Goal: Task Accomplishment & Management: Manage account settings

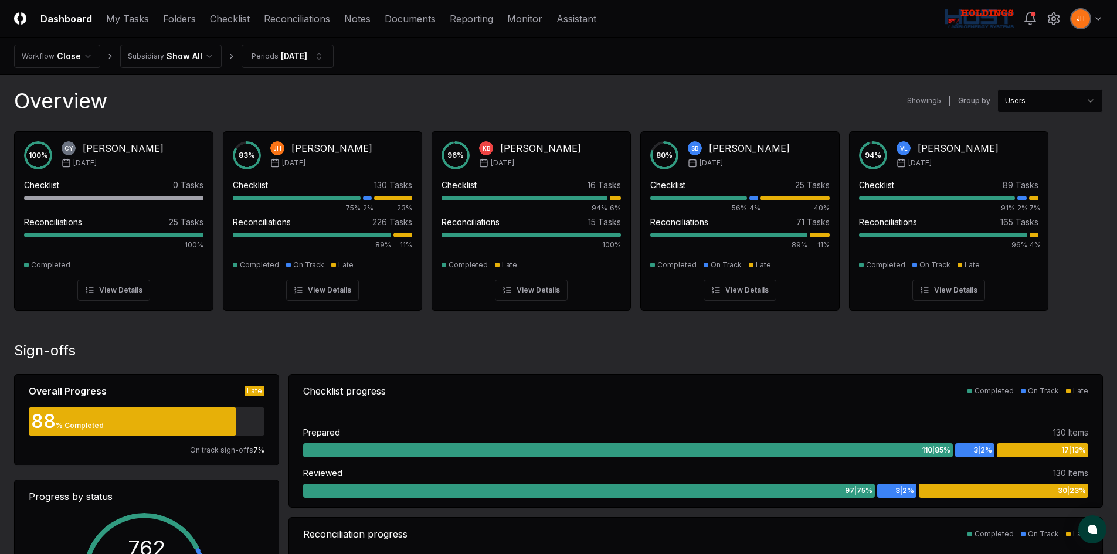
click at [227, 23] on link "Checklist" at bounding box center [230, 19] width 40 height 14
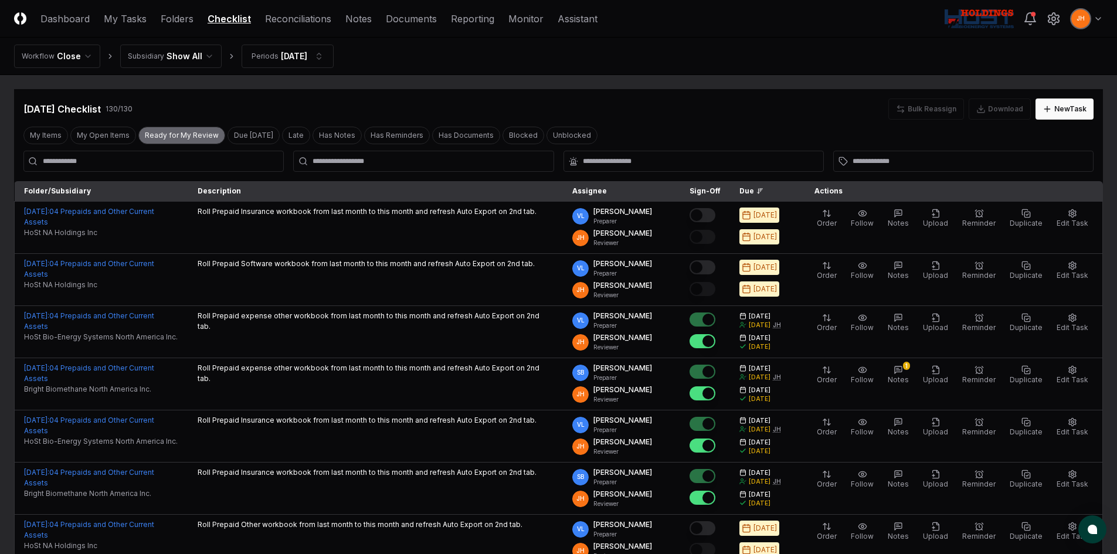
click at [160, 120] on button "Ready for My Review" at bounding box center [181, 136] width 87 height 18
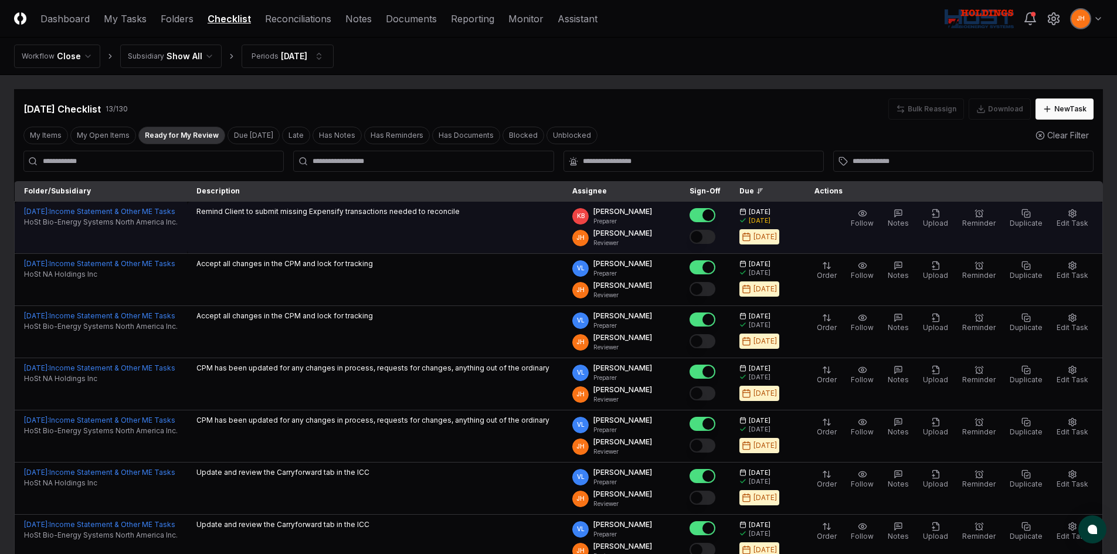
click at [308, 120] on button "Mark complete" at bounding box center [702, 237] width 26 height 14
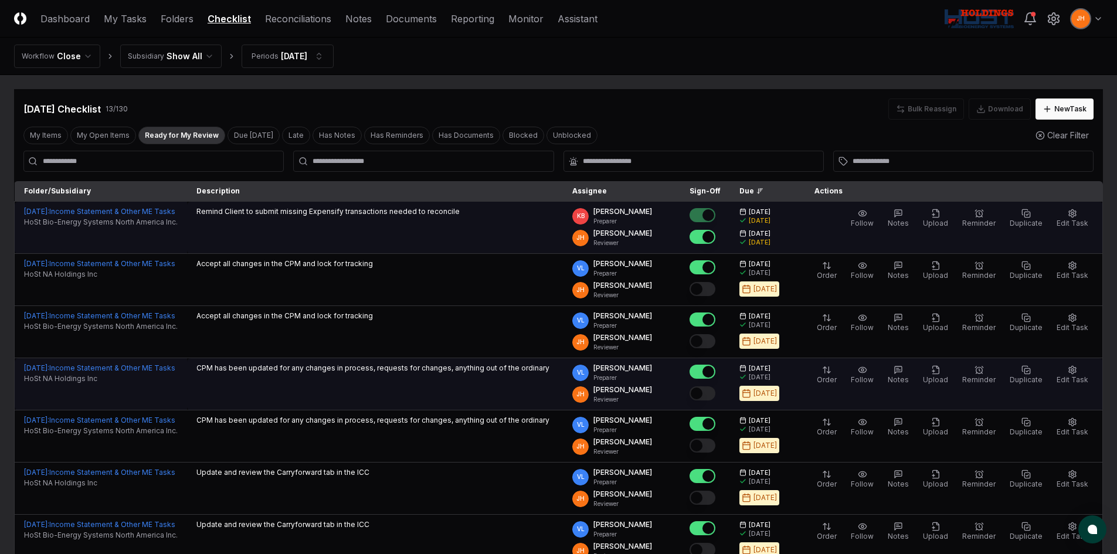
click at [308, 120] on button "Mark complete" at bounding box center [702, 393] width 26 height 14
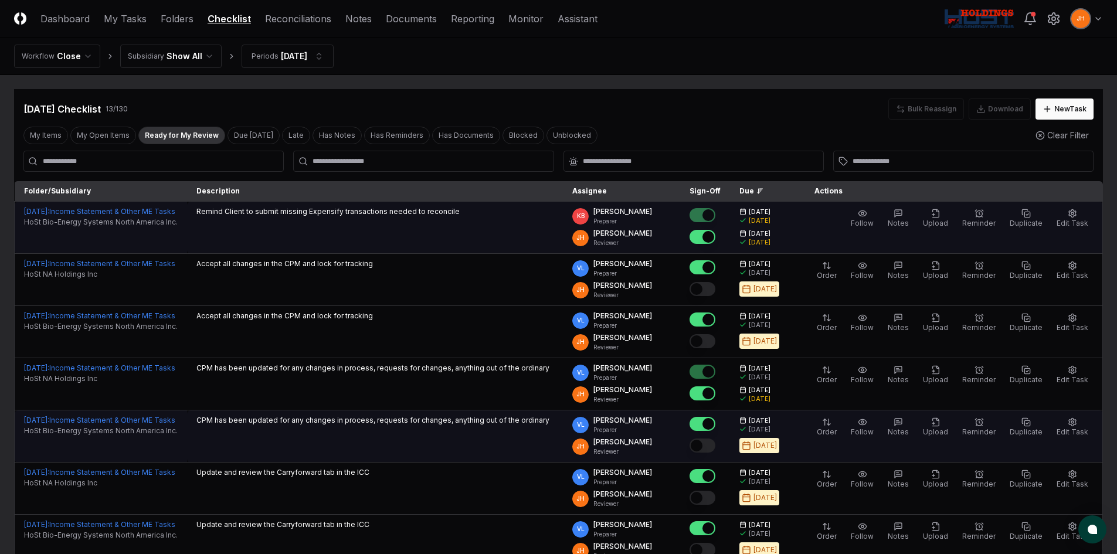
click at [308, 120] on button "Mark complete" at bounding box center [702, 445] width 26 height 14
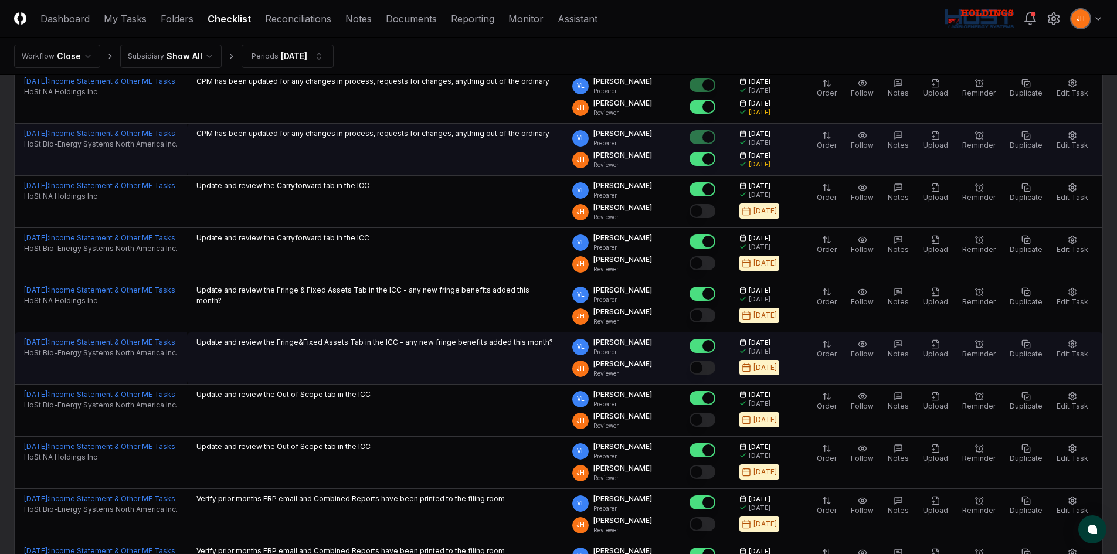
scroll to position [293, 0]
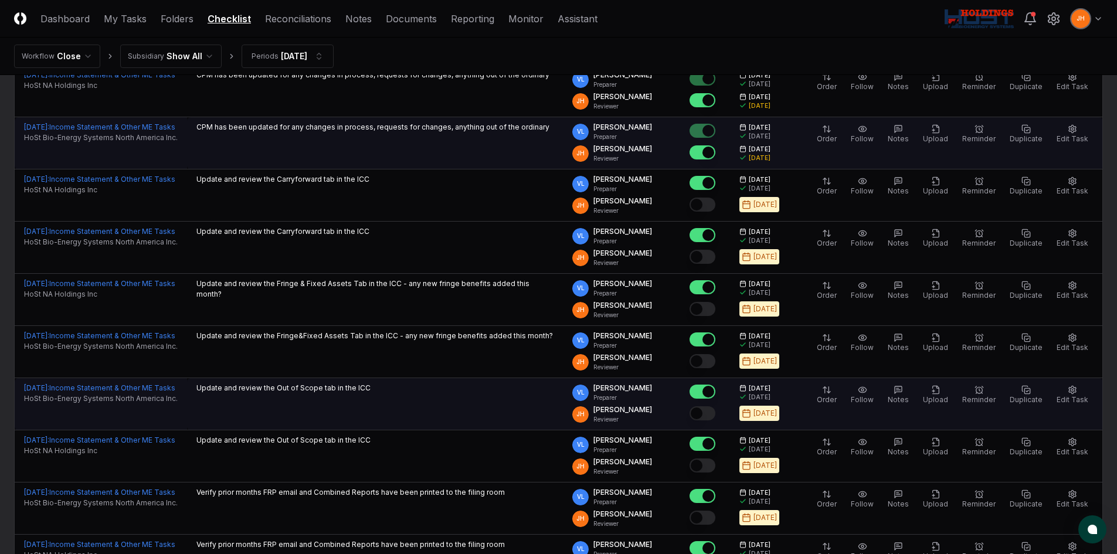
click at [308, 120] on button "Mark complete" at bounding box center [702, 413] width 26 height 14
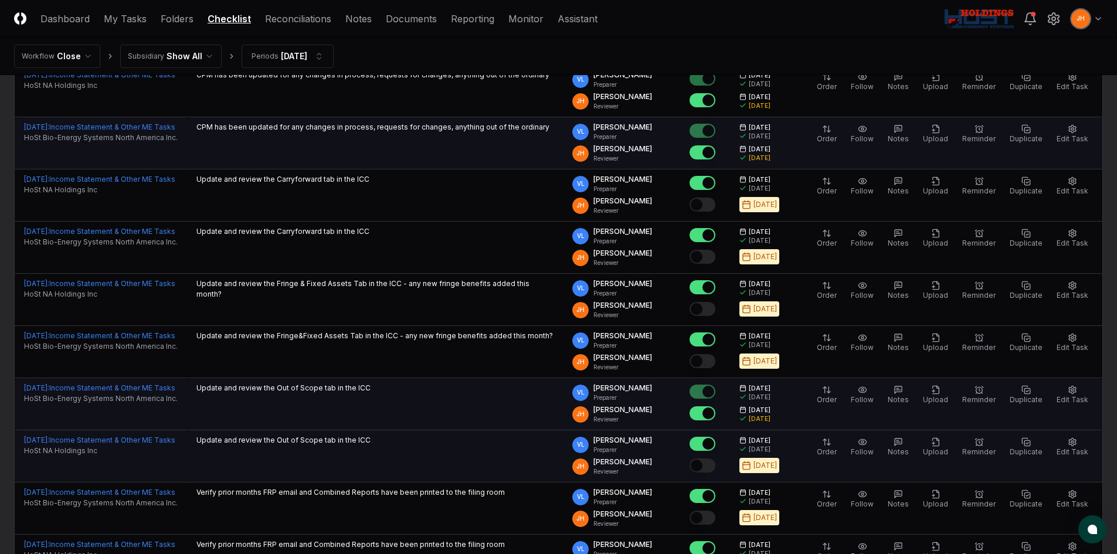
click at [308, 120] on button "Mark complete" at bounding box center [702, 465] width 26 height 14
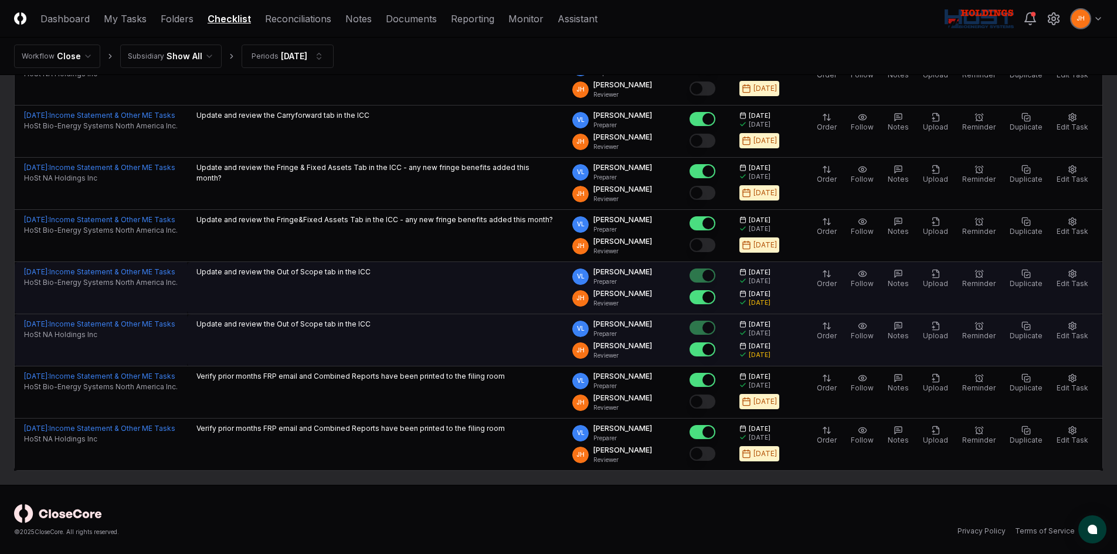
scroll to position [410, 0]
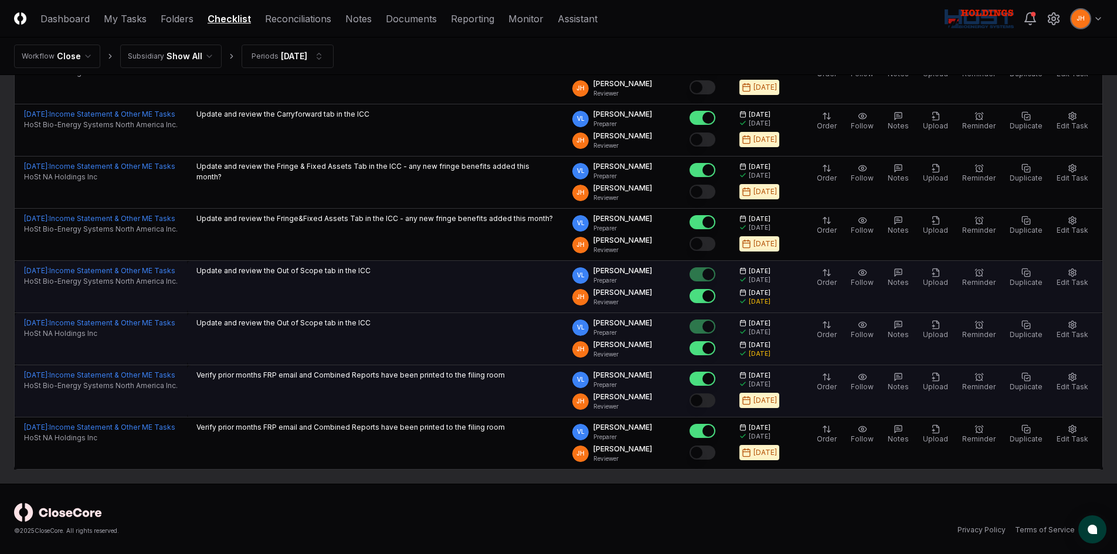
click at [308, 120] on button "Mark complete" at bounding box center [702, 400] width 26 height 14
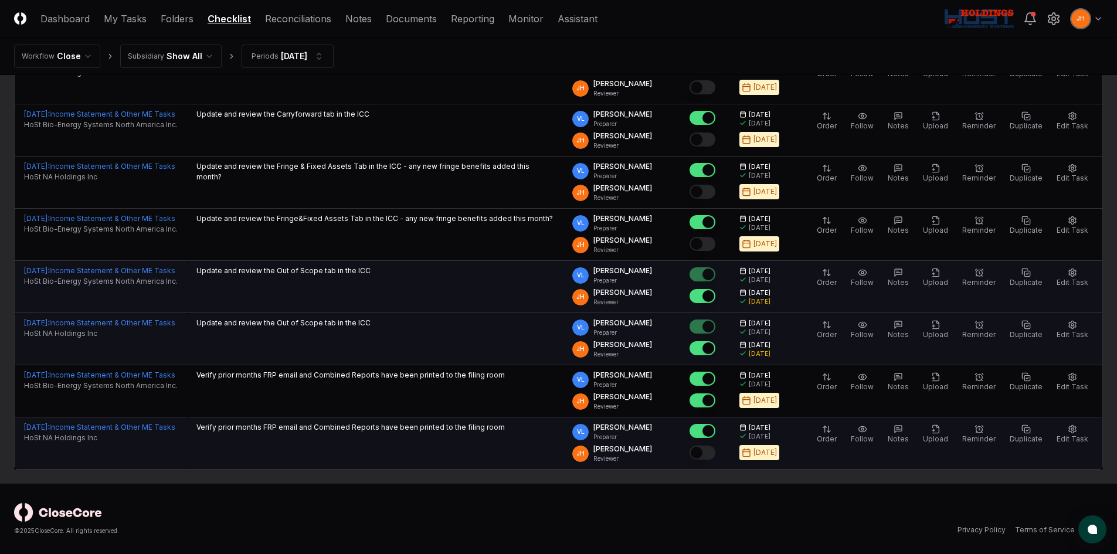
click at [308, 120] on button "Mark complete" at bounding box center [702, 453] width 26 height 14
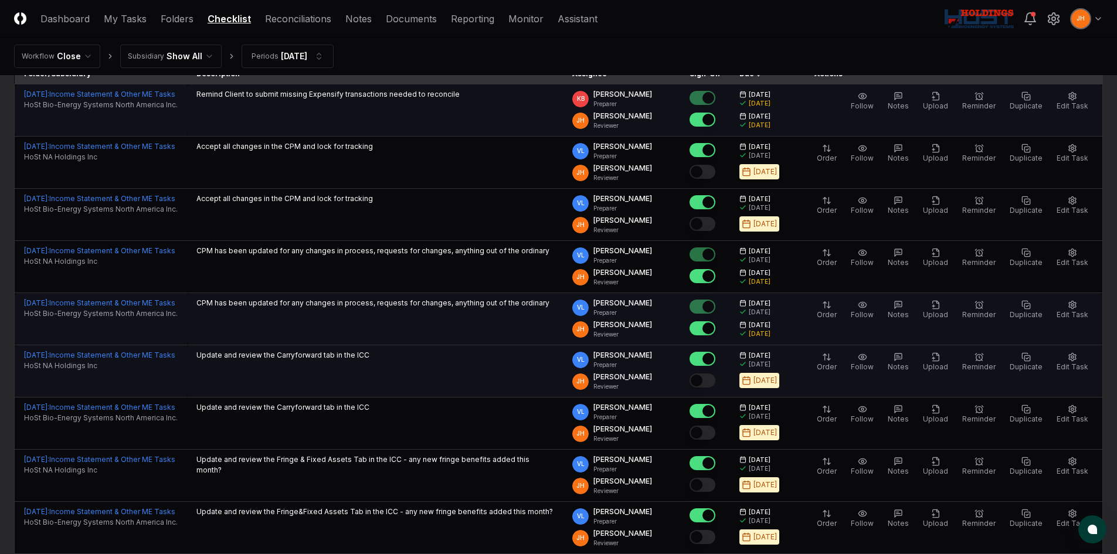
scroll to position [59, 0]
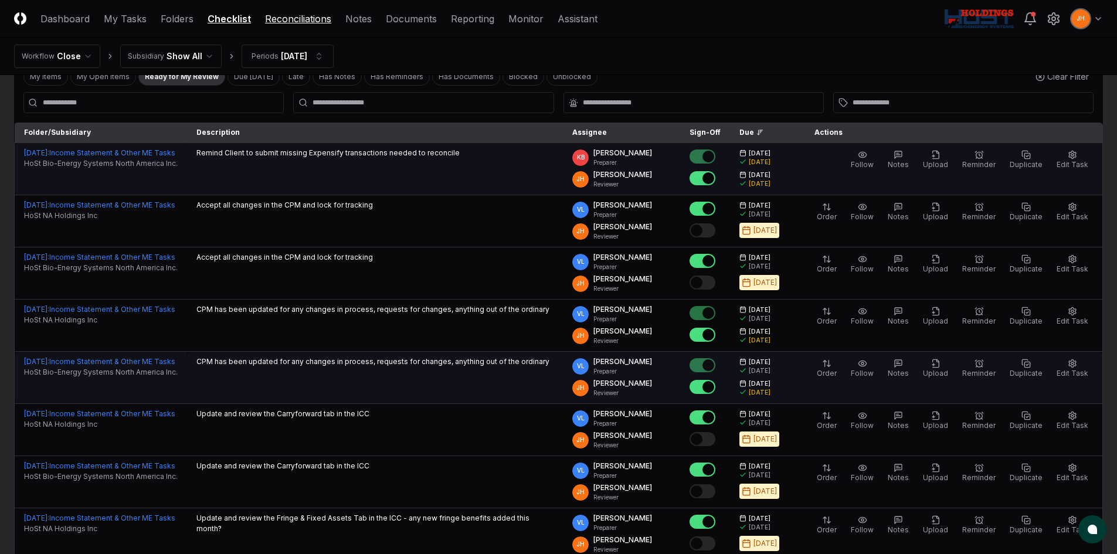
click at [287, 14] on link "Reconciliations" at bounding box center [298, 19] width 66 height 14
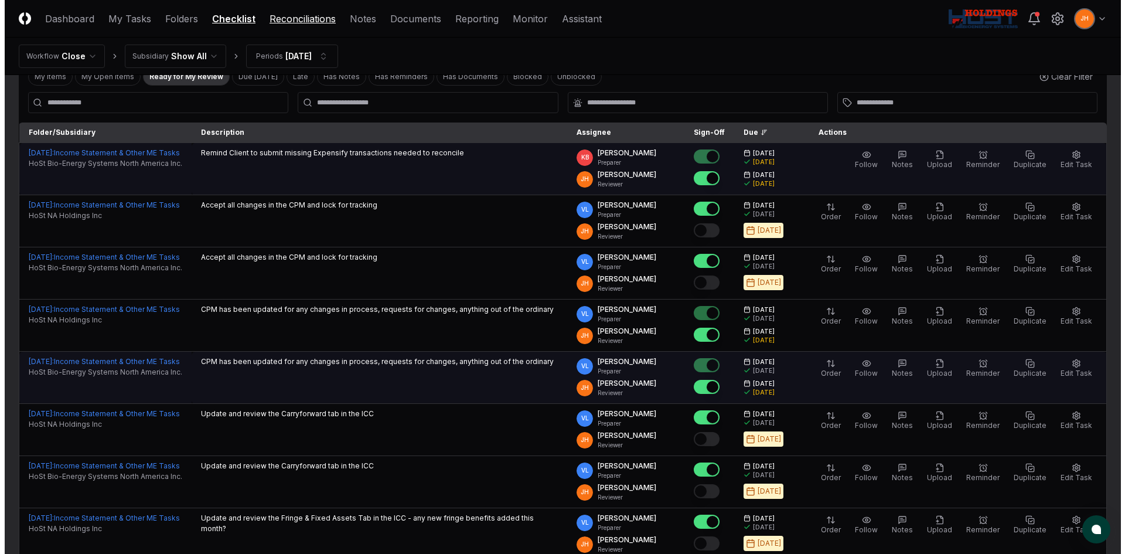
scroll to position [0, 0]
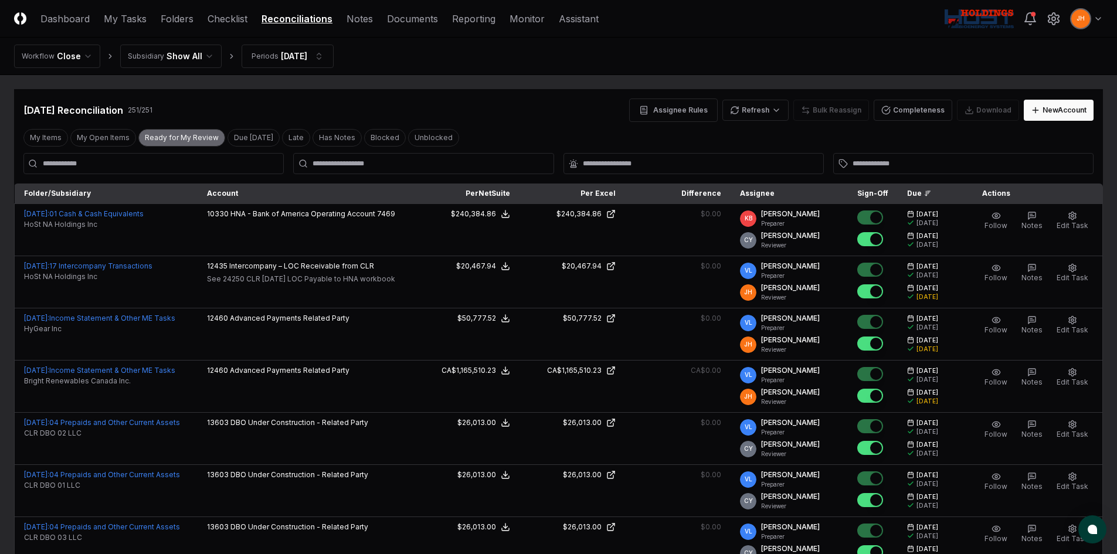
click at [182, 120] on button "Ready for My Review" at bounding box center [181, 138] width 87 height 18
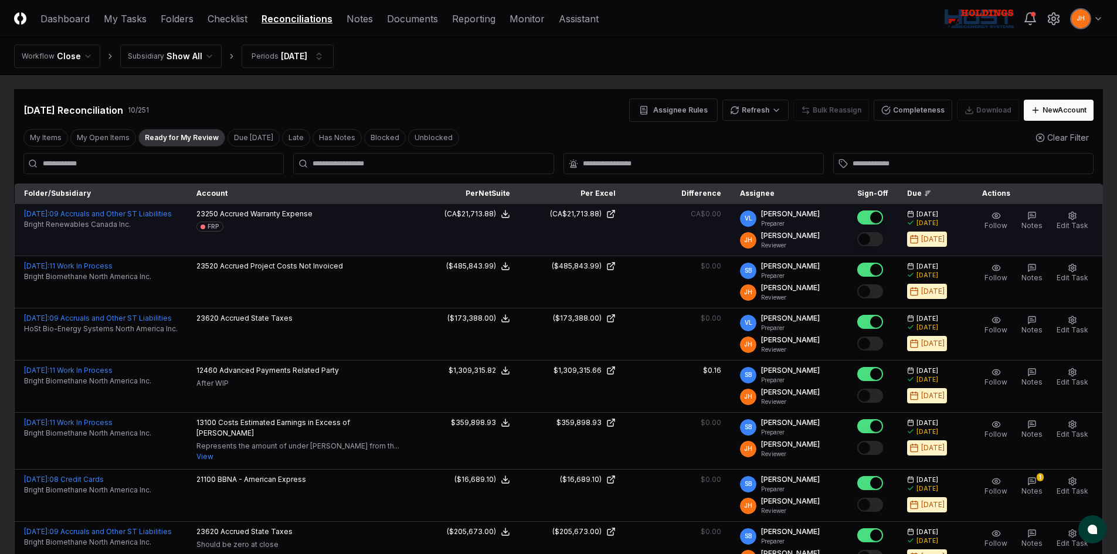
click at [308, 120] on button "Mark complete" at bounding box center [870, 239] width 26 height 14
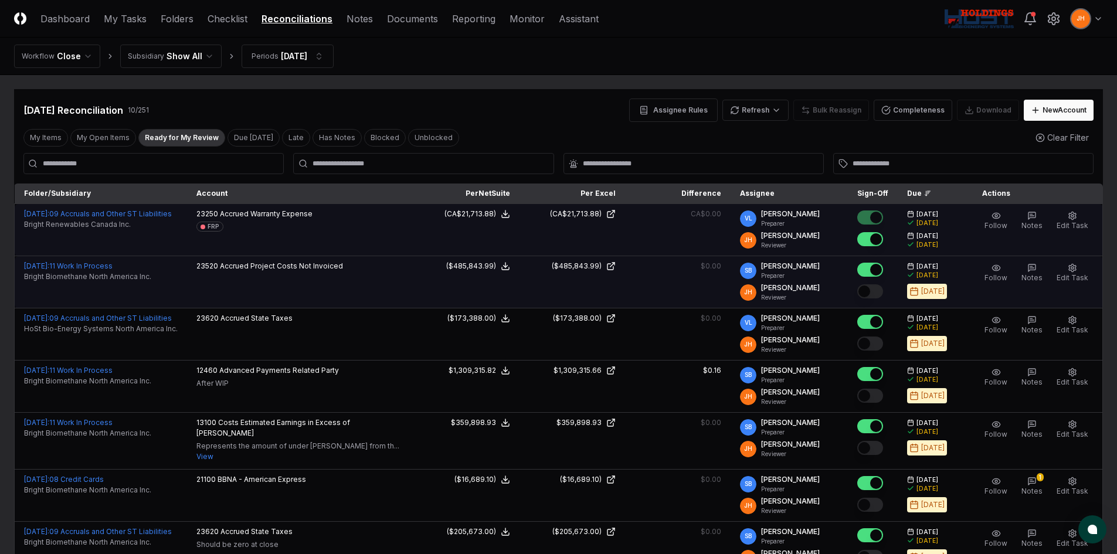
click at [308, 120] on button "Mark complete" at bounding box center [870, 291] width 26 height 14
click at [192, 59] on html "CloseCore Dashboard My Tasks Folders Checklist Reconciliations Notes Documents …" at bounding box center [558, 407] width 1117 height 815
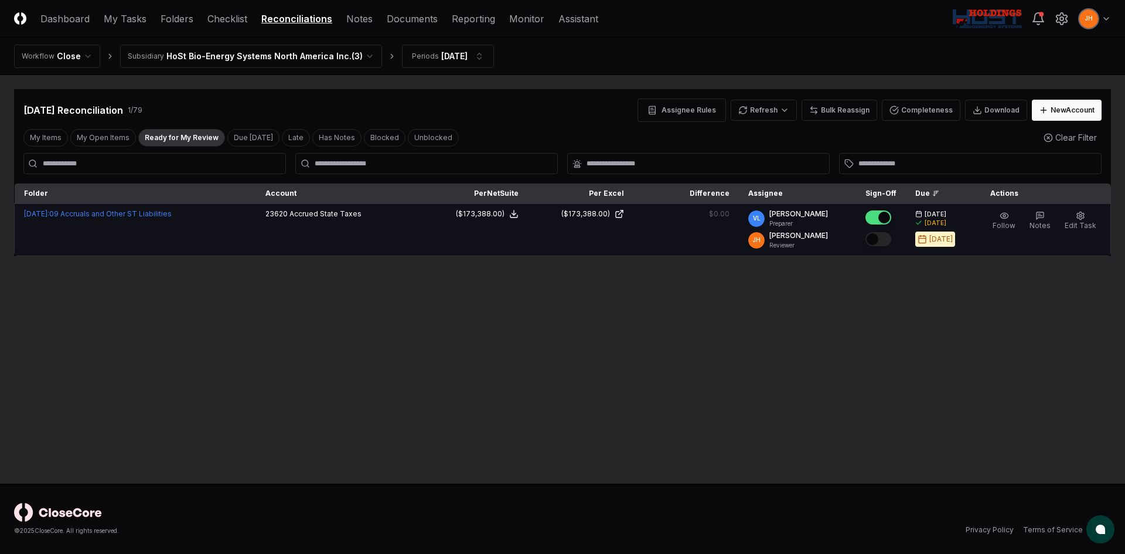
click at [308, 120] on button "Mark complete" at bounding box center [879, 239] width 26 height 14
click at [234, 17] on link "Checklist" at bounding box center [228, 19] width 40 height 14
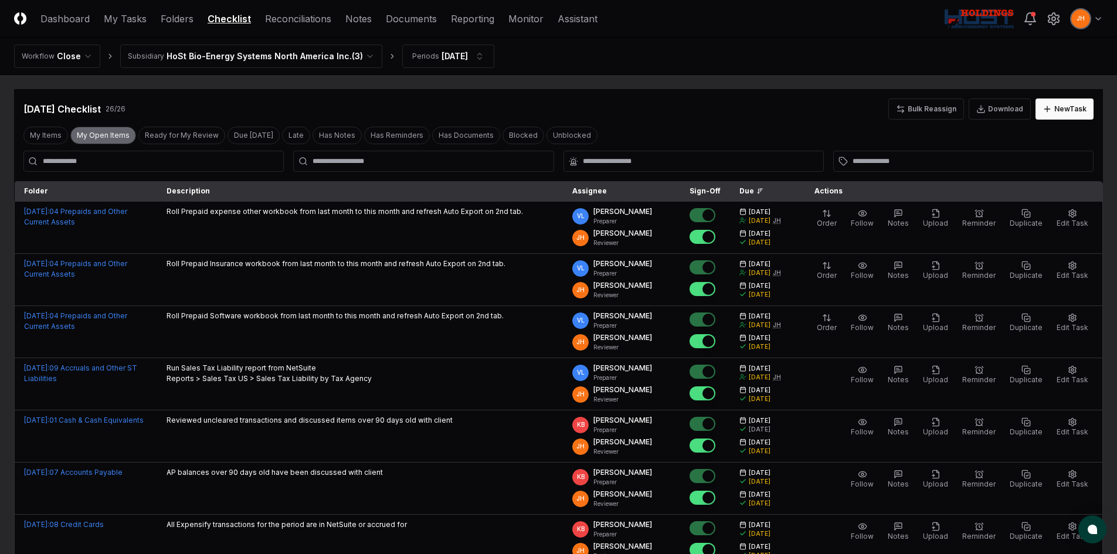
click at [102, 120] on button "My Open Items" at bounding box center [103, 136] width 66 height 18
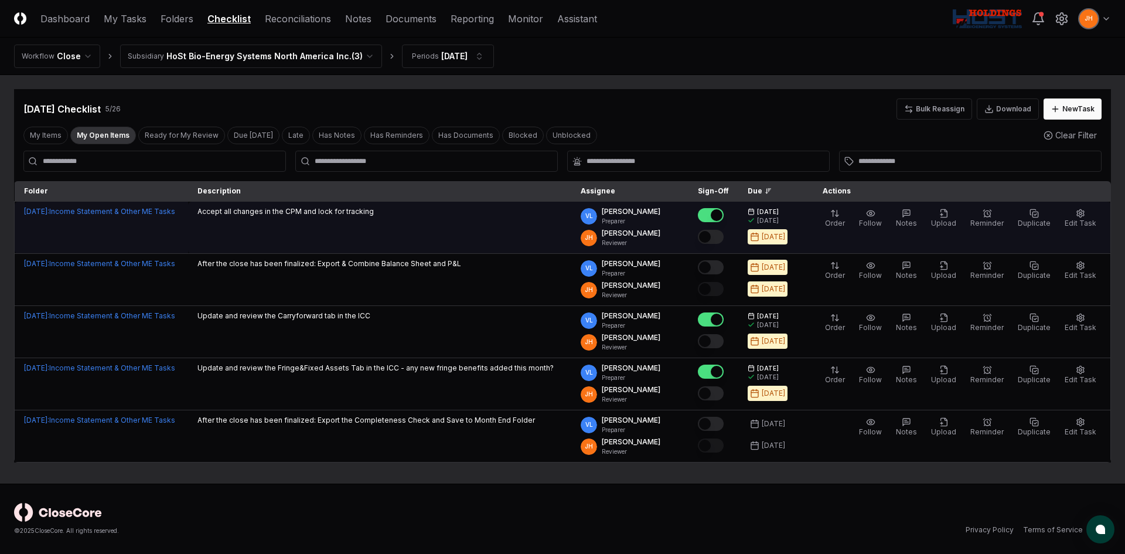
click at [308, 120] on td "Accept all changes in the CPM and lock for tracking" at bounding box center [379, 228] width 383 height 52
click at [308, 120] on button "Mark complete" at bounding box center [711, 237] width 26 height 14
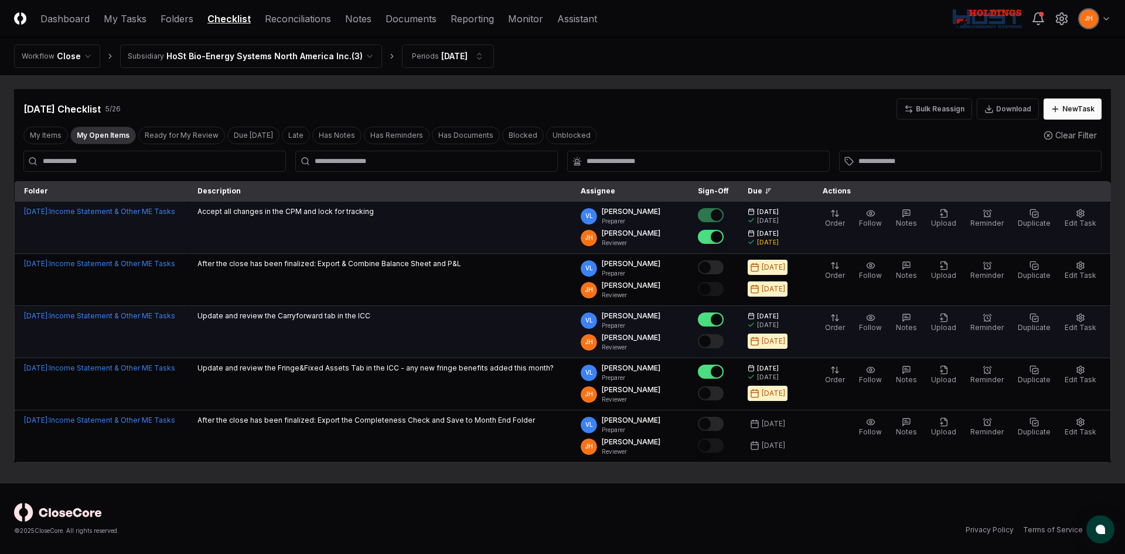
click at [308, 120] on button "Mark complete" at bounding box center [711, 341] width 26 height 14
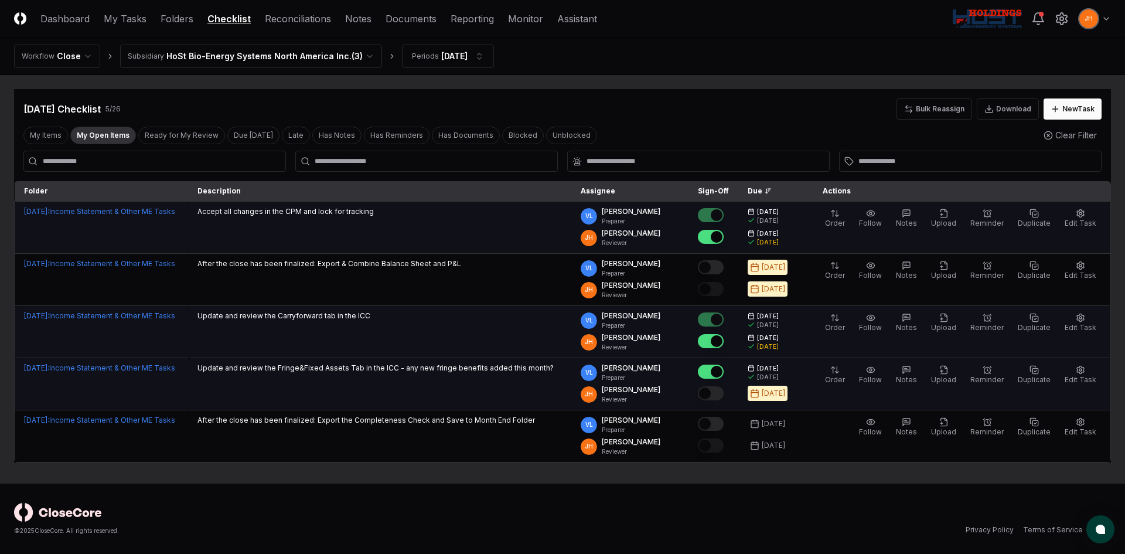
click at [308, 120] on button "Mark complete" at bounding box center [711, 393] width 26 height 14
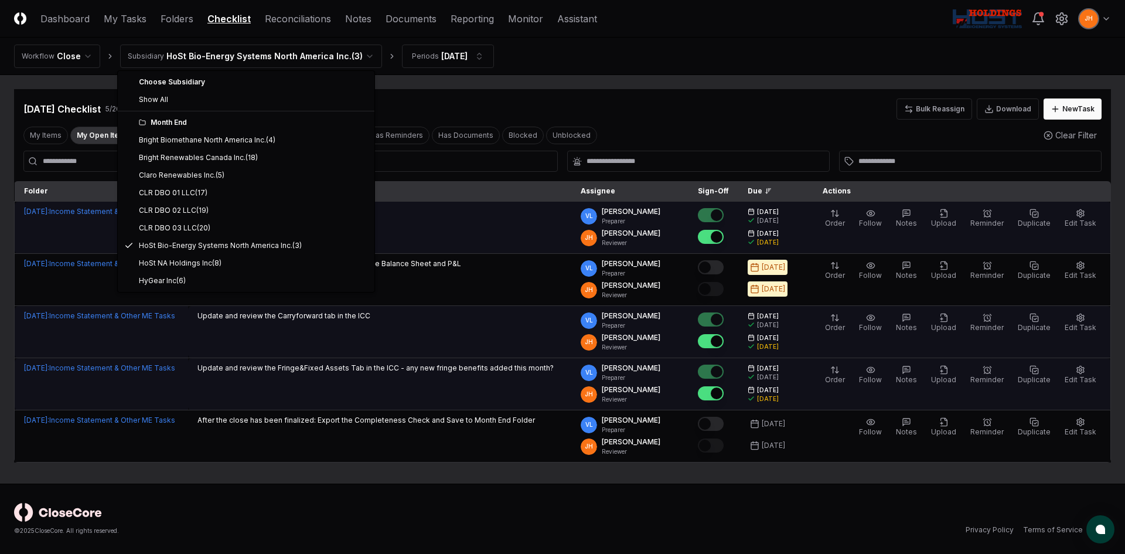
click at [177, 54] on html "CloseCore Dashboard My Tasks Folders Checklist Reconciliations Notes Documents …" at bounding box center [562, 277] width 1125 height 554
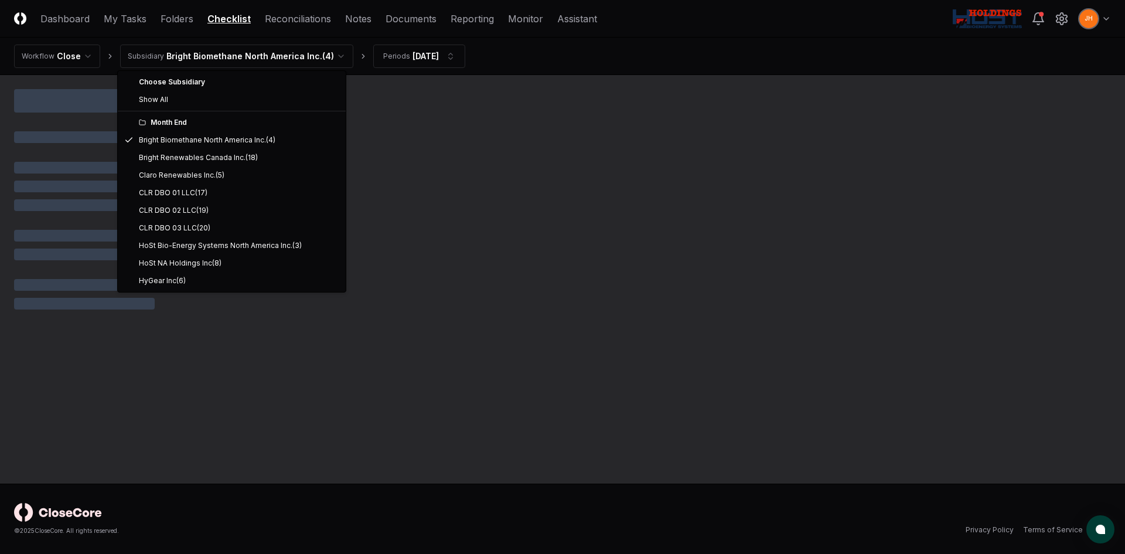
click at [200, 59] on html "CloseCore Dashboard My Tasks Folders Checklist Reconciliations Notes Documents …" at bounding box center [562, 277] width 1125 height 554
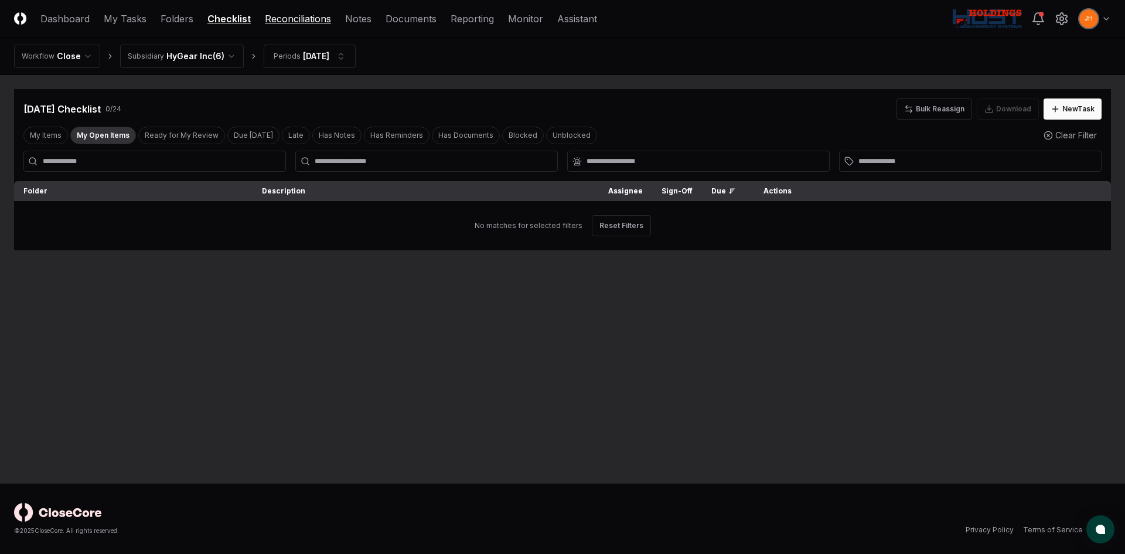
click at [270, 18] on link "Reconciliations" at bounding box center [298, 19] width 66 height 14
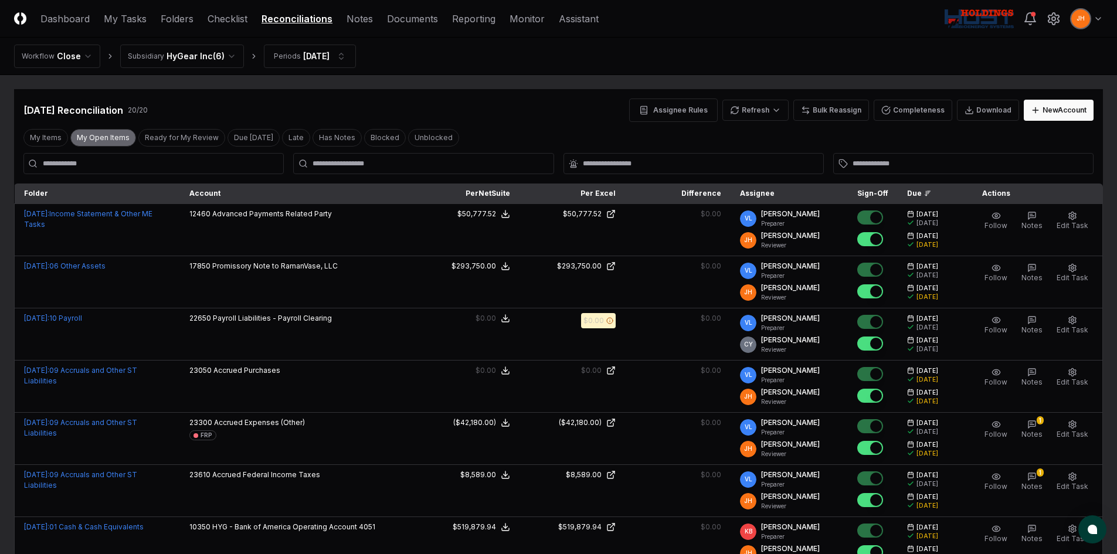
click at [104, 120] on button "My Open Items" at bounding box center [103, 138] width 66 height 18
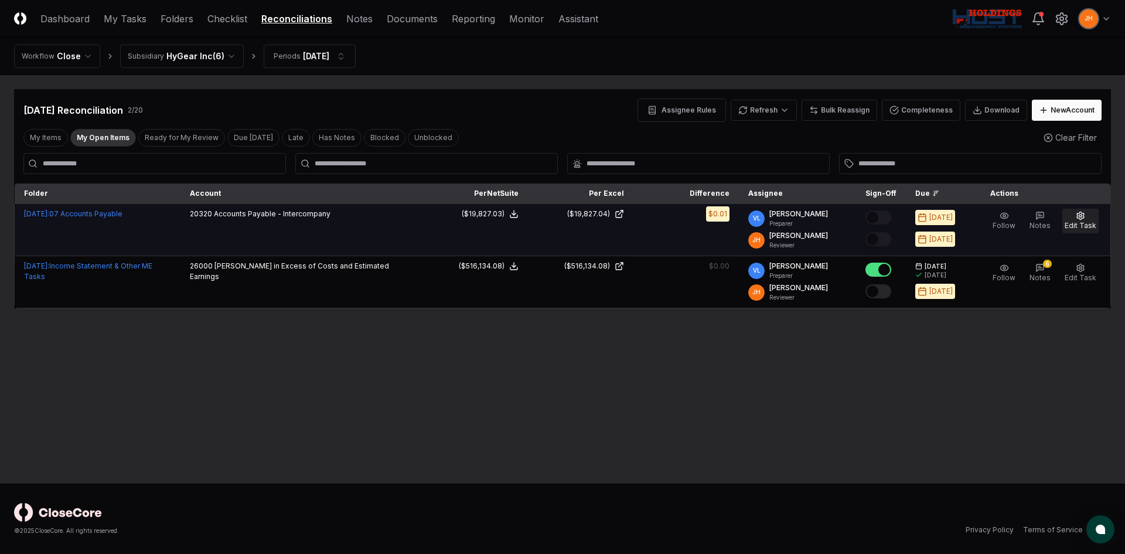
click at [308, 120] on span "Edit Task" at bounding box center [1081, 225] width 32 height 9
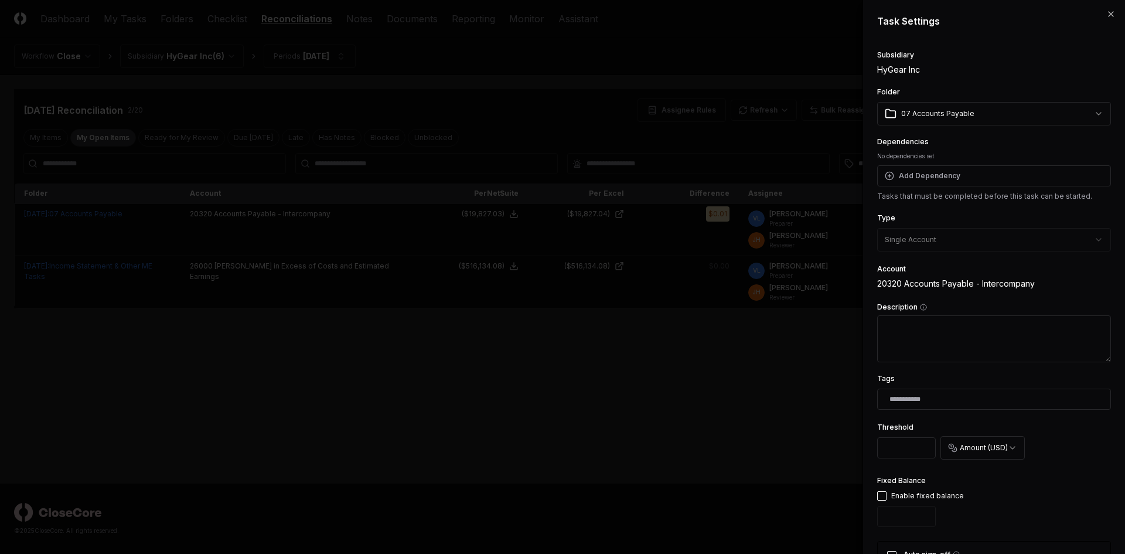
drag, startPoint x: 904, startPoint y: 450, endPoint x: 812, endPoint y: 448, distance: 92.6
click at [308, 120] on body "CloseCore Dashboard My Tasks Folders Checklist Reconciliations Notes Documents …" at bounding box center [562, 277] width 1125 height 554
type input "***"
click at [308, 120] on div "Fixed Balance Enable fixed balance" at bounding box center [995, 503] width 234 height 58
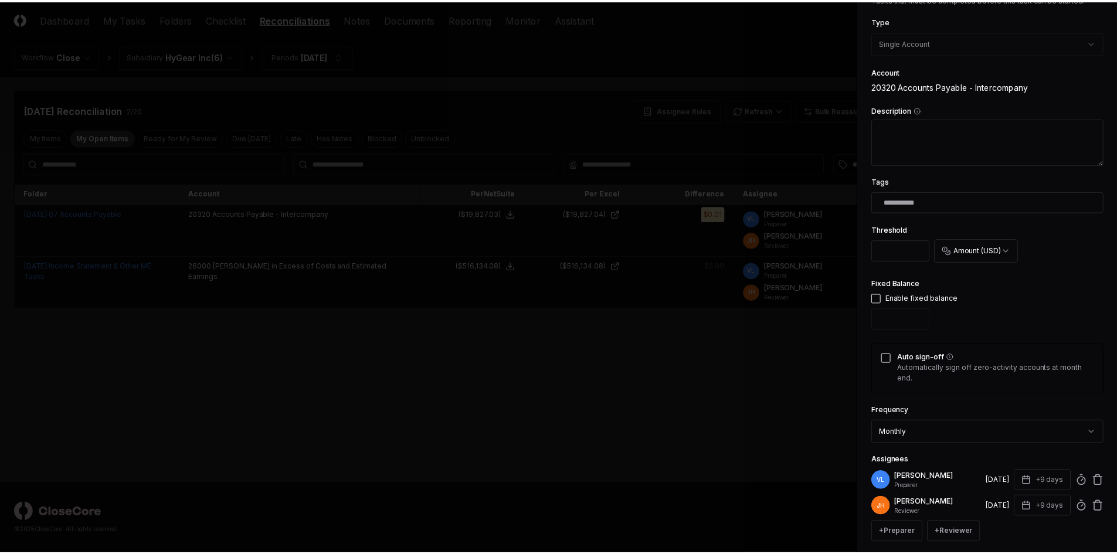
scroll to position [314, 0]
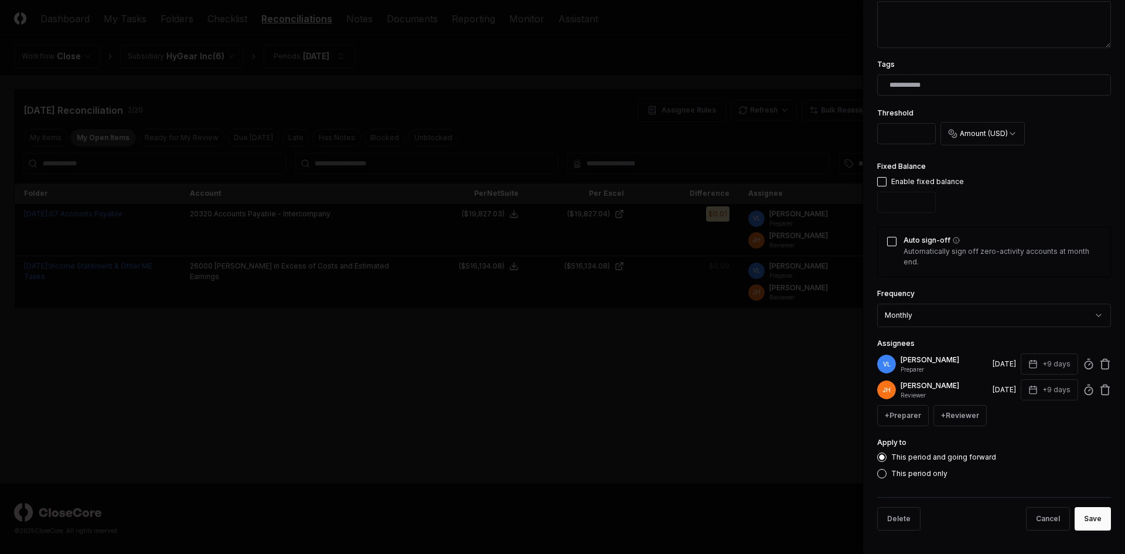
drag, startPoint x: 1084, startPoint y: 519, endPoint x: 820, endPoint y: 365, distance: 305.5
click at [308, 120] on button "Save" at bounding box center [1093, 518] width 36 height 23
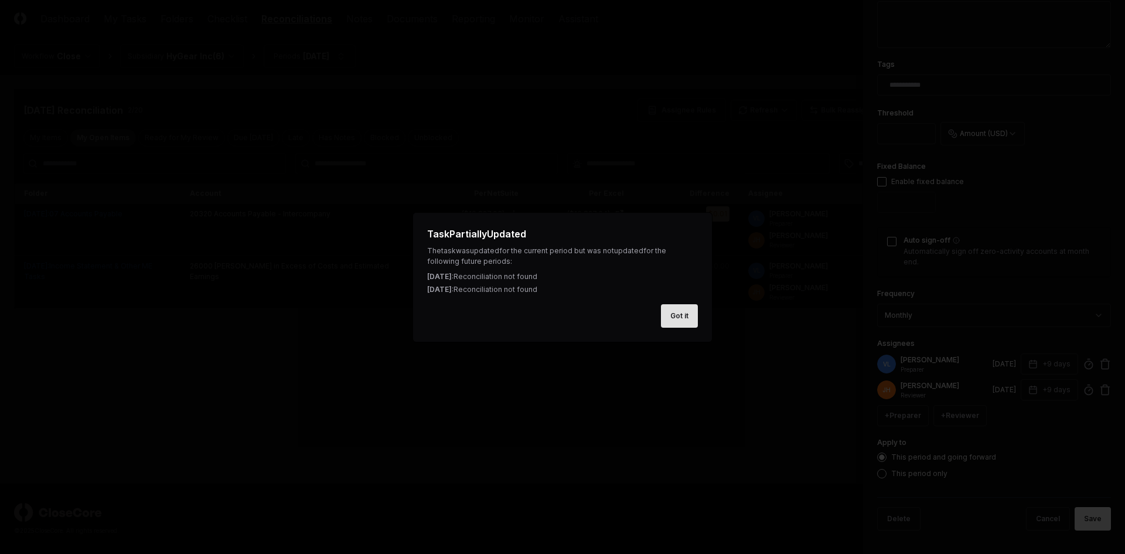
click at [308, 120] on button "Got it" at bounding box center [679, 315] width 37 height 23
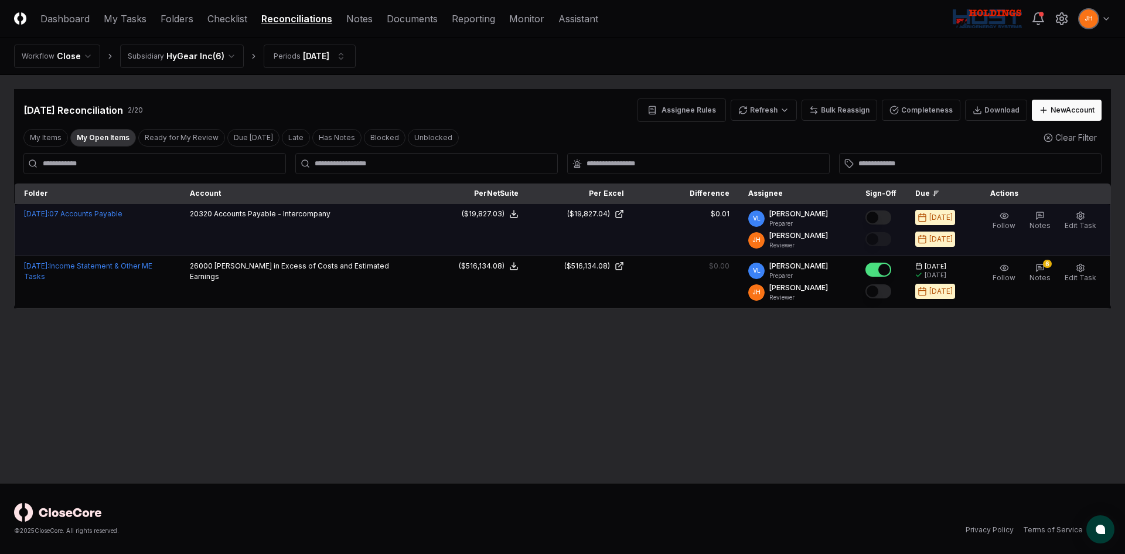
click at [308, 120] on button "Mark complete" at bounding box center [879, 217] width 26 height 14
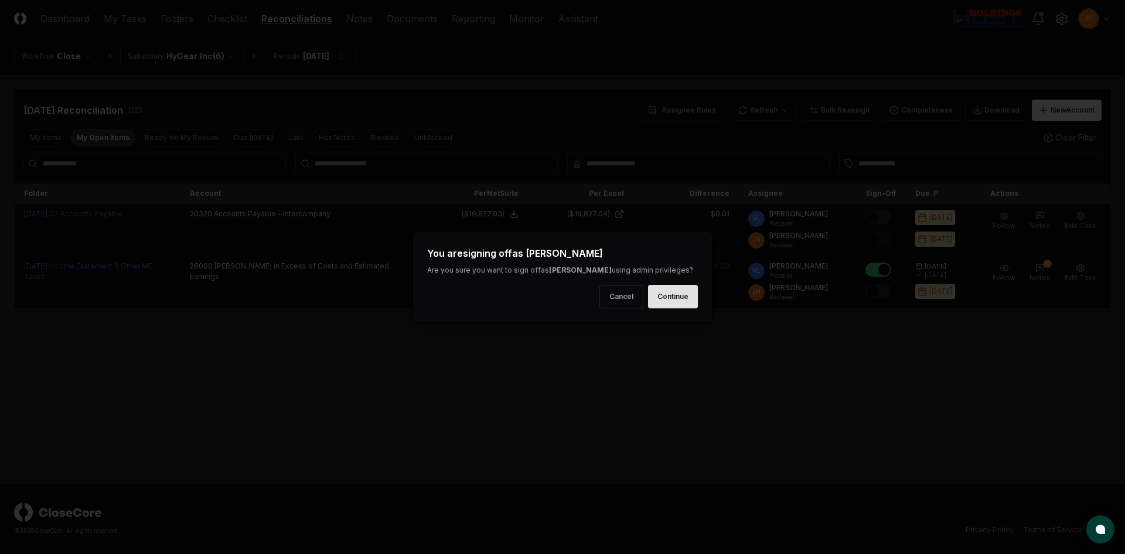
click at [308, 120] on button "Continue" at bounding box center [673, 296] width 50 height 23
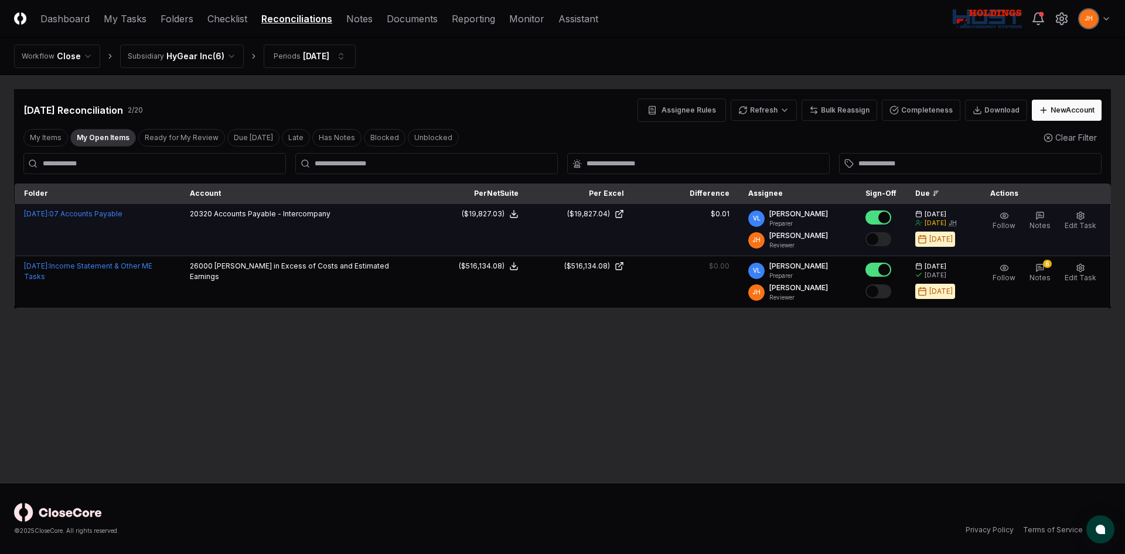
click at [308, 120] on button "Mark complete" at bounding box center [879, 239] width 26 height 14
click at [308, 120] on main "Cancel Reassign Sep 2025 Reconciliation 2 / 20 Assignee Rules Refresh Bulk Reas…" at bounding box center [562, 279] width 1125 height 409
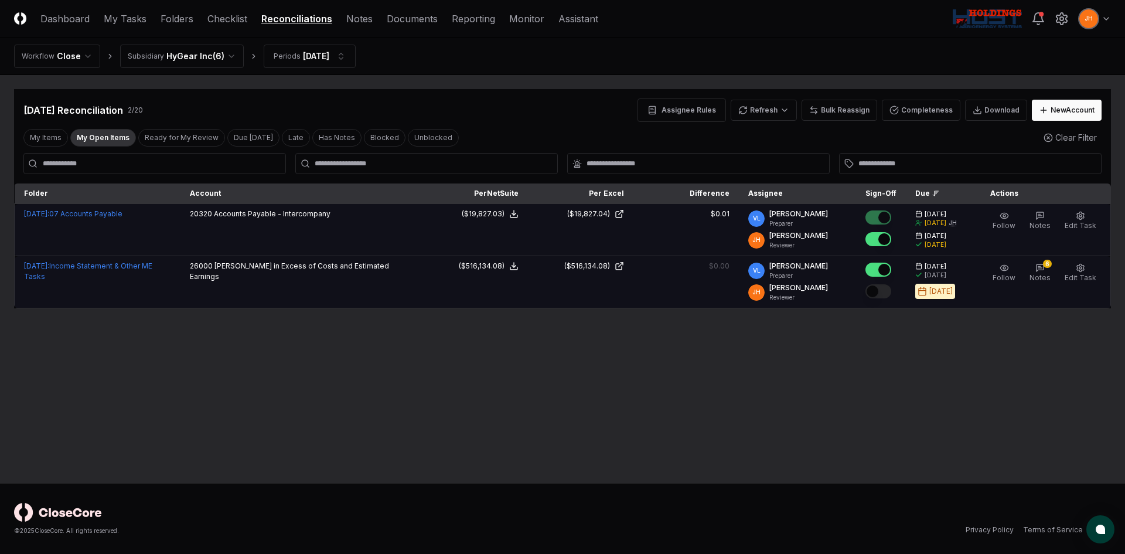
click at [308, 120] on button "Mark complete" at bounding box center [879, 291] width 26 height 14
click at [308, 16] on link "Notes" at bounding box center [359, 19] width 26 height 14
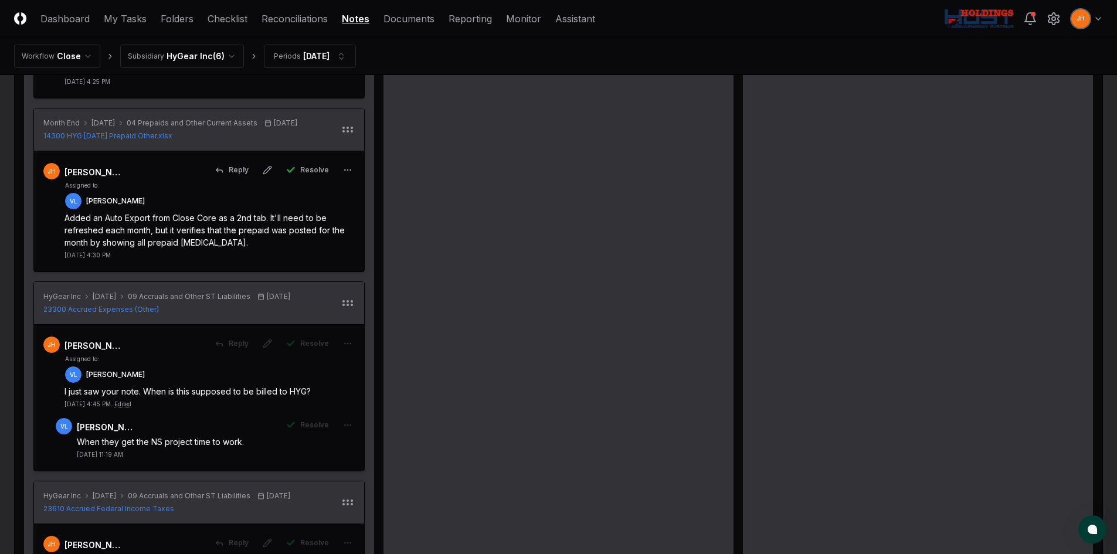
scroll to position [234, 0]
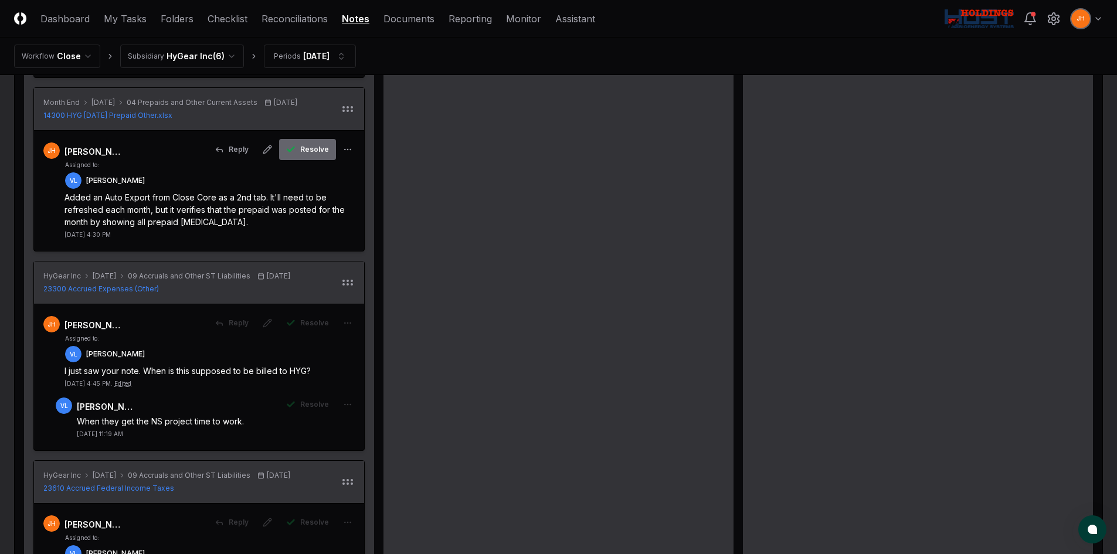
click at [305, 120] on span "Resolve" at bounding box center [314, 149] width 29 height 11
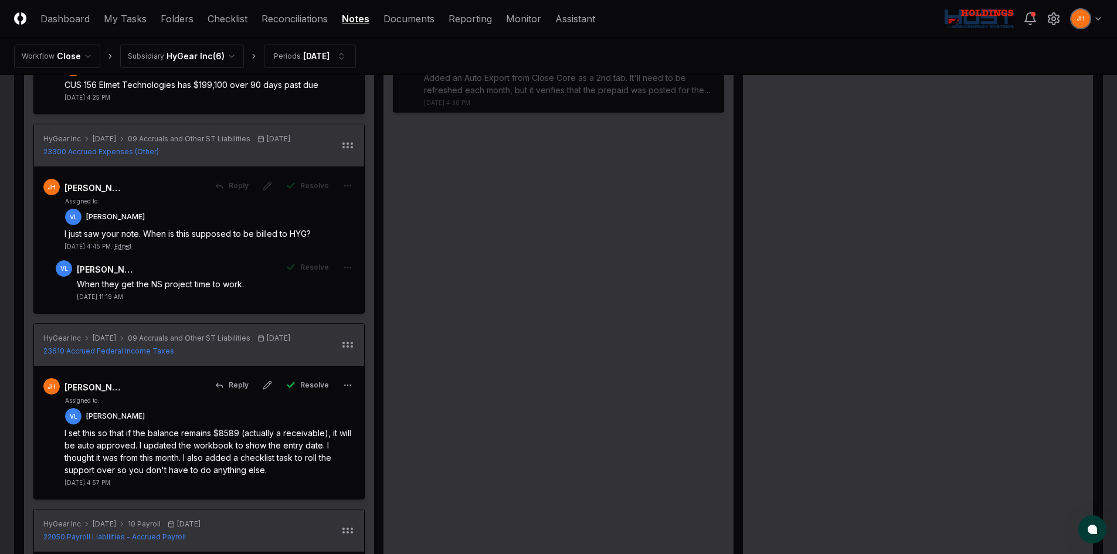
scroll to position [176, 0]
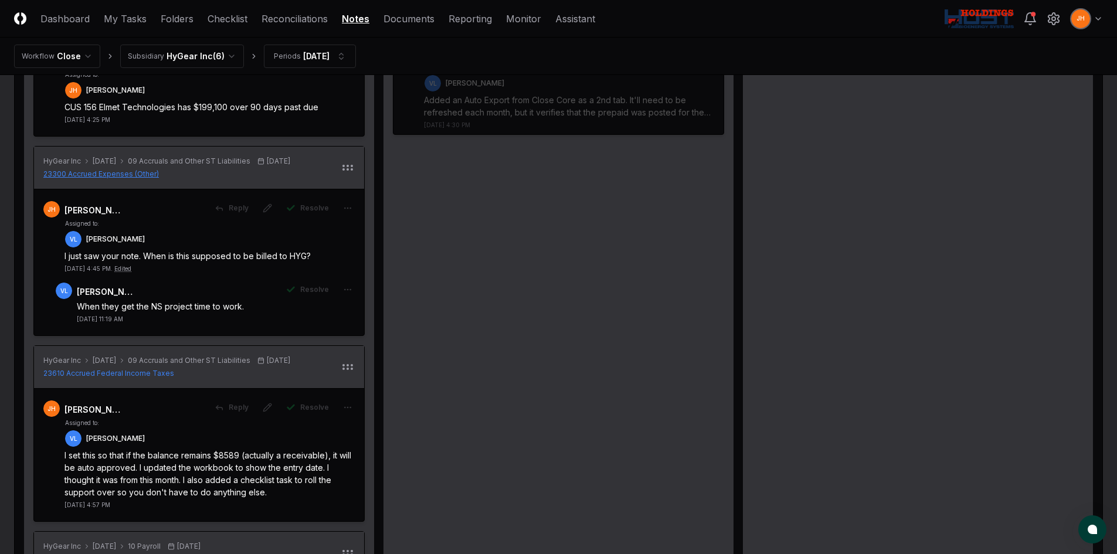
click at [125, 120] on span "23300 Accrued Expenses (Other)" at bounding box center [100, 174] width 115 height 11
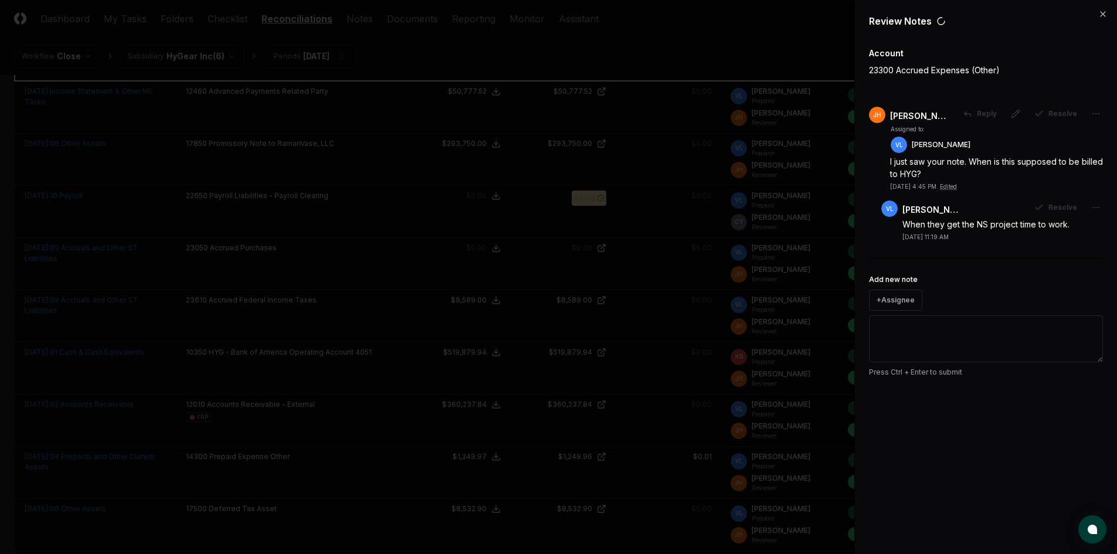
scroll to position [0, 0]
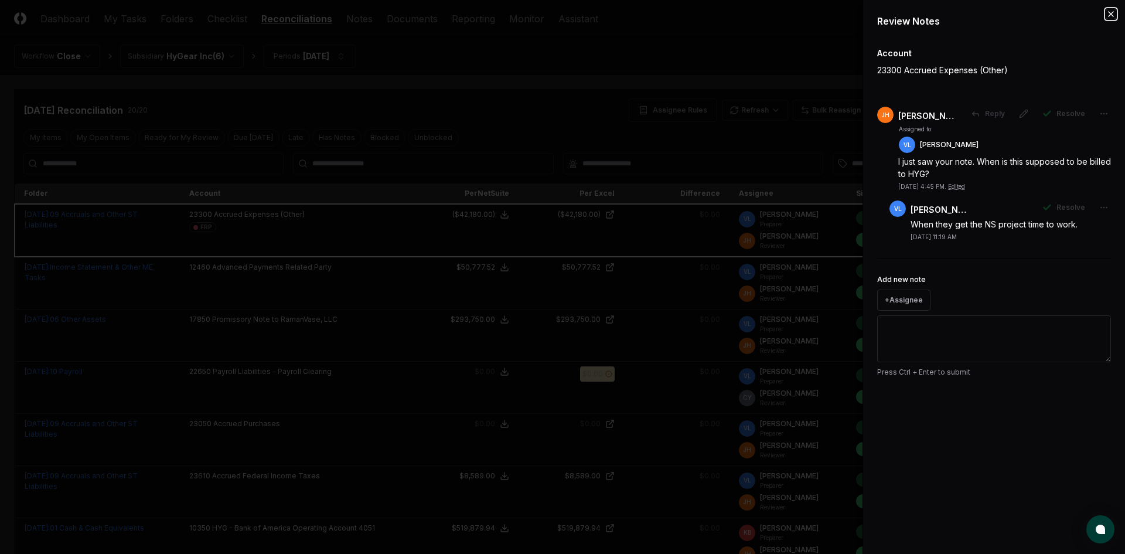
click at [308, 14] on icon "button" at bounding box center [1111, 13] width 9 height 9
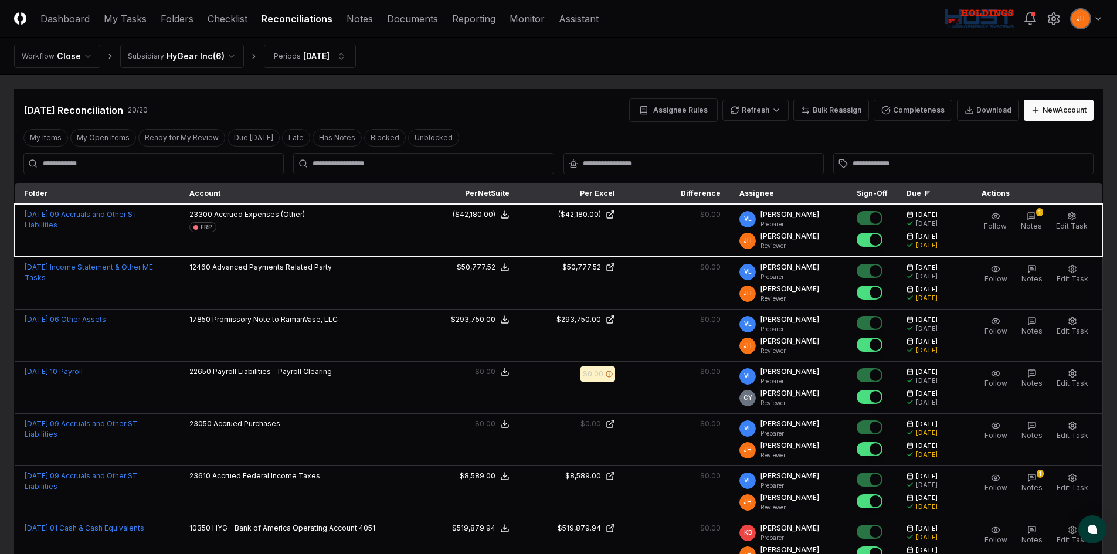
click at [308, 28] on header "CloseCore Dashboard My Tasks Folders Checklist Reconciliations Notes Documents …" at bounding box center [558, 19] width 1117 height 38
click at [308, 22] on link "Notes" at bounding box center [359, 19] width 26 height 14
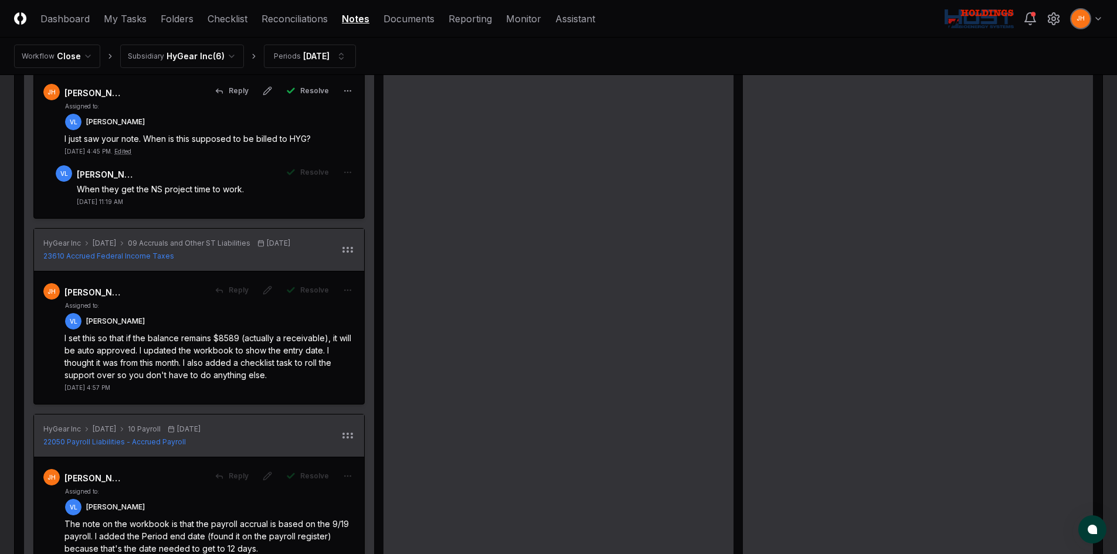
scroll to position [176, 0]
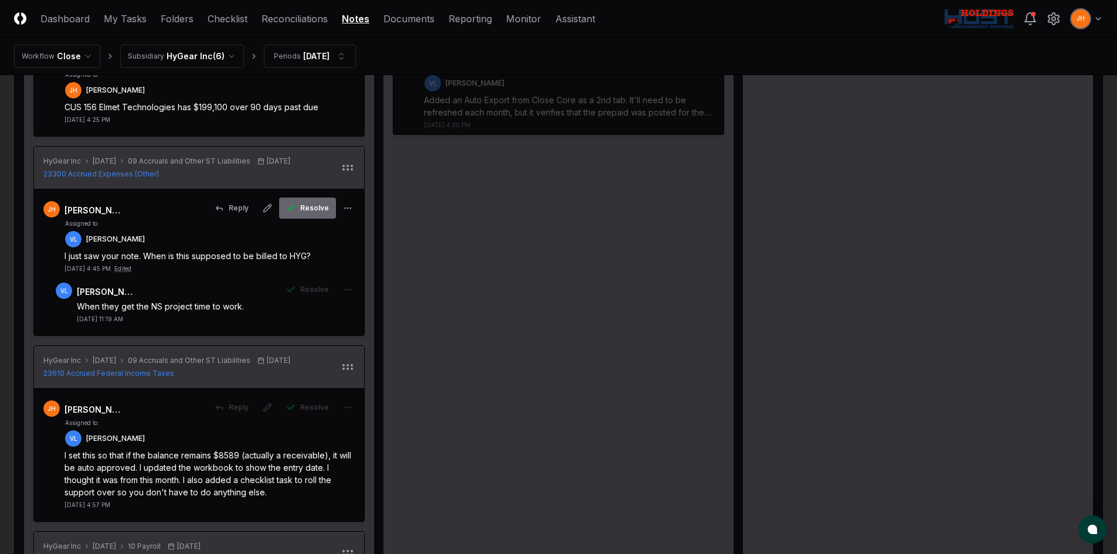
click at [308, 120] on span "Resolve" at bounding box center [314, 208] width 29 height 11
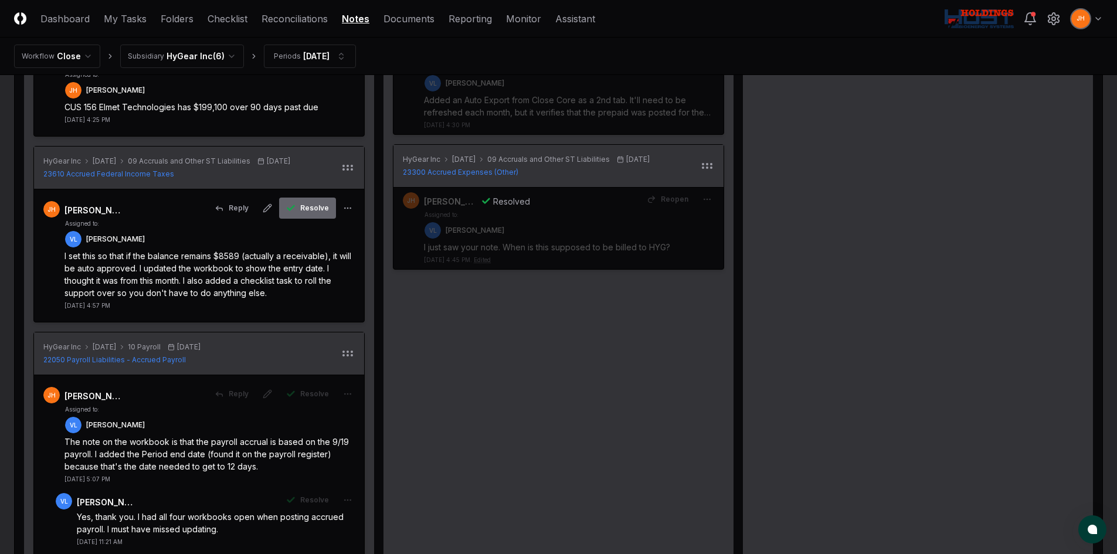
click at [308, 120] on span "Resolve" at bounding box center [314, 208] width 29 height 11
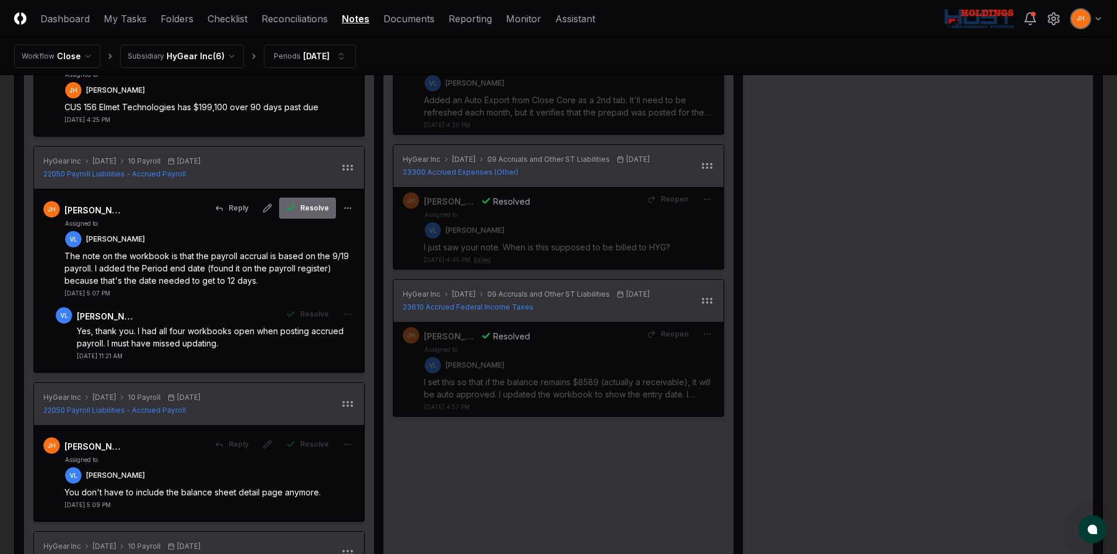
click at [308, 120] on button "Resolve" at bounding box center [307, 208] width 57 height 21
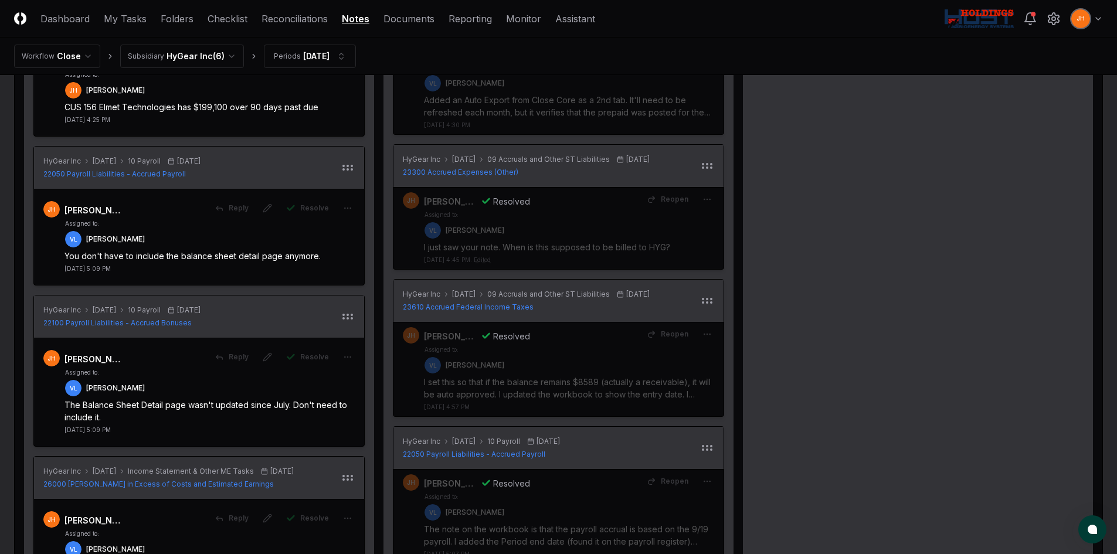
click at [308, 120] on button "Resolve" at bounding box center [307, 208] width 57 height 21
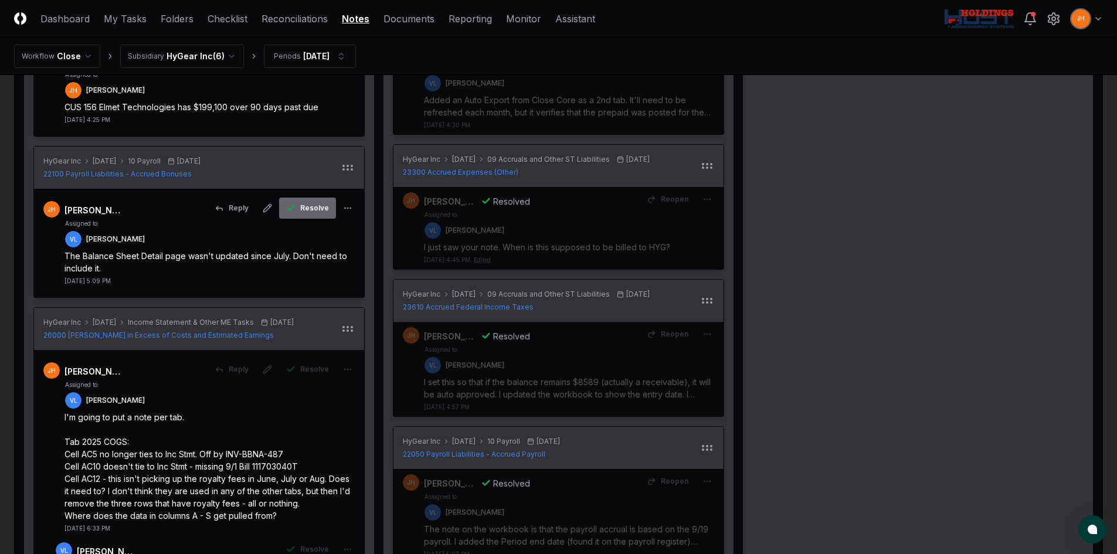
click at [308, 120] on span "Resolve" at bounding box center [314, 208] width 29 height 11
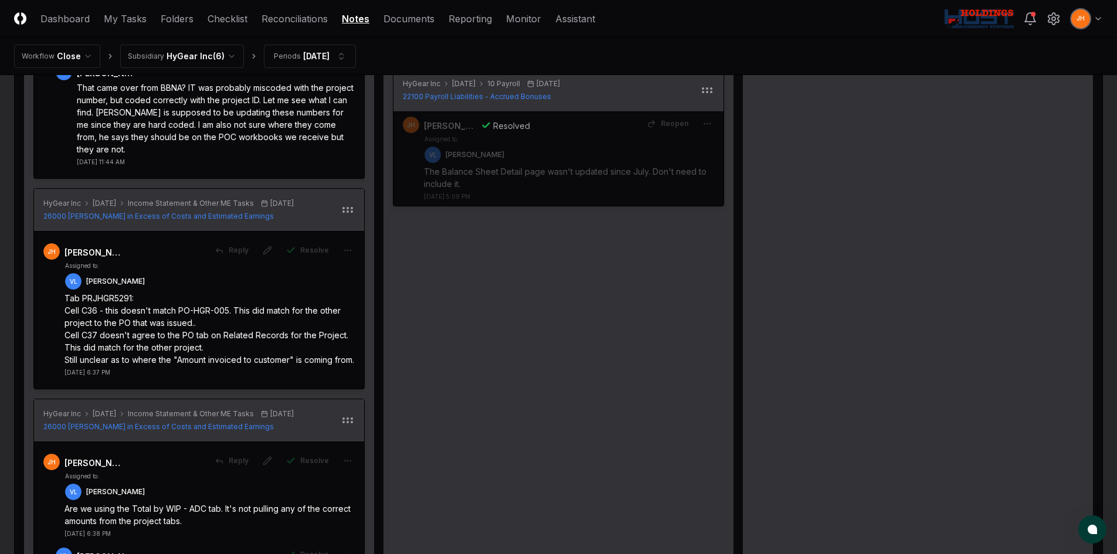
scroll to position [821, 0]
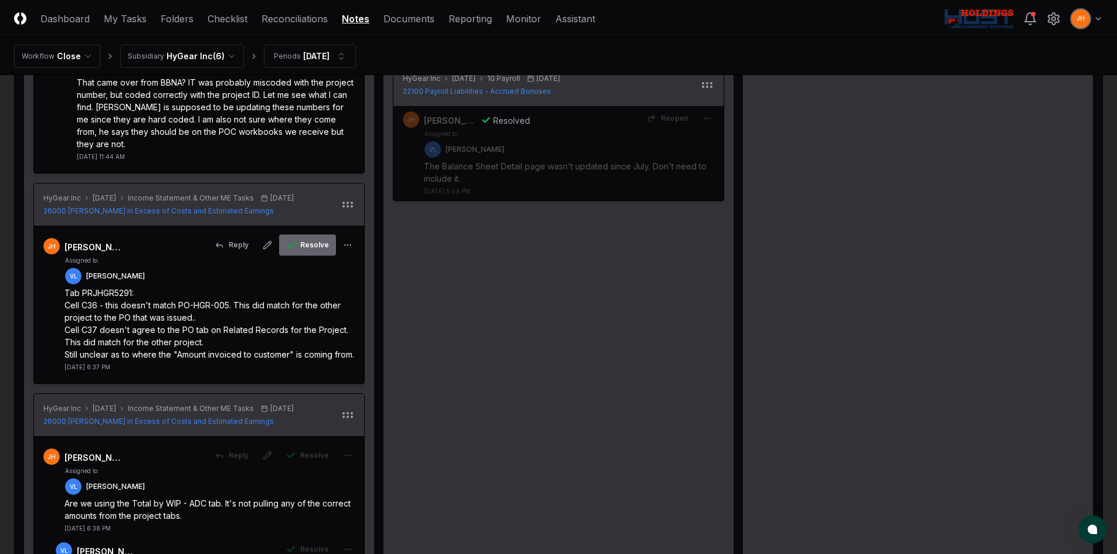
click at [308, 120] on span "Resolve" at bounding box center [314, 245] width 29 height 11
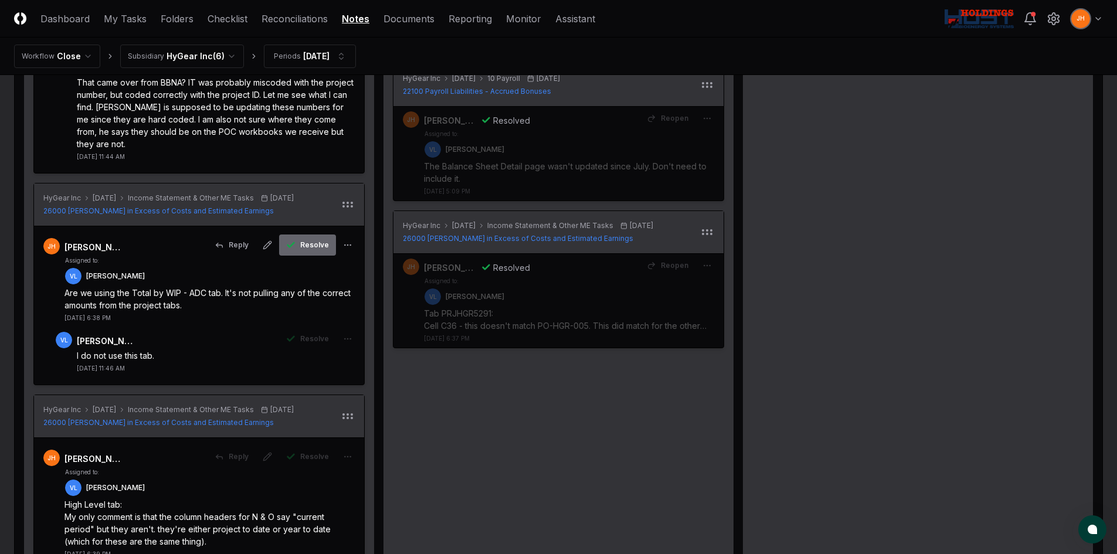
click at [308, 120] on span "Resolve" at bounding box center [314, 245] width 29 height 11
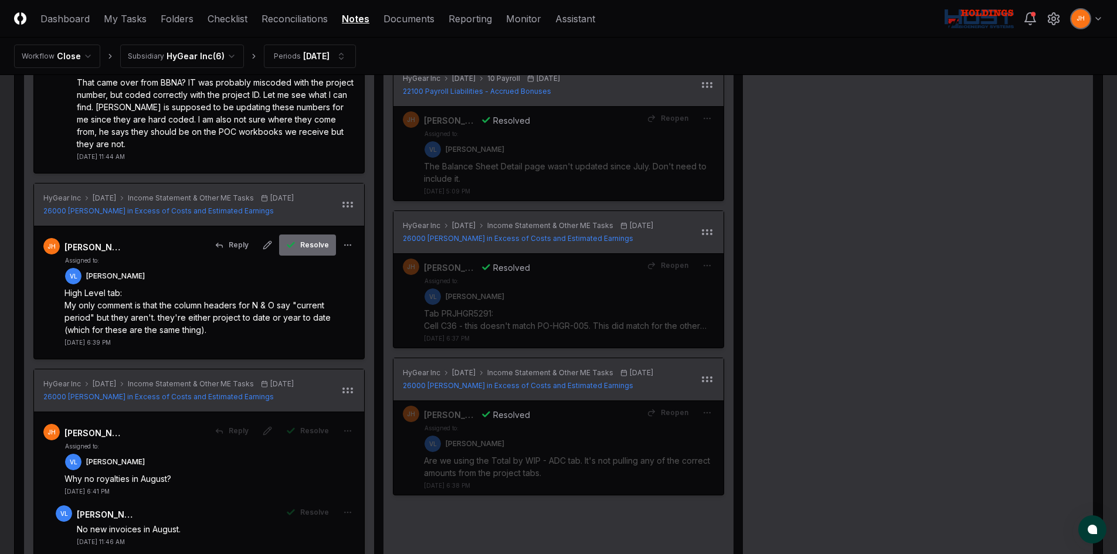
click at [308, 120] on span "Resolve" at bounding box center [314, 245] width 29 height 11
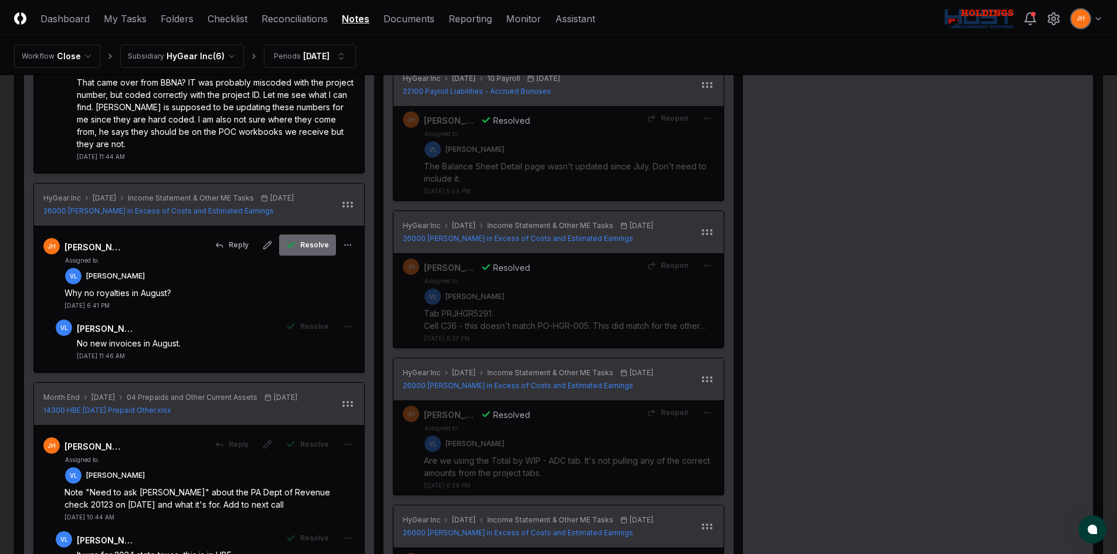
click at [305, 120] on span "Resolve" at bounding box center [314, 245] width 29 height 11
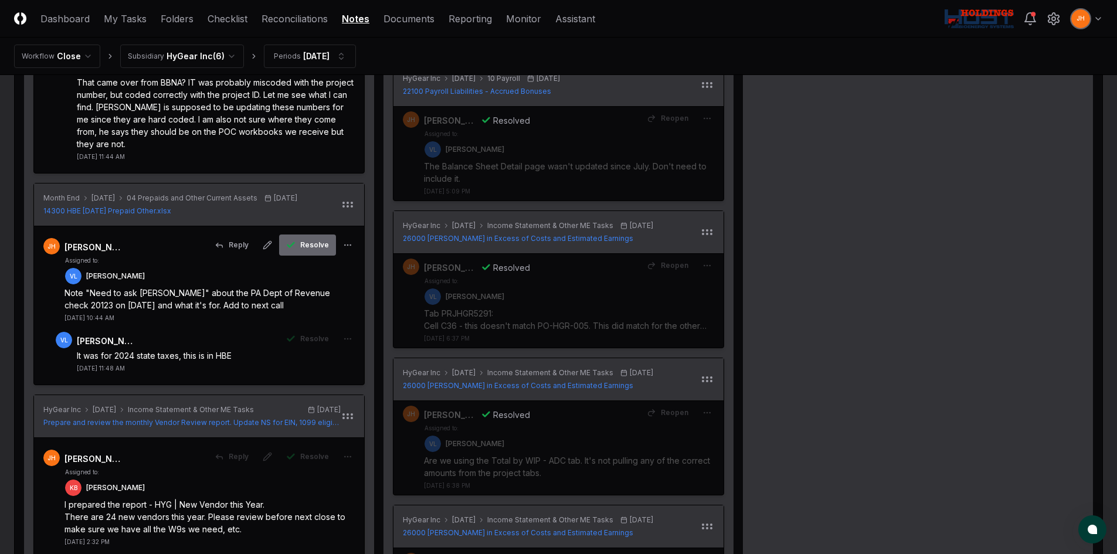
click at [308, 120] on span "Resolve" at bounding box center [314, 245] width 29 height 11
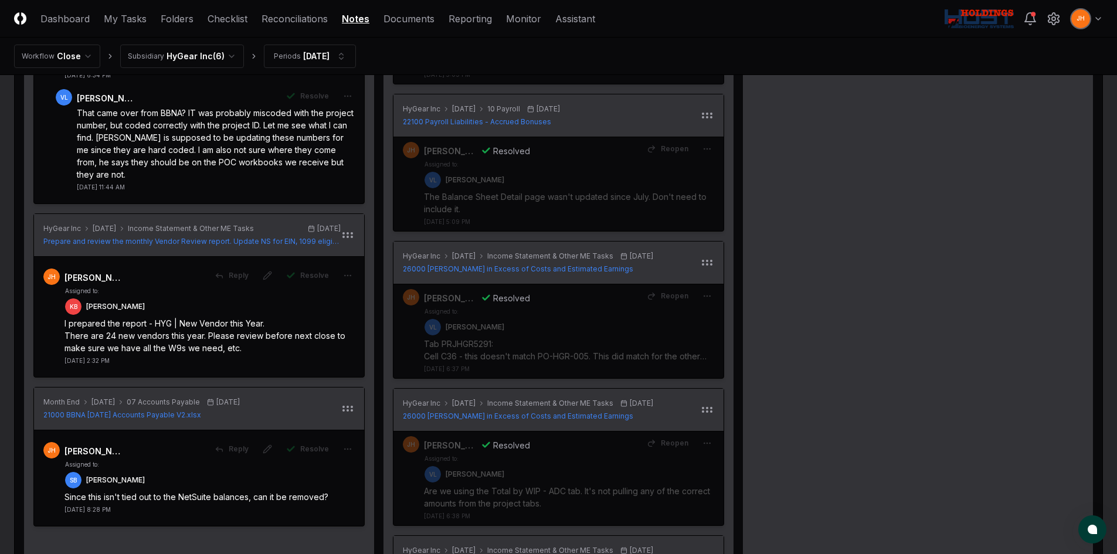
scroll to position [762, 0]
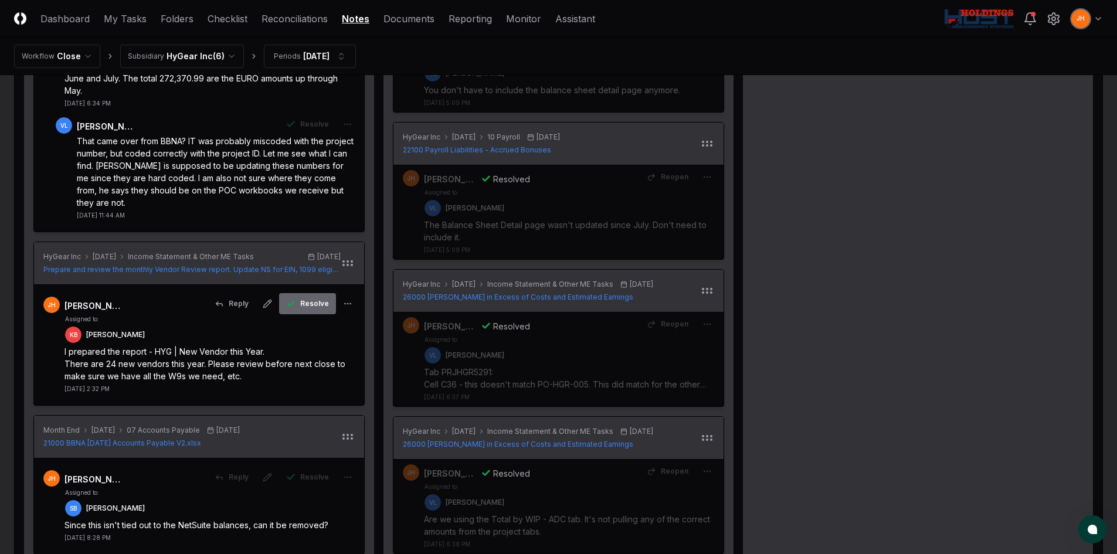
click at [308, 120] on span "Resolve" at bounding box center [314, 303] width 29 height 11
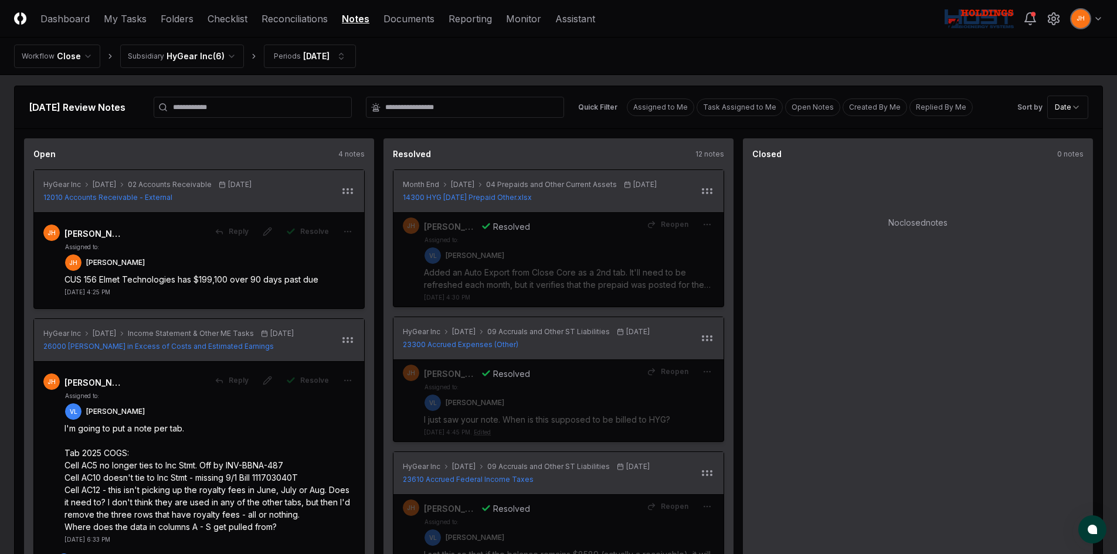
scroll to position [0, 0]
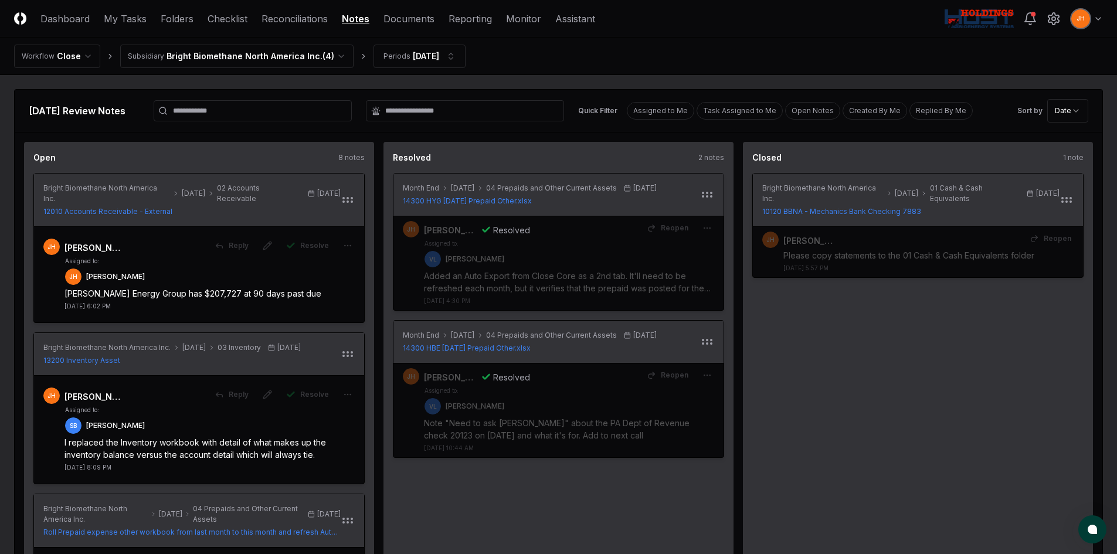
click at [286, 22] on link "Reconciliations" at bounding box center [294, 19] width 66 height 14
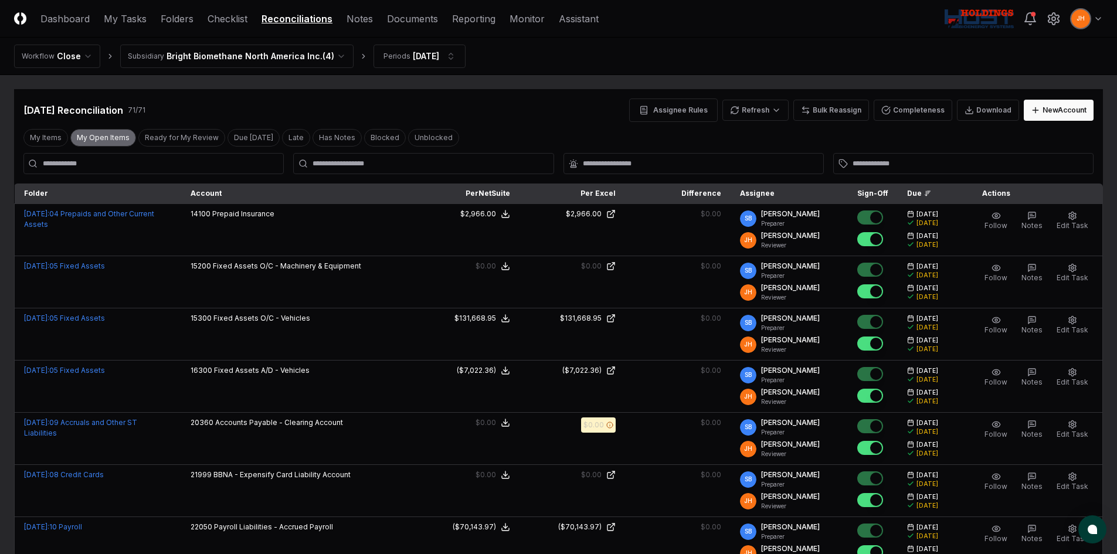
click at [80, 120] on button "My Open Items" at bounding box center [103, 138] width 66 height 18
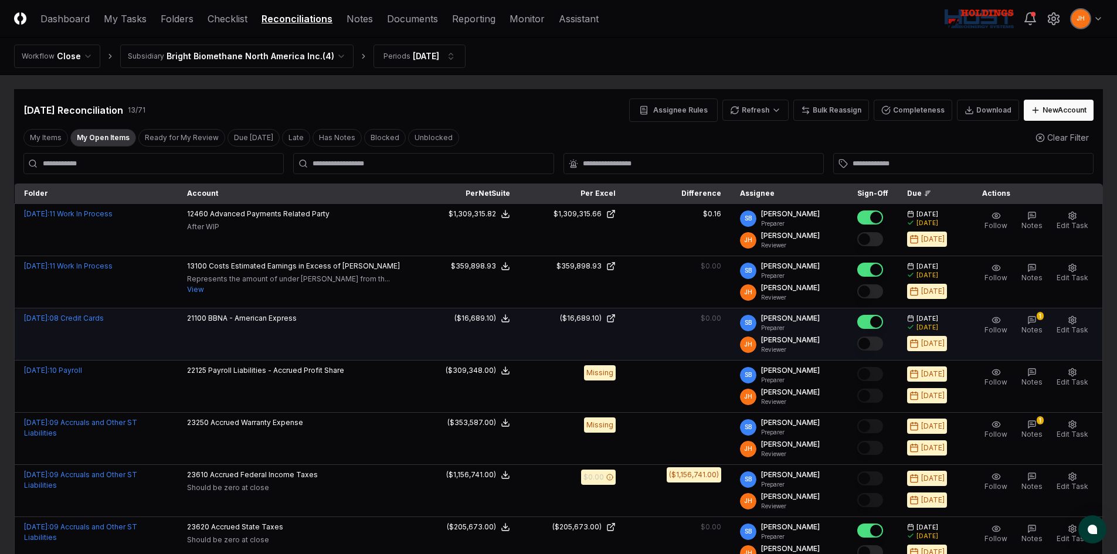
click at [308, 120] on button "Mark complete" at bounding box center [870, 343] width 26 height 14
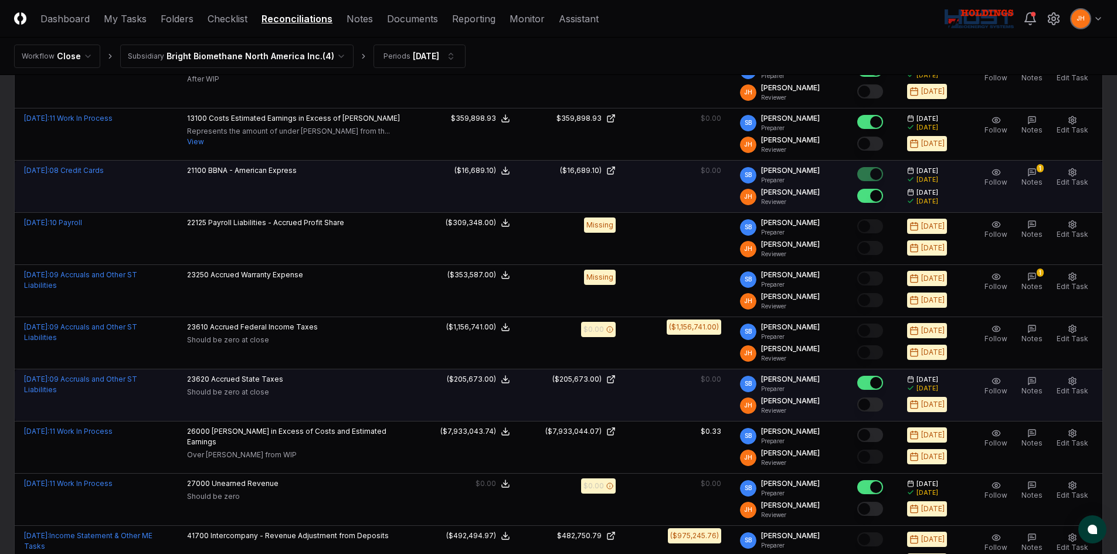
scroll to position [176, 0]
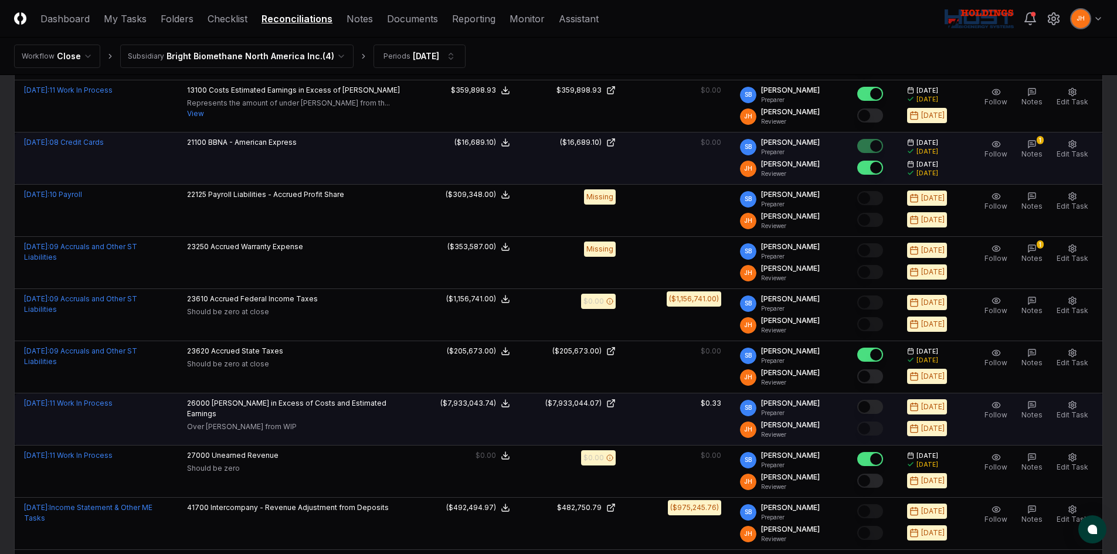
click at [308, 120] on button "Mark complete" at bounding box center [870, 407] width 26 height 14
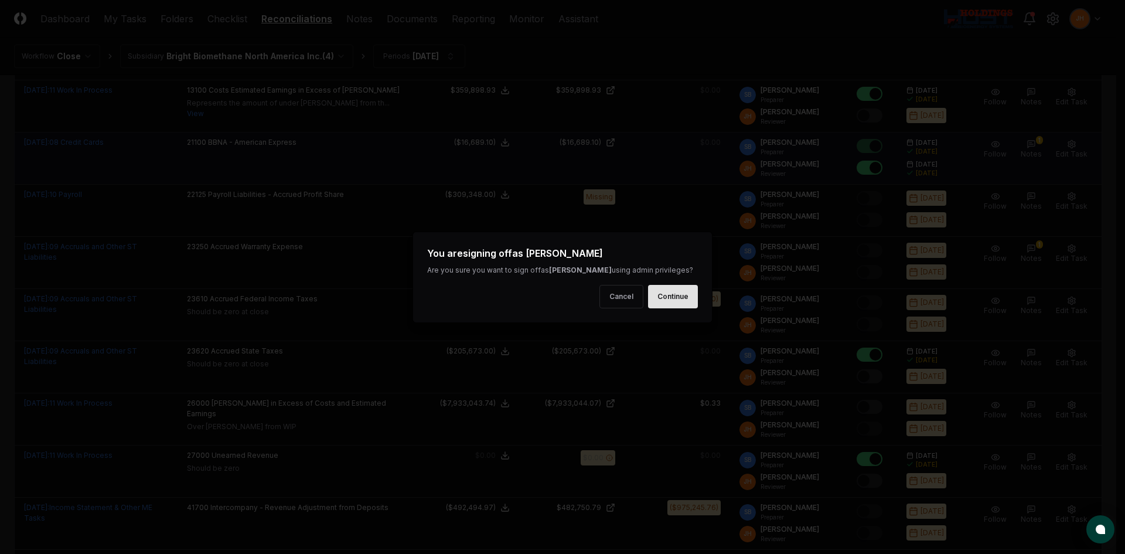
click at [308, 120] on button "Continue" at bounding box center [673, 296] width 50 height 23
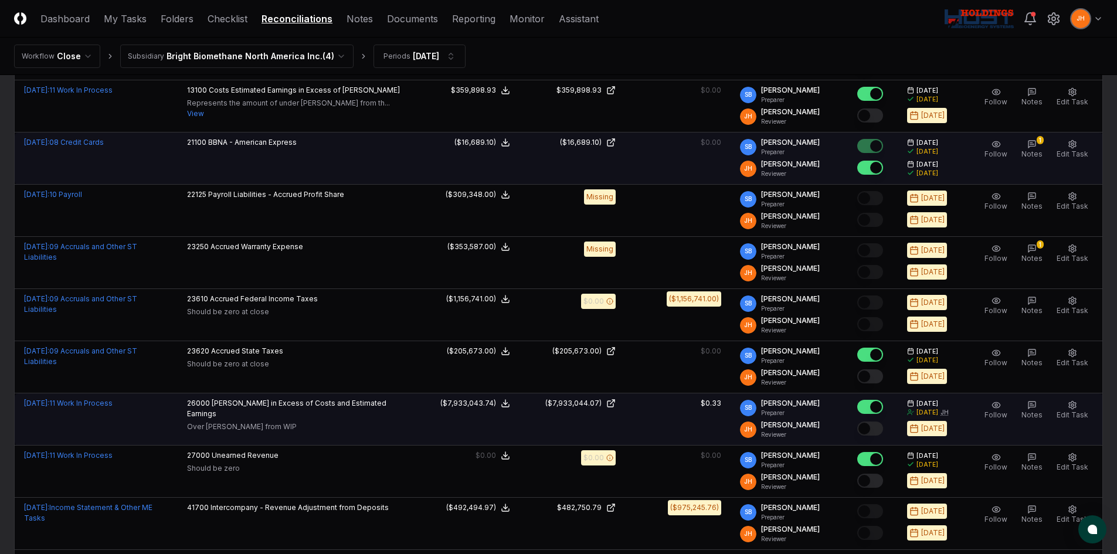
click at [308, 120] on button "Mark complete" at bounding box center [870, 428] width 26 height 14
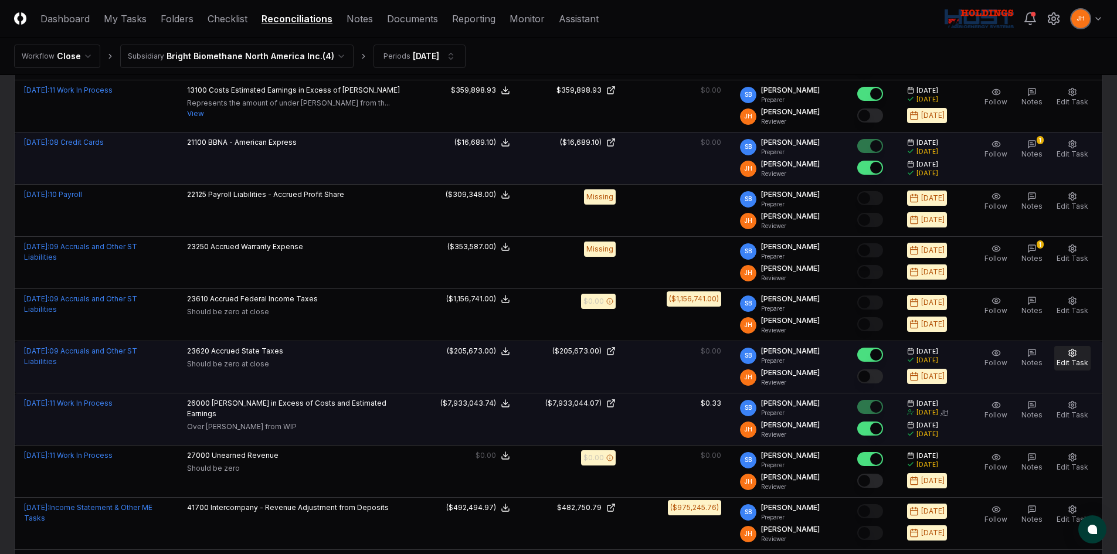
click at [308, 120] on span "Edit Task" at bounding box center [1072, 362] width 32 height 9
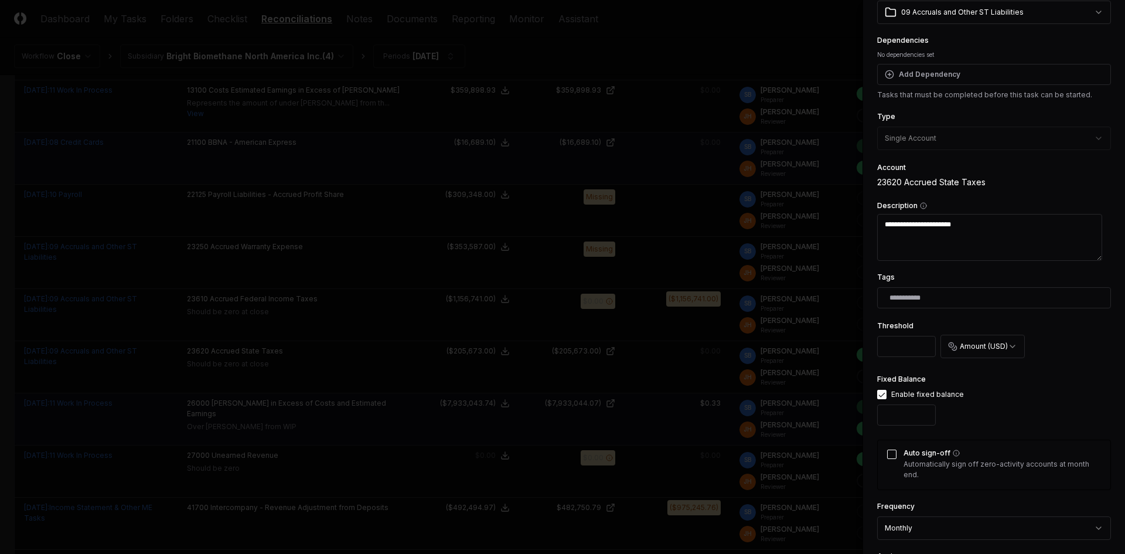
scroll to position [117, 0]
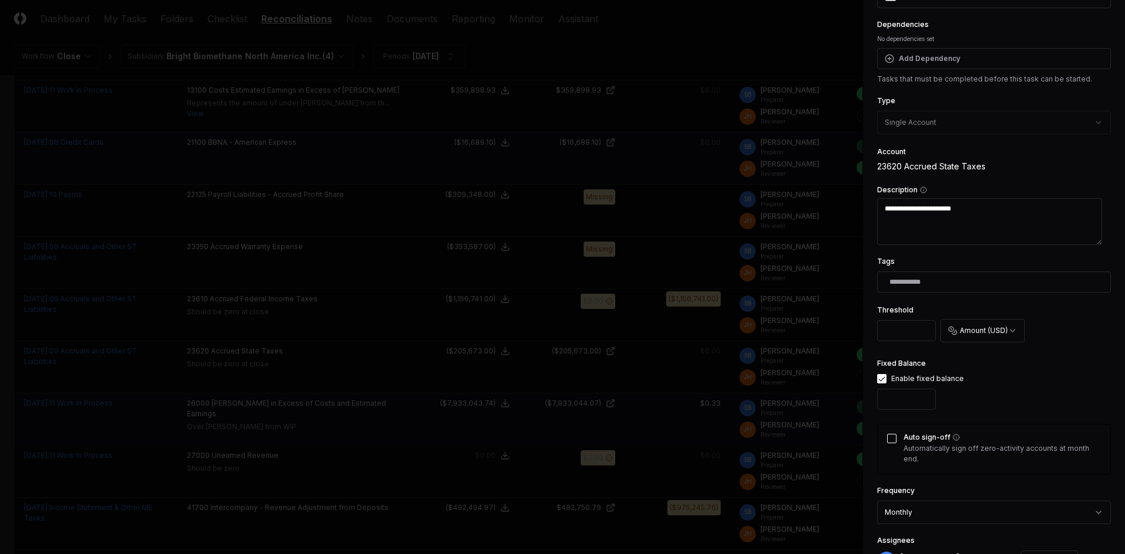
drag, startPoint x: 906, startPoint y: 403, endPoint x: 866, endPoint y: 403, distance: 39.9
click at [308, 120] on div "**********" at bounding box center [994, 277] width 263 height 554
type textarea "*"
type input "******"
click at [308, 120] on button "Auto sign-off" at bounding box center [891, 438] width 9 height 9
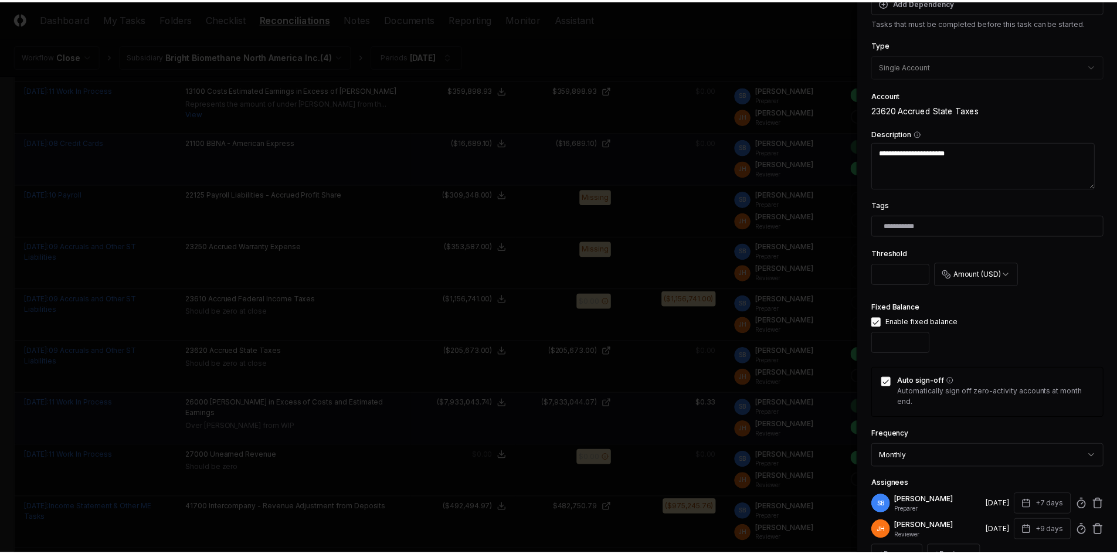
scroll to position [293, 0]
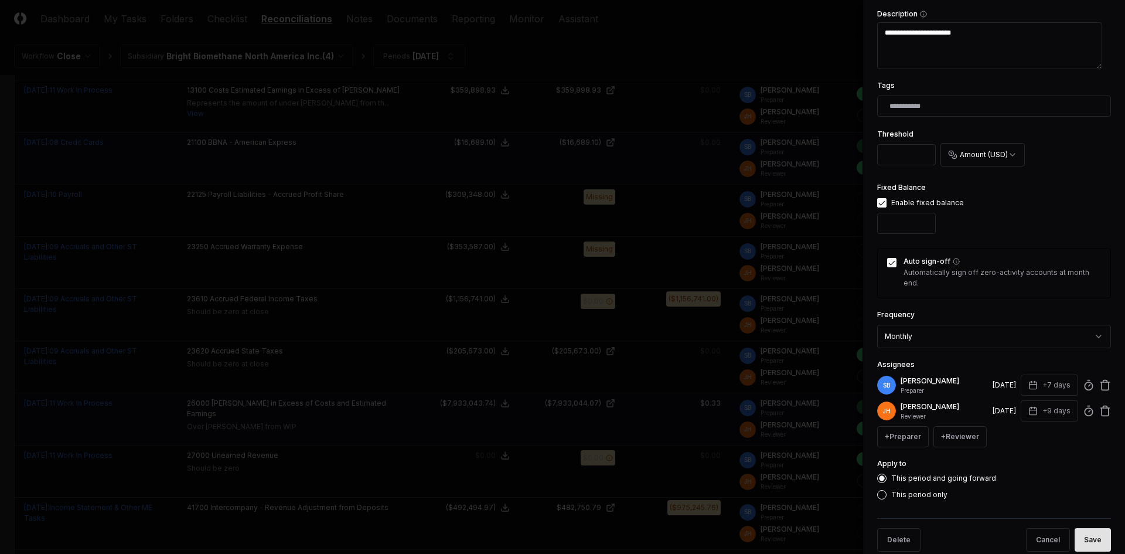
click at [308, 120] on button "Save" at bounding box center [1093, 539] width 36 height 23
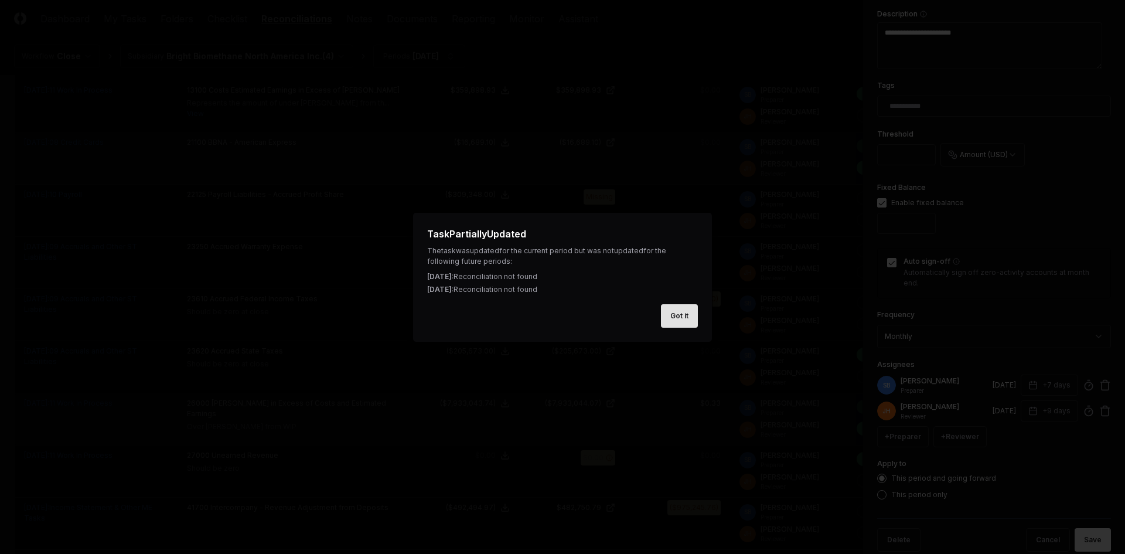
click at [308, 120] on button "Got it" at bounding box center [679, 315] width 37 height 23
type textarea "*"
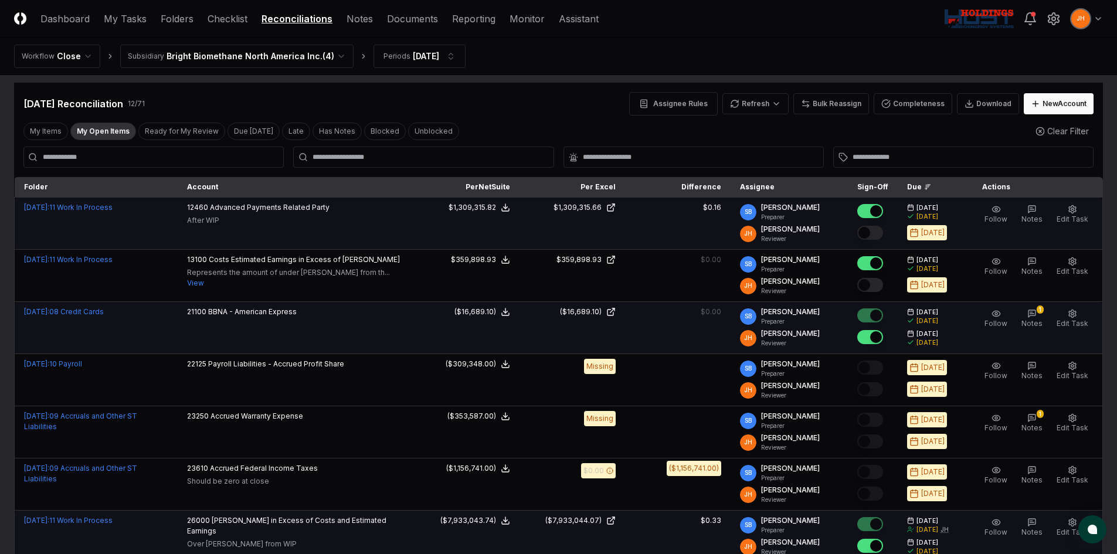
scroll to position [0, 0]
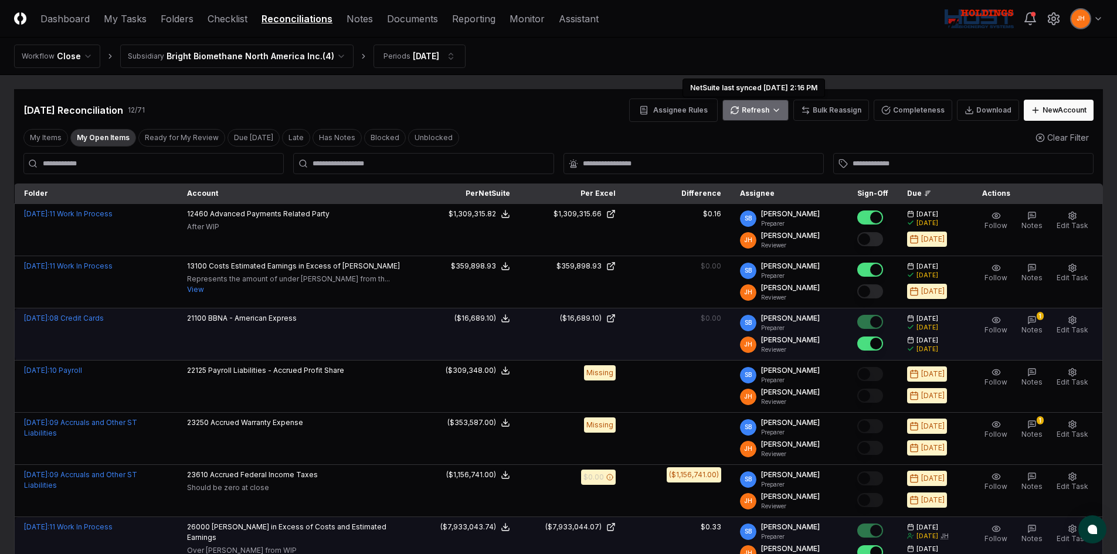
click at [308, 114] on html "CloseCore Dashboard My Tasks Folders Checklist Reconciliations Notes Documents …" at bounding box center [558, 457] width 1117 height 914
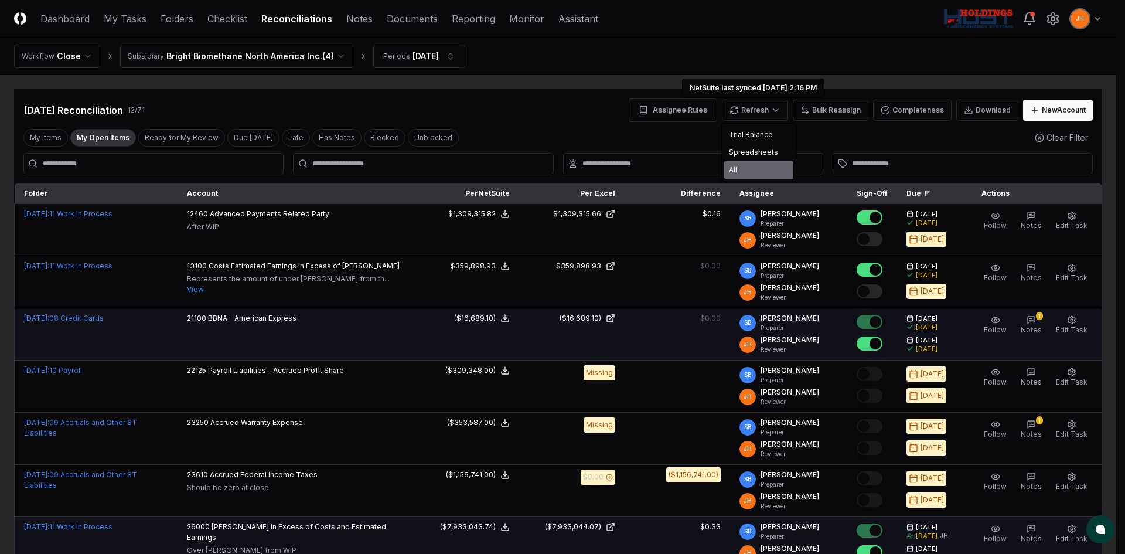
click at [308, 120] on div "All" at bounding box center [759, 170] width 69 height 18
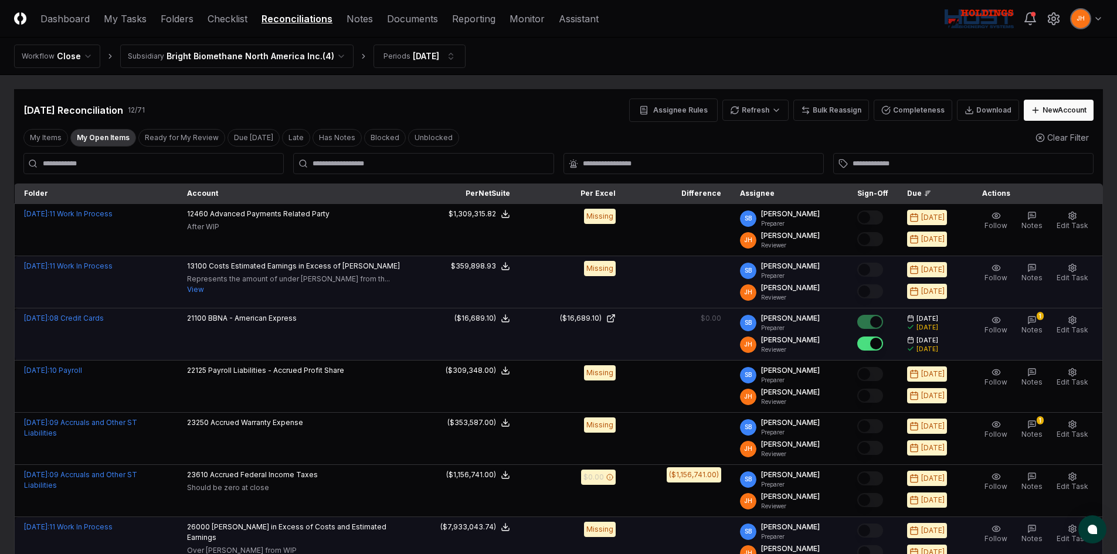
click at [308, 120] on td at bounding box center [678, 282] width 106 height 52
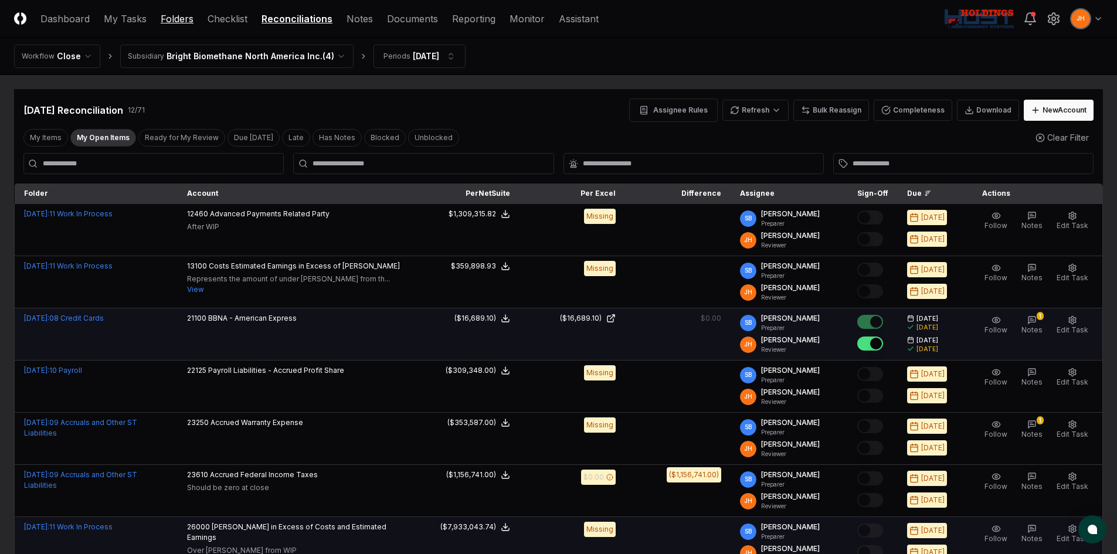
click at [172, 18] on link "Folders" at bounding box center [177, 19] width 33 height 14
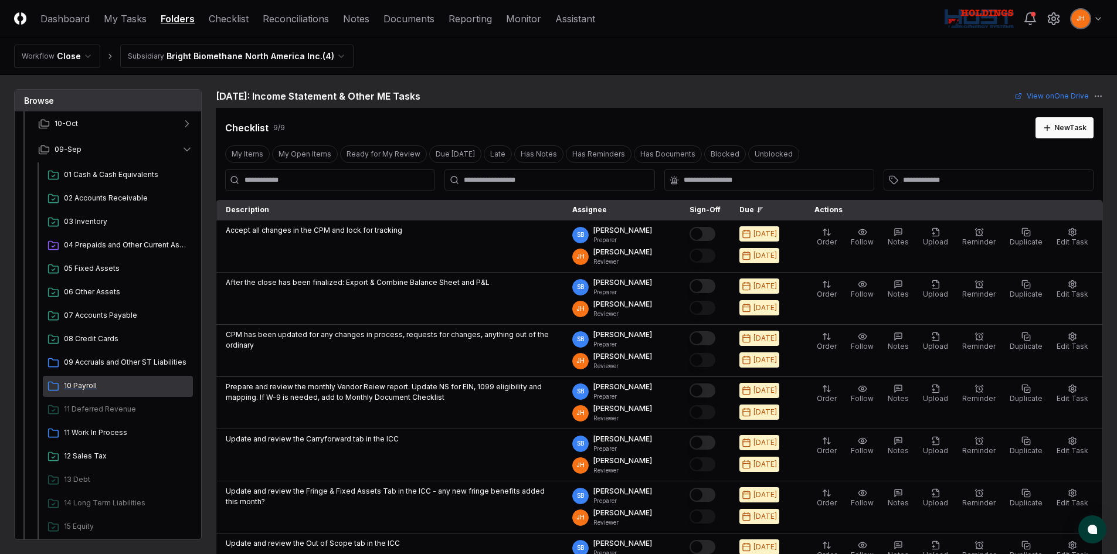
scroll to position [117, 0]
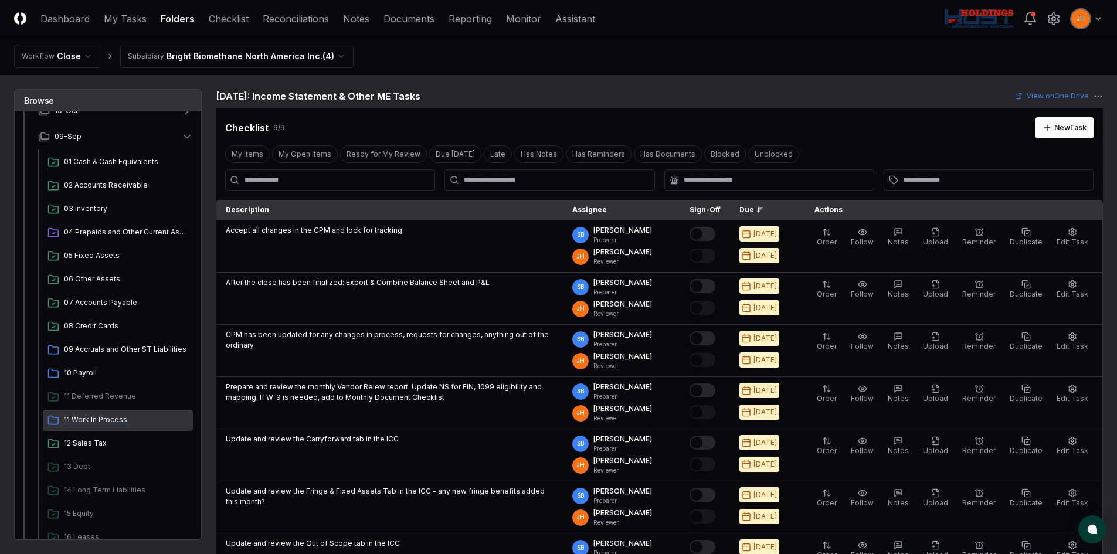
click at [118, 120] on span "11 Work In Process" at bounding box center [126, 419] width 124 height 11
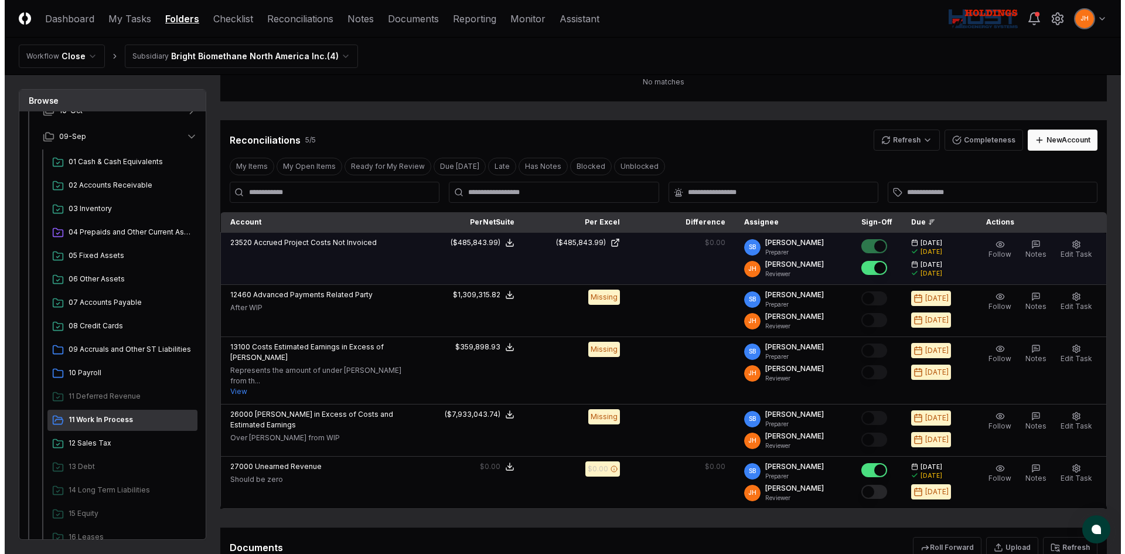
scroll to position [176, 0]
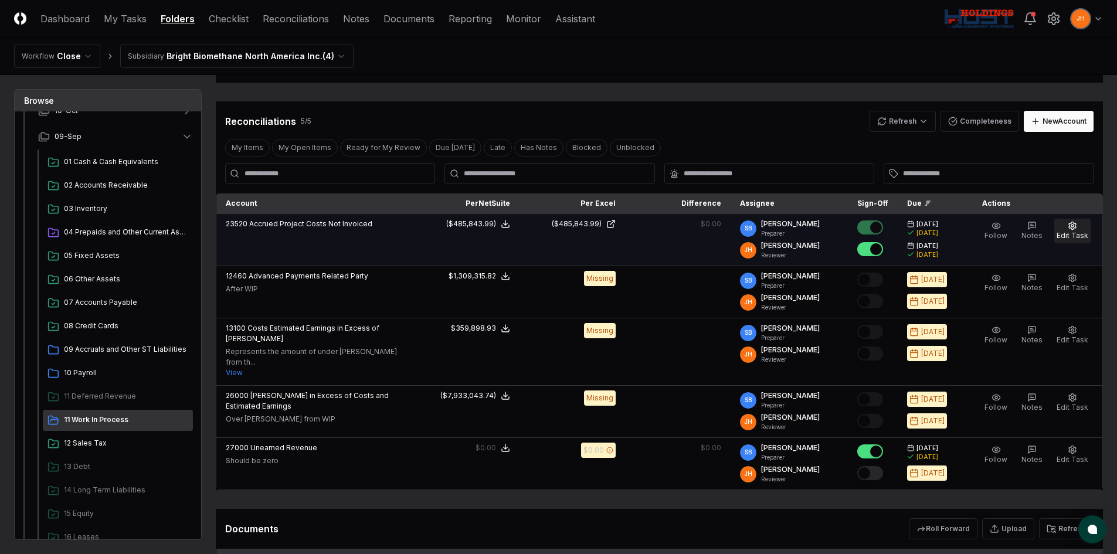
click at [308, 120] on span "Edit Task" at bounding box center [1072, 235] width 32 height 9
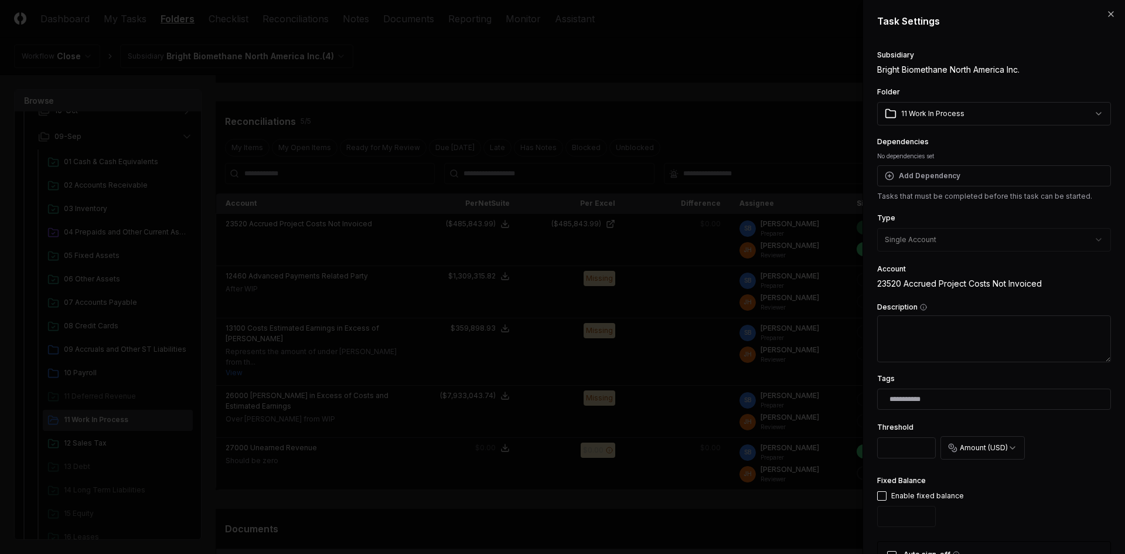
click at [308, 113] on body "CloseCore Dashboard My Tasks Folders Checklist Reconciliations Notes Documents …" at bounding box center [558, 254] width 1117 height 861
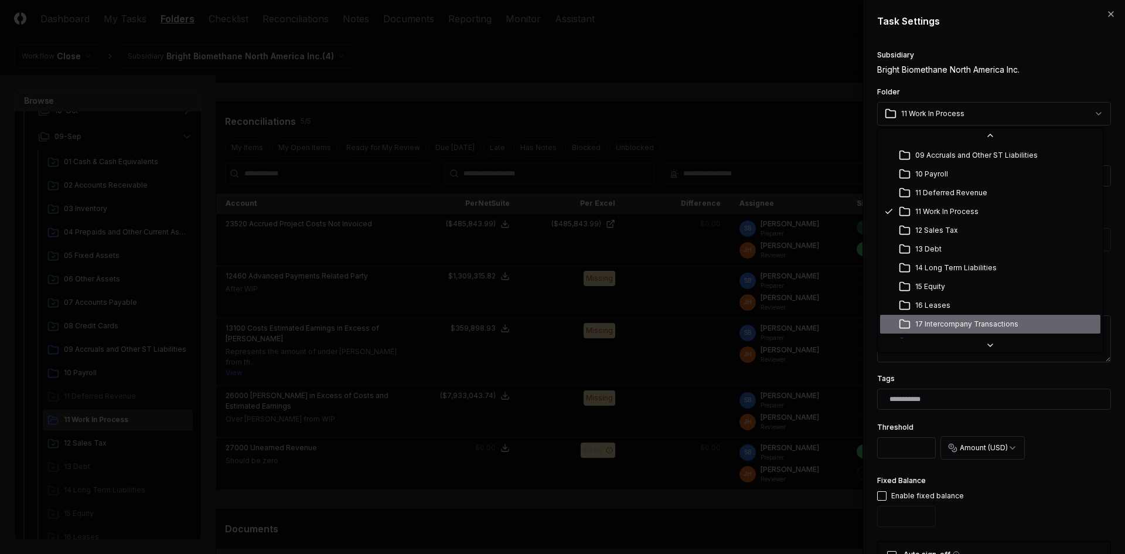
scroll to position [170, 0]
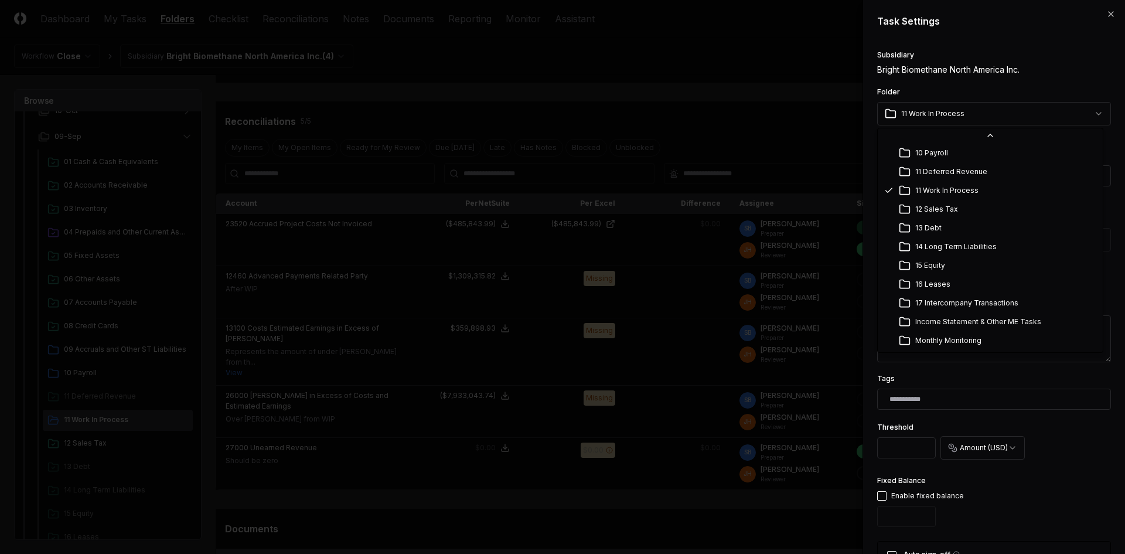
select select "**********"
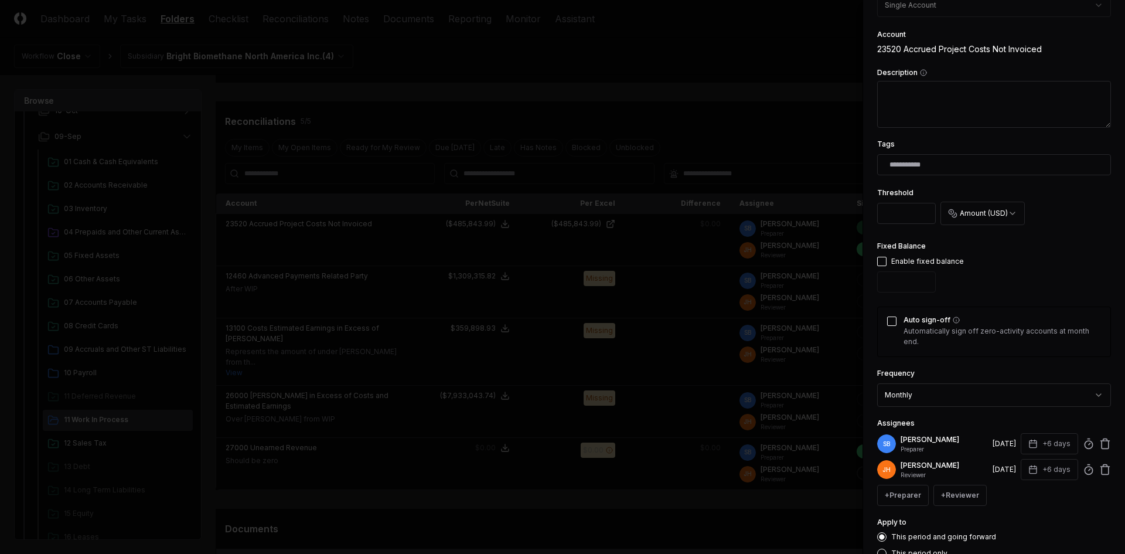
scroll to position [314, 0]
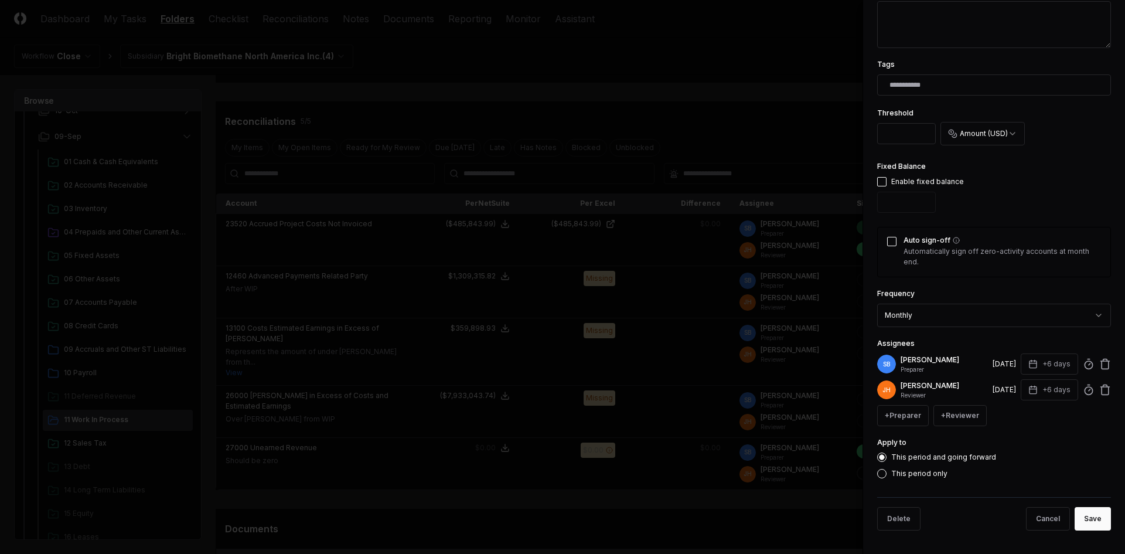
drag, startPoint x: 1077, startPoint y: 516, endPoint x: 1009, endPoint y: 487, distance: 73.7
click at [308, 120] on button "Save" at bounding box center [1093, 518] width 36 height 23
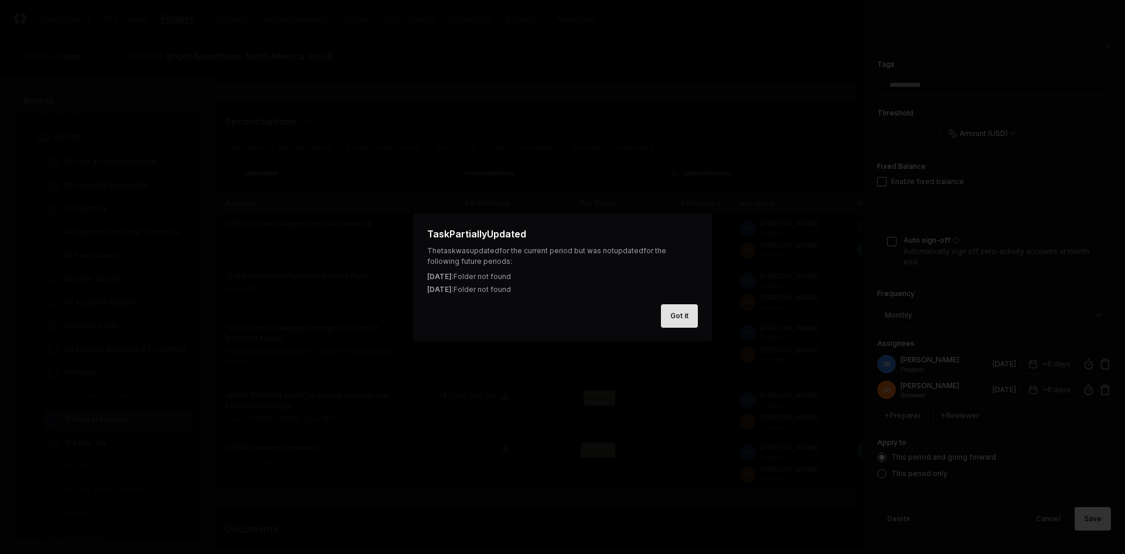
click at [308, 120] on button "Got it" at bounding box center [679, 315] width 37 height 23
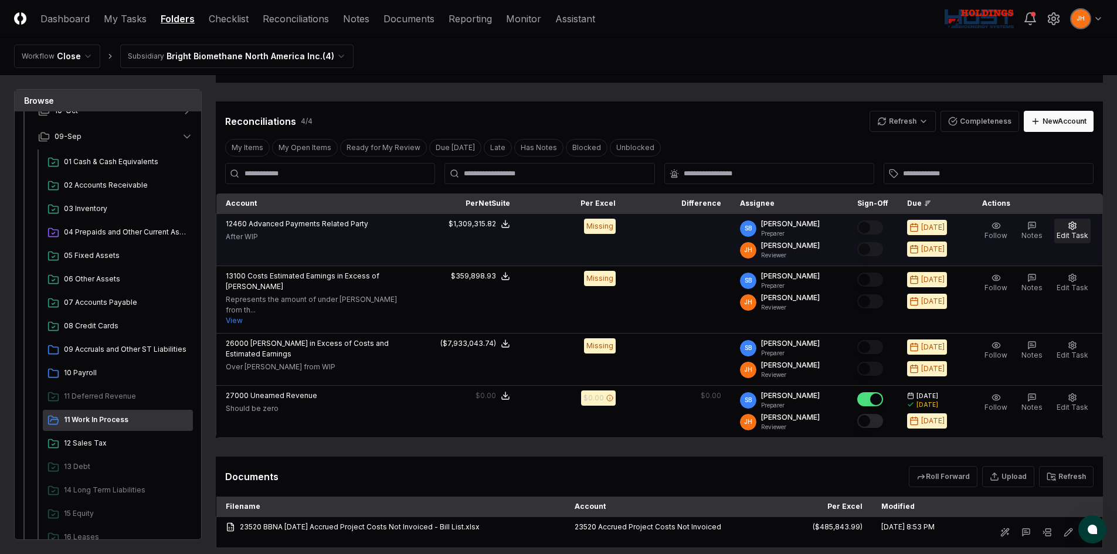
click at [308, 120] on button "Edit Task" at bounding box center [1072, 231] width 36 height 25
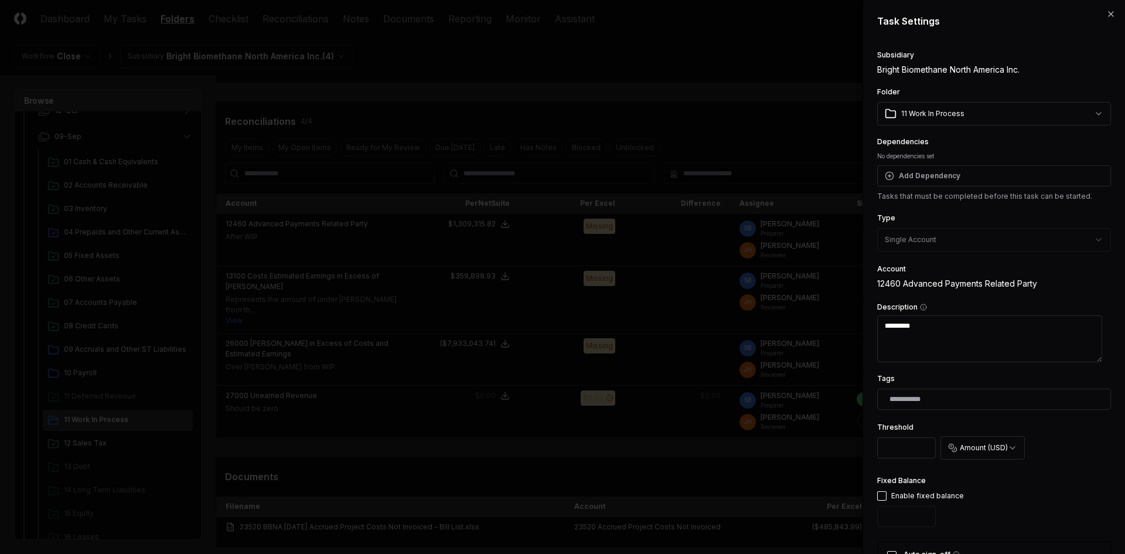
type textarea "*"
click at [308, 108] on body "CloseCore Dashboard My Tasks Folders Checklist Reconciliations Notes Documents …" at bounding box center [558, 228] width 1117 height 808
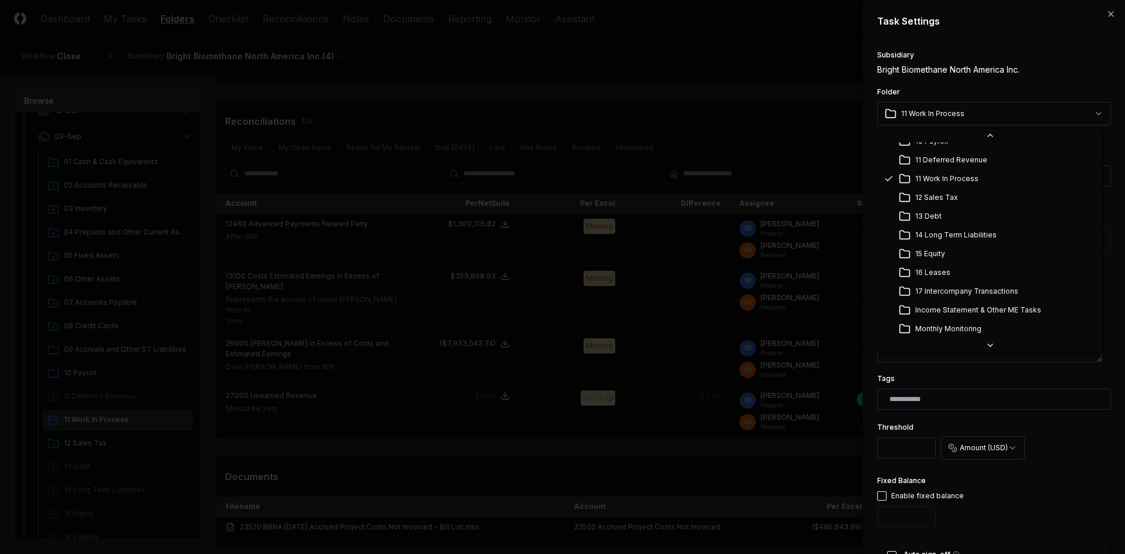
scroll to position [170, 0]
select select "**********"
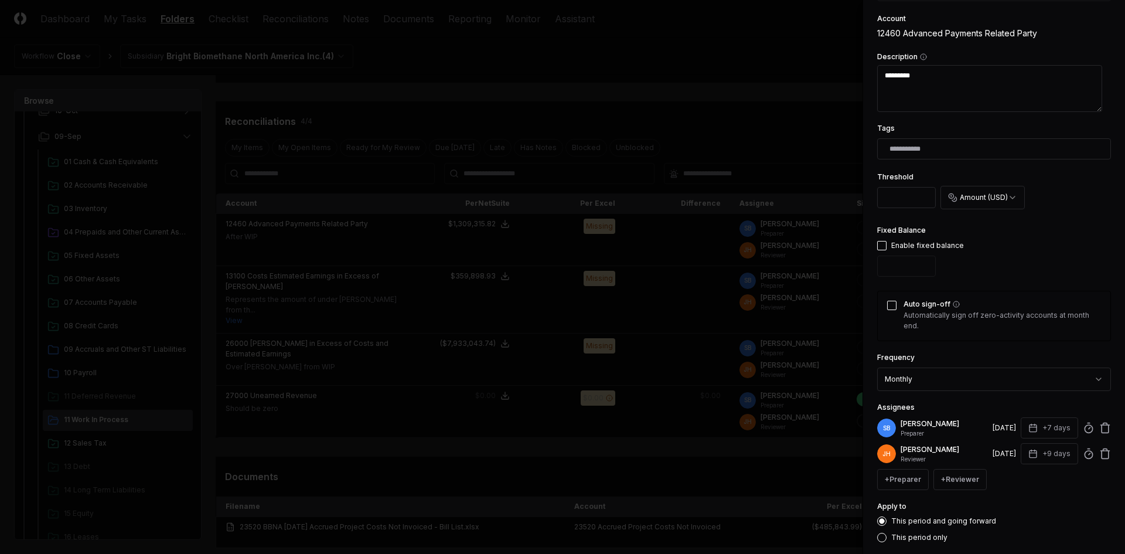
scroll to position [293, 0]
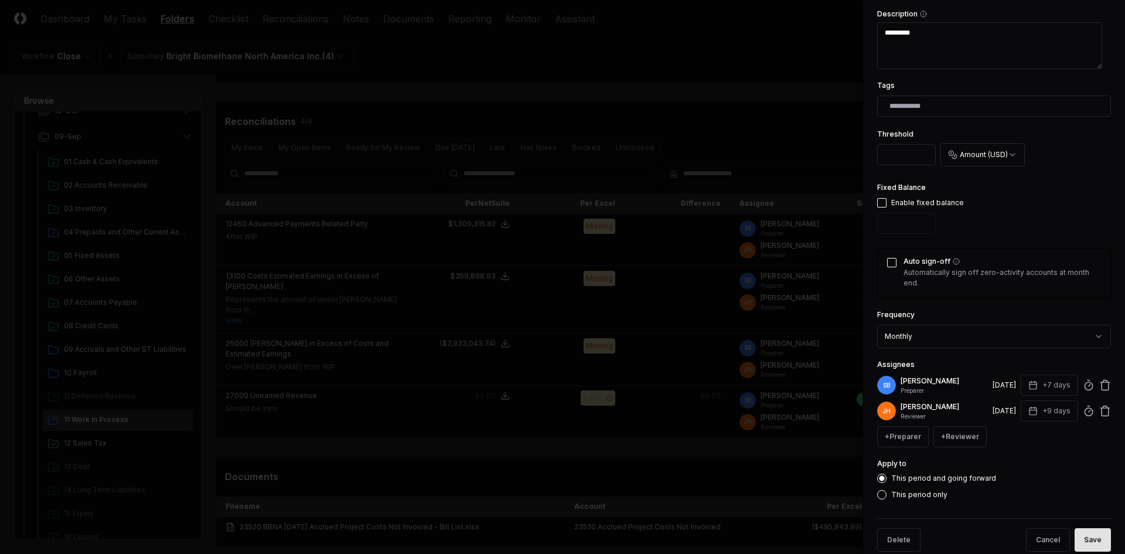
drag, startPoint x: 1084, startPoint y: 539, endPoint x: 935, endPoint y: 453, distance: 172.5
click at [308, 120] on button "Save" at bounding box center [1093, 539] width 36 height 23
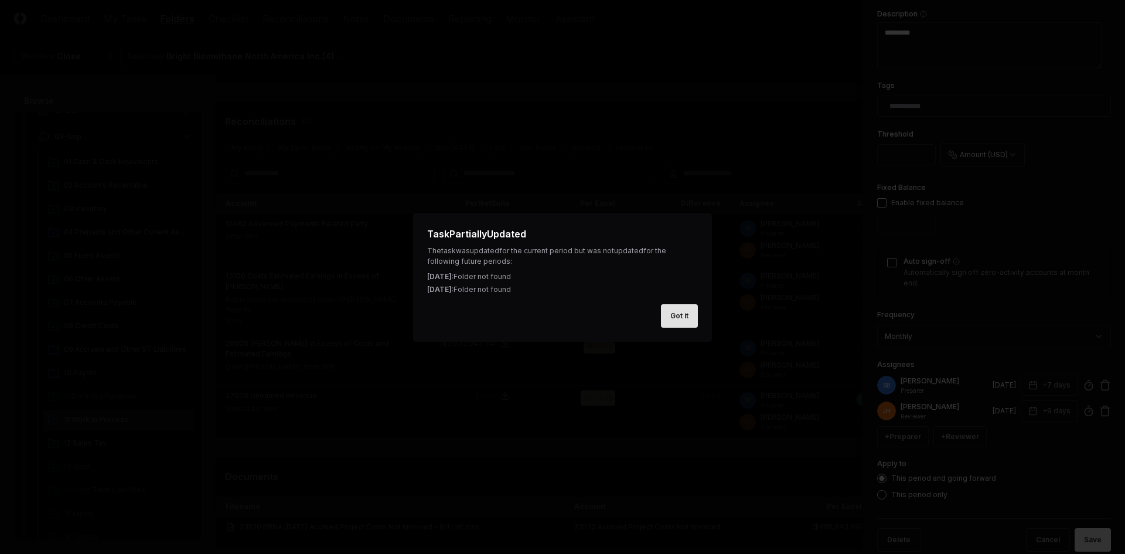
click at [308, 120] on button "Got it" at bounding box center [679, 315] width 37 height 23
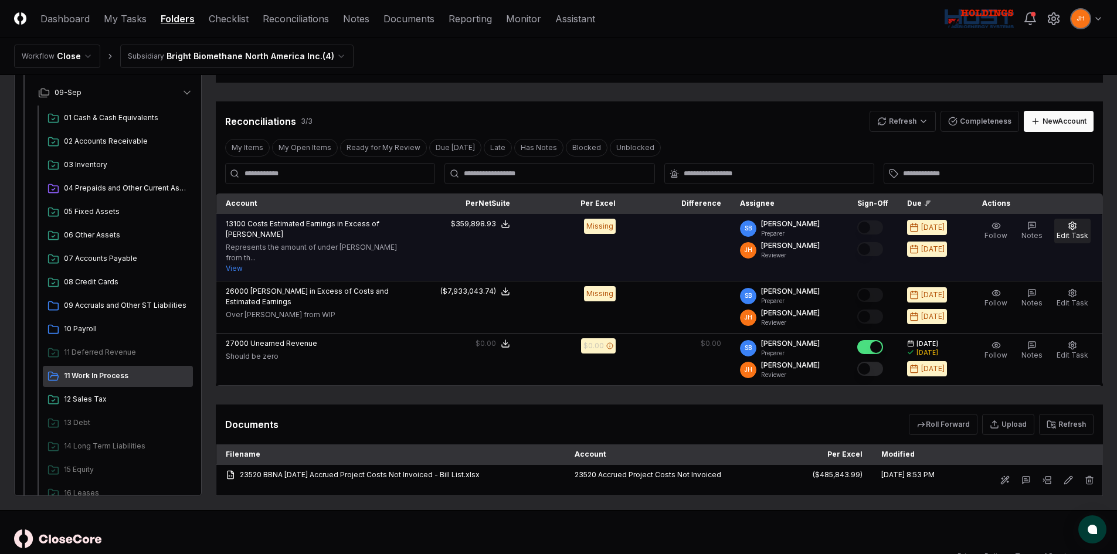
click at [308, 120] on span "Edit Task" at bounding box center [1072, 235] width 32 height 9
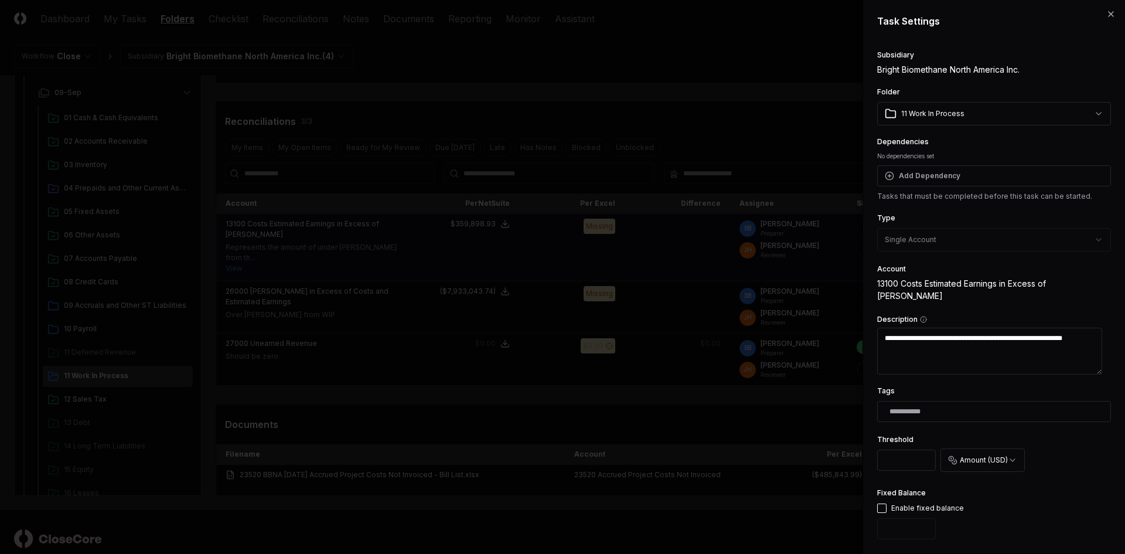
type textarea "*"
click at [308, 114] on body "CloseCore Dashboard My Tasks Folders Checklist Reconciliations Notes Documents …" at bounding box center [558, 202] width 1117 height 756
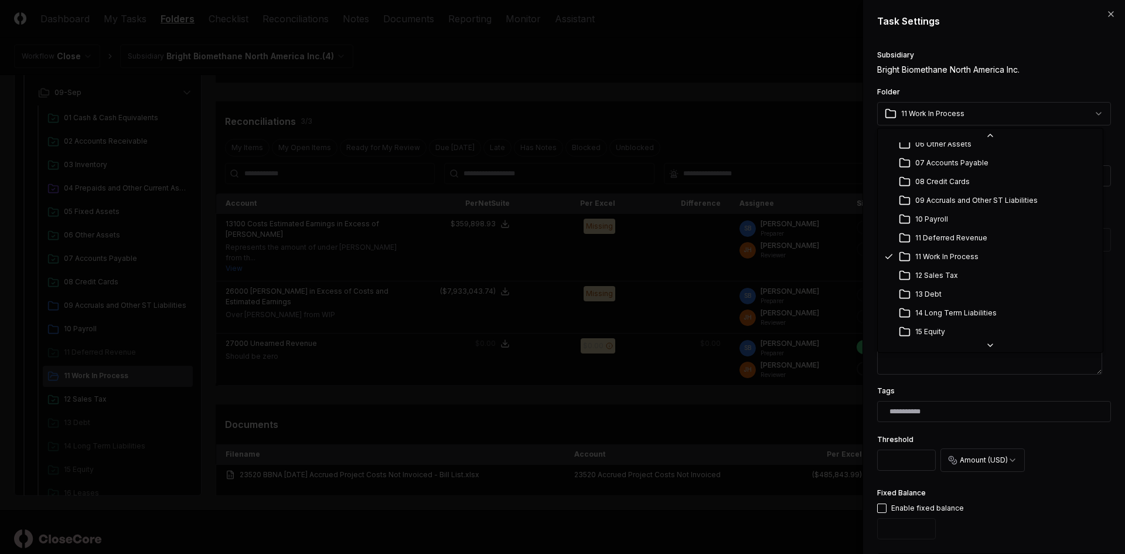
scroll to position [170, 0]
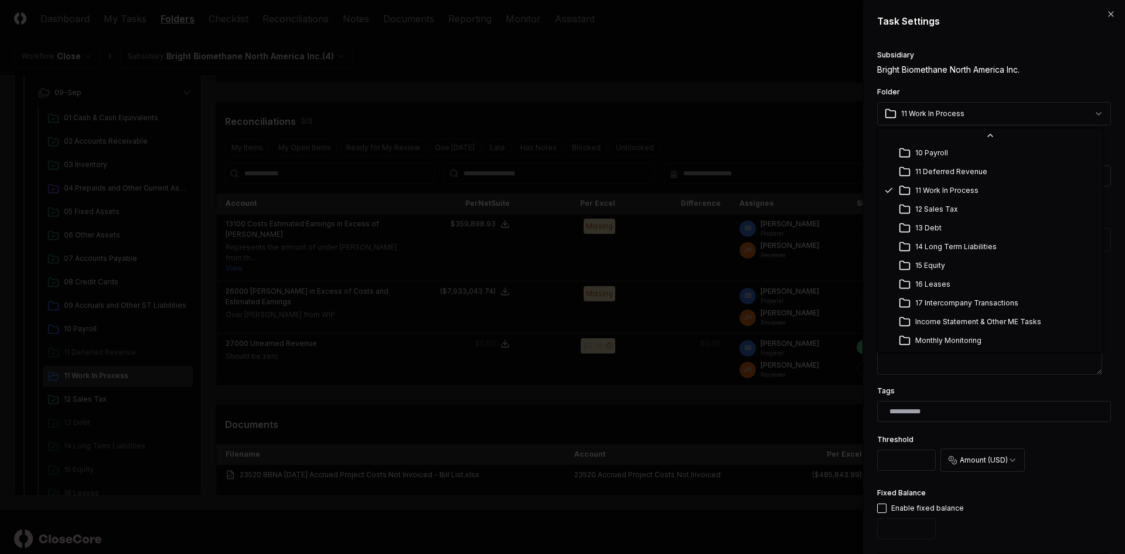
select select "**********"
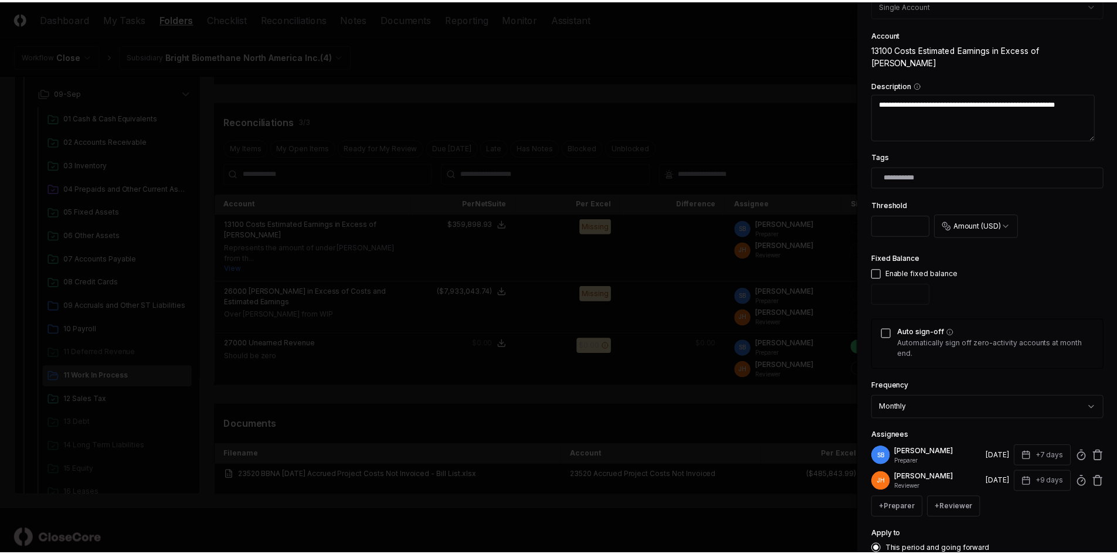
scroll to position [314, 0]
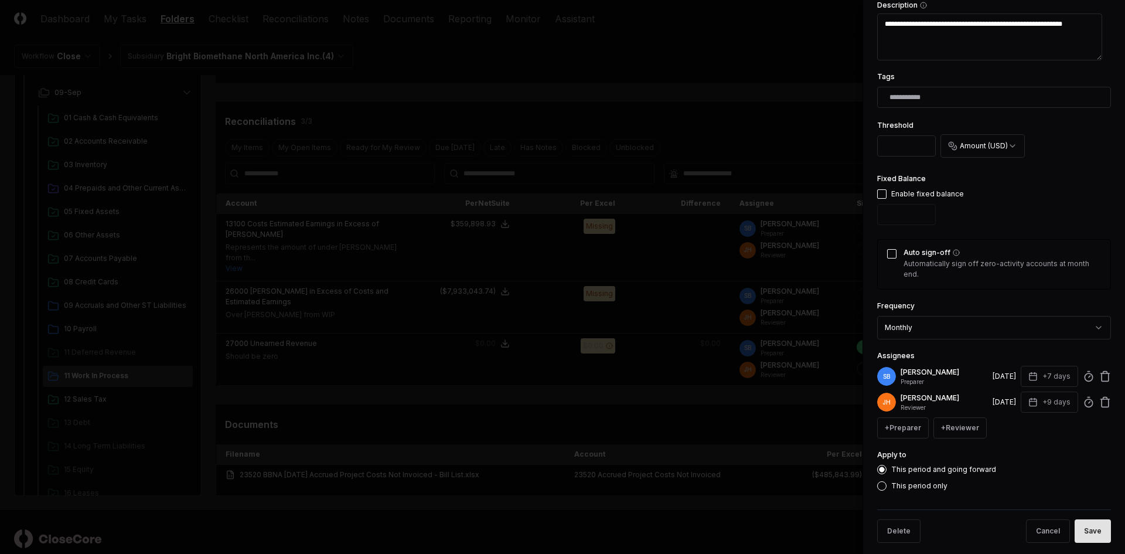
click at [308, 120] on button "Save" at bounding box center [1093, 530] width 36 height 23
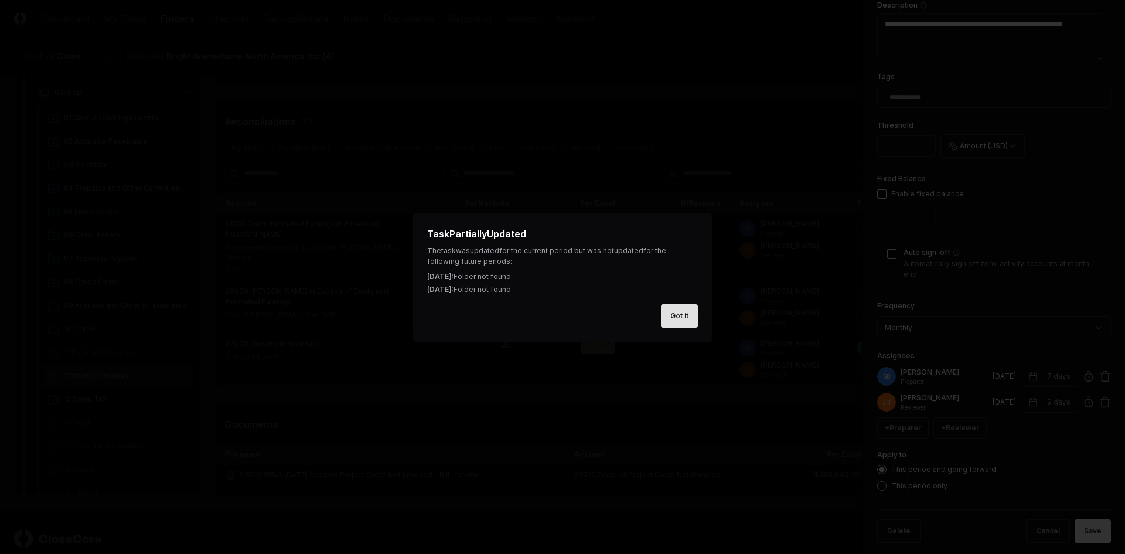
click at [308, 120] on button "Got it" at bounding box center [679, 315] width 37 height 23
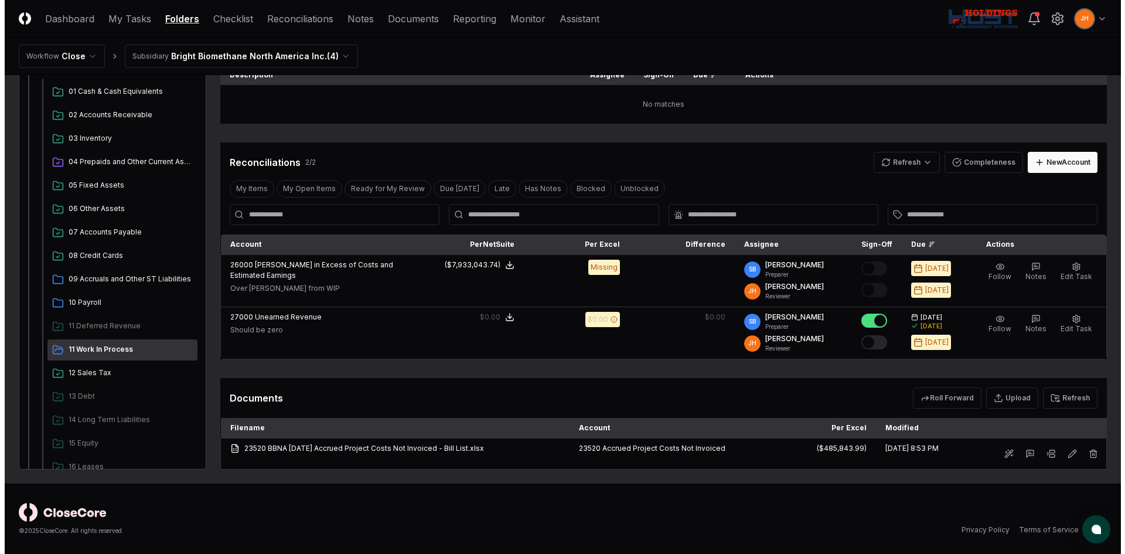
scroll to position [135, 0]
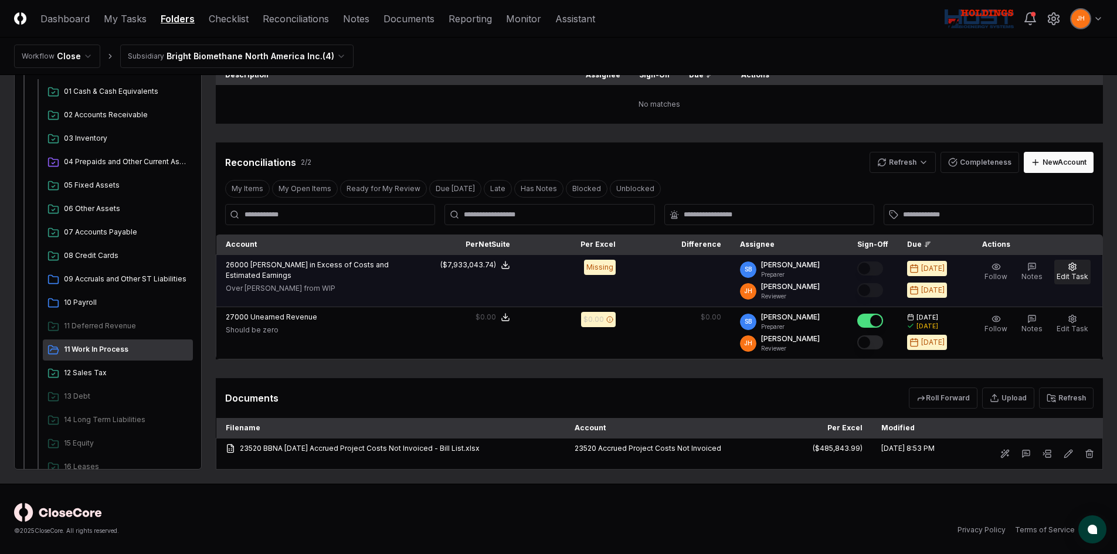
click at [308, 120] on button "Edit Task" at bounding box center [1072, 272] width 36 height 25
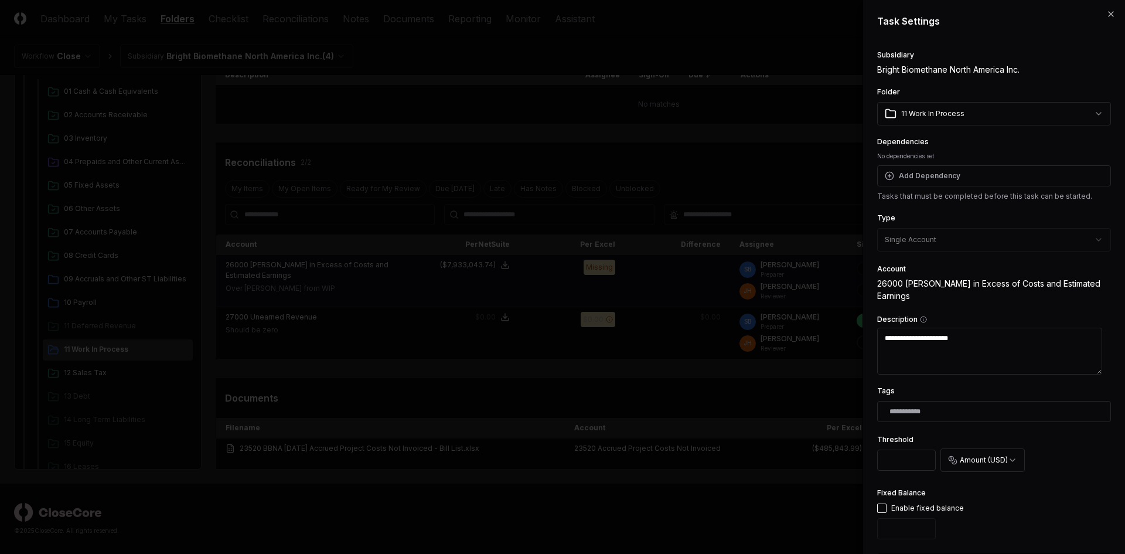
type textarea "*"
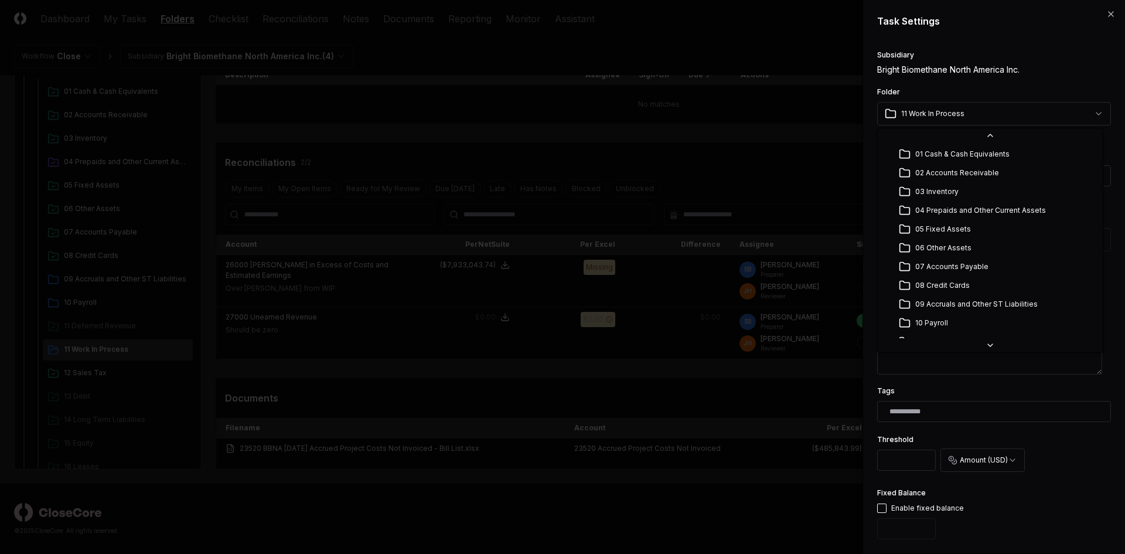
click at [308, 108] on body "CloseCore Dashboard My Tasks Folders Checklist Reconciliations Notes Documents …" at bounding box center [558, 209] width 1117 height 689
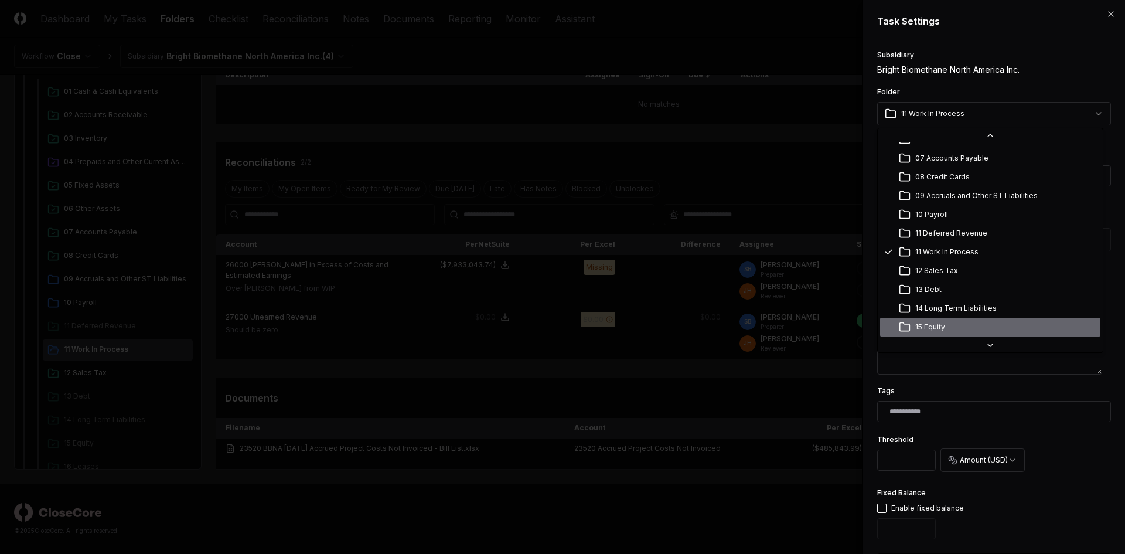
scroll to position [170, 0]
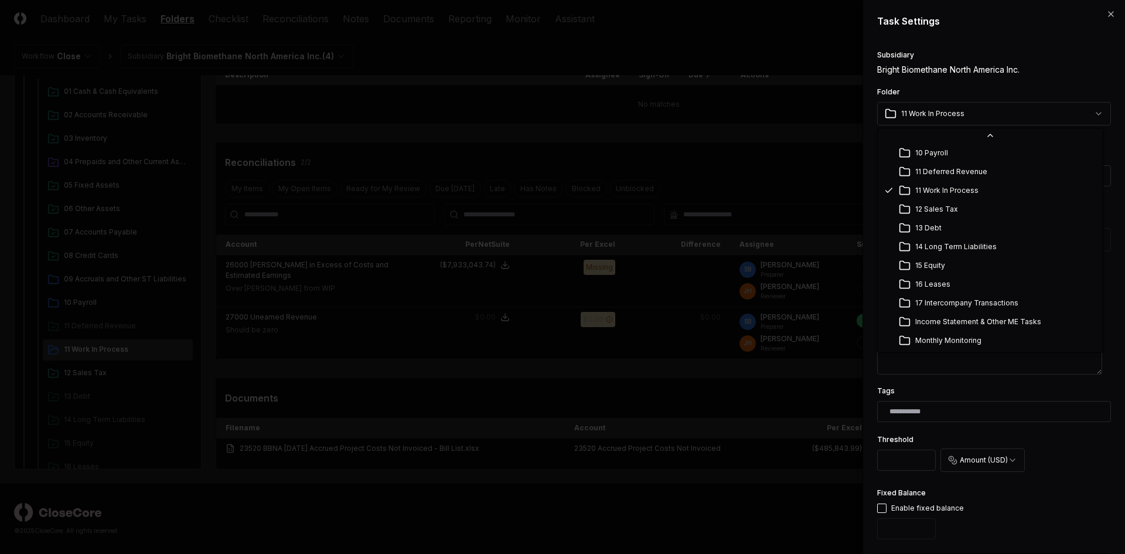
select select "**********"
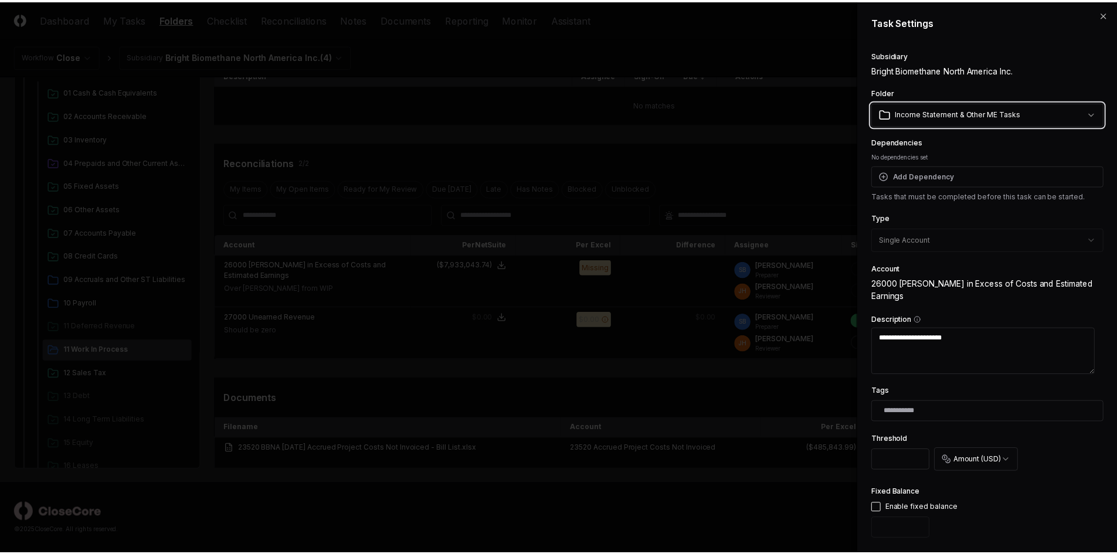
scroll to position [314, 0]
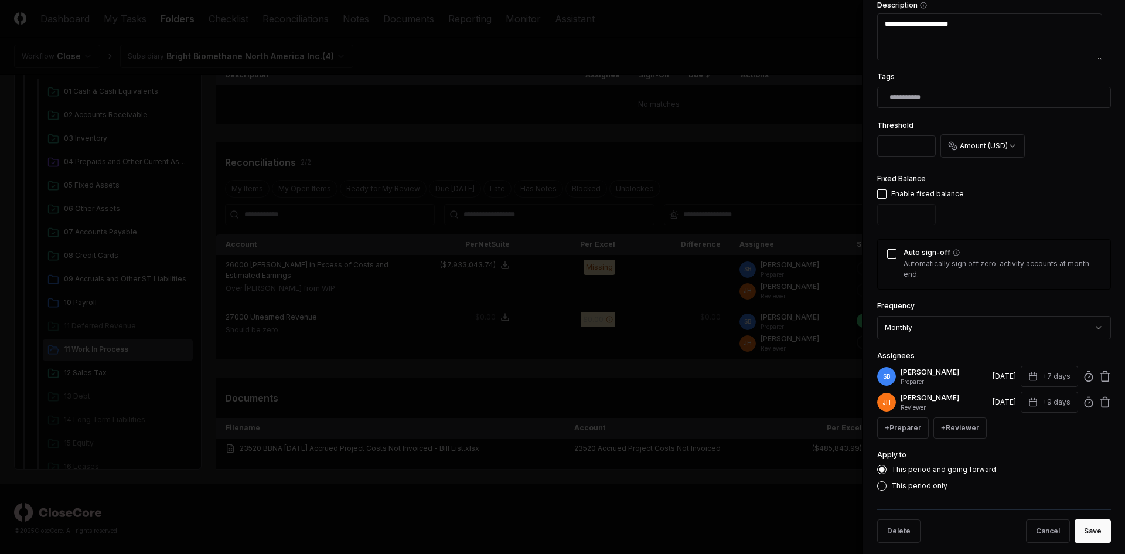
click at [308, 120] on button "Save" at bounding box center [1093, 530] width 36 height 23
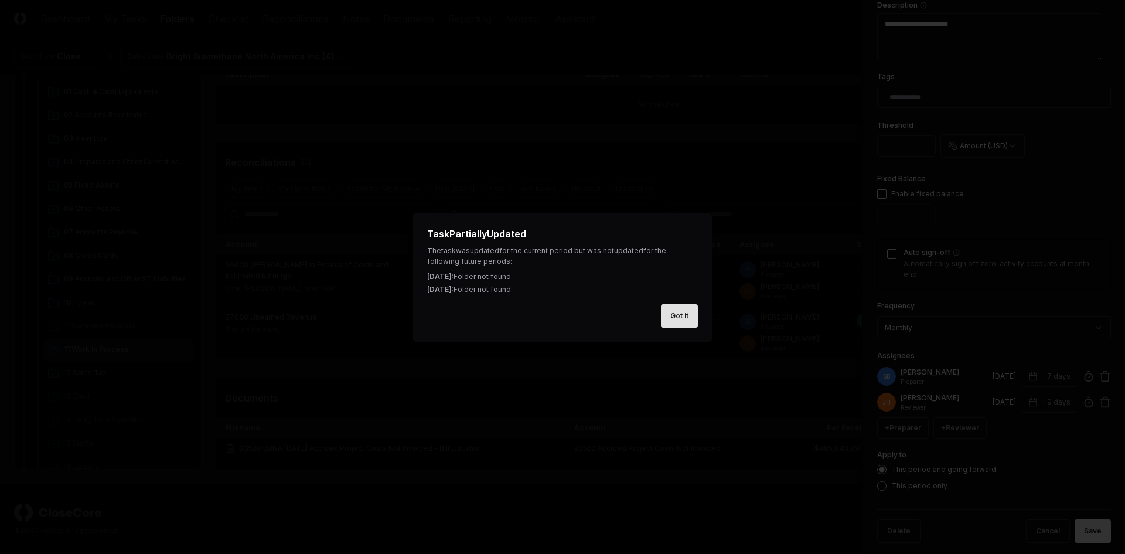
click at [308, 120] on button "Got it" at bounding box center [679, 315] width 37 height 23
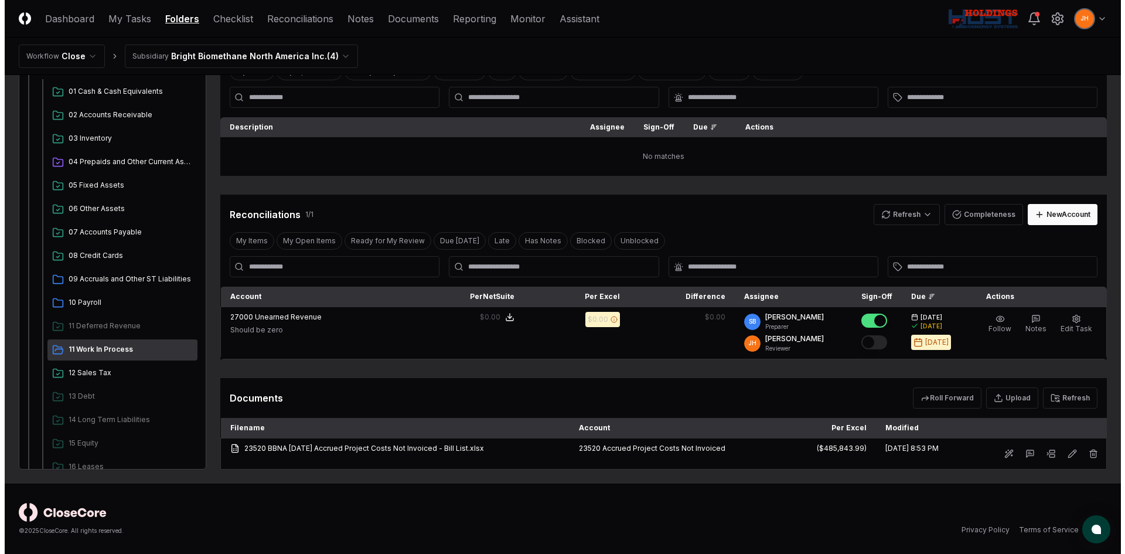
scroll to position [83, 0]
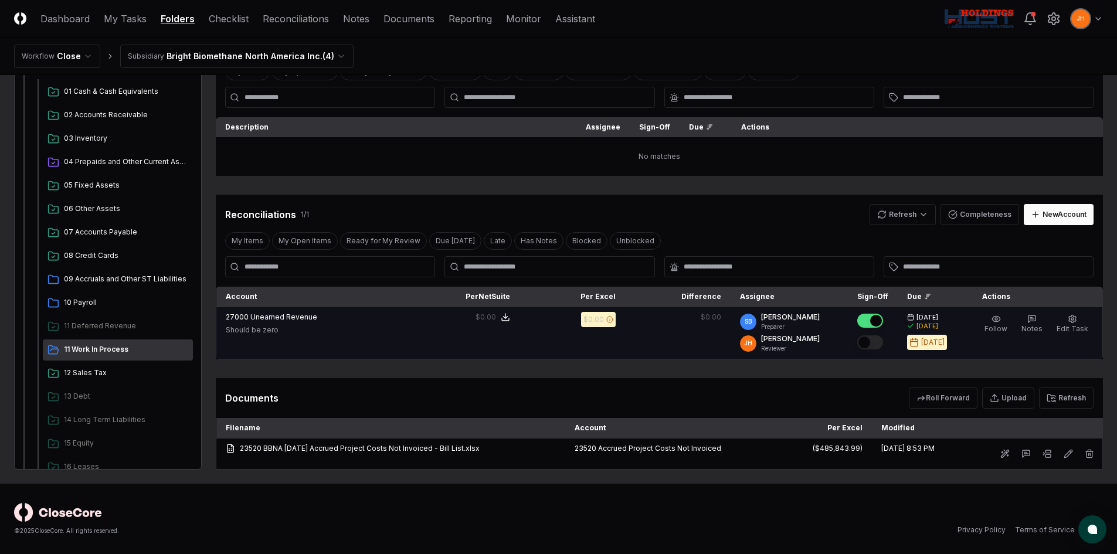
click at [308, 120] on button "Mark complete" at bounding box center [870, 342] width 26 height 14
click at [308, 120] on span "Edit Task" at bounding box center [1072, 328] width 32 height 9
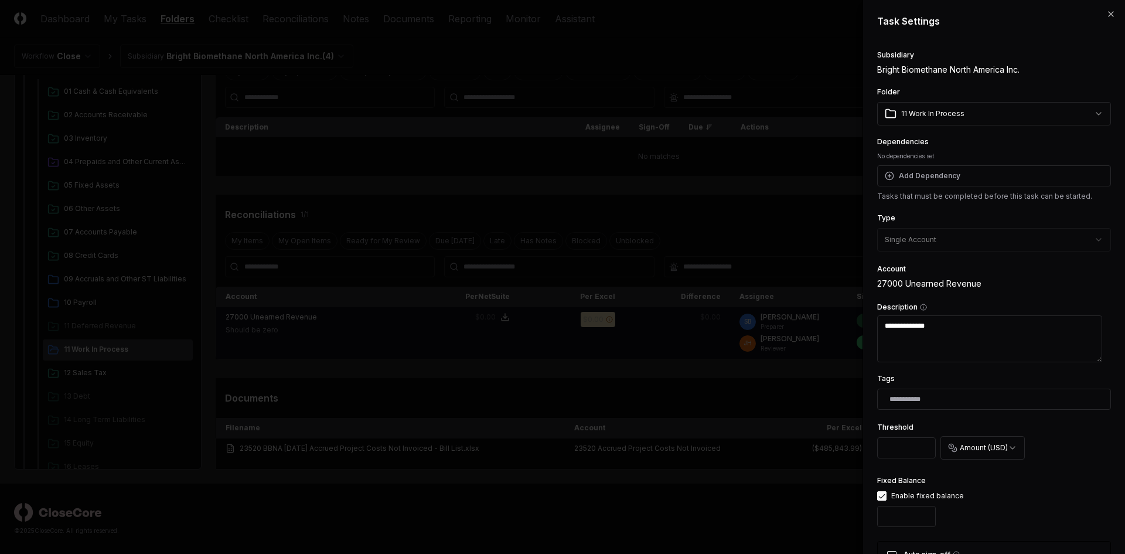
type textarea "*"
click at [308, 108] on body "CloseCore Dashboard My Tasks Folders Checklist Reconciliations Notes Documents …" at bounding box center [558, 235] width 1117 height 637
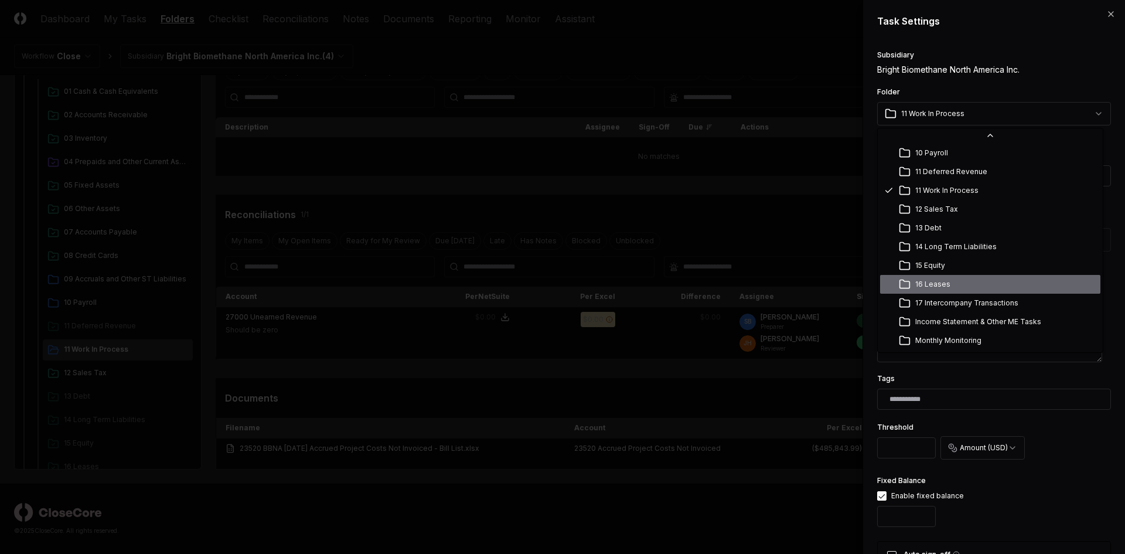
scroll to position [170, 0]
select select "**********"
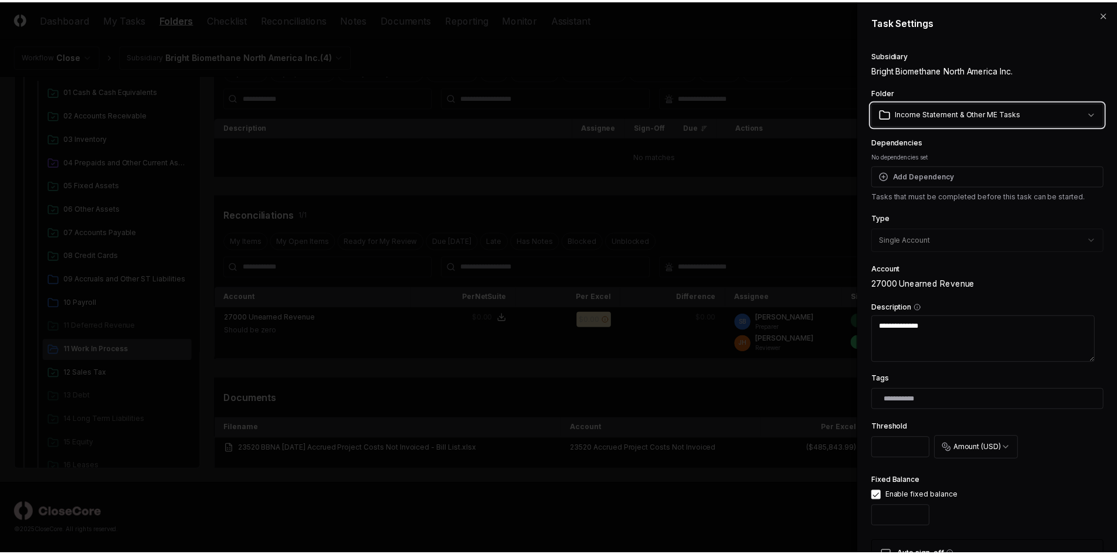
scroll to position [293, 0]
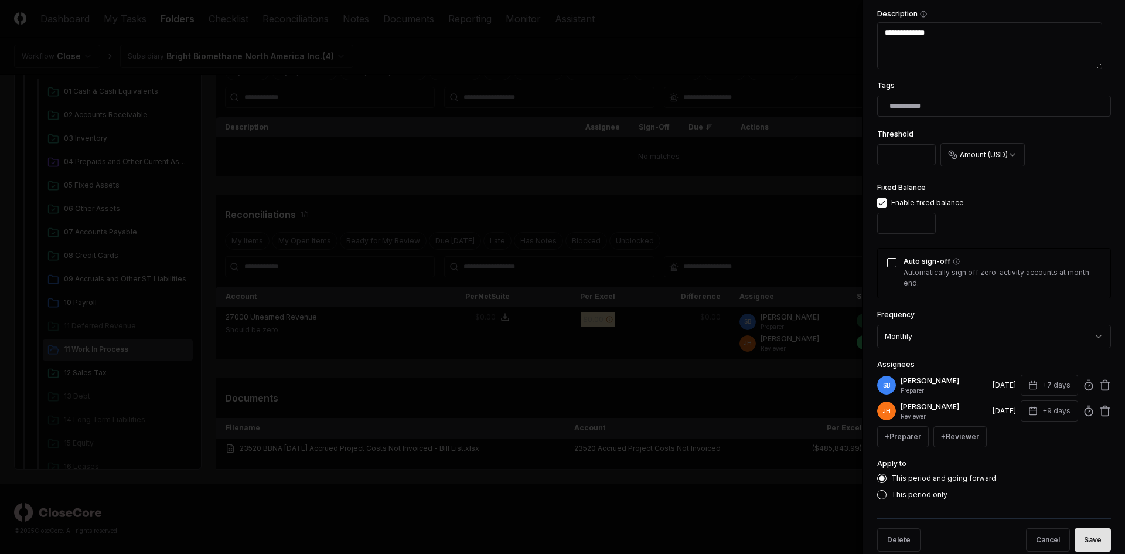
click at [308, 120] on button "Save" at bounding box center [1093, 539] width 36 height 23
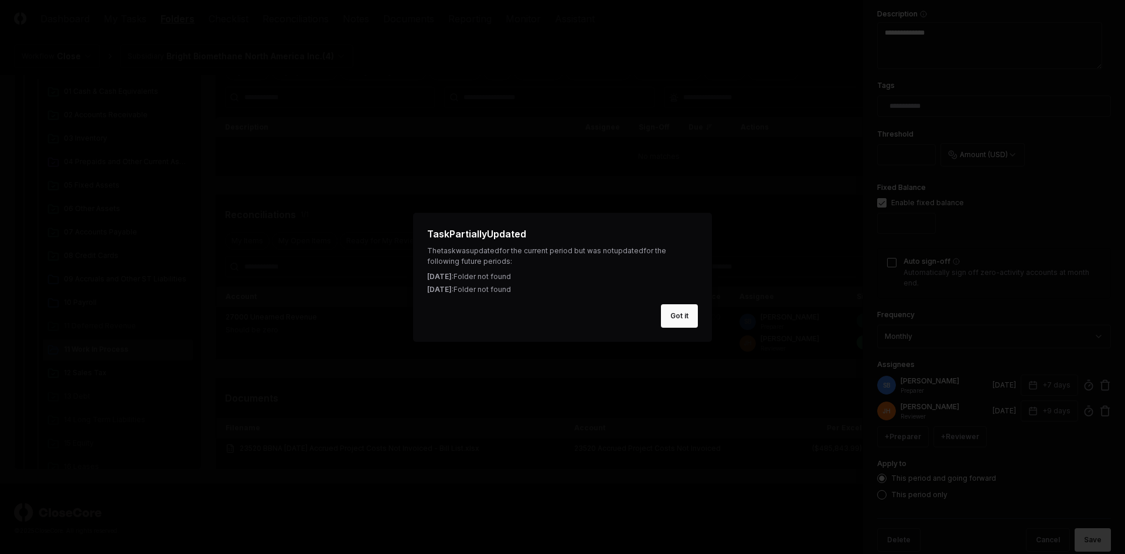
click at [308, 120] on button "Got it" at bounding box center [679, 315] width 37 height 23
type textarea "*"
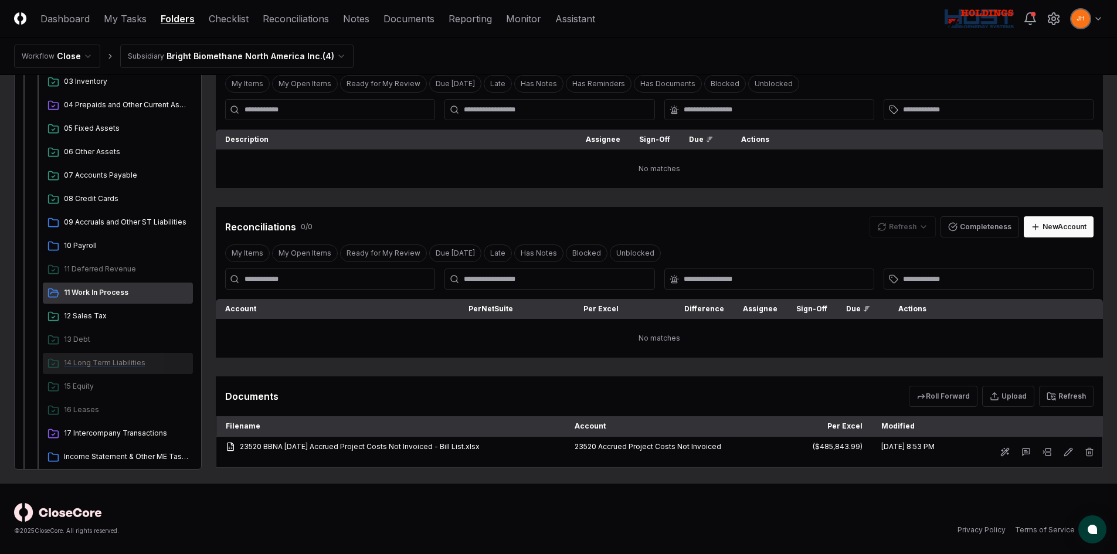
scroll to position [176, 0]
click at [109, 120] on span "11 Work In Process" at bounding box center [126, 290] width 124 height 11
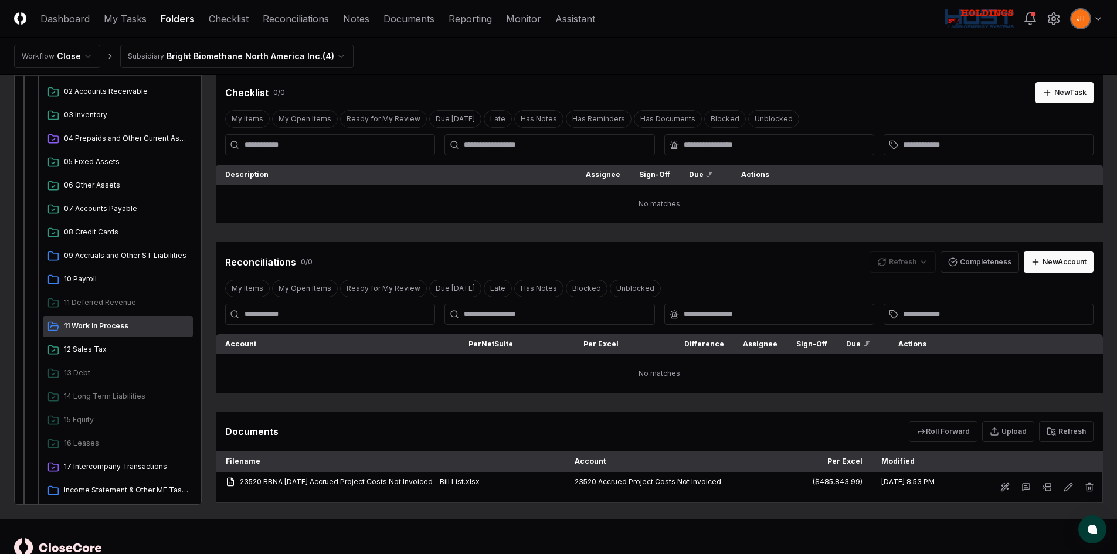
scroll to position [0, 0]
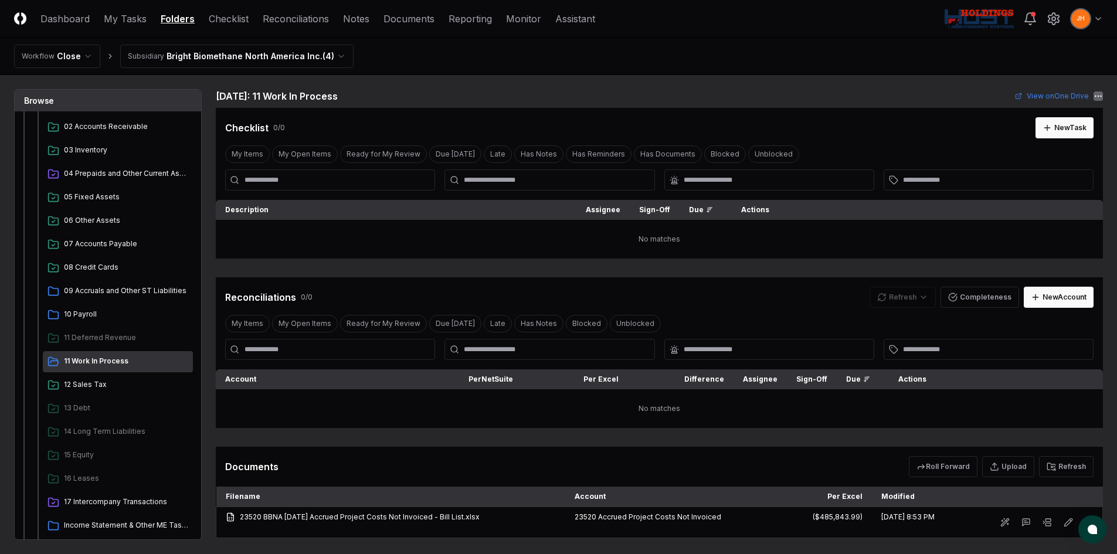
click at [308, 93] on html "CloseCore Dashboard My Tasks Folders Checklist Reconciliations Notes Documents …" at bounding box center [558, 312] width 1117 height 624
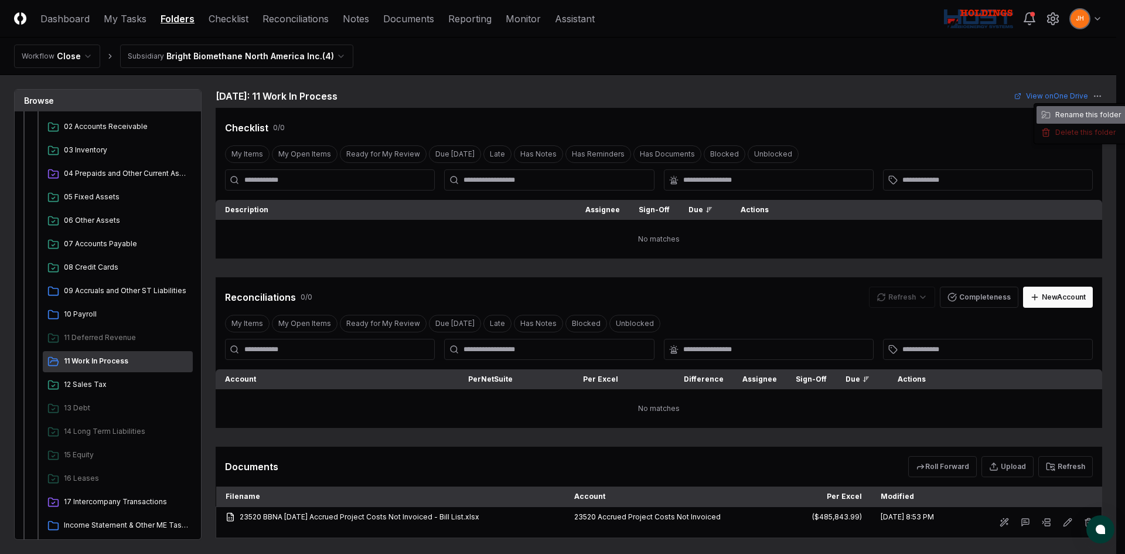
click at [308, 117] on div "Rename this folder" at bounding box center [1081, 115] width 89 height 18
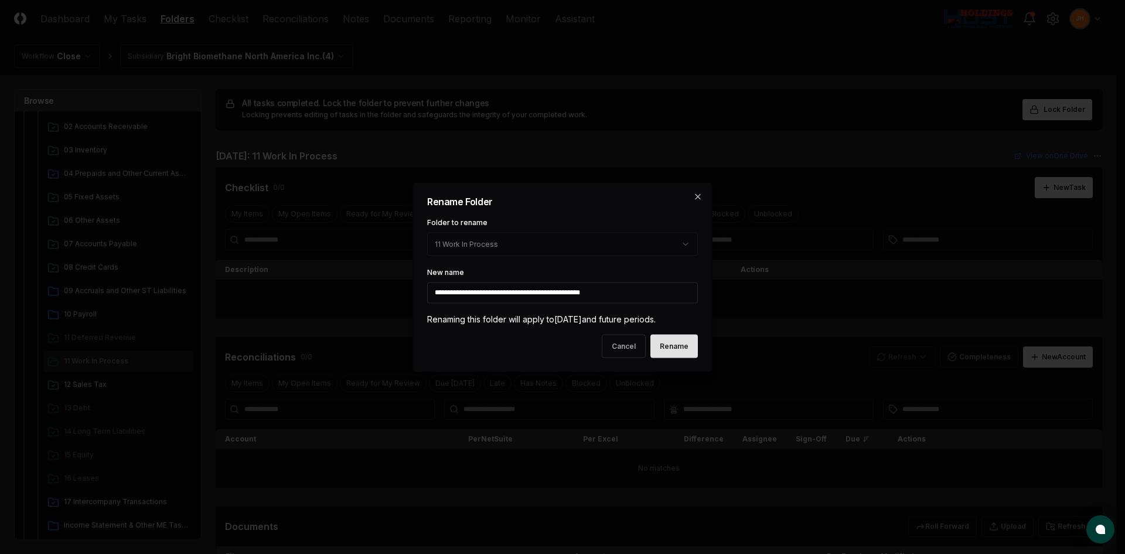
type input "**********"
drag, startPoint x: 682, startPoint y: 355, endPoint x: 669, endPoint y: 356, distance: 12.4
click at [308, 120] on button "Rename" at bounding box center [674, 345] width 47 height 23
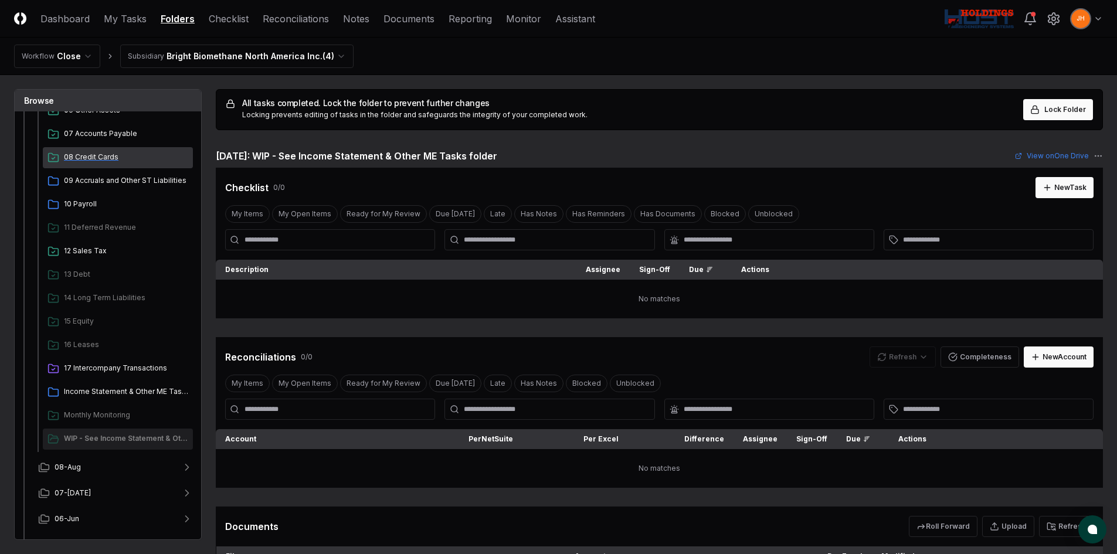
scroll to position [293, 0]
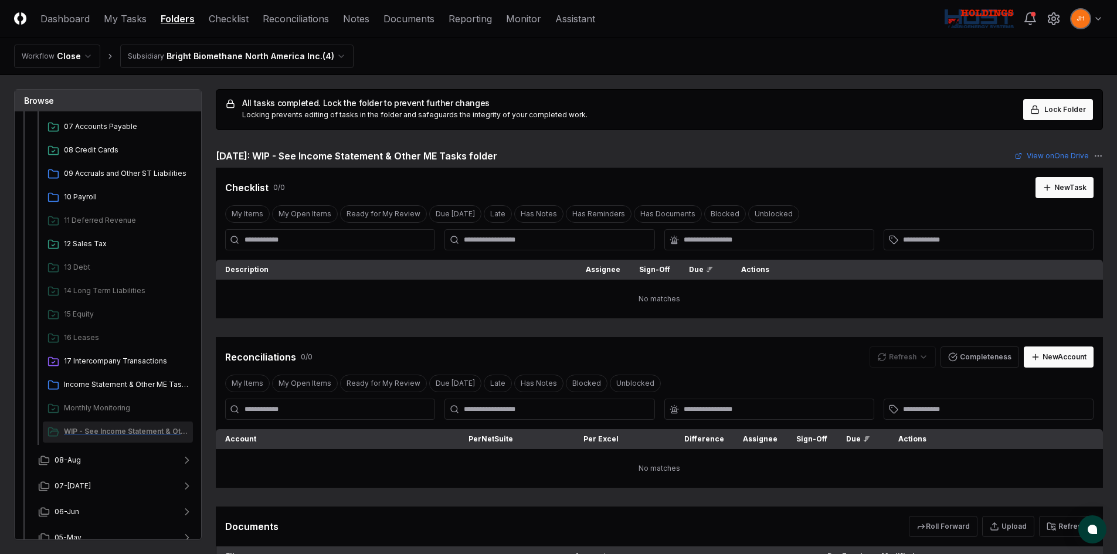
click at [70, 432] on span "WIP - See Income Statement & Other ME Tasks folder" at bounding box center [126, 431] width 124 height 11
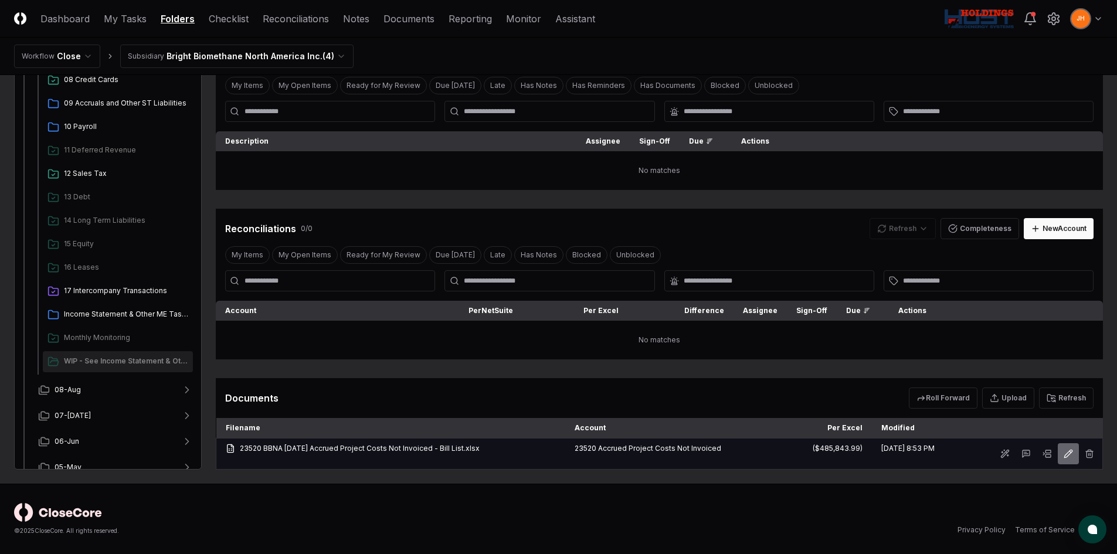
click at [1072, 453] on icon at bounding box center [1067, 453] width 9 height 9
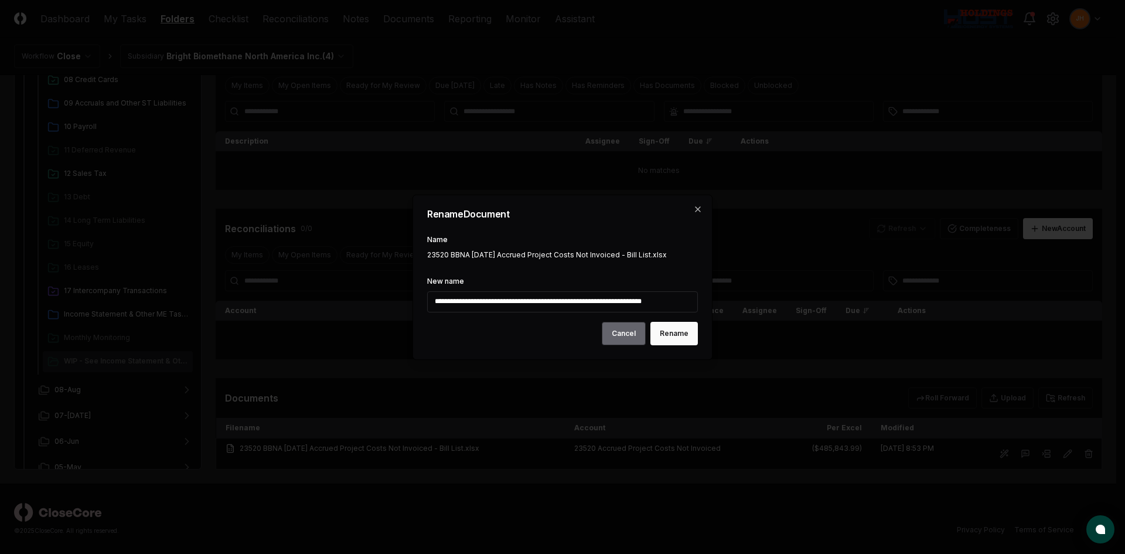
click at [620, 336] on button "Cancel" at bounding box center [624, 333] width 44 height 23
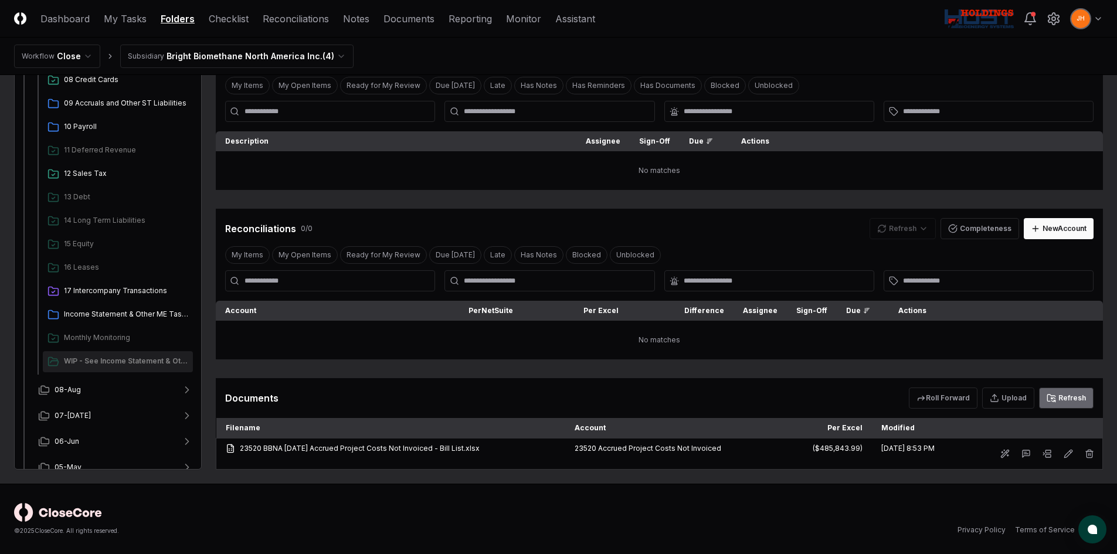
click at [1060, 397] on button "Refresh" at bounding box center [1066, 397] width 55 height 21
click at [141, 317] on span "Income Statement & Other ME Tasks" at bounding box center [126, 314] width 124 height 11
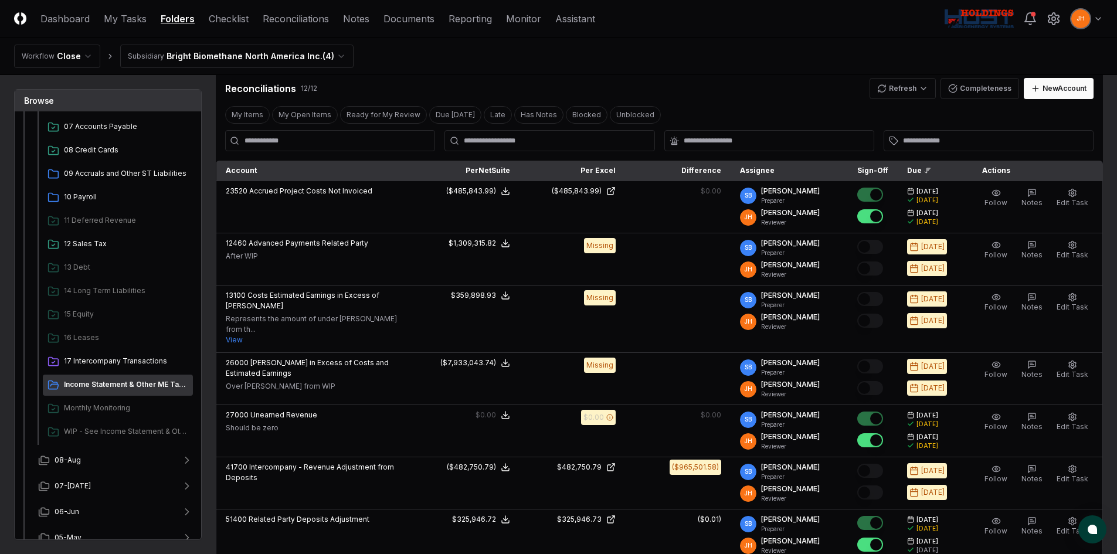
scroll to position [645, 0]
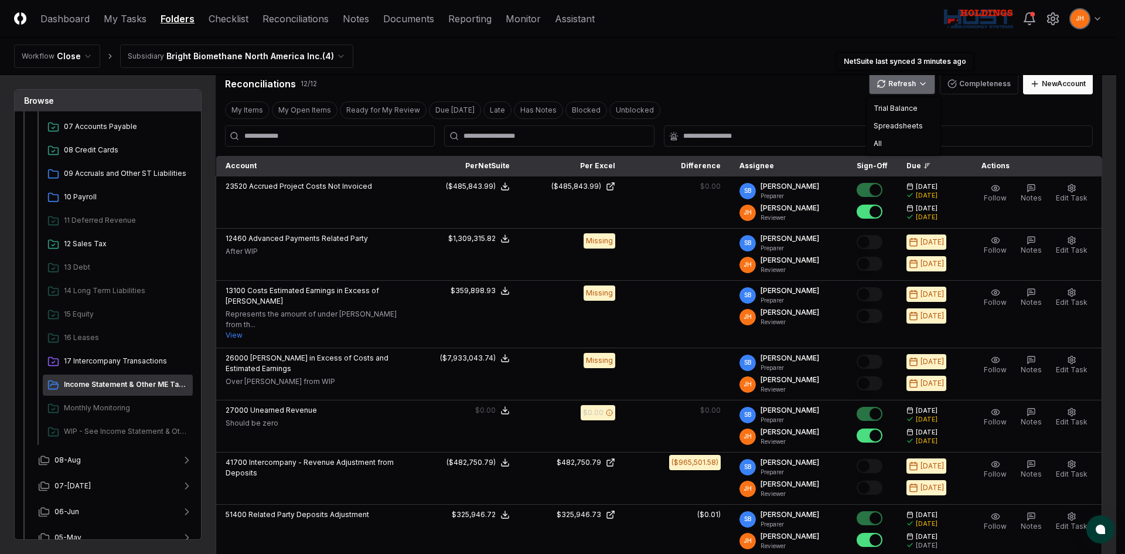
click at [887, 82] on html "CloseCore Dashboard My Tasks Folders Checklist Reconciliations Notes Documents …" at bounding box center [562, 432] width 1125 height 2154
click at [886, 138] on div "All" at bounding box center [903, 144] width 69 height 18
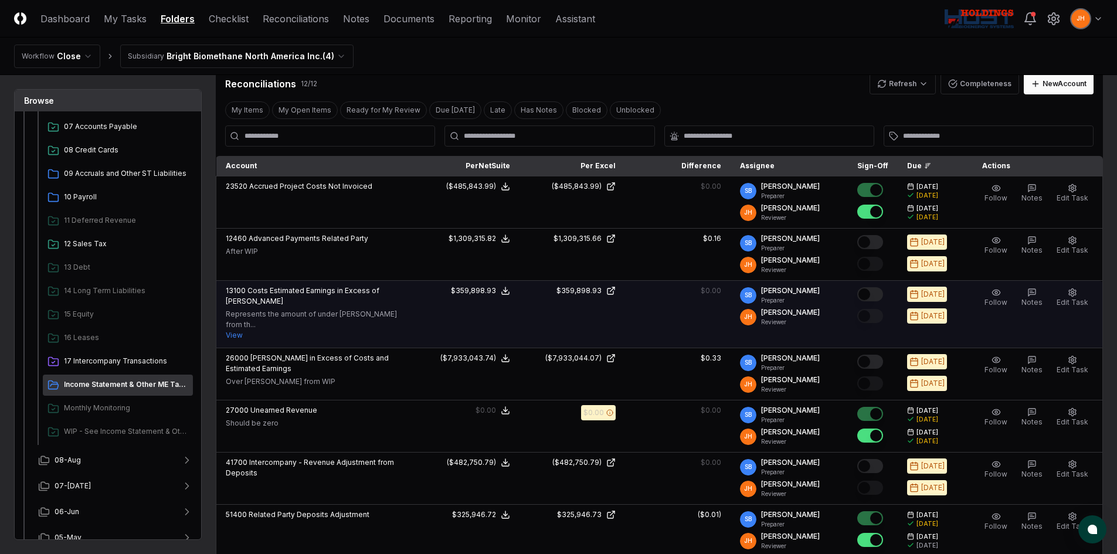
click at [883, 297] on button "Mark complete" at bounding box center [870, 294] width 26 height 14
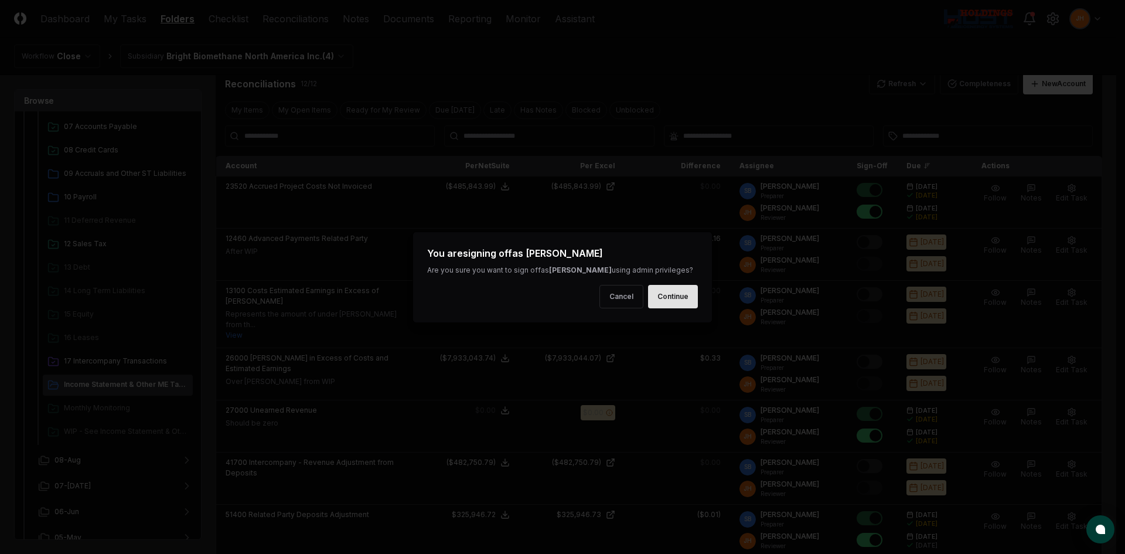
click at [683, 294] on button "Continue" at bounding box center [673, 296] width 50 height 23
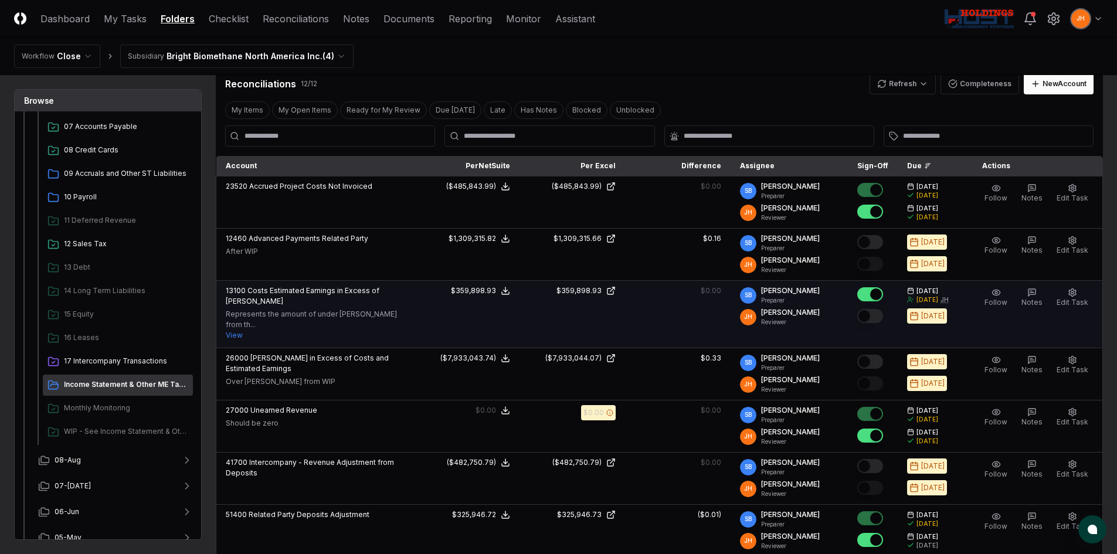
click at [883, 315] on button "Mark complete" at bounding box center [870, 316] width 26 height 14
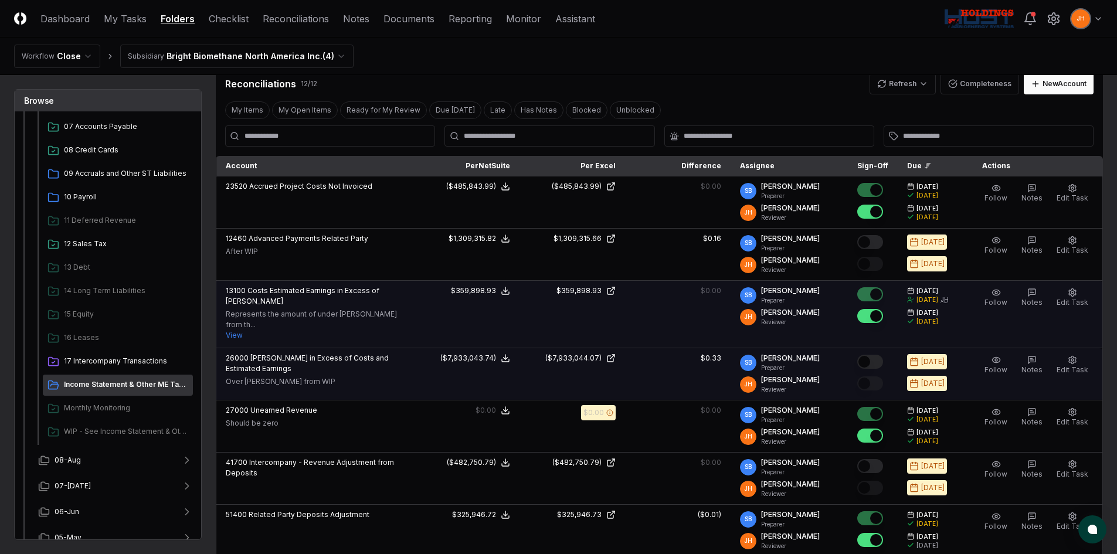
click at [878, 355] on button "Mark complete" at bounding box center [870, 362] width 26 height 14
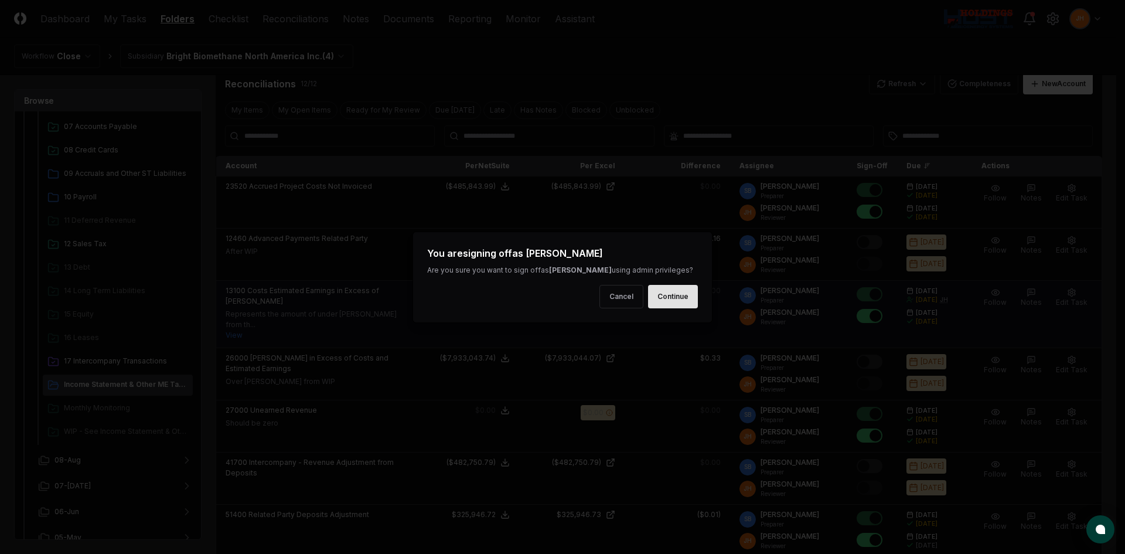
click at [692, 296] on button "Continue" at bounding box center [673, 296] width 50 height 23
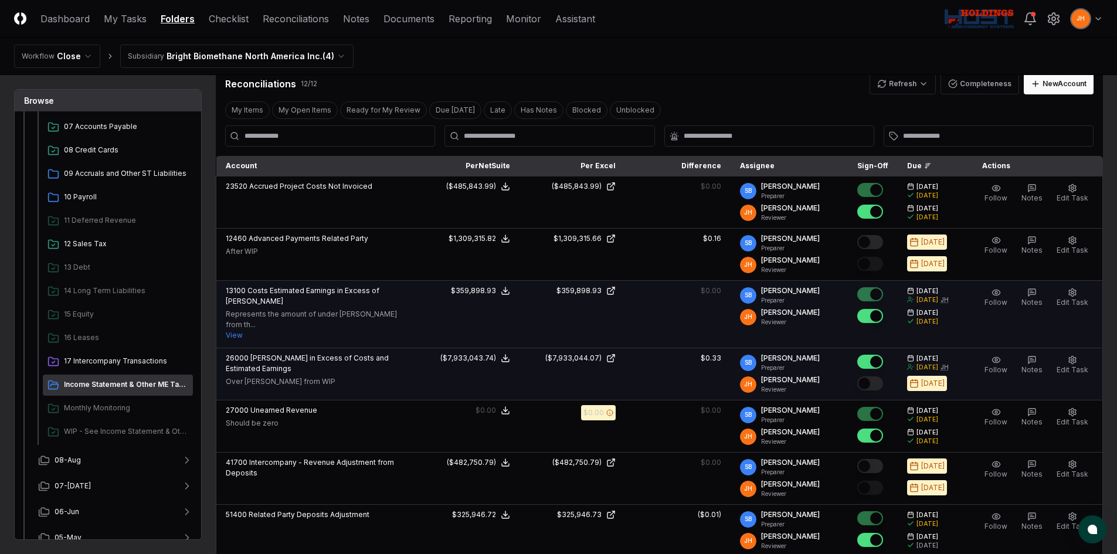
click at [880, 376] on button "Mark complete" at bounding box center [870, 383] width 26 height 14
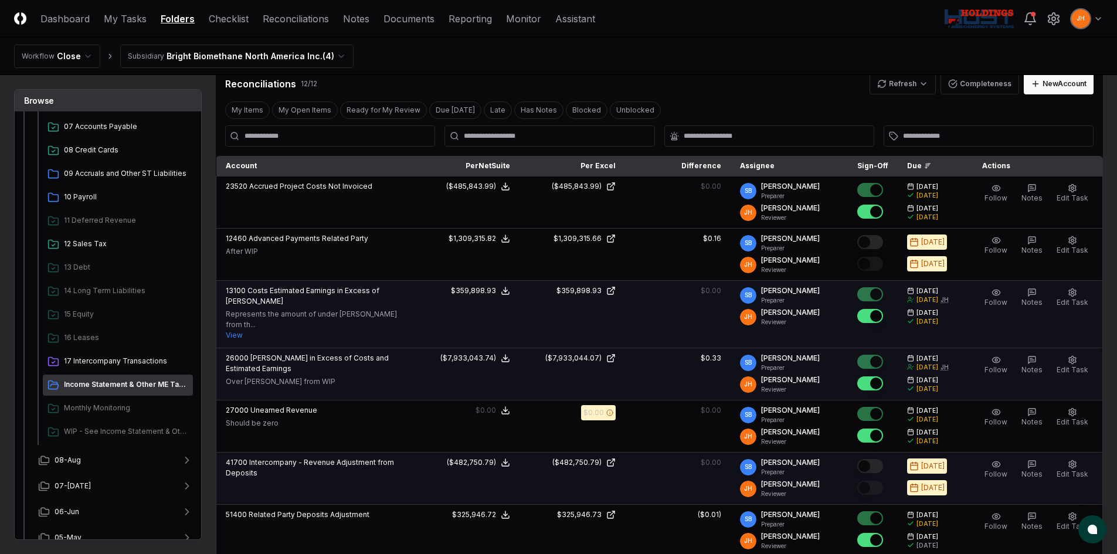
click at [873, 459] on button "Mark complete" at bounding box center [870, 466] width 26 height 14
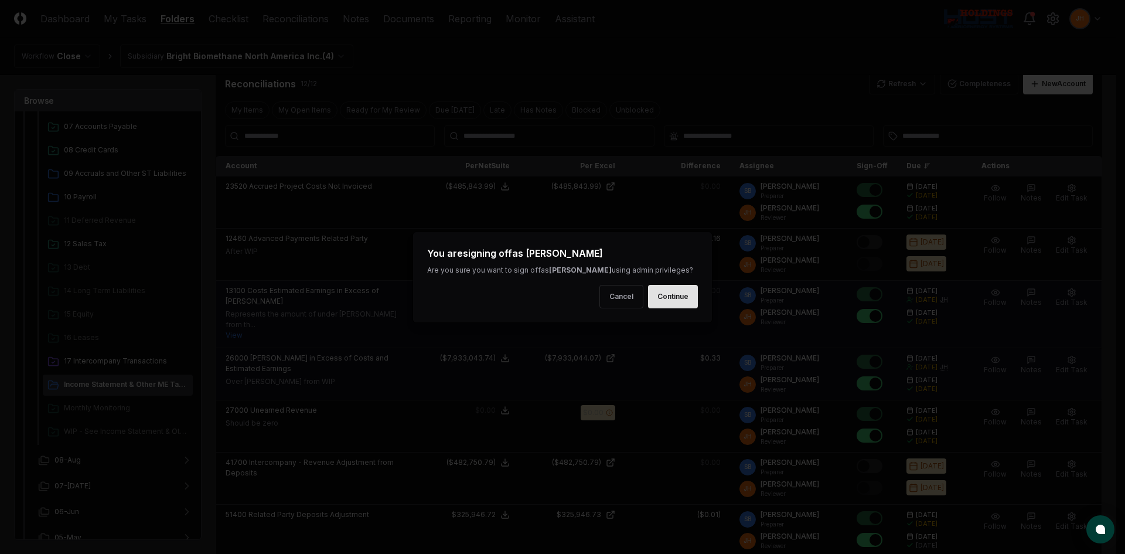
click at [675, 290] on button "Continue" at bounding box center [673, 296] width 50 height 23
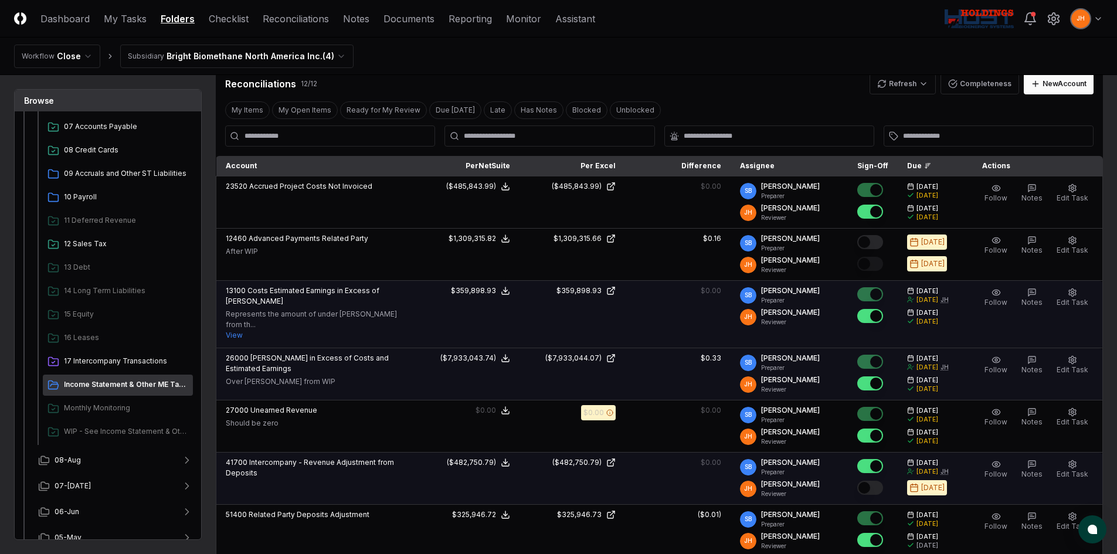
click at [878, 481] on button "Mark complete" at bounding box center [870, 488] width 26 height 14
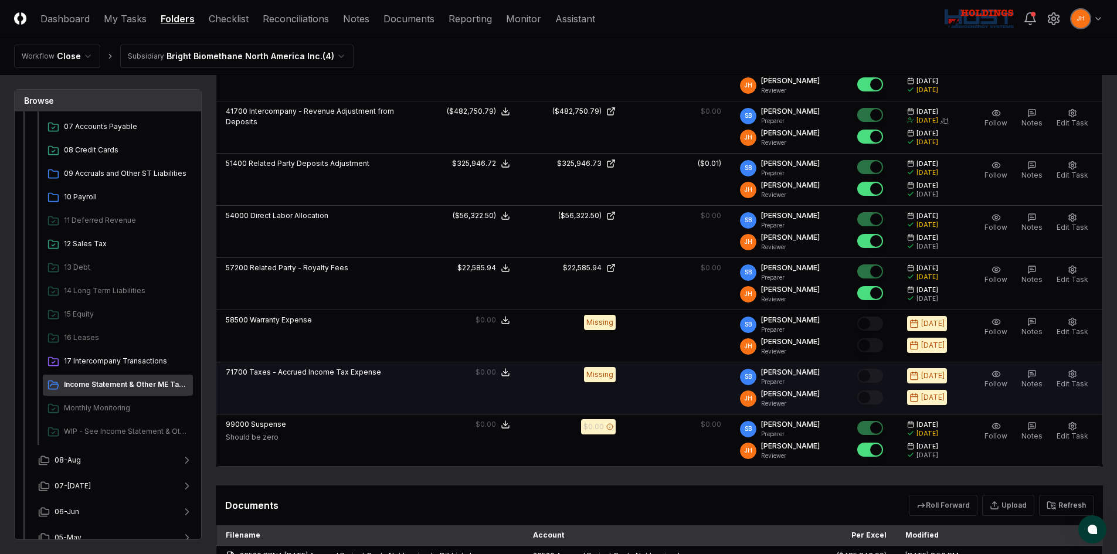
scroll to position [997, 0]
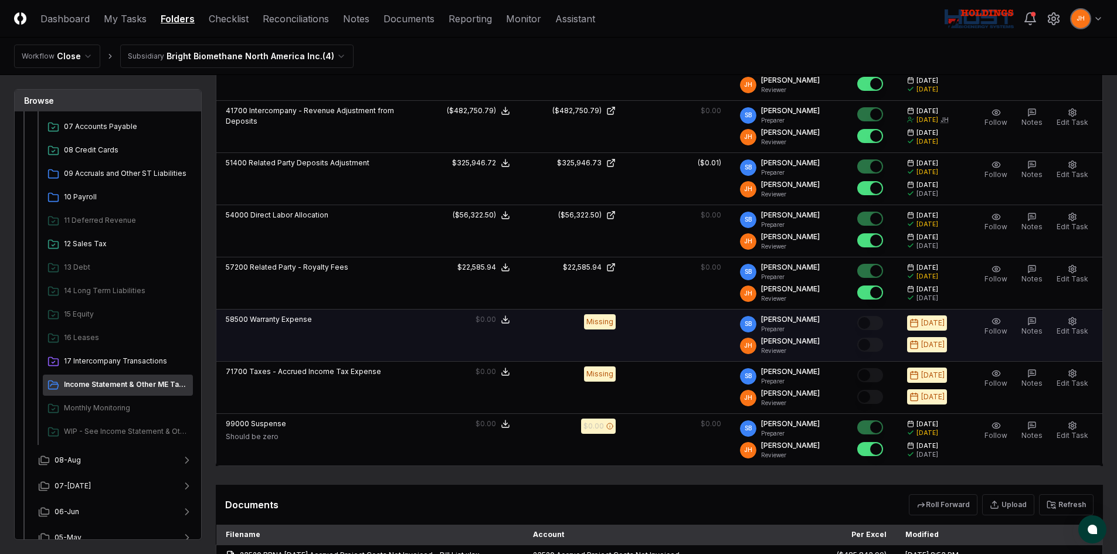
click at [730, 335] on tr "58500 Warranty Expense NetSuite : $0.00 Excel: - Difference: - $0.00 Missing SB…" at bounding box center [659, 336] width 886 height 52
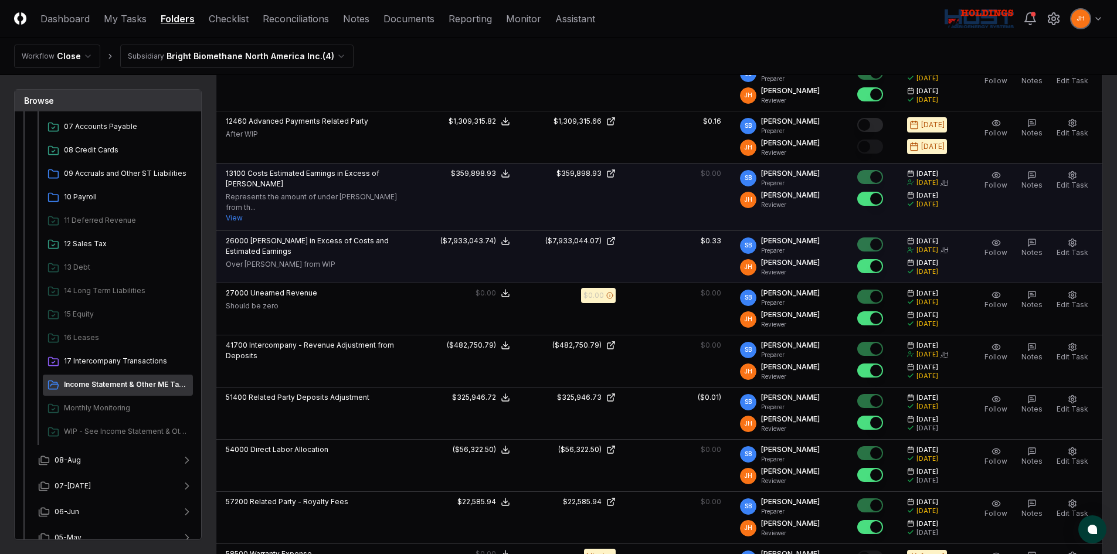
scroll to position [586, 0]
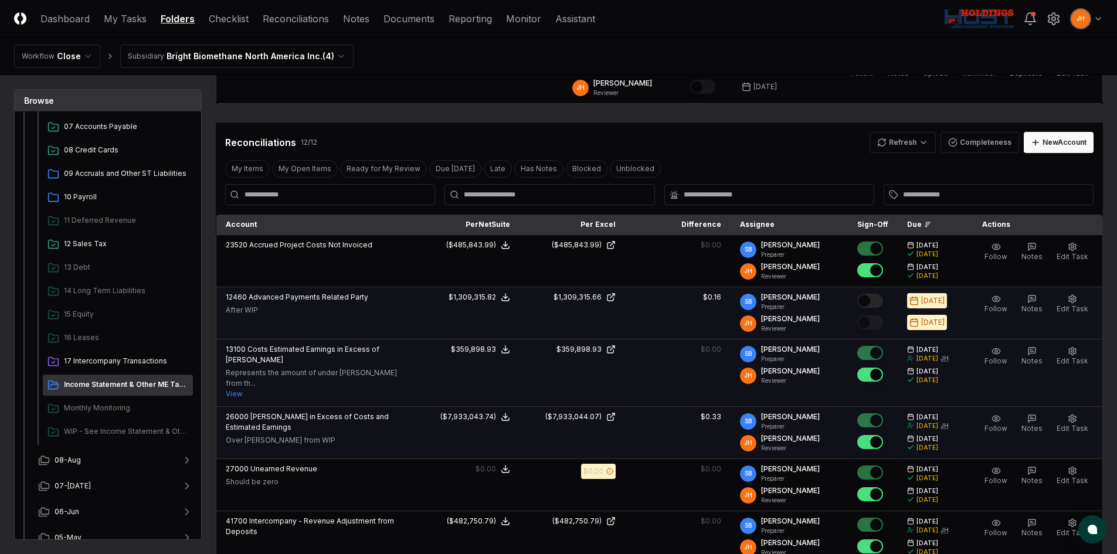
click at [883, 302] on button "Mark complete" at bounding box center [870, 301] width 26 height 14
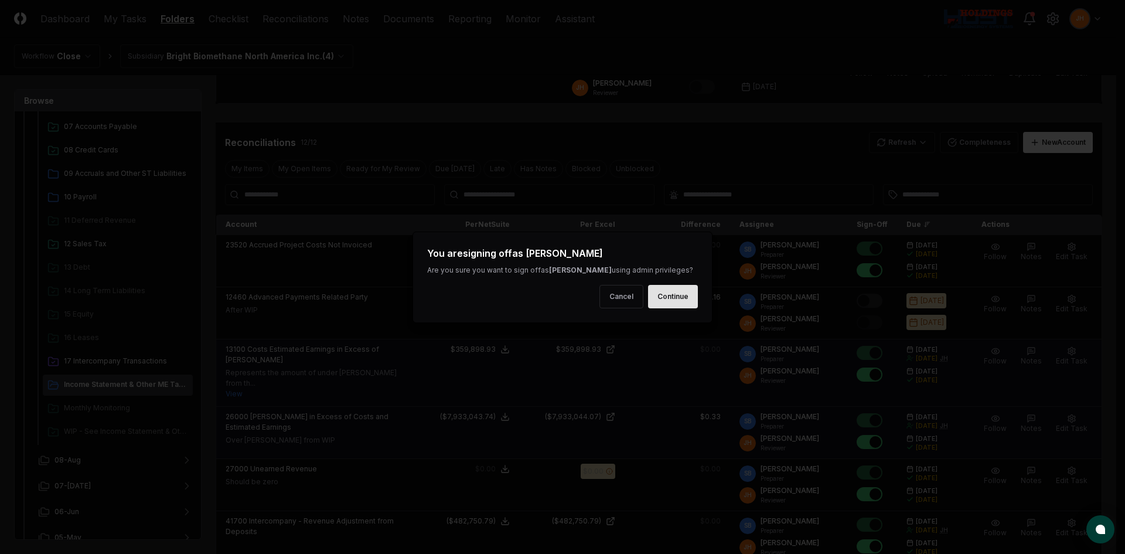
click at [676, 304] on button "Continue" at bounding box center [673, 296] width 50 height 23
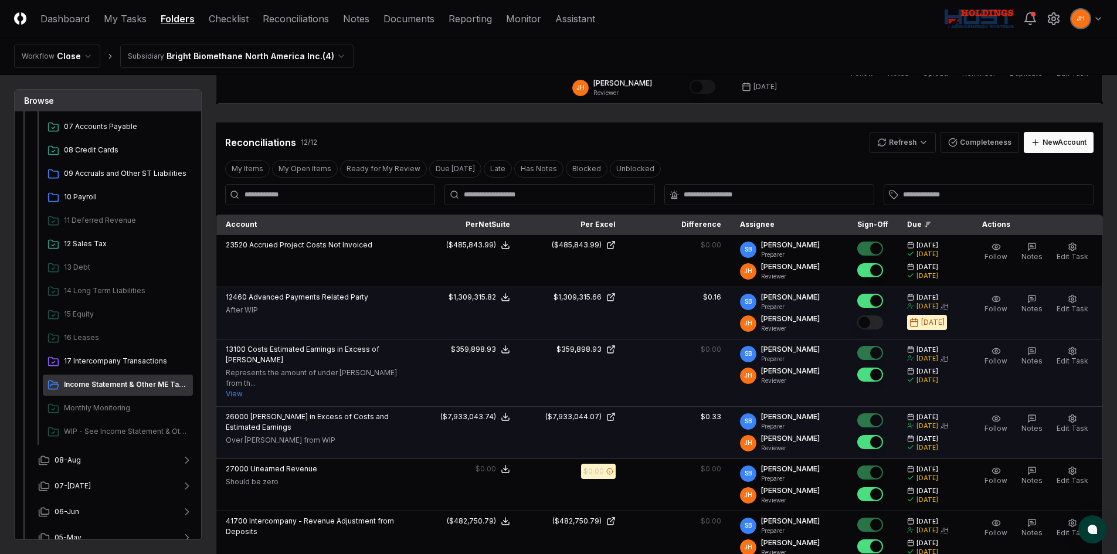
click at [878, 325] on button "Mark complete" at bounding box center [870, 322] width 26 height 14
click at [199, 56] on html "CloseCore Dashboard My Tasks Folders Checklist Reconciliations Notes Documents …" at bounding box center [558, 522] width 1117 height 2217
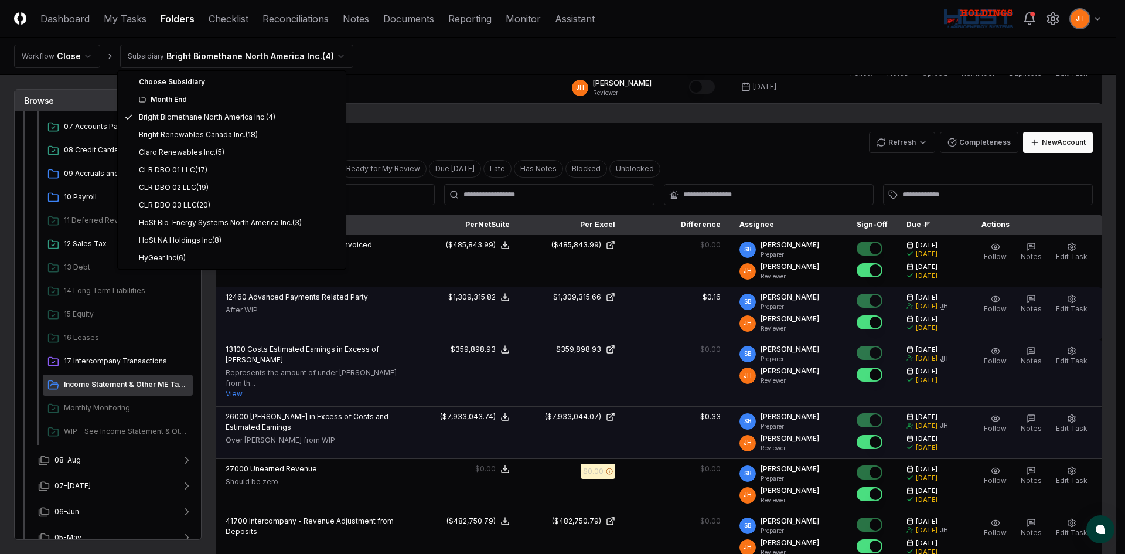
click at [195, 103] on div "Month End" at bounding box center [239, 99] width 200 height 11
click at [279, 19] on html "CloseCore Dashboard My Tasks Folders Checklist Reconciliations Notes Documents …" at bounding box center [562, 522] width 1125 height 2217
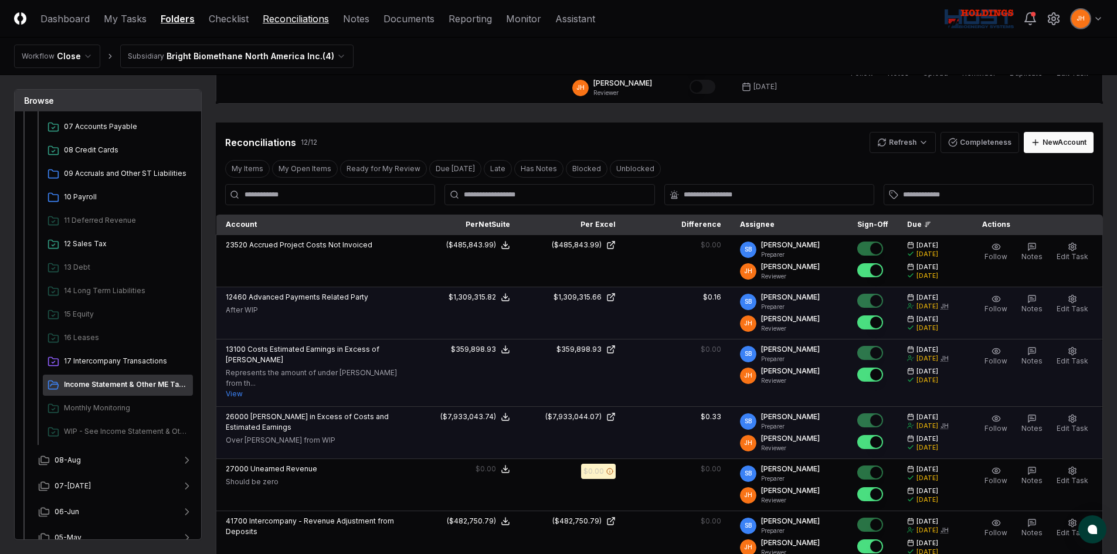
click at [281, 23] on link "Reconciliations" at bounding box center [296, 19] width 66 height 14
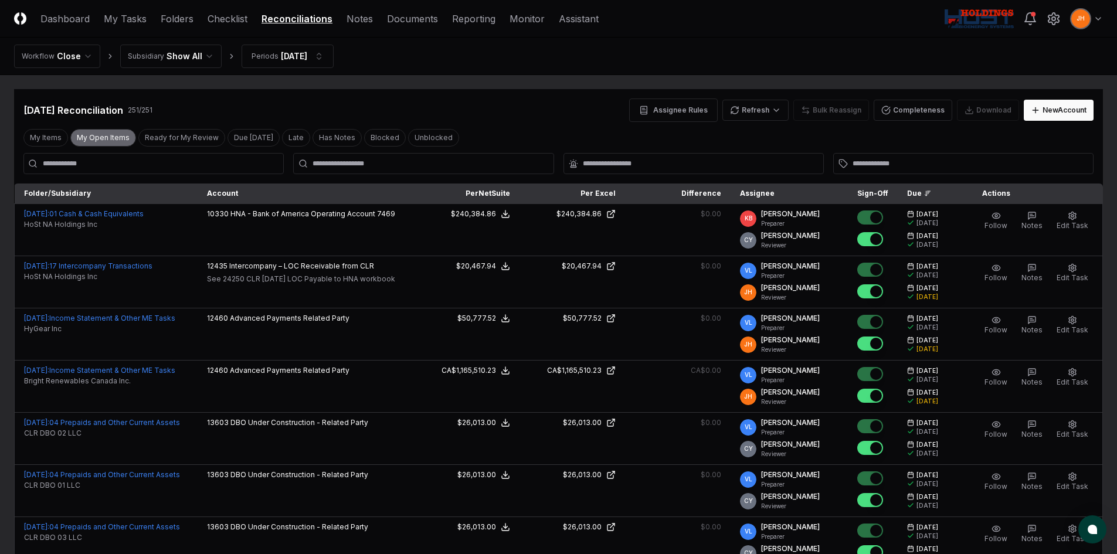
click at [115, 138] on button "My Open Items" at bounding box center [103, 138] width 66 height 18
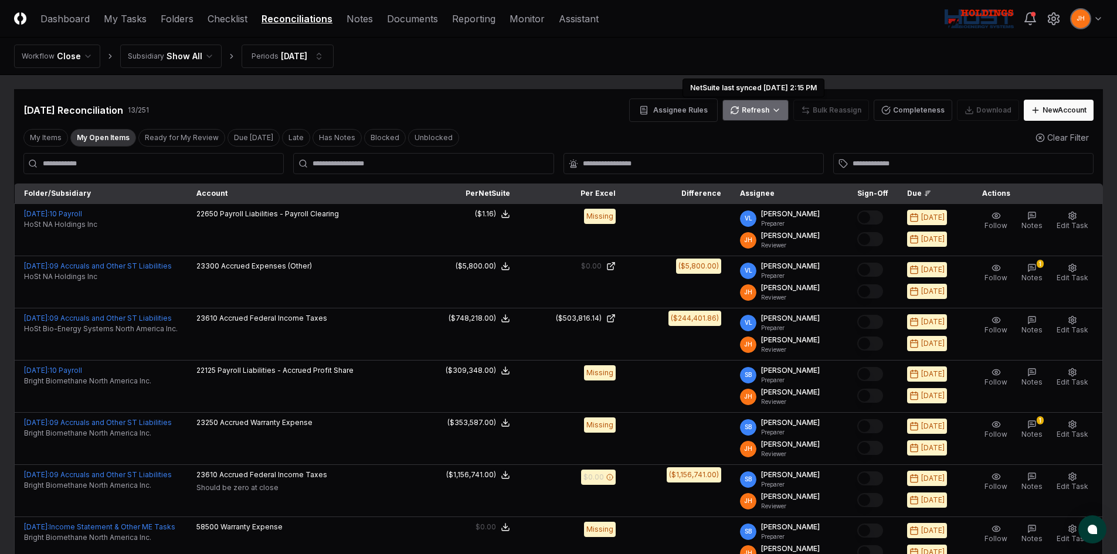
click at [742, 108] on html "CloseCore Dashboard My Tasks Folders Checklist Reconciliations Notes Documents …" at bounding box center [558, 483] width 1117 height 967
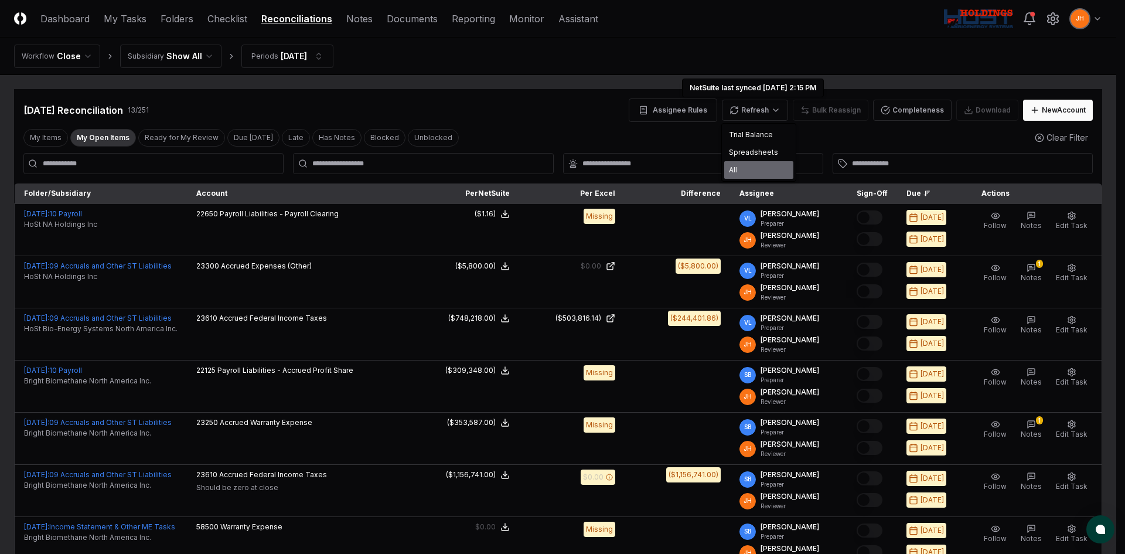
click at [743, 166] on div "All" at bounding box center [759, 170] width 69 height 18
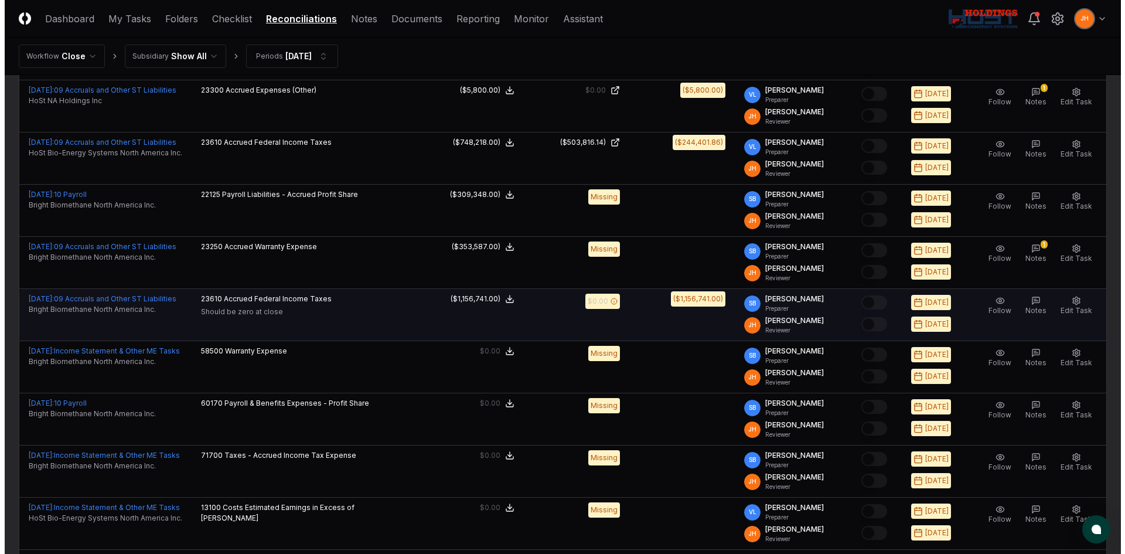
scroll to position [234, 0]
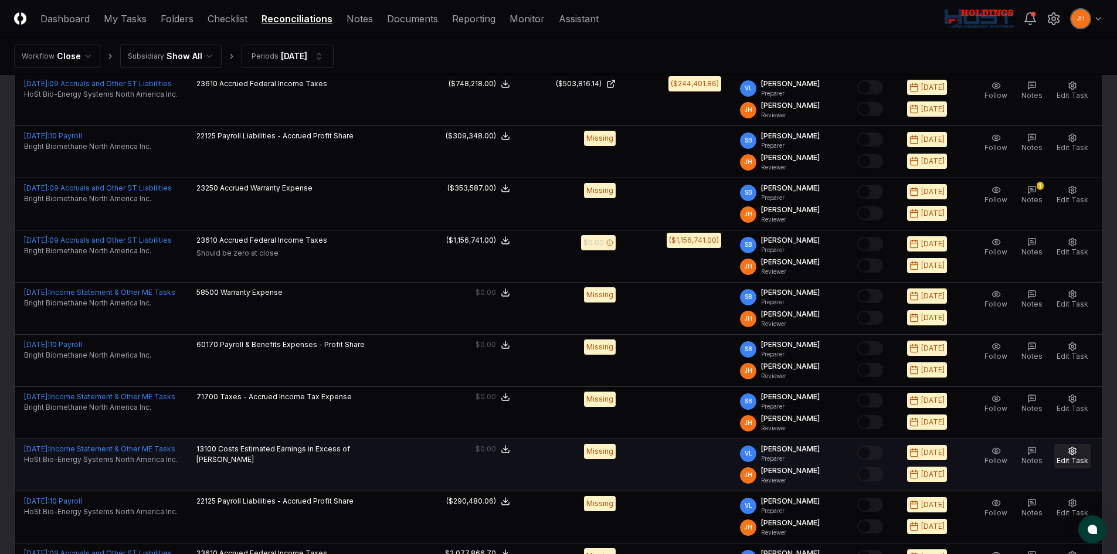
click at [1066, 456] on span "Edit Task" at bounding box center [1072, 460] width 32 height 9
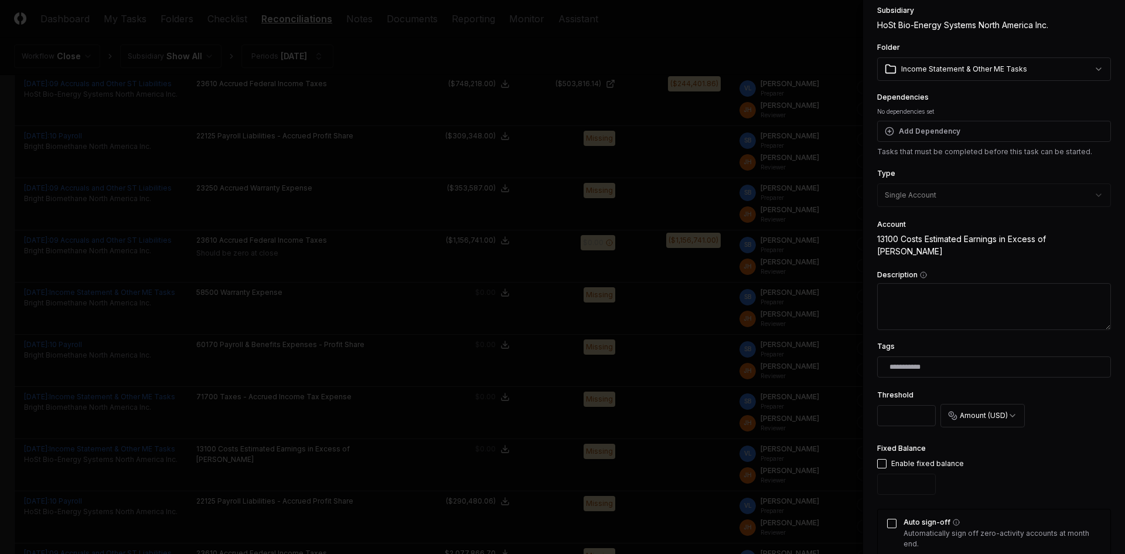
scroll to position [117, 0]
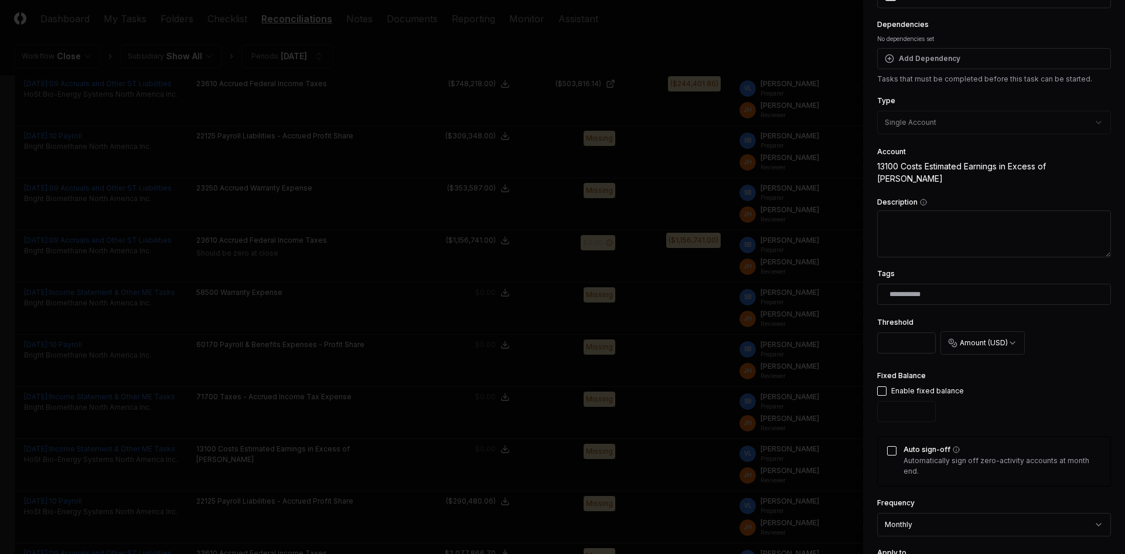
click at [882, 386] on button "button" at bounding box center [882, 390] width 9 height 9
type input "*"
click at [894, 438] on div "Auto sign-off Automatically sign off zero-activity accounts at month end." at bounding box center [995, 461] width 234 height 50
click at [894, 446] on button "Auto sign-off" at bounding box center [891, 450] width 9 height 9
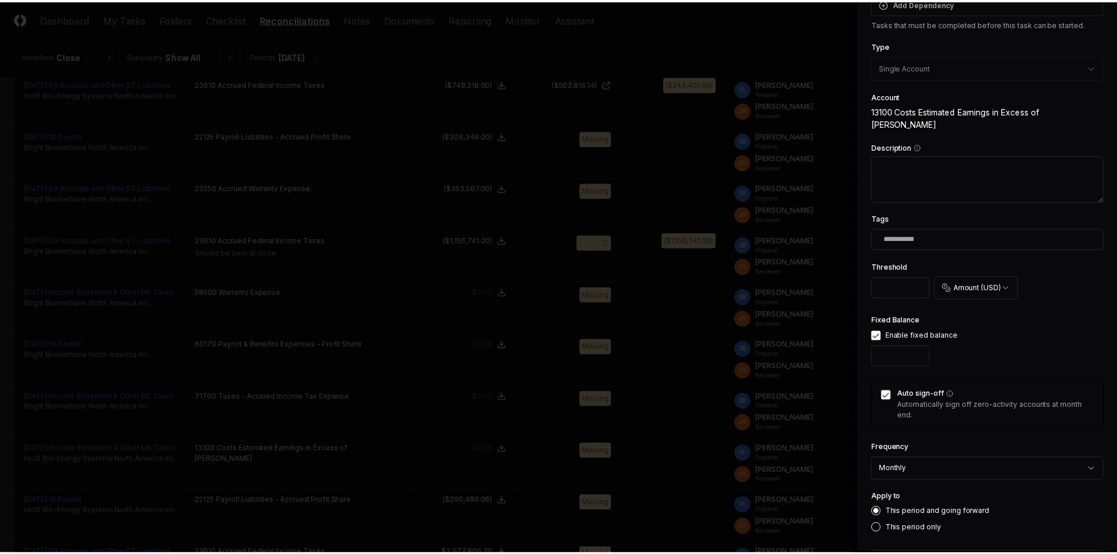
scroll to position [215, 0]
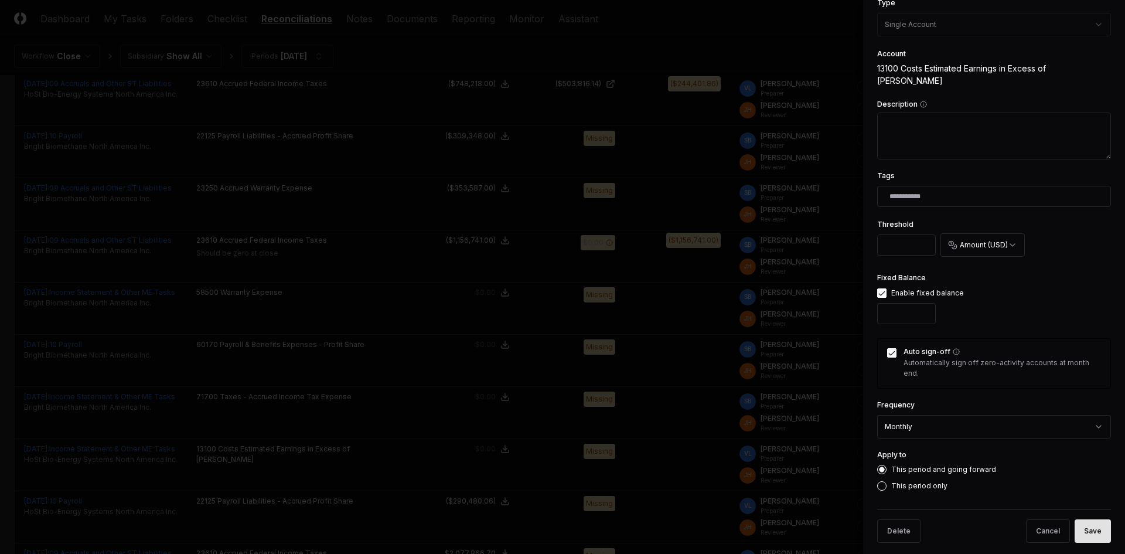
click at [1094, 528] on button "Save" at bounding box center [1093, 530] width 36 height 23
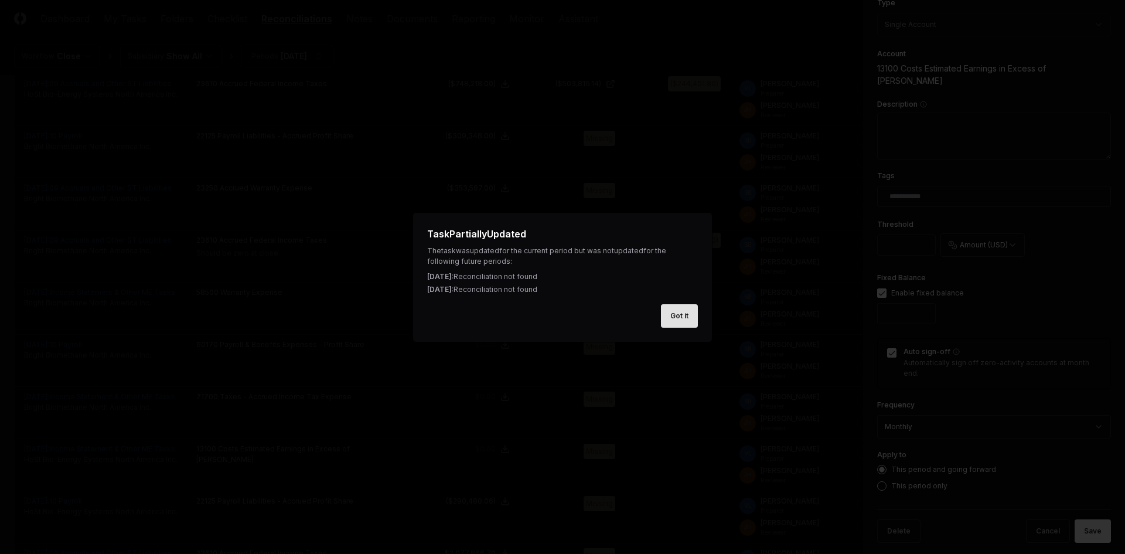
click at [676, 318] on button "Got it" at bounding box center [679, 315] width 37 height 23
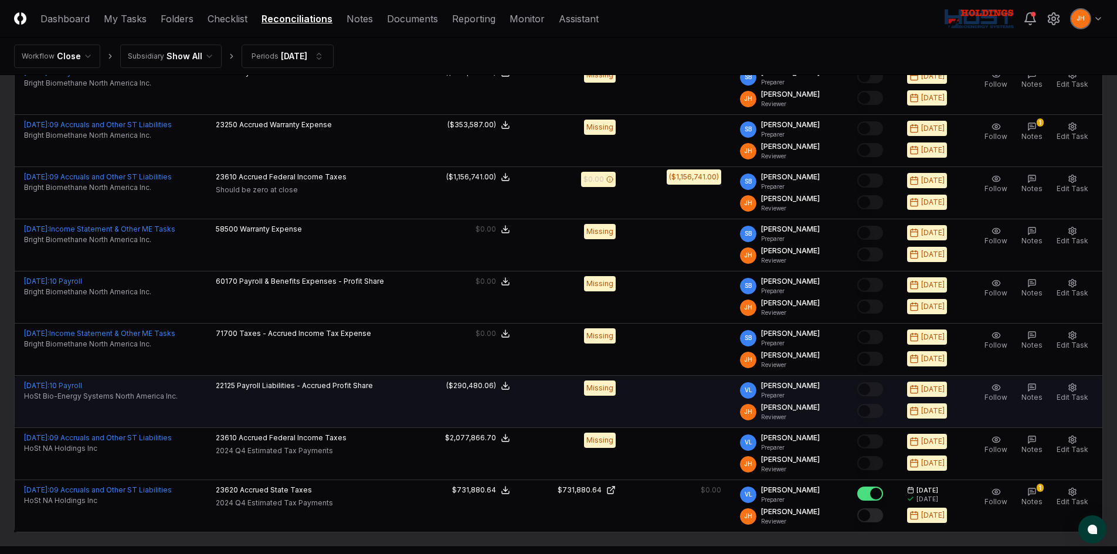
scroll to position [352, 0]
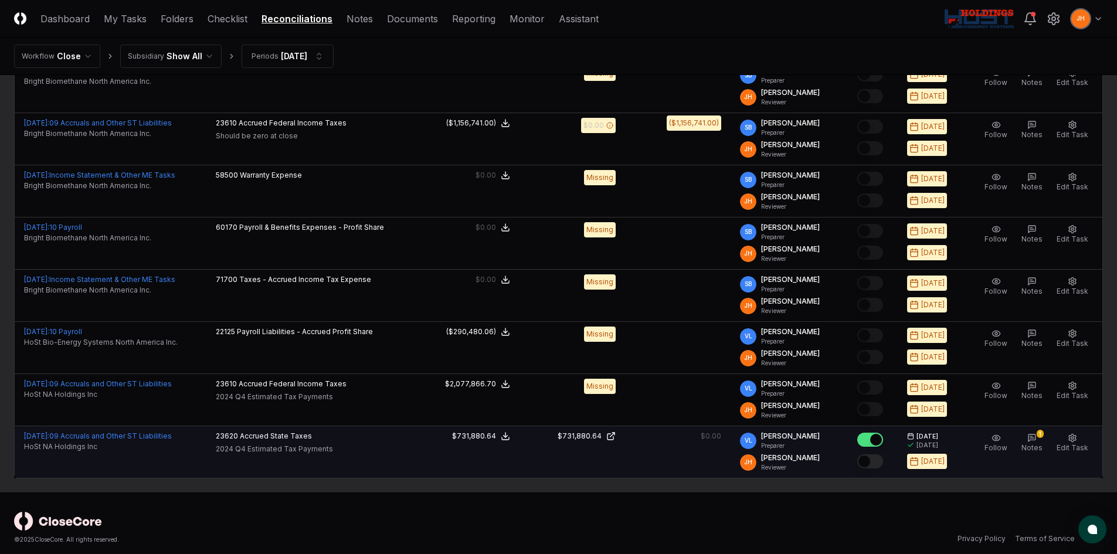
click at [880, 456] on button "Mark complete" at bounding box center [870, 461] width 26 height 14
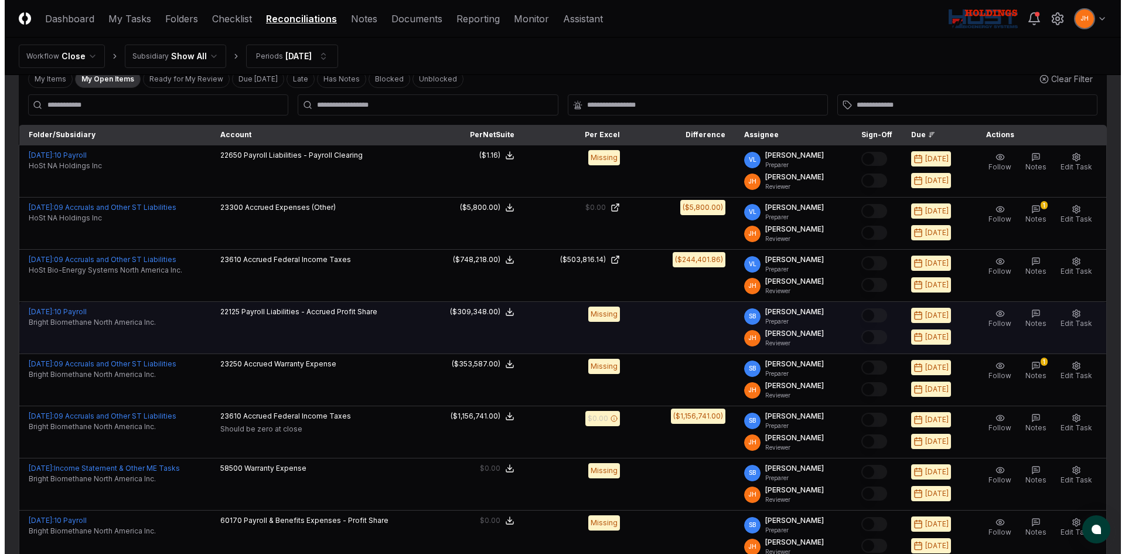
scroll to position [0, 0]
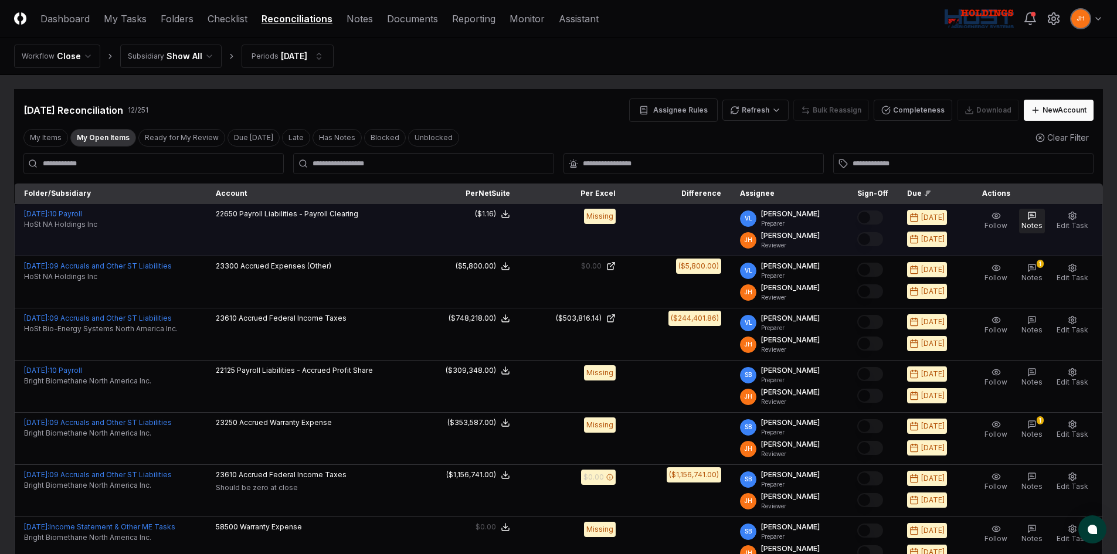
click at [1033, 215] on icon "button" at bounding box center [1031, 215] width 9 height 9
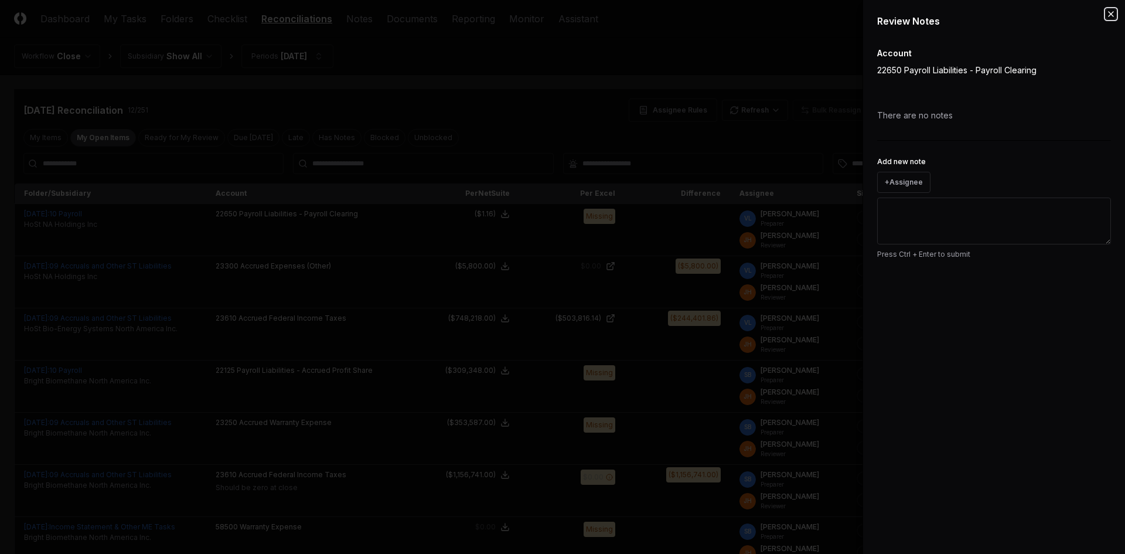
click at [1113, 12] on icon "button" at bounding box center [1111, 13] width 9 height 9
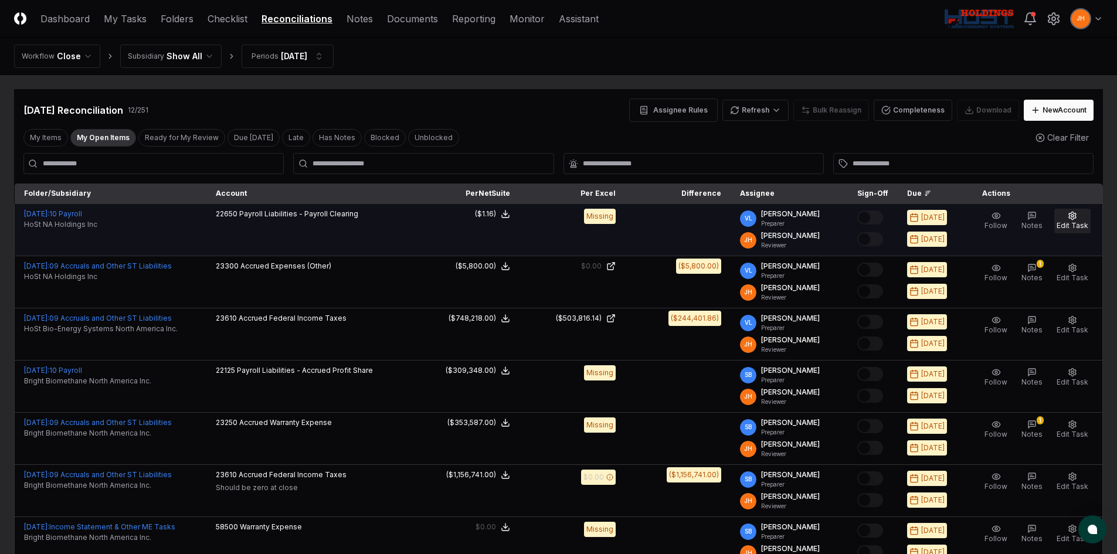
click at [1065, 219] on button "Edit Task" at bounding box center [1072, 221] width 36 height 25
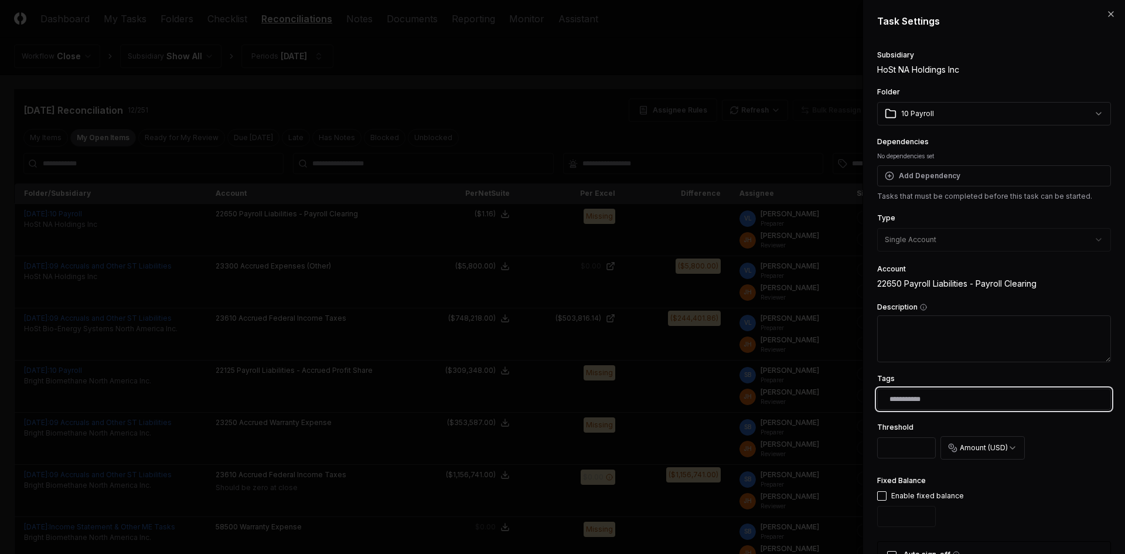
click at [944, 399] on input "text" at bounding box center [997, 399] width 214 height 11
click at [899, 428] on div "FRP" at bounding box center [902, 425] width 12 height 9
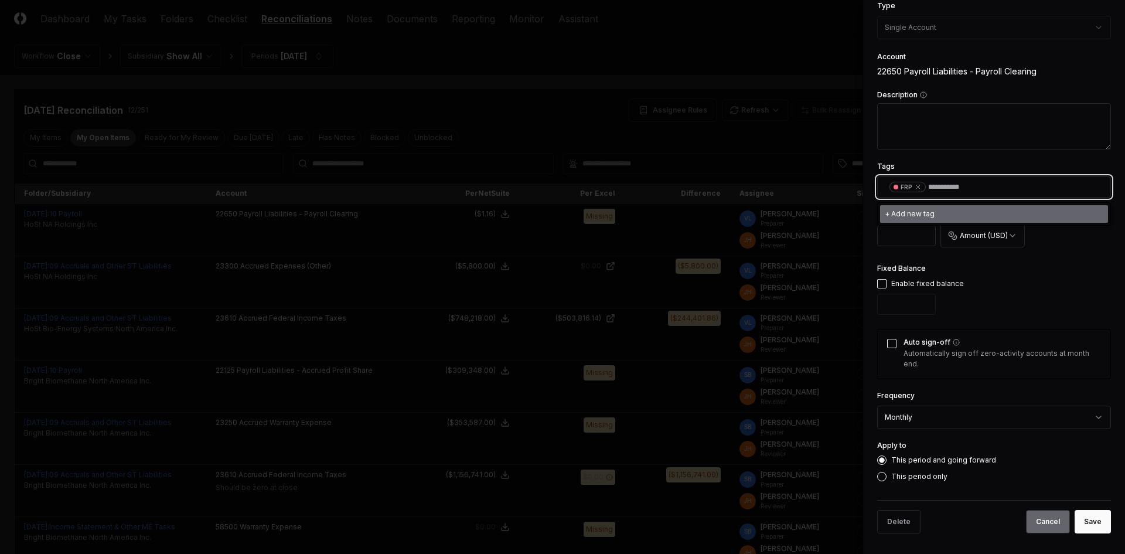
scroll to position [215, 0]
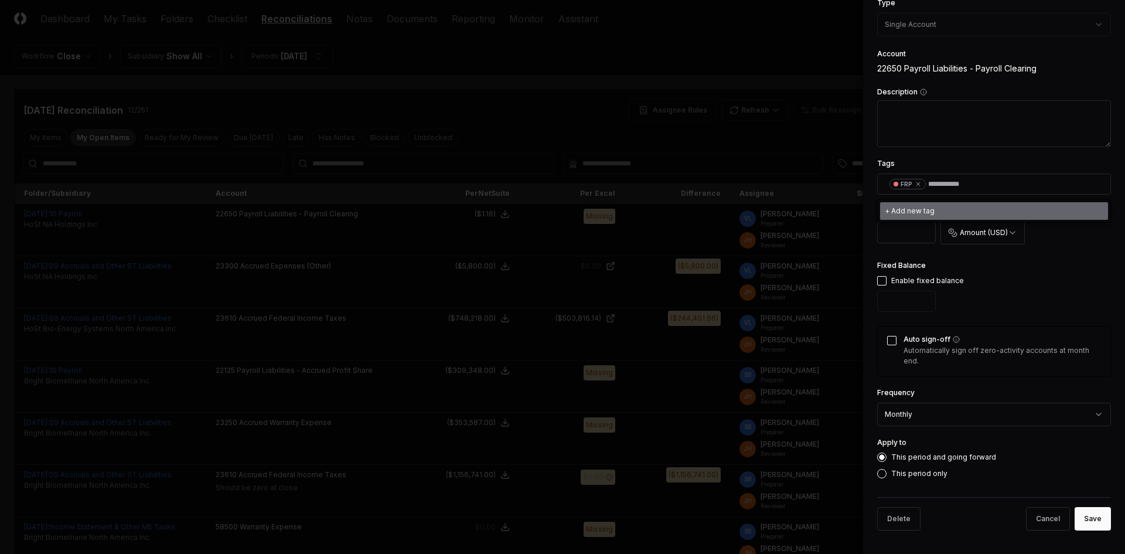
click at [1075, 516] on button "Save" at bounding box center [1093, 518] width 36 height 23
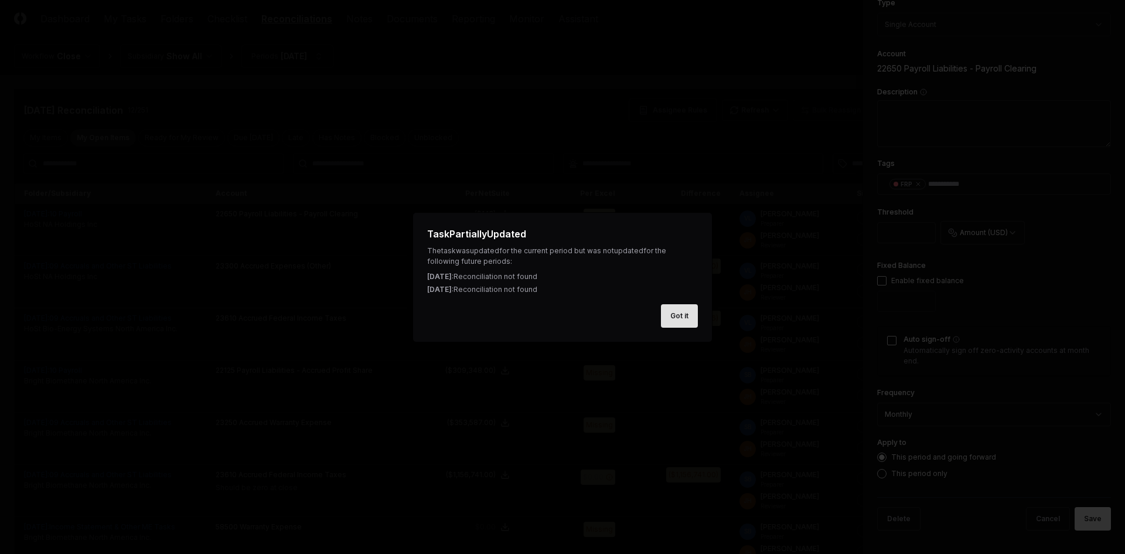
click at [678, 319] on button "Got it" at bounding box center [679, 315] width 37 height 23
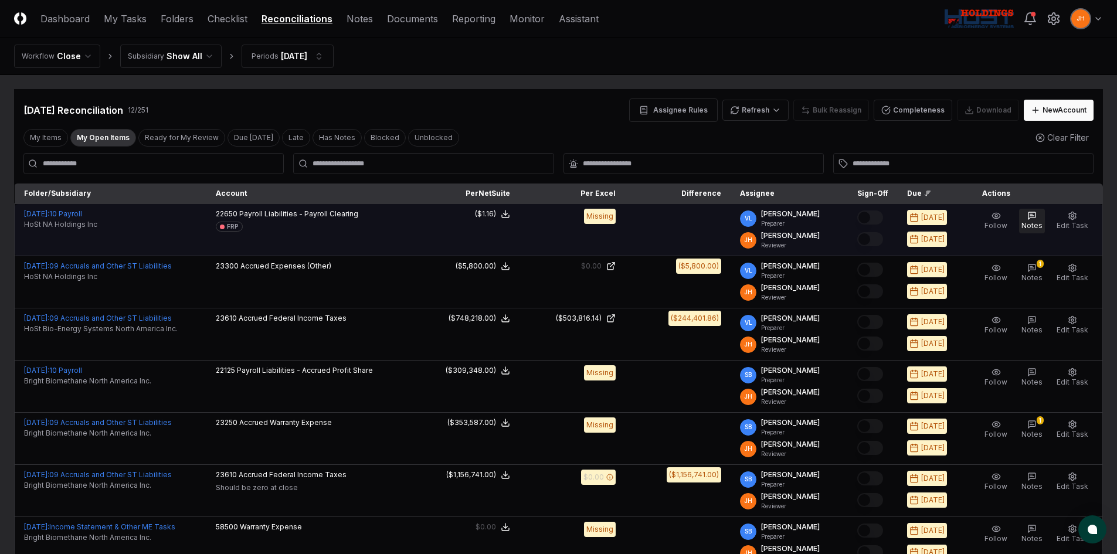
click at [1039, 219] on button "Notes" at bounding box center [1032, 221] width 26 height 25
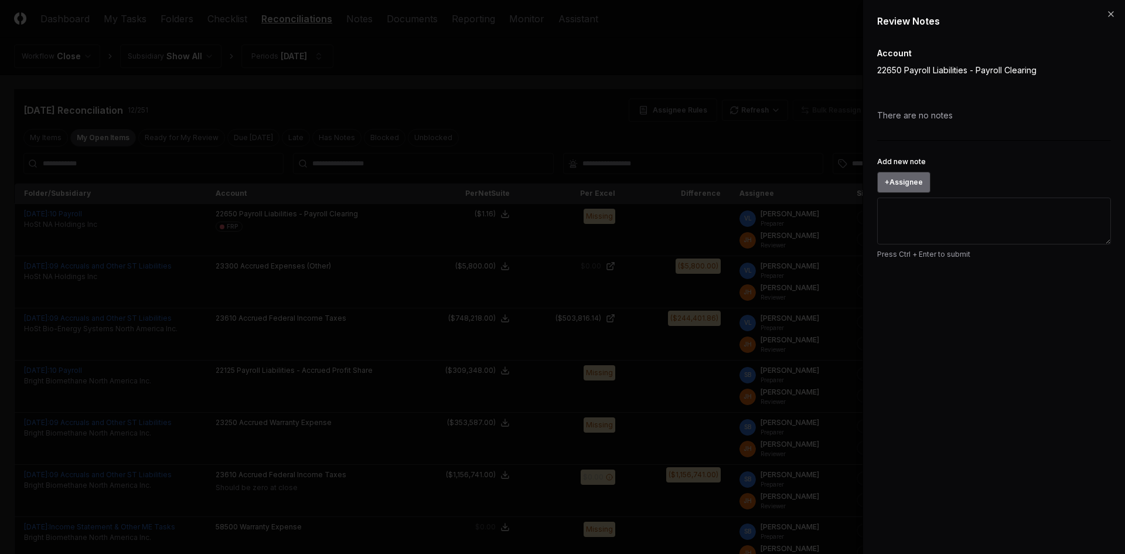
click at [897, 183] on button "+ Assignee" at bounding box center [904, 182] width 53 height 21
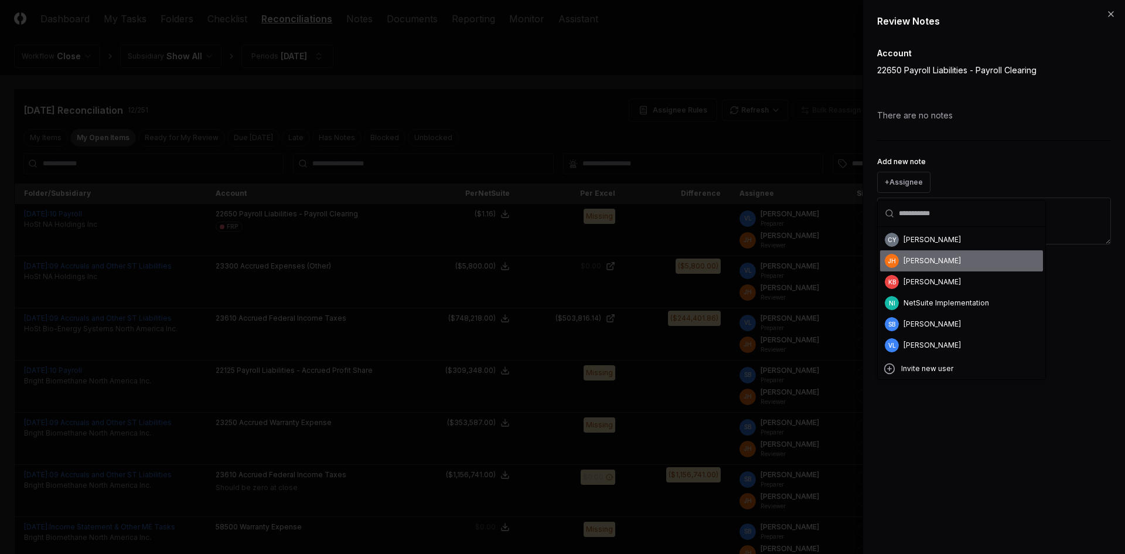
click at [907, 264] on div "[PERSON_NAME]" at bounding box center [932, 261] width 57 height 11
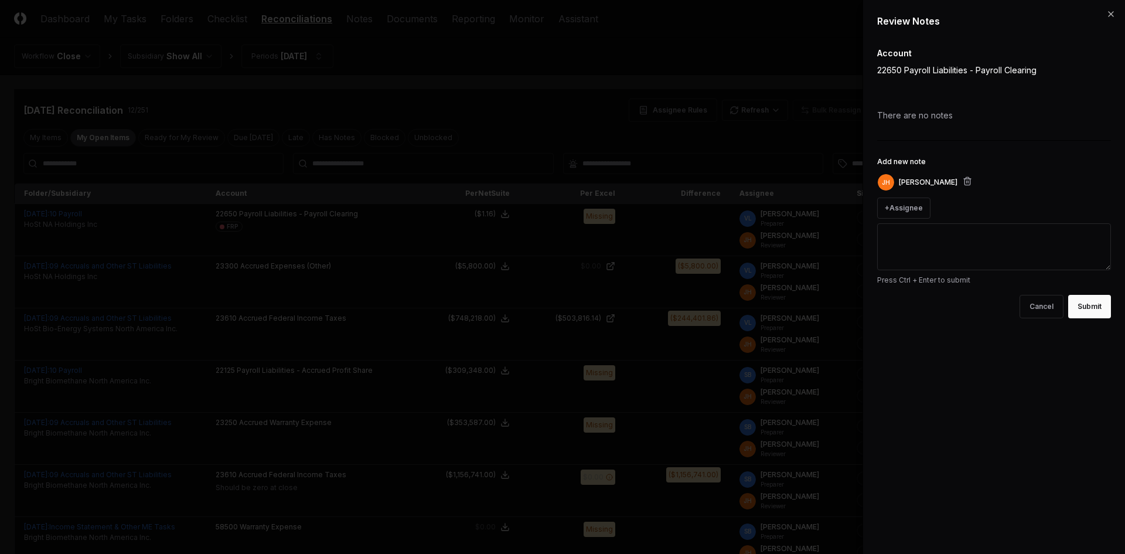
click at [914, 255] on textarea "Add new note" at bounding box center [995, 246] width 234 height 47
type textarea "*"
type textarea "**"
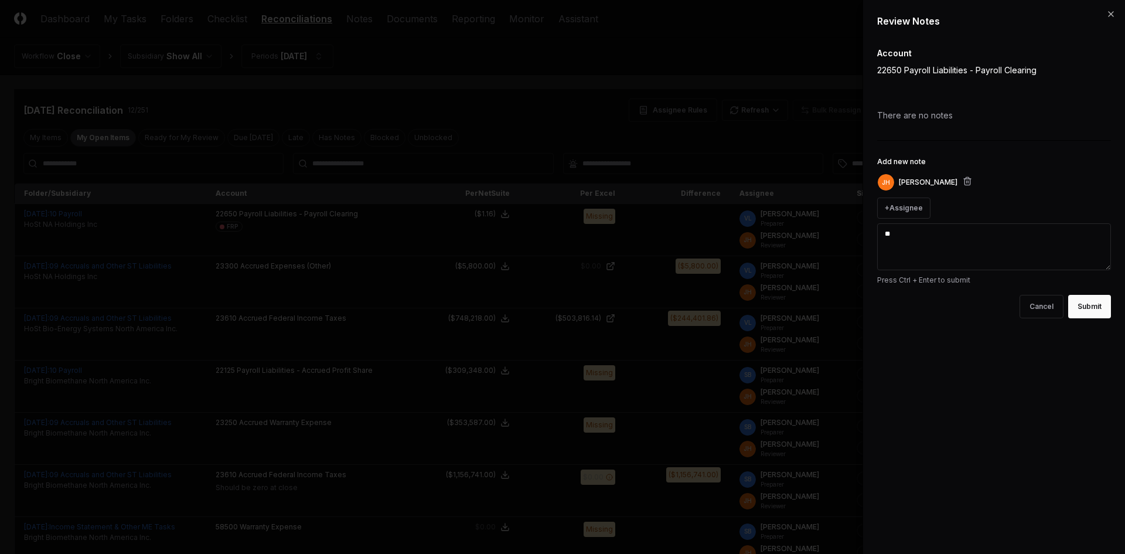
type textarea "*"
type textarea "***"
type textarea "*"
type textarea "****"
type textarea "*"
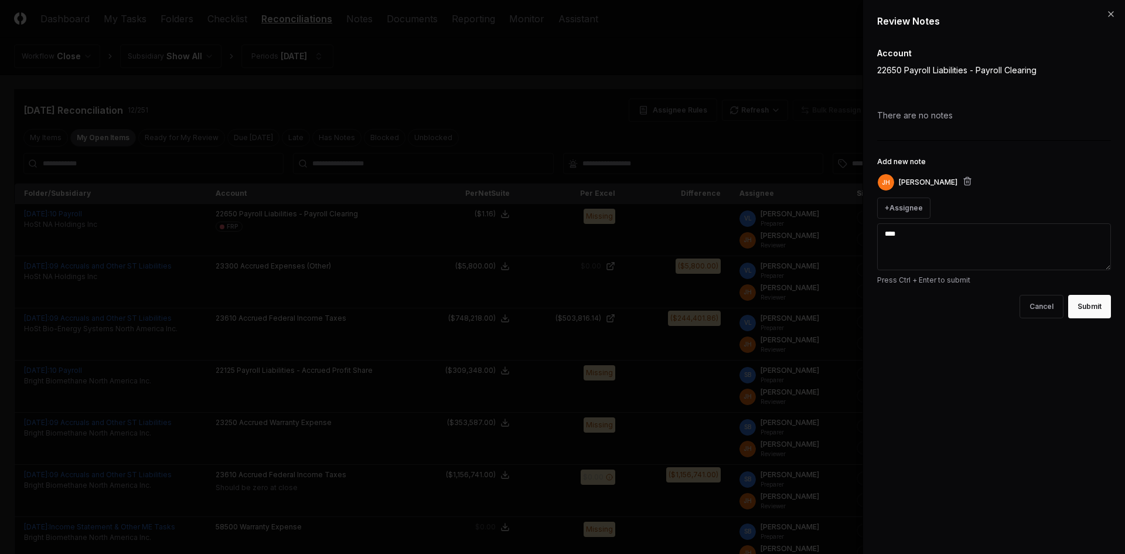
type textarea "****"
type textarea "*"
type textarea "******"
type textarea "*"
type textarea "********"
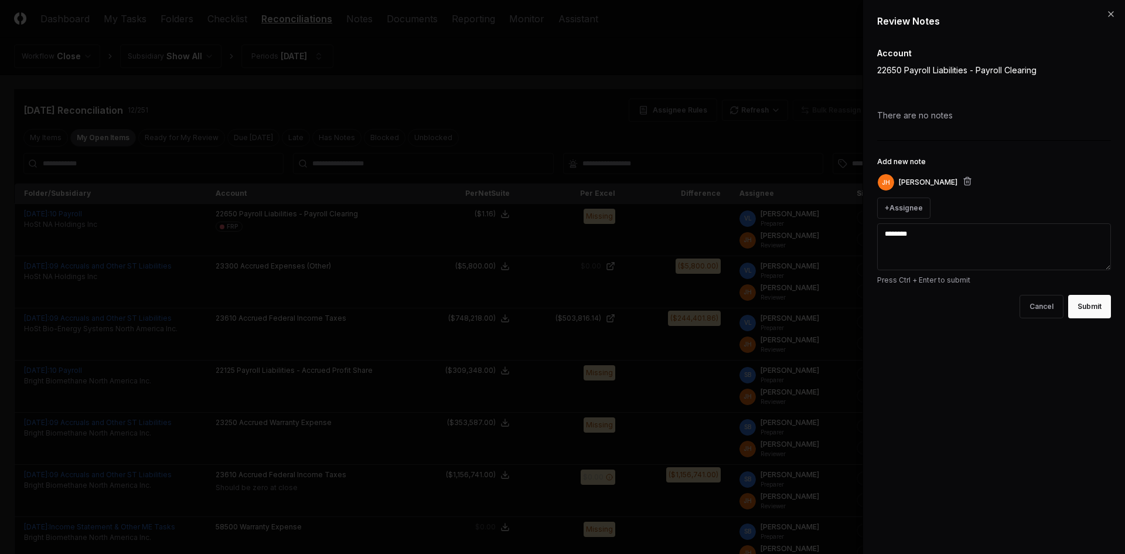
type textarea "*"
type textarea "*********"
type textarea "*"
type textarea "********"
type textarea "*"
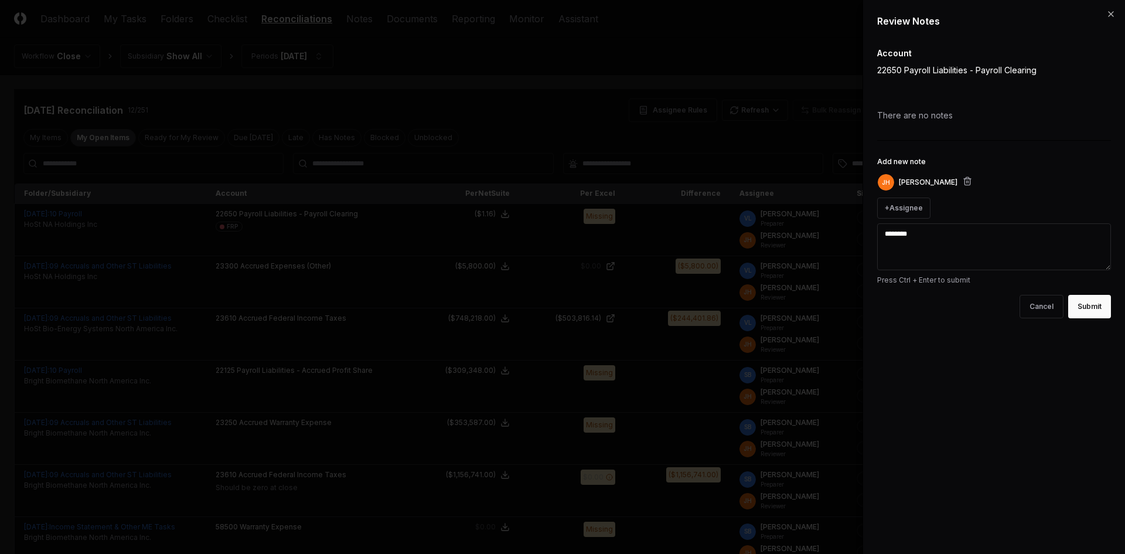
type textarea "*********"
type textarea "*"
type textarea "**********"
type textarea "*"
type textarea "**********"
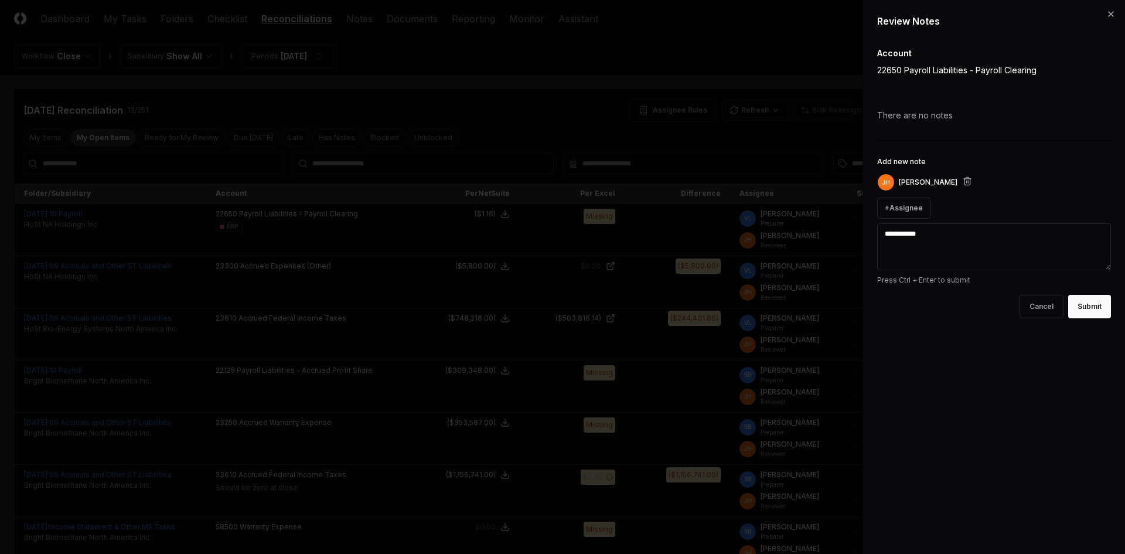
type textarea "*"
type textarea "**********"
type textarea "*"
type textarea "**********"
type textarea "*"
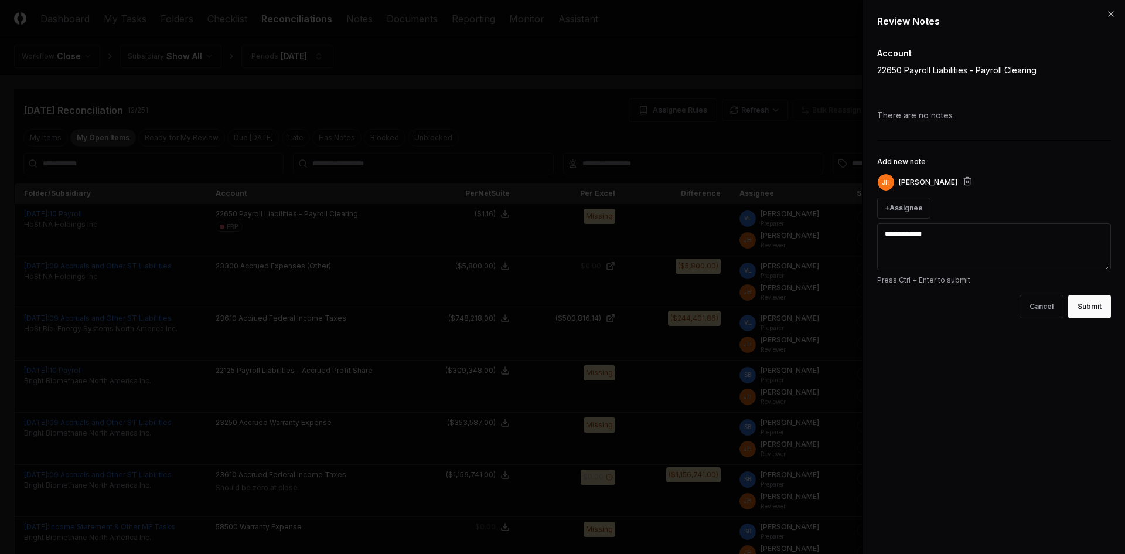
type textarea "**********"
type textarea "*"
type textarea "**********"
type textarea "*"
type textarea "**********"
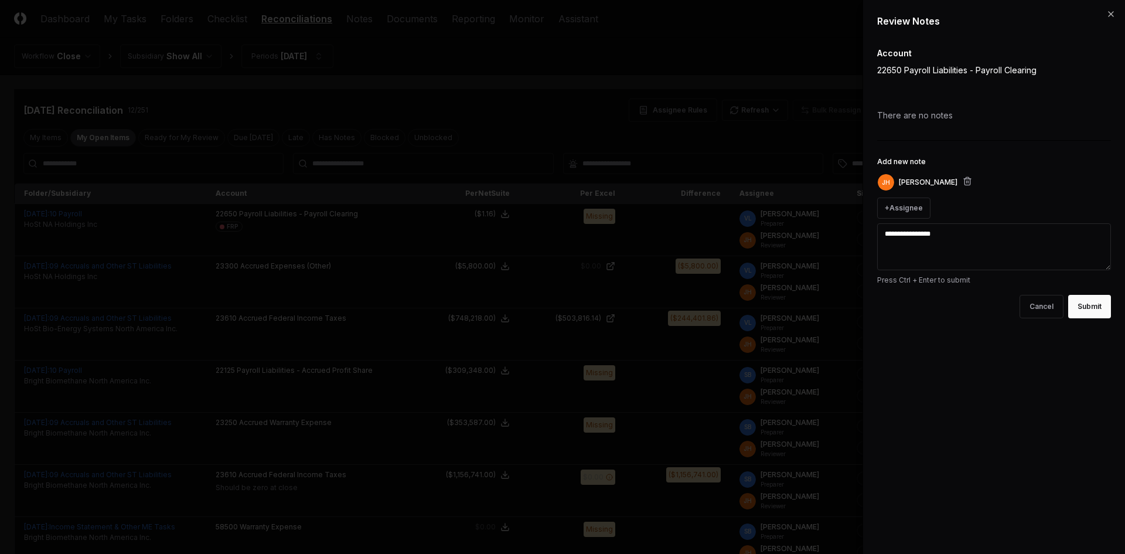
type textarea "*"
type textarea "**********"
type textarea "*"
type textarea "**********"
type textarea "*"
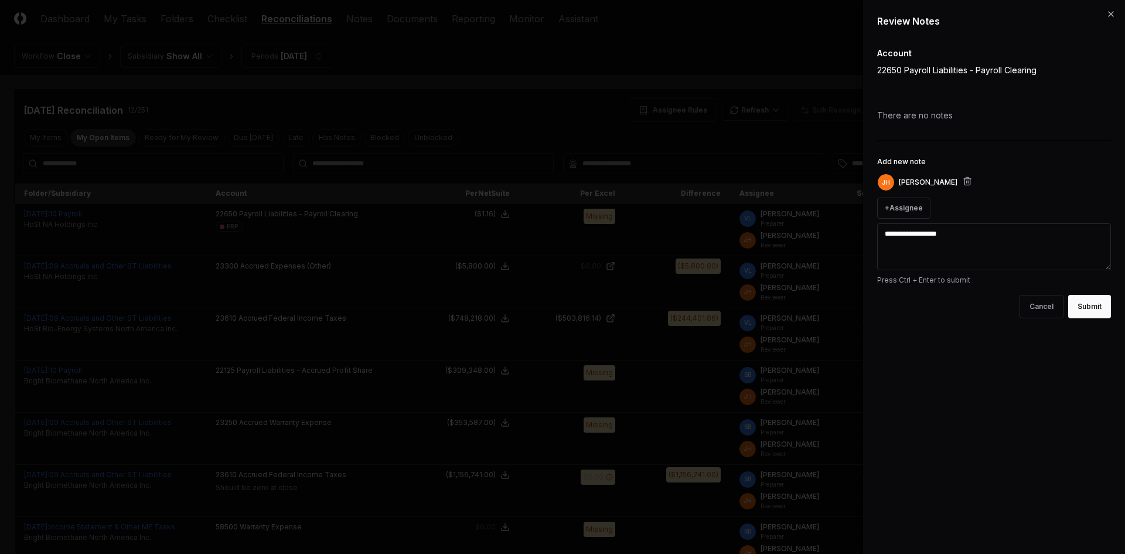
type textarea "**********"
type textarea "*"
type textarea "**********"
type textarea "*"
type textarea "**********"
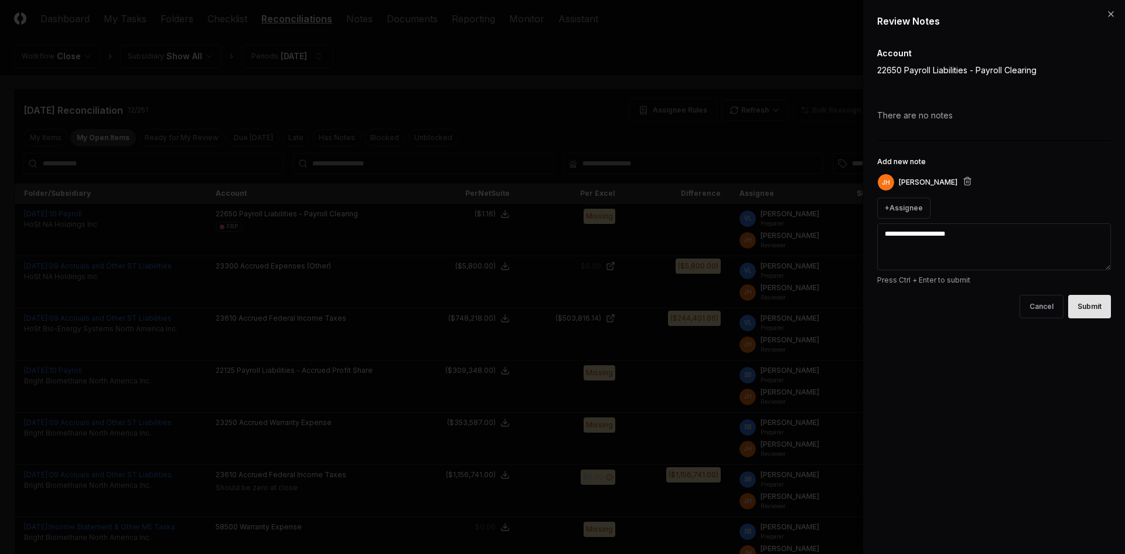
click at [1090, 303] on button "Submit" at bounding box center [1090, 306] width 43 height 23
type textarea "*"
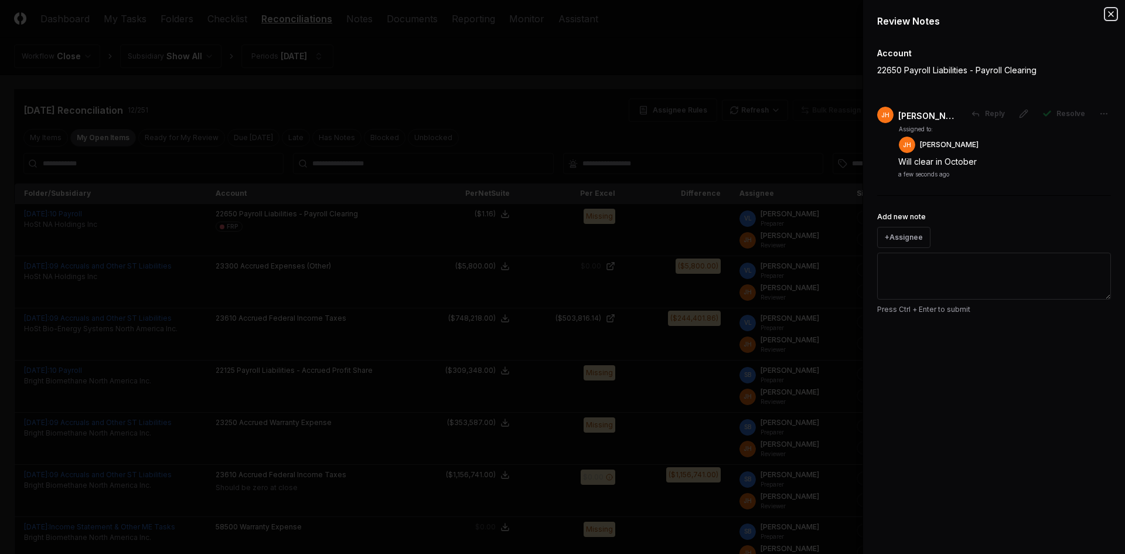
click at [1107, 17] on icon "button" at bounding box center [1111, 13] width 9 height 9
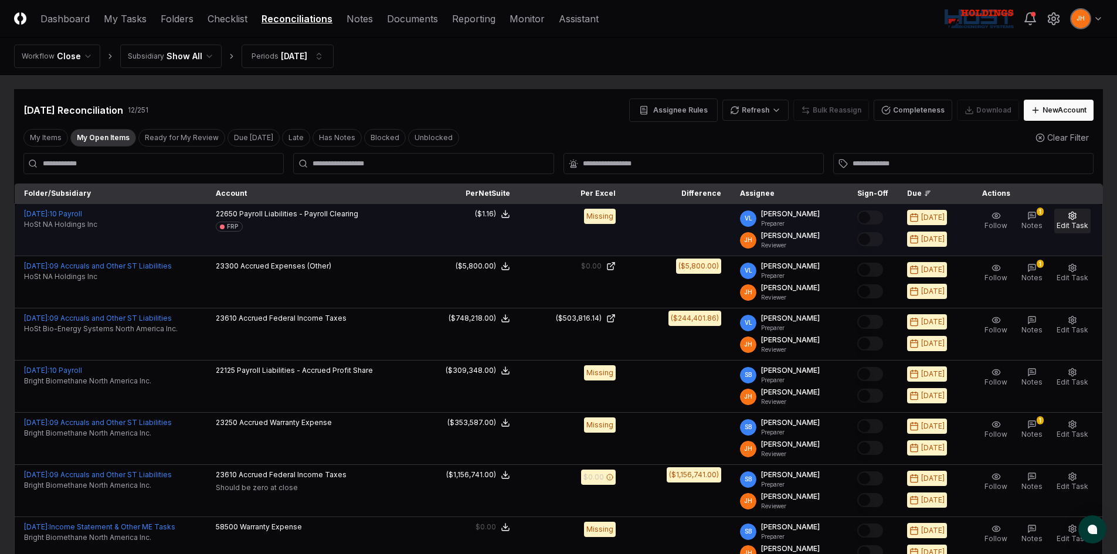
click at [1079, 222] on span "Edit Task" at bounding box center [1072, 225] width 32 height 9
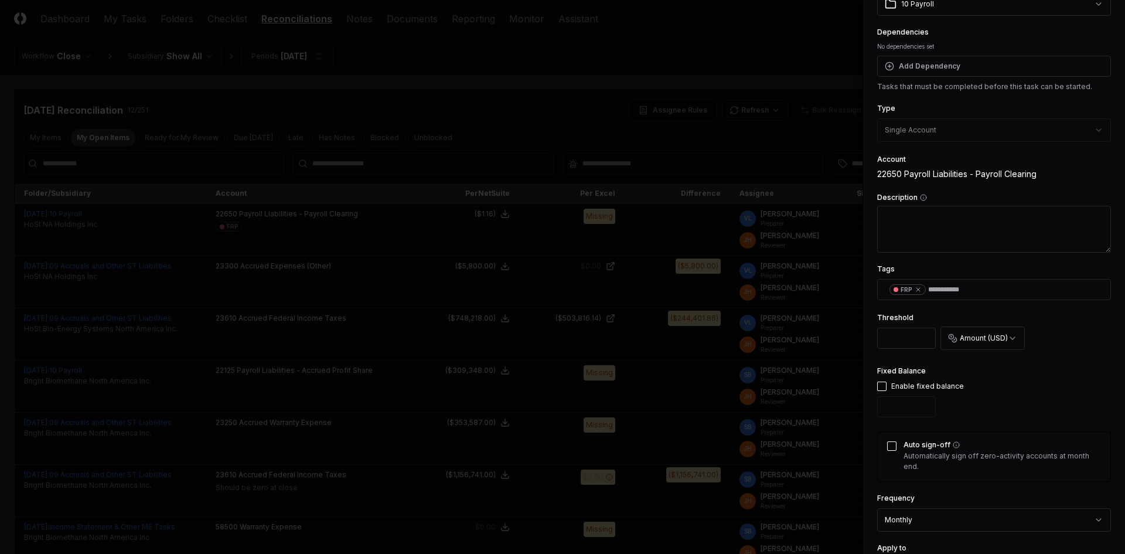
scroll to position [117, 0]
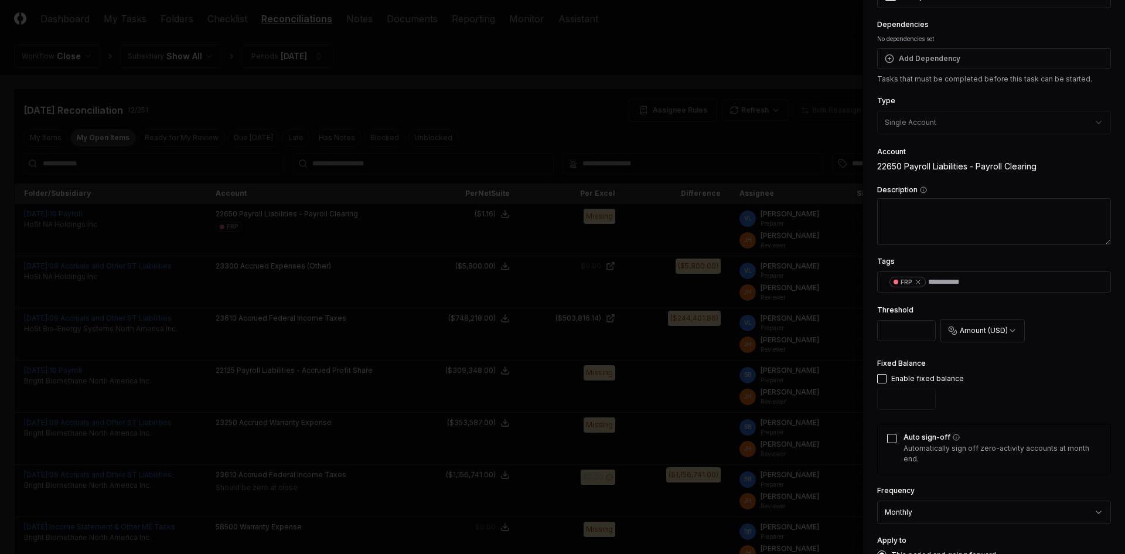
drag, startPoint x: 898, startPoint y: 335, endPoint x: 852, endPoint y: 335, distance: 45.7
click at [852, 335] on body "CloseCore Dashboard My Tasks Folders Checklist Reconciliations Notes Documents …" at bounding box center [558, 457] width 1117 height 914
type input "****"
click at [1019, 391] on div "Fixed Balance Enable fixed balance" at bounding box center [995, 385] width 234 height 58
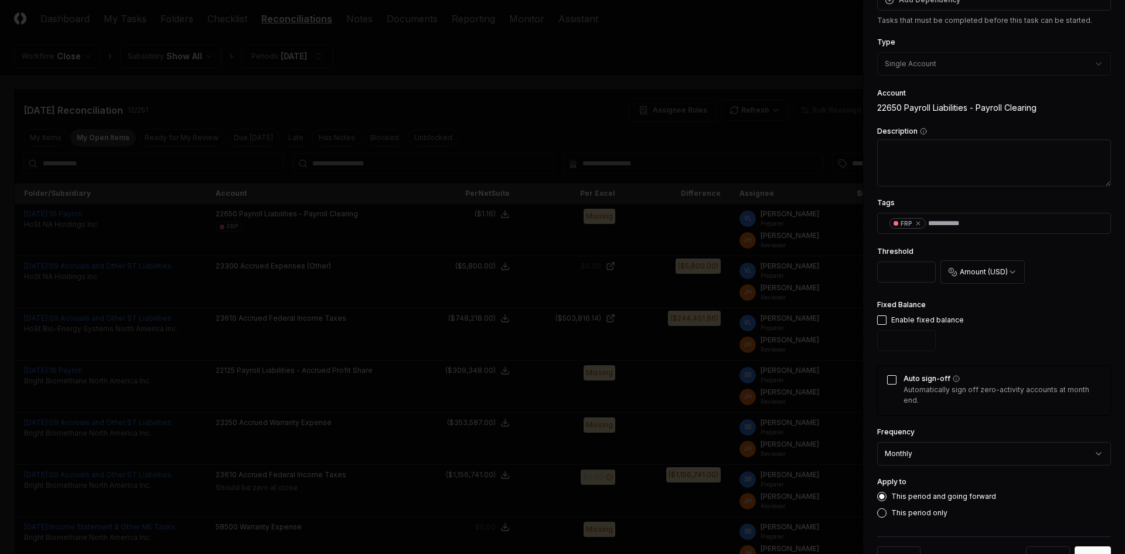
scroll to position [215, 0]
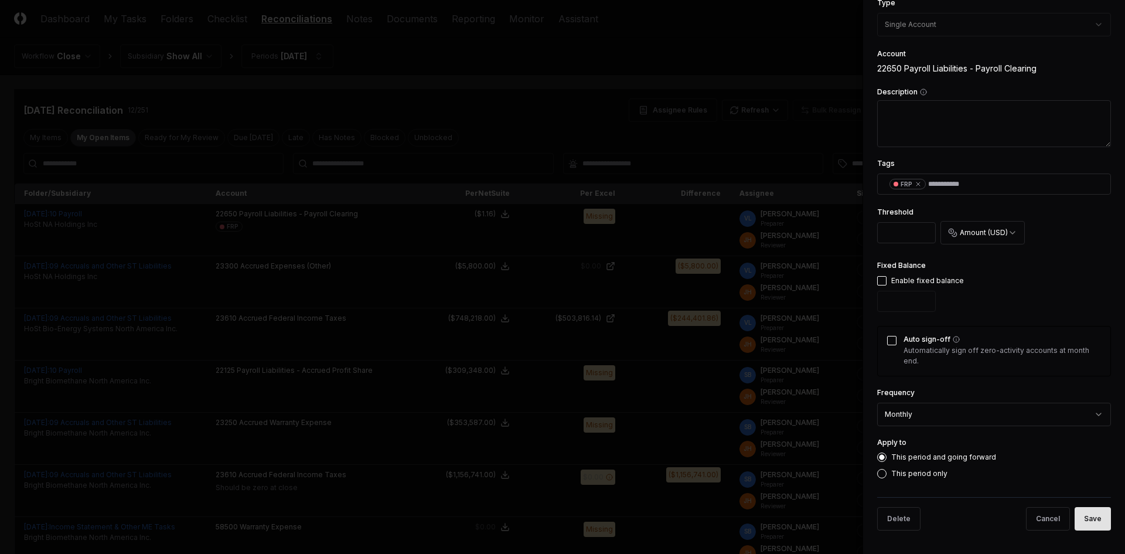
click at [1088, 523] on button "Save" at bounding box center [1093, 518] width 36 height 23
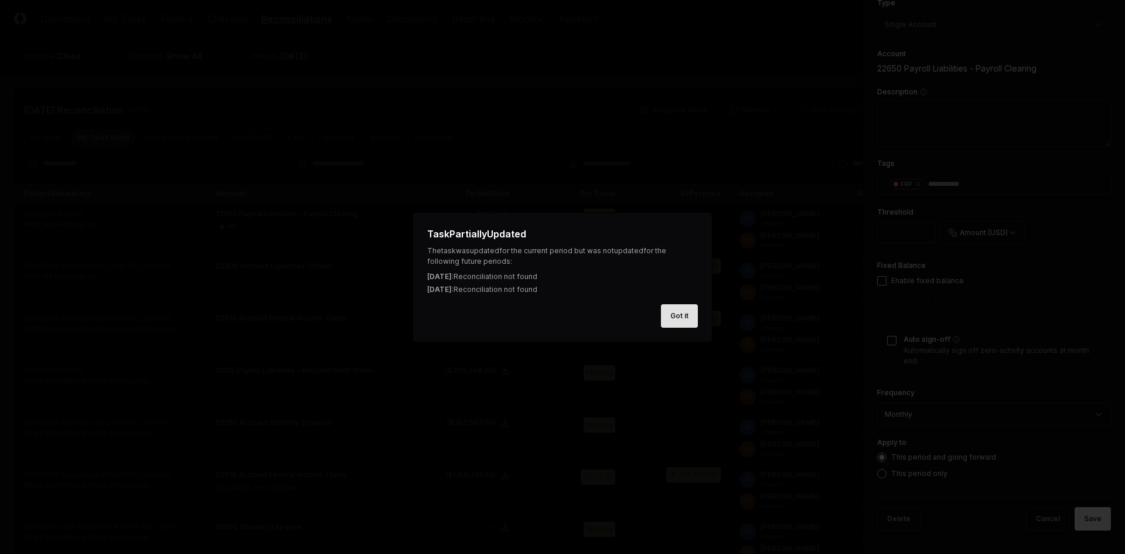
click at [685, 322] on button "Got it" at bounding box center [679, 315] width 37 height 23
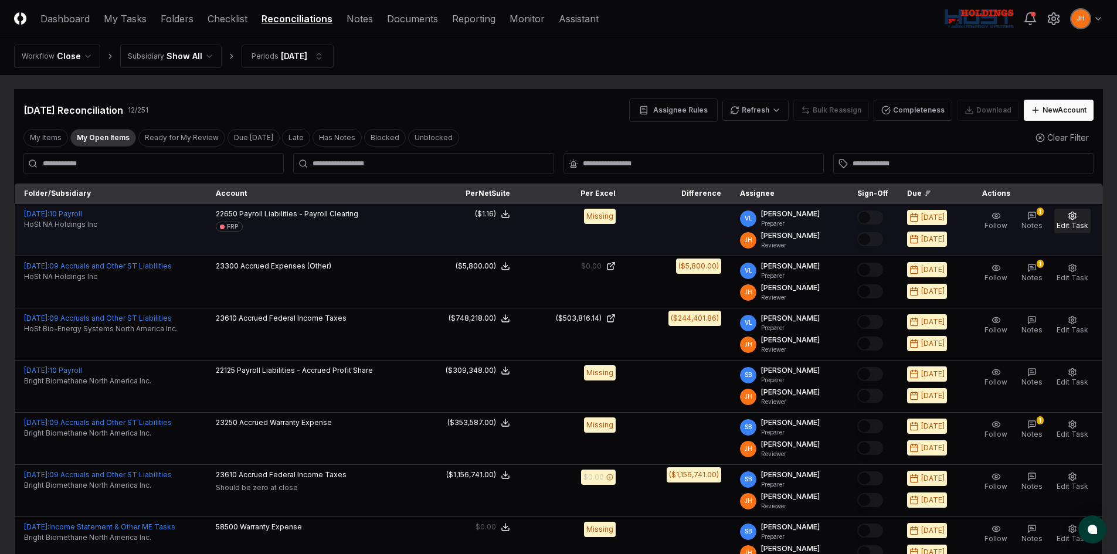
click at [1073, 219] on icon "button" at bounding box center [1072, 216] width 7 height 8
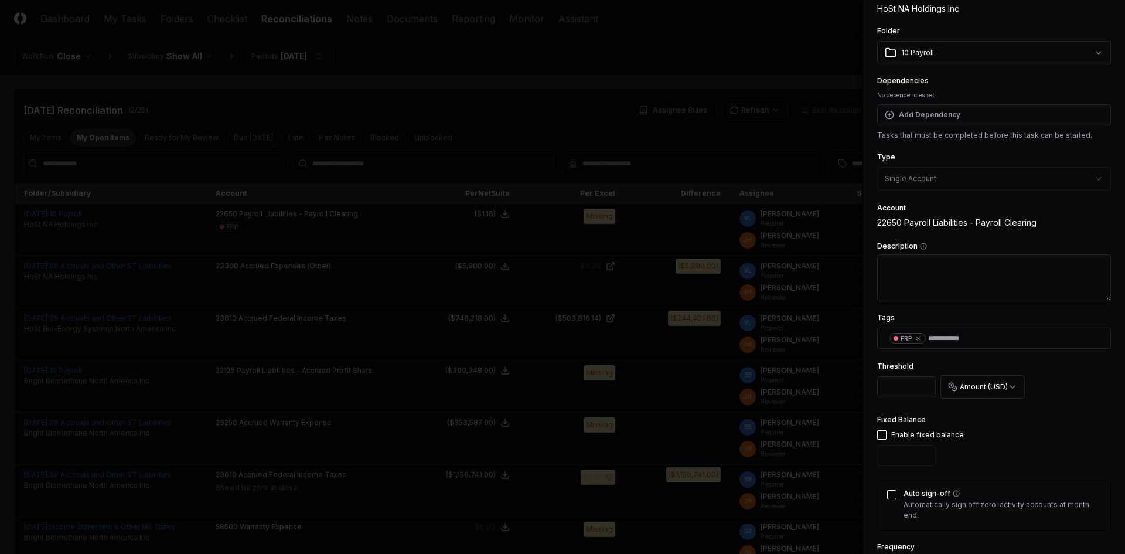
scroll to position [117, 0]
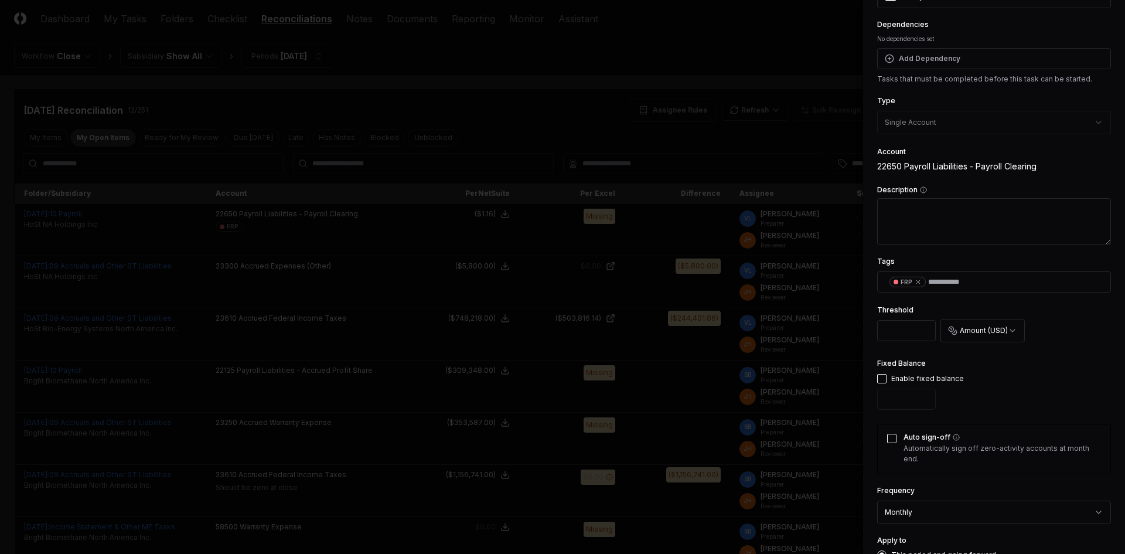
click at [878, 377] on button "button" at bounding box center [882, 378] width 9 height 9
type input "*"
drag, startPoint x: 903, startPoint y: 402, endPoint x: 878, endPoint y: 406, distance: 25.0
click at [878, 406] on input "*" at bounding box center [907, 399] width 59 height 21
type input "*****"
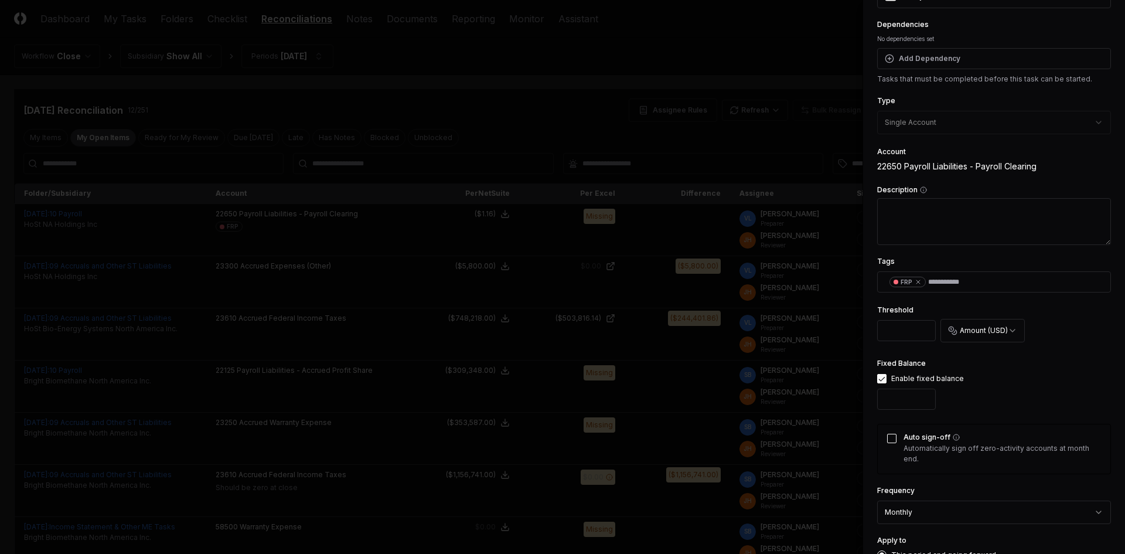
click at [1000, 402] on div "Fixed Balance Enable fixed balance *****" at bounding box center [995, 385] width 234 height 58
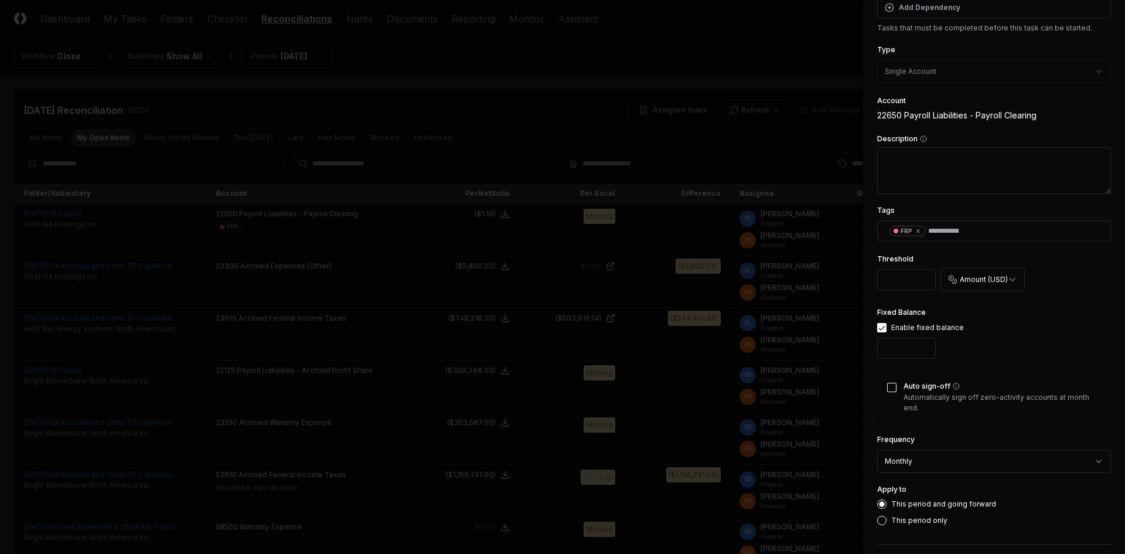
scroll to position [215, 0]
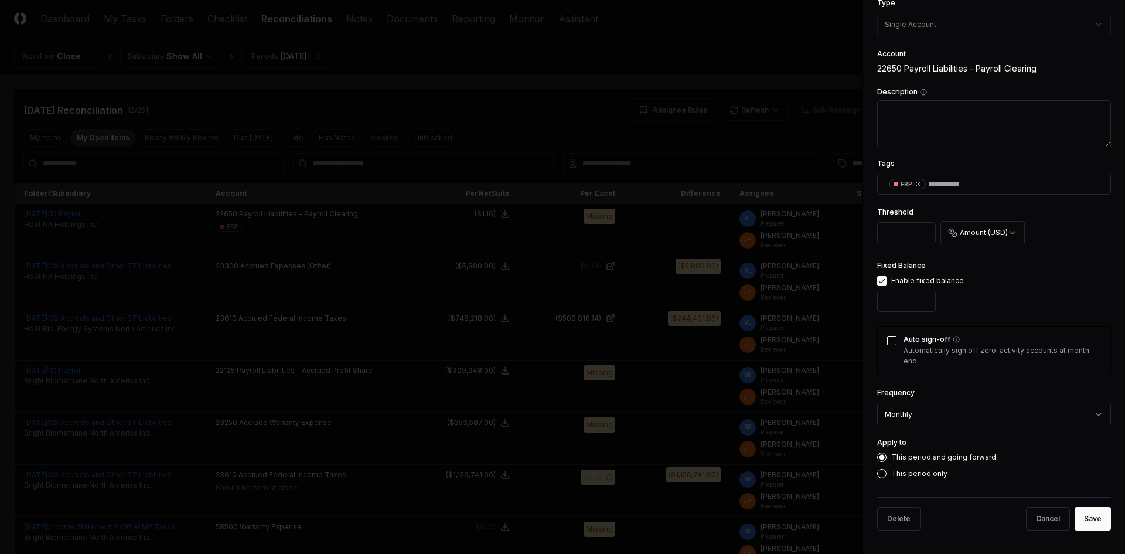
click at [891, 343] on button "Auto sign-off" at bounding box center [891, 340] width 9 height 9
drag, startPoint x: 1084, startPoint y: 523, endPoint x: 1063, endPoint y: 501, distance: 30.7
click at [1087, 525] on button "Save" at bounding box center [1093, 518] width 36 height 23
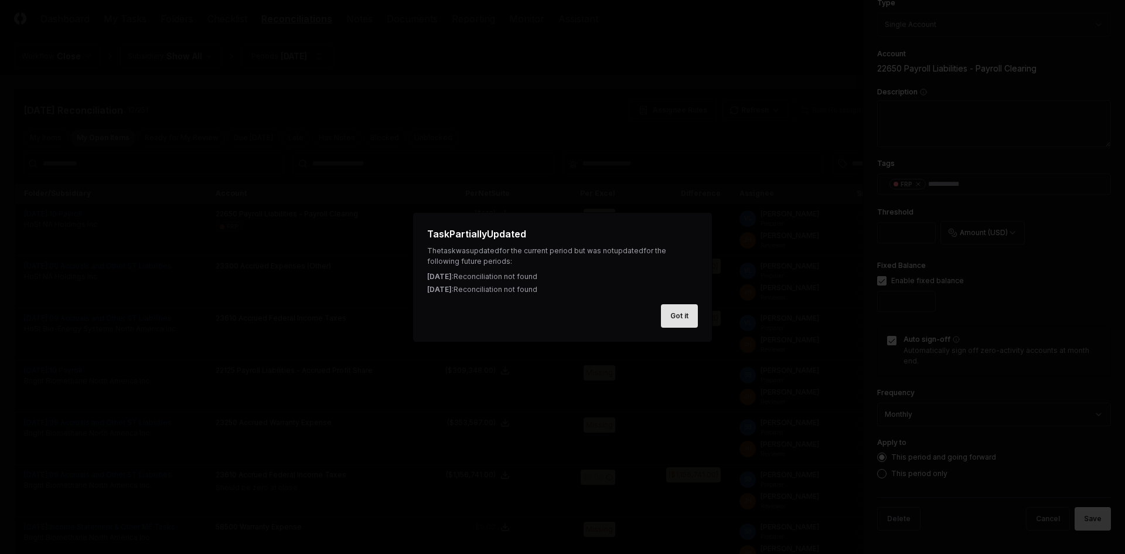
click at [675, 313] on button "Got it" at bounding box center [679, 315] width 37 height 23
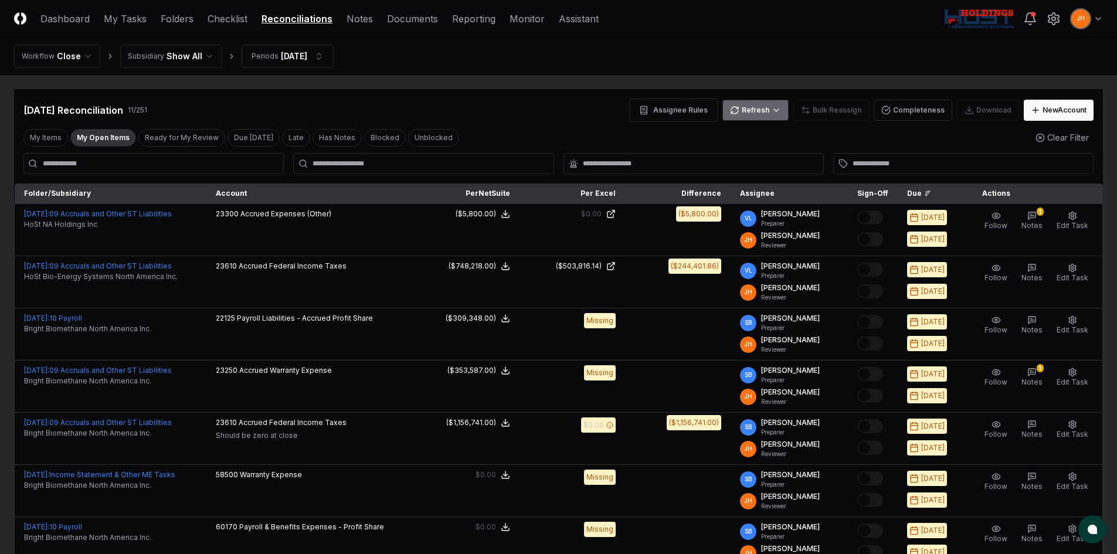
click at [763, 118] on html "CloseCore Dashboard My Tasks Folders Checklist Reconciliations Notes Documents …" at bounding box center [558, 431] width 1117 height 862
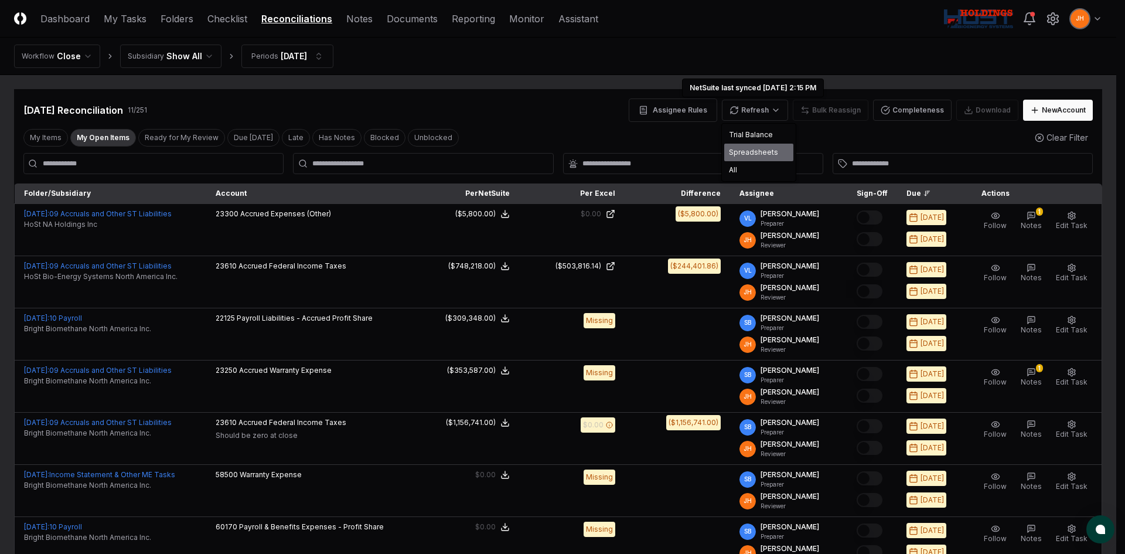
click at [766, 154] on div "Spreadsheets" at bounding box center [759, 153] width 69 height 18
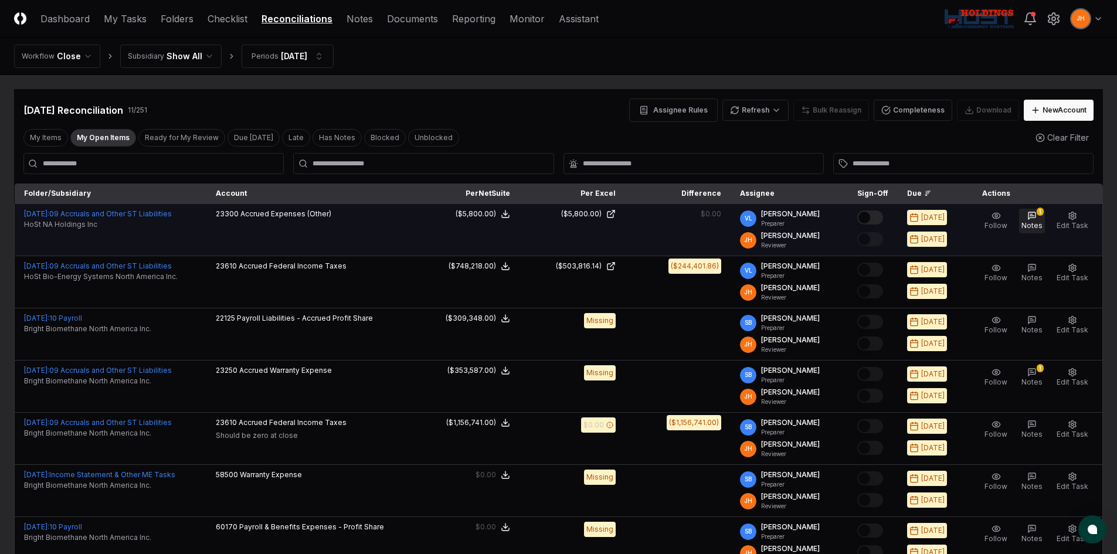
click at [1036, 216] on icon "button" at bounding box center [1031, 215] width 9 height 9
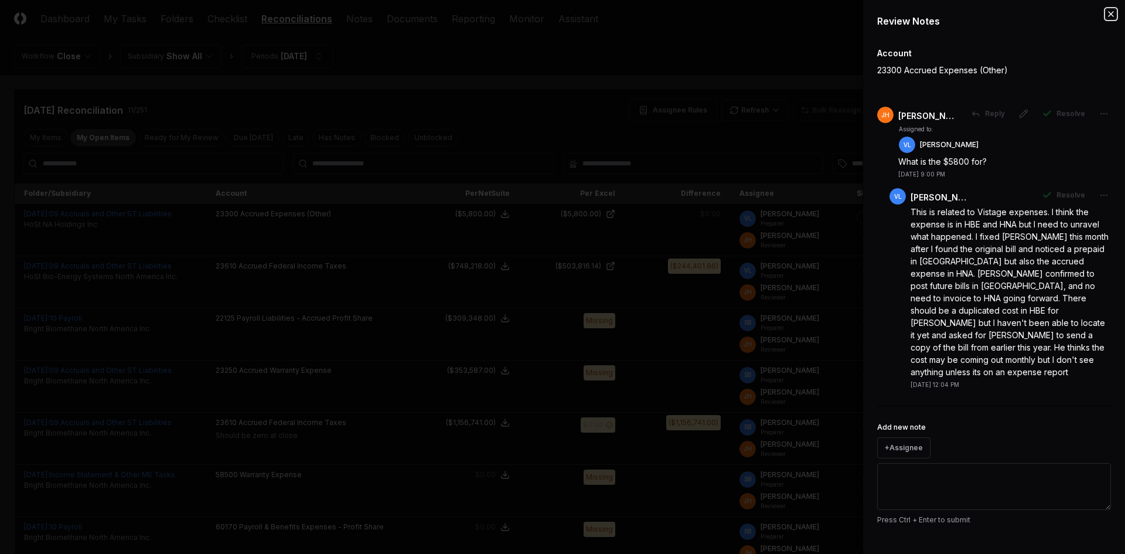
click at [1110, 12] on icon "button" at bounding box center [1111, 14] width 5 height 5
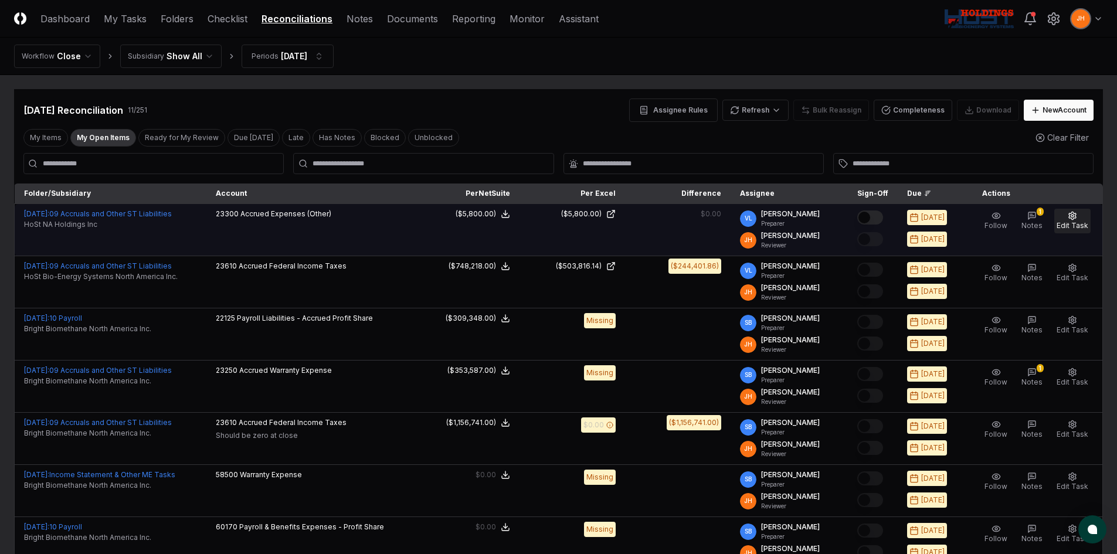
click at [1069, 217] on icon "button" at bounding box center [1071, 215] width 9 height 9
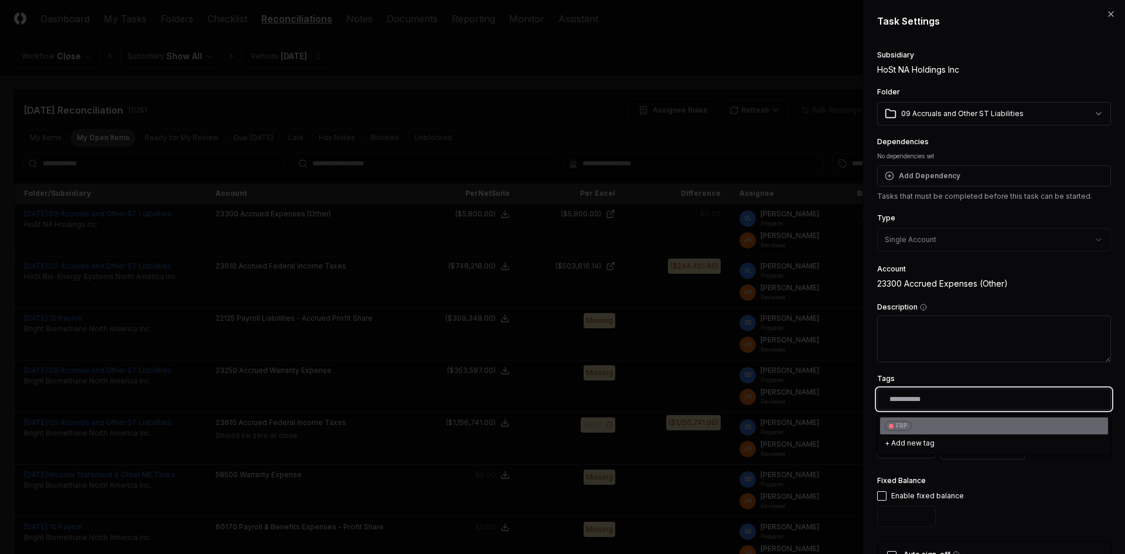
click at [927, 395] on input "text" at bounding box center [997, 399] width 214 height 11
click at [900, 427] on div "FRP" at bounding box center [902, 425] width 12 height 9
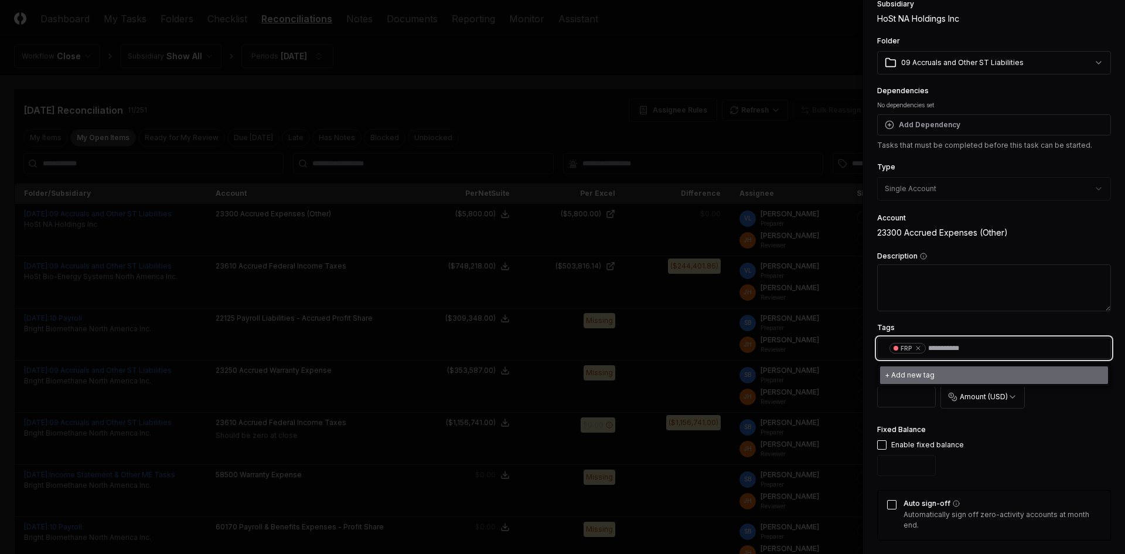
scroll to position [176, 0]
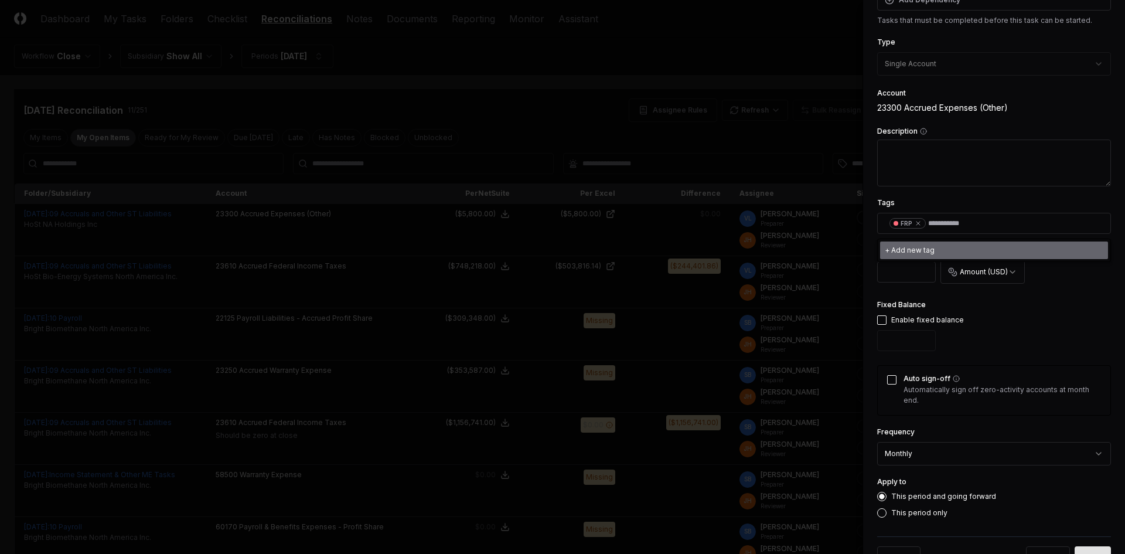
click at [1076, 546] on button "Save" at bounding box center [1093, 557] width 36 height 23
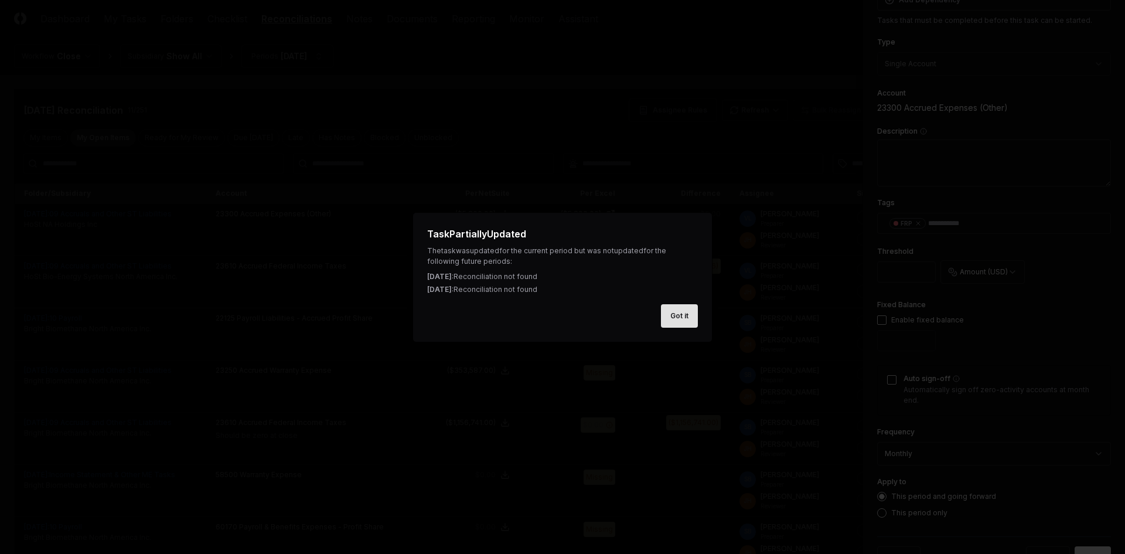
click at [683, 322] on button "Got it" at bounding box center [679, 315] width 37 height 23
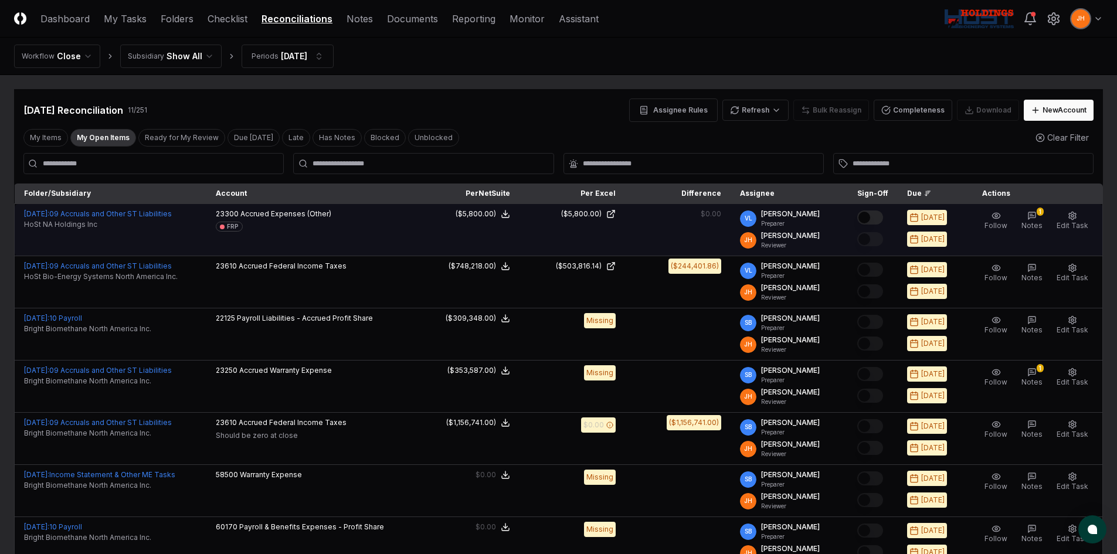
click at [883, 220] on button "Mark complete" at bounding box center [870, 217] width 26 height 14
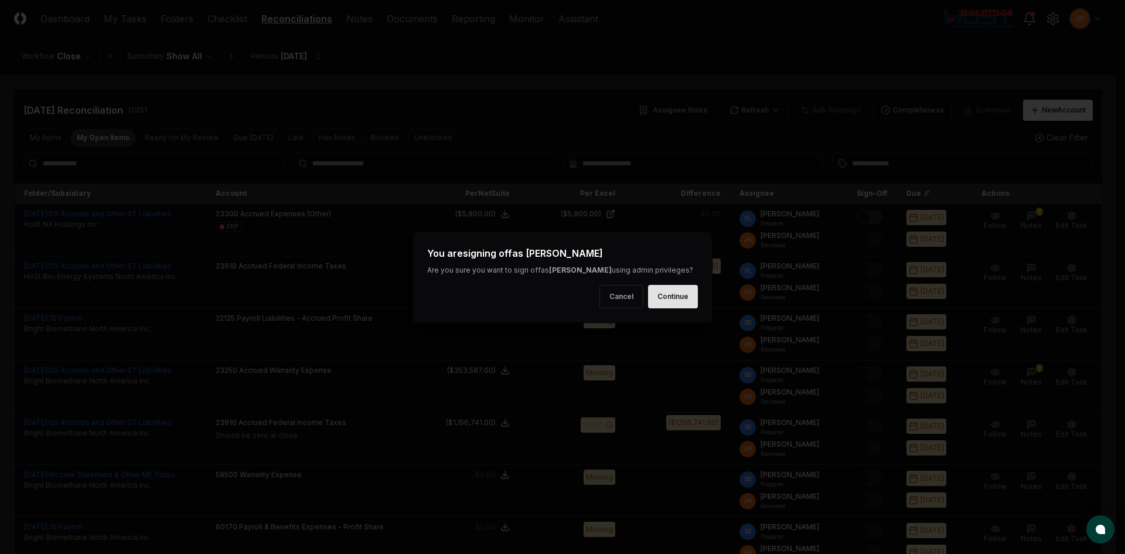
click at [679, 300] on button "Continue" at bounding box center [673, 296] width 50 height 23
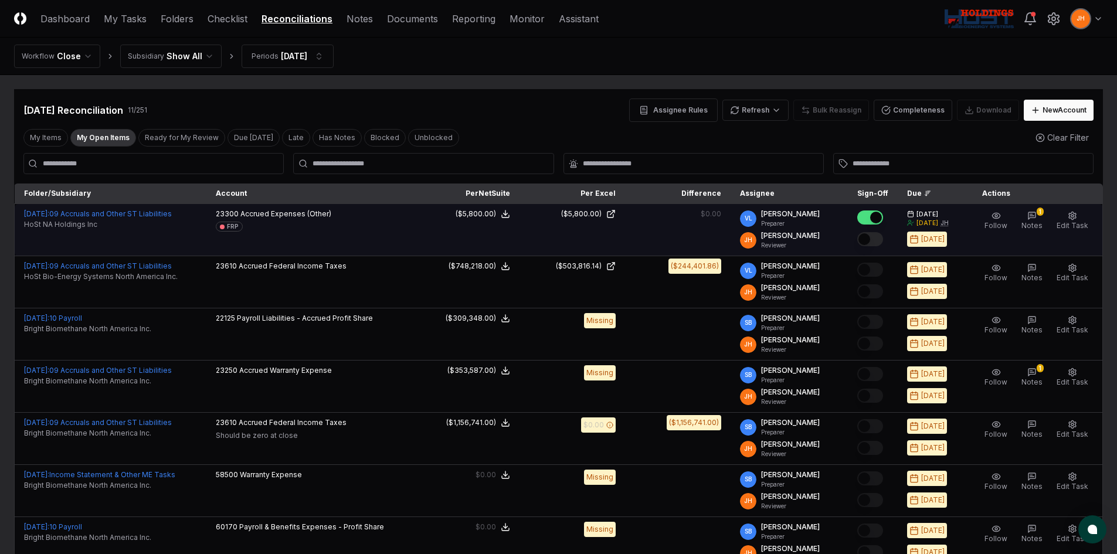
click at [883, 243] on button "Mark complete" at bounding box center [870, 239] width 26 height 14
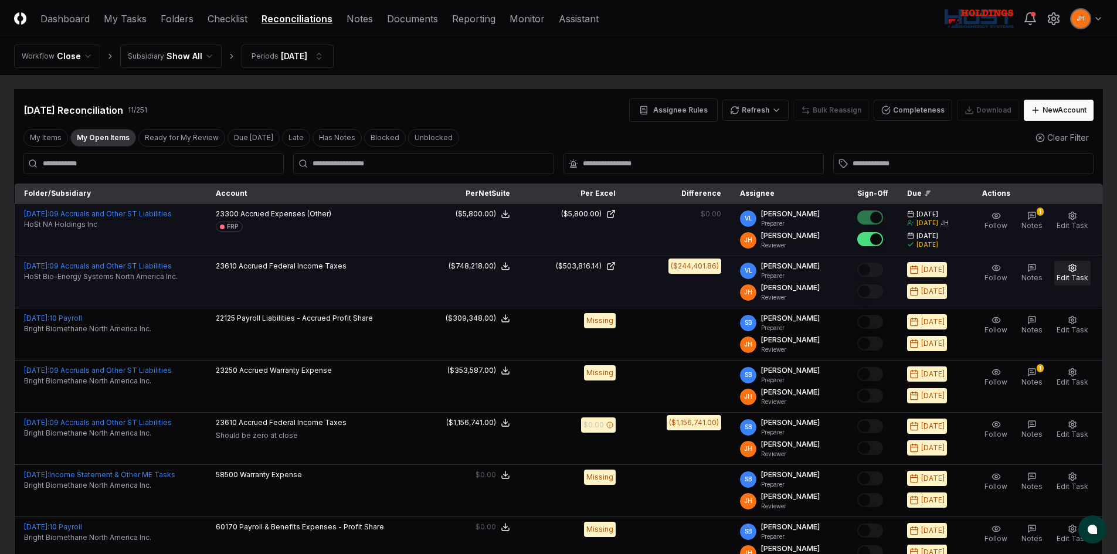
click at [1078, 271] on button "Edit Task" at bounding box center [1072, 273] width 36 height 25
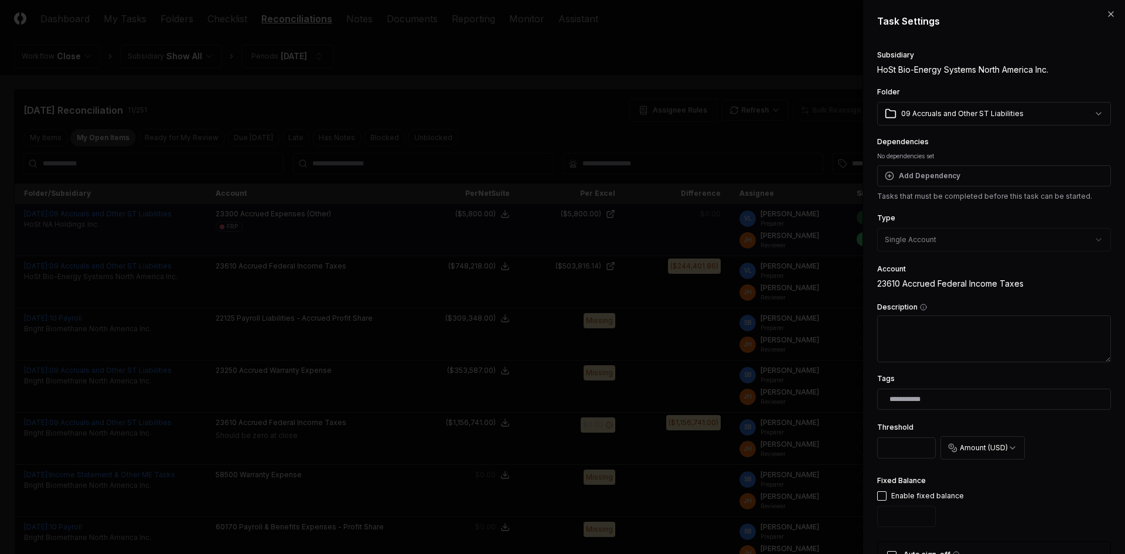
click at [901, 449] on input "*" at bounding box center [907, 447] width 59 height 21
click at [886, 499] on button "button" at bounding box center [882, 495] width 9 height 9
drag, startPoint x: 901, startPoint y: 516, endPoint x: 855, endPoint y: 525, distance: 47.2
click at [855, 525] on body "CloseCore Dashboard My Tasks Folders Checklist Reconciliations Notes Documents …" at bounding box center [558, 431] width 1117 height 862
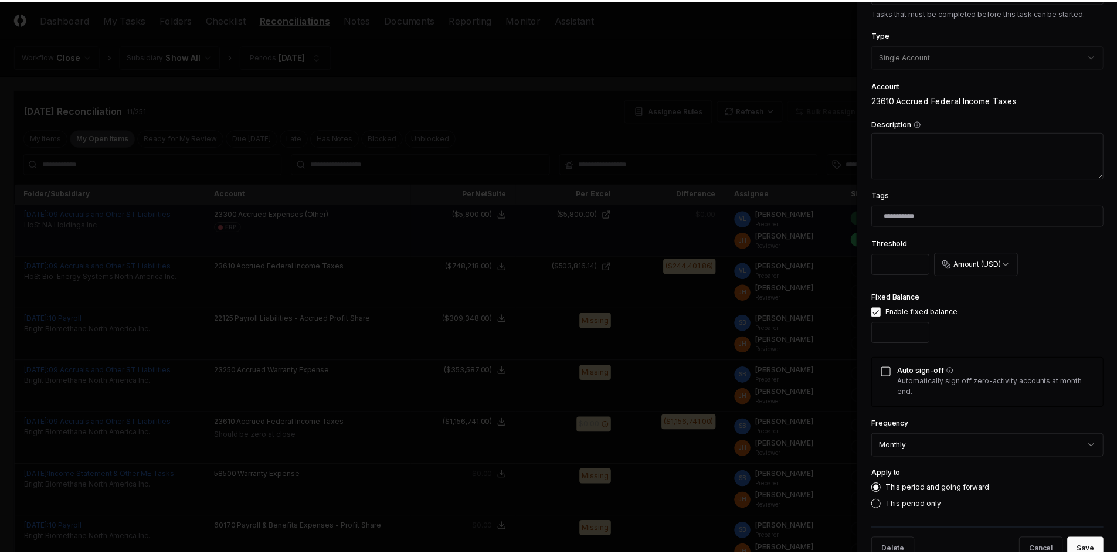
scroll to position [215, 0]
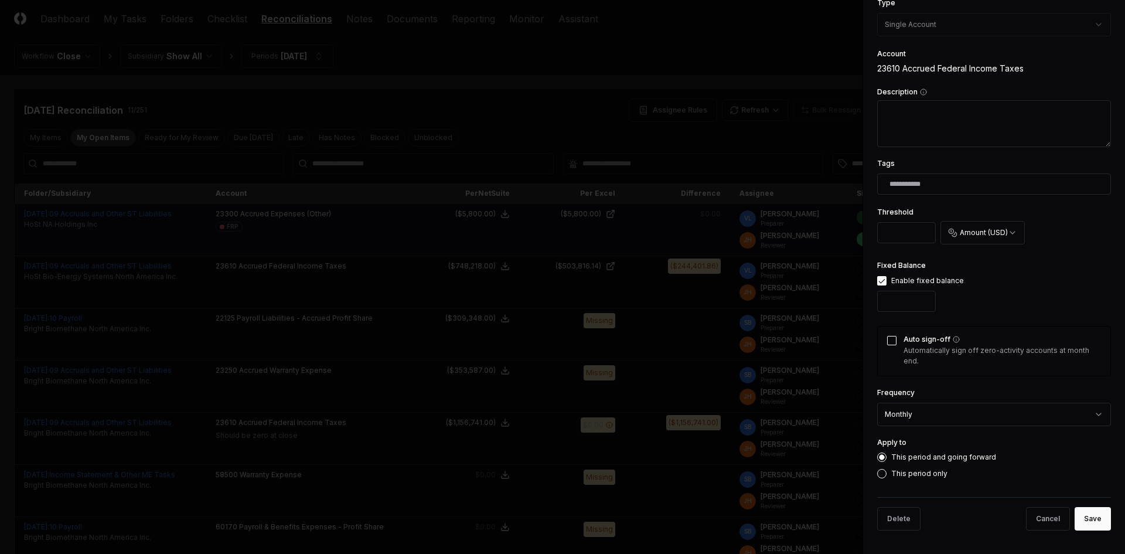
type input "******"
click at [894, 341] on button "Auto sign-off" at bounding box center [891, 340] width 9 height 9
click at [1088, 519] on button "Save" at bounding box center [1093, 518] width 36 height 23
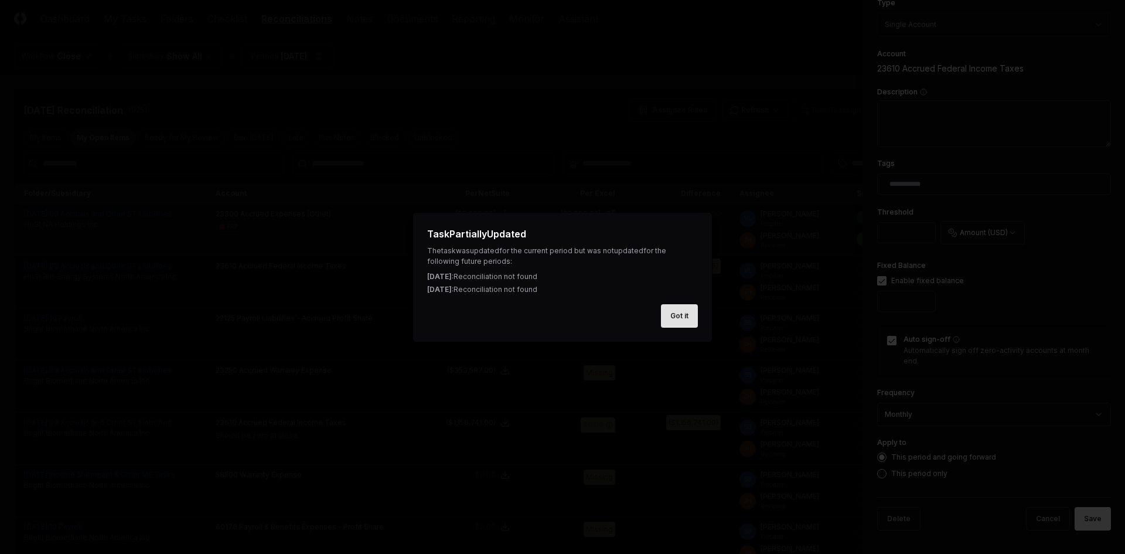
click at [675, 320] on button "Got it" at bounding box center [679, 315] width 37 height 23
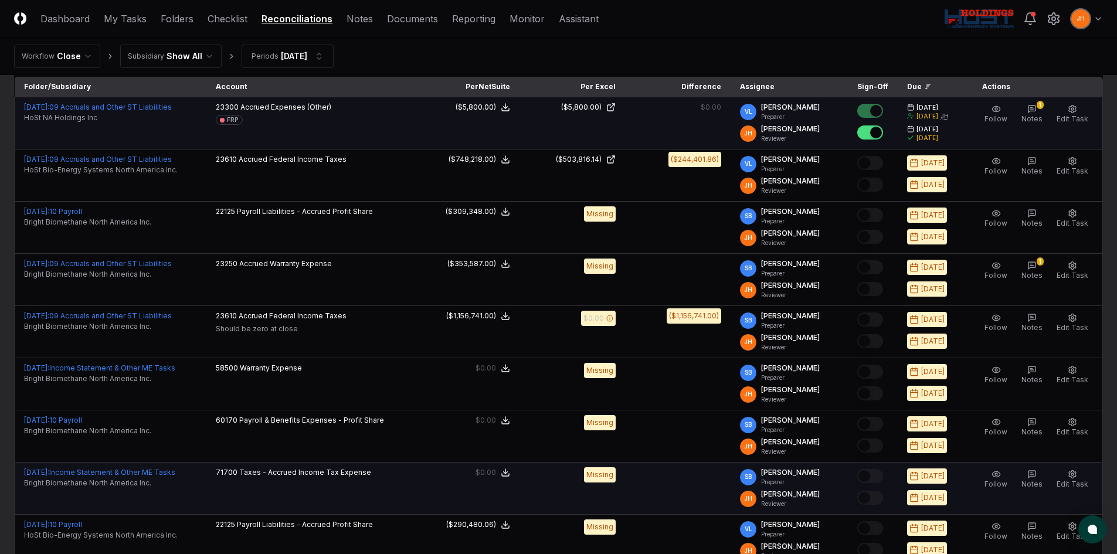
scroll to position [0, 0]
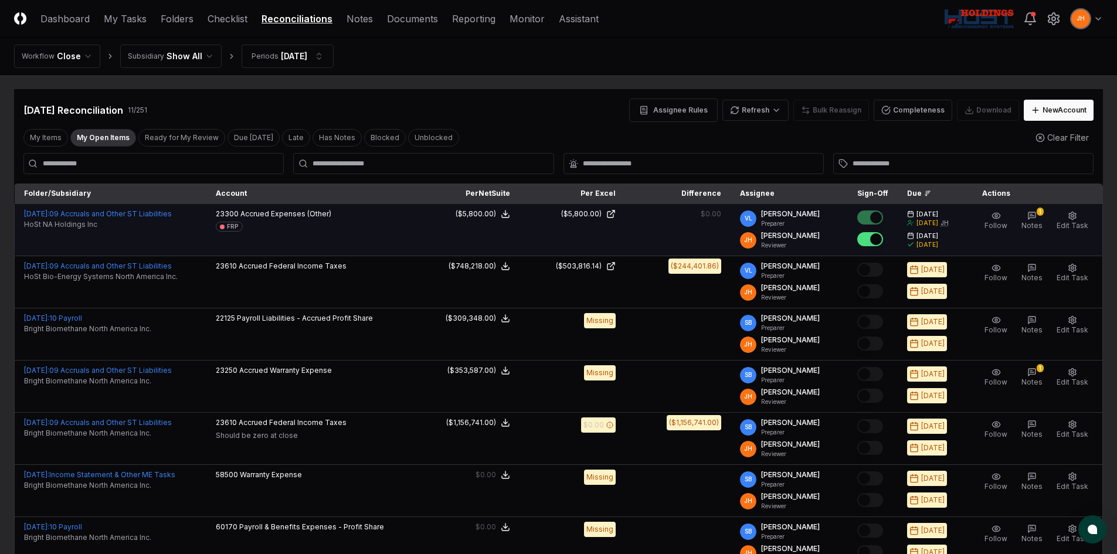
click at [102, 137] on button "My Open Items" at bounding box center [103, 138] width 66 height 18
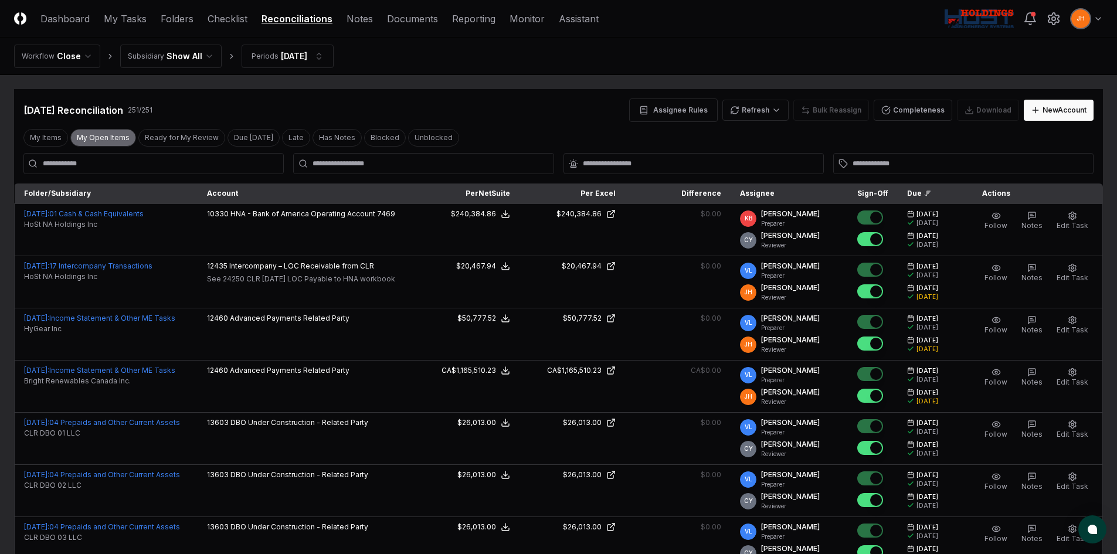
click at [118, 135] on button "My Open Items" at bounding box center [103, 138] width 66 height 18
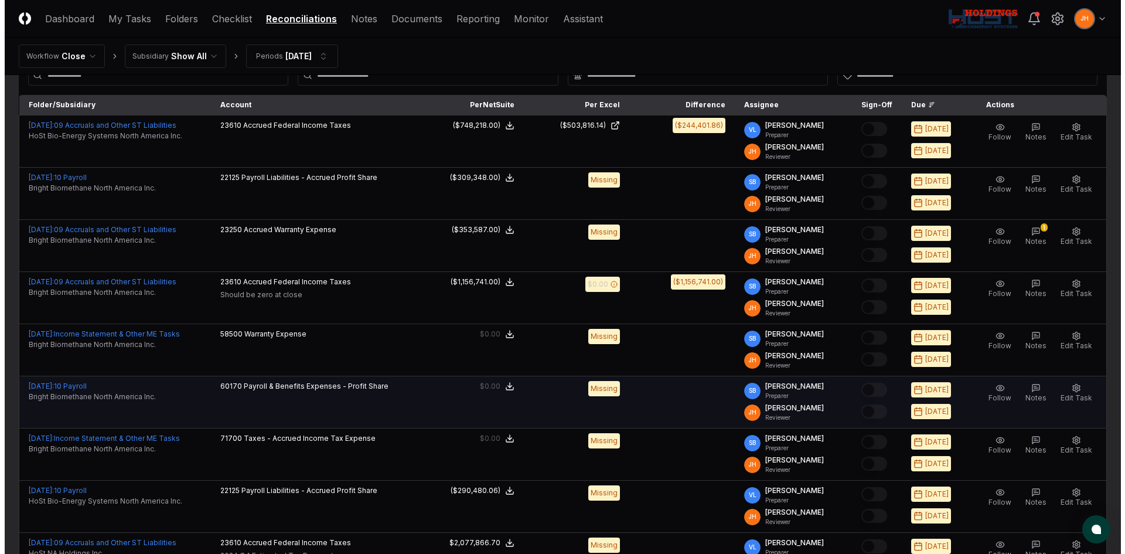
scroll to position [28, 0]
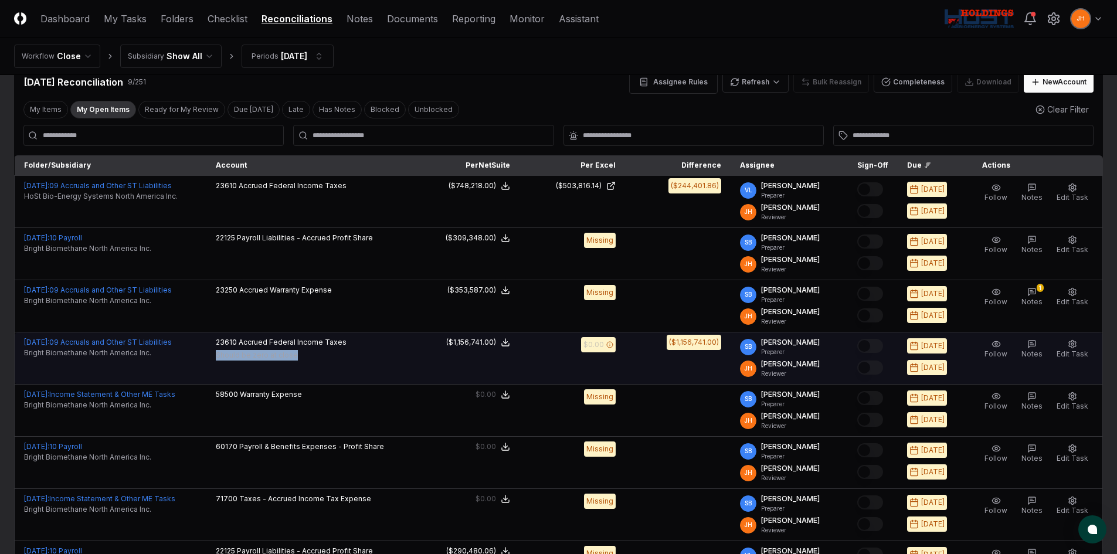
drag, startPoint x: 237, startPoint y: 357, endPoint x: 318, endPoint y: 359, distance: 80.9
click at [318, 359] on td "23610 Accrued Federal Income Taxes Should be zero at close" at bounding box center [310, 358] width 208 height 52
copy p "Should be zero at close"
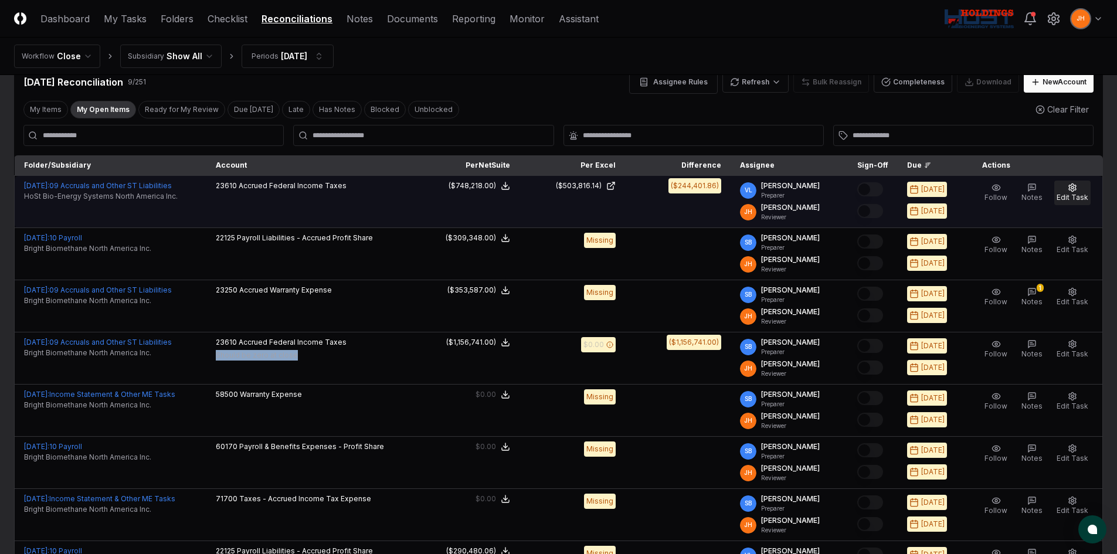
click at [1080, 192] on button "Edit Task" at bounding box center [1072, 193] width 36 height 25
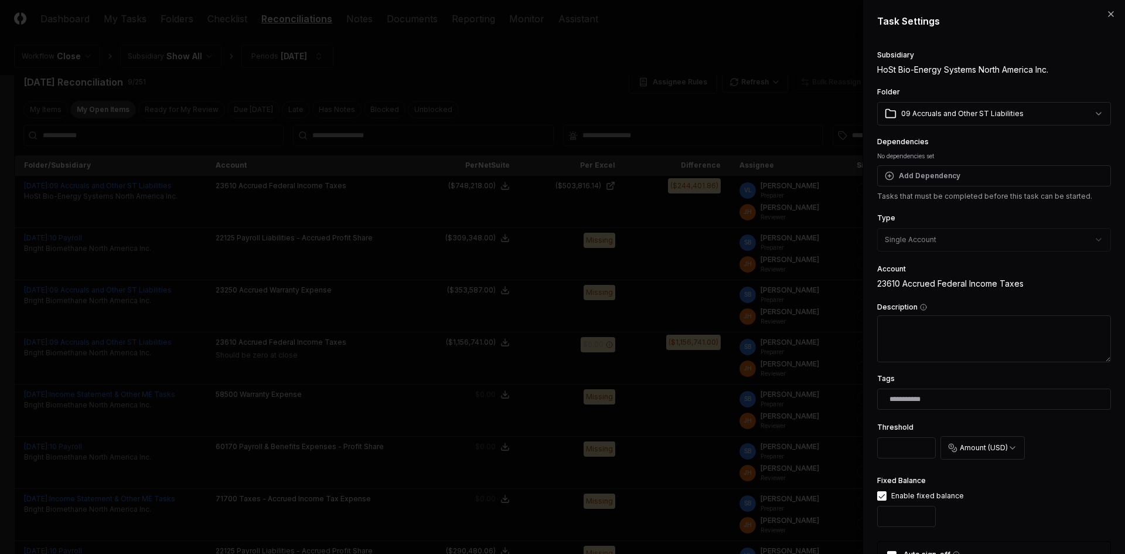
click at [971, 338] on textarea "Description" at bounding box center [995, 338] width 234 height 47
paste textarea "**********"
type textarea "*"
type textarea "**********"
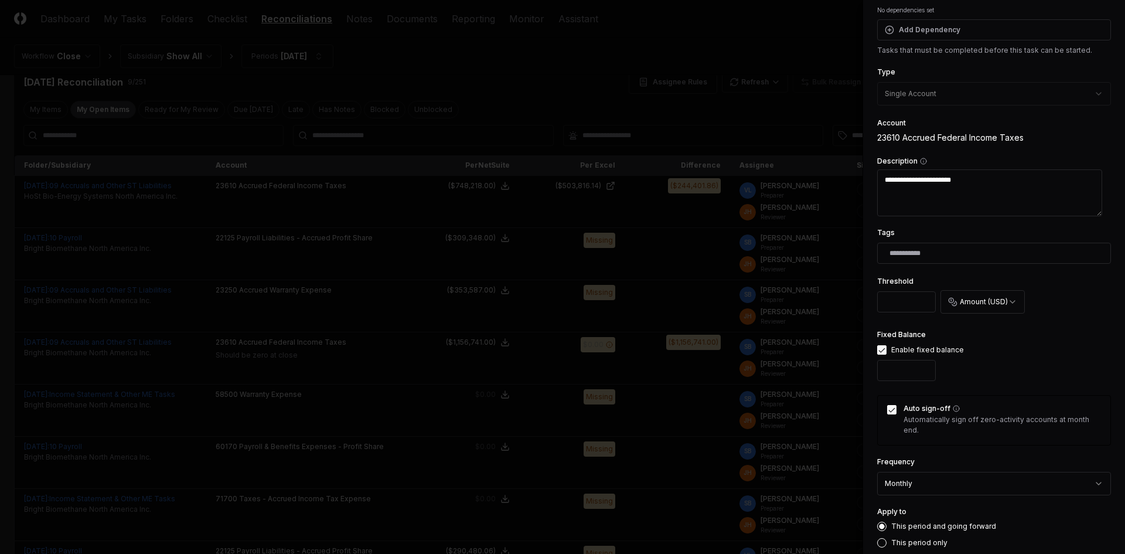
scroll to position [176, 0]
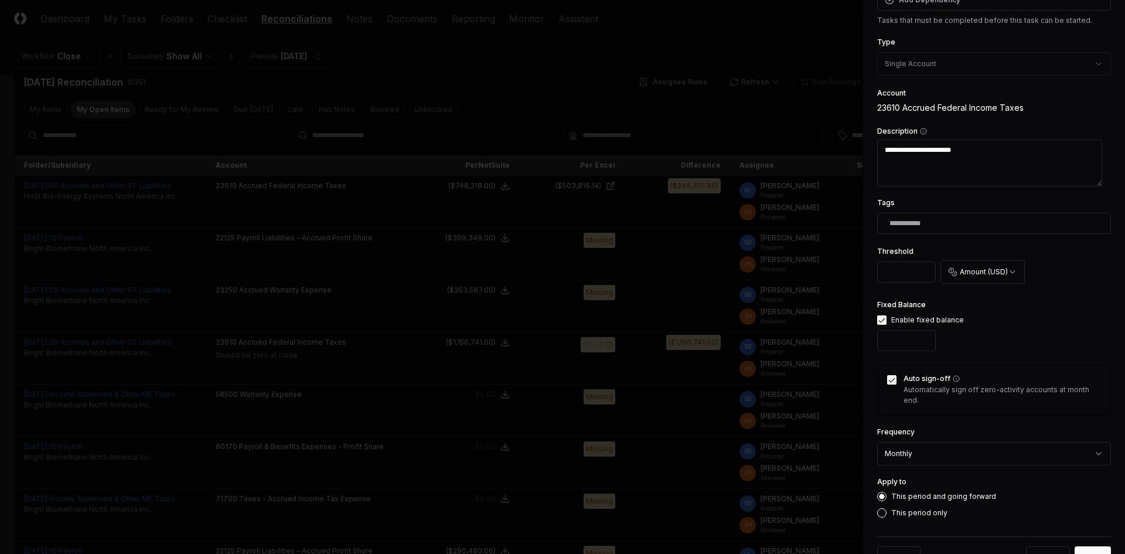
drag, startPoint x: 967, startPoint y: 142, endPoint x: 839, endPoint y: 155, distance: 128.4
click at [839, 155] on body "CloseCore Dashboard My Tasks Folders Checklist Reconciliations Notes Documents …" at bounding box center [558, 351] width 1117 height 758
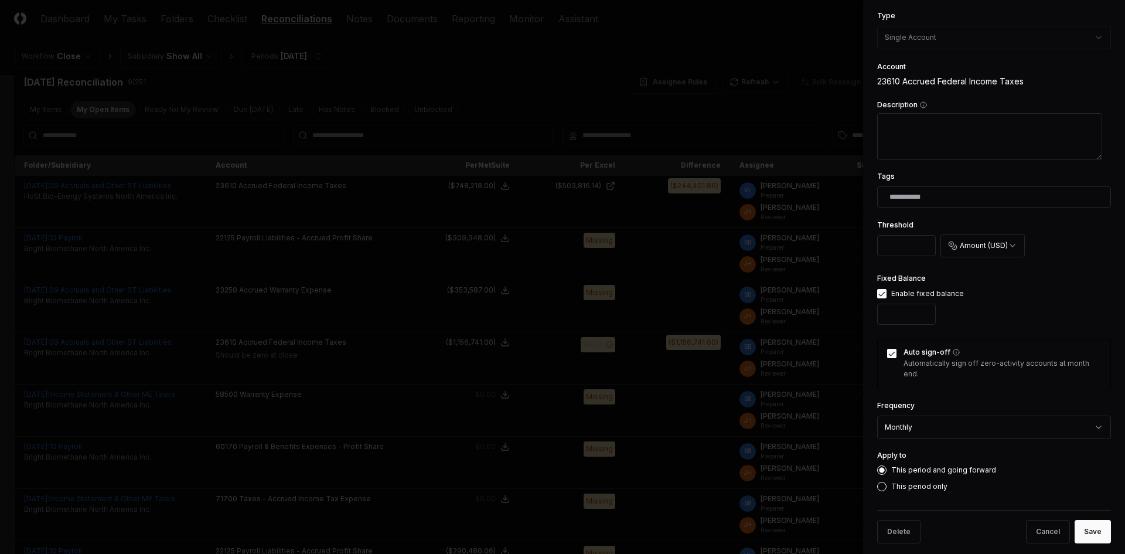
scroll to position [215, 0]
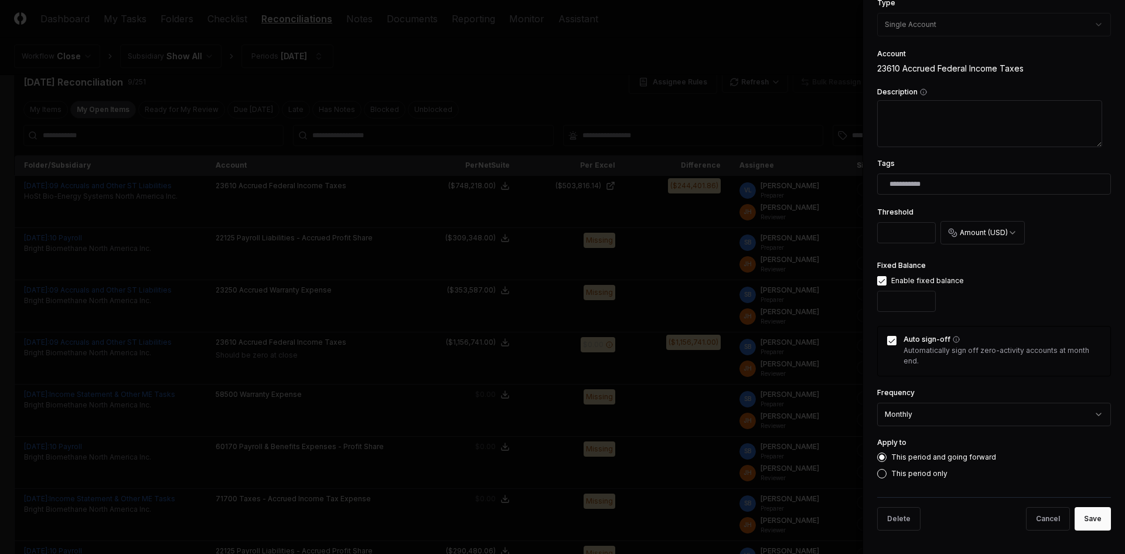
drag, startPoint x: 1076, startPoint y: 518, endPoint x: 1002, endPoint y: 486, distance: 80.9
click at [1077, 518] on button "Save" at bounding box center [1093, 518] width 36 height 23
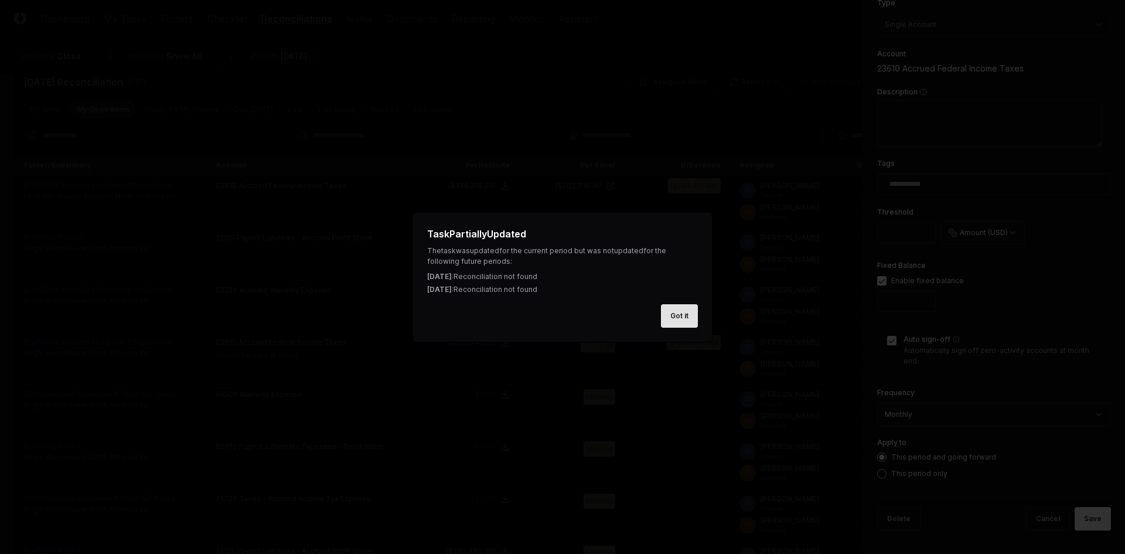
click at [691, 321] on button "Got it" at bounding box center [679, 315] width 37 height 23
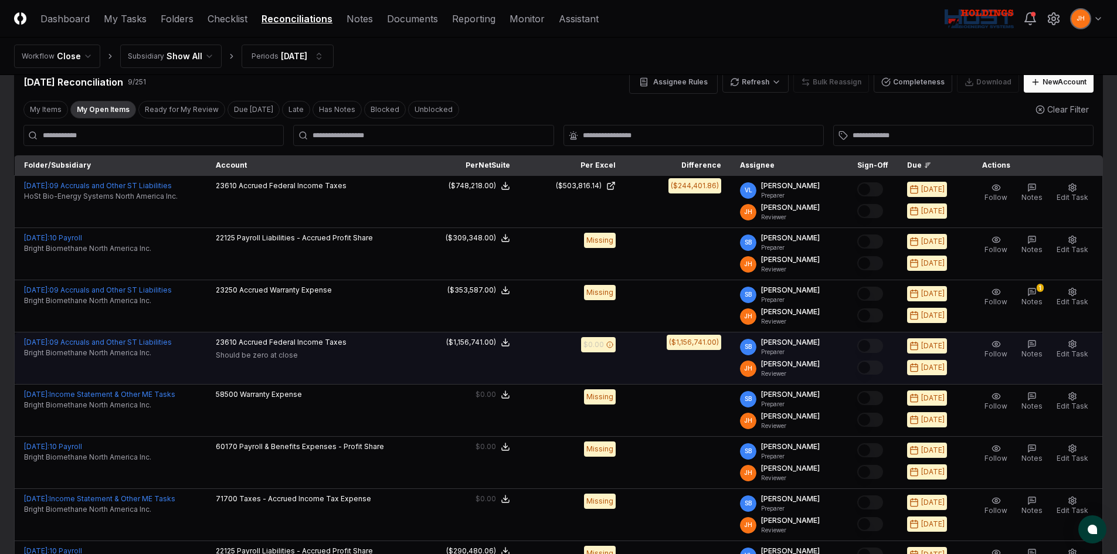
click at [1091, 341] on div "Follow Notes Edit Task More" at bounding box center [1035, 358] width 127 height 42
click at [1074, 344] on icon "button" at bounding box center [1071, 343] width 9 height 9
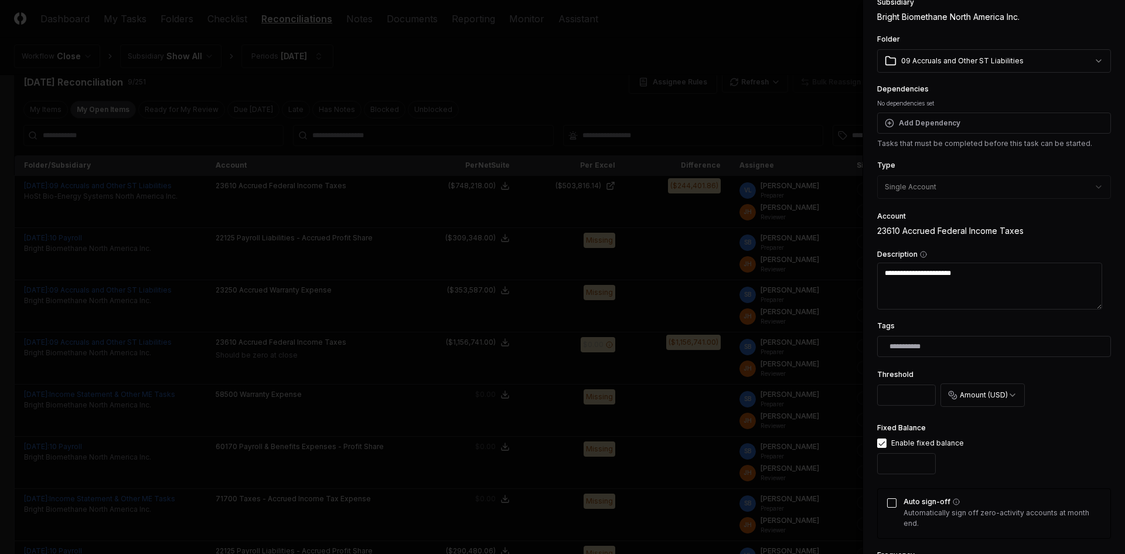
scroll to position [117, 0]
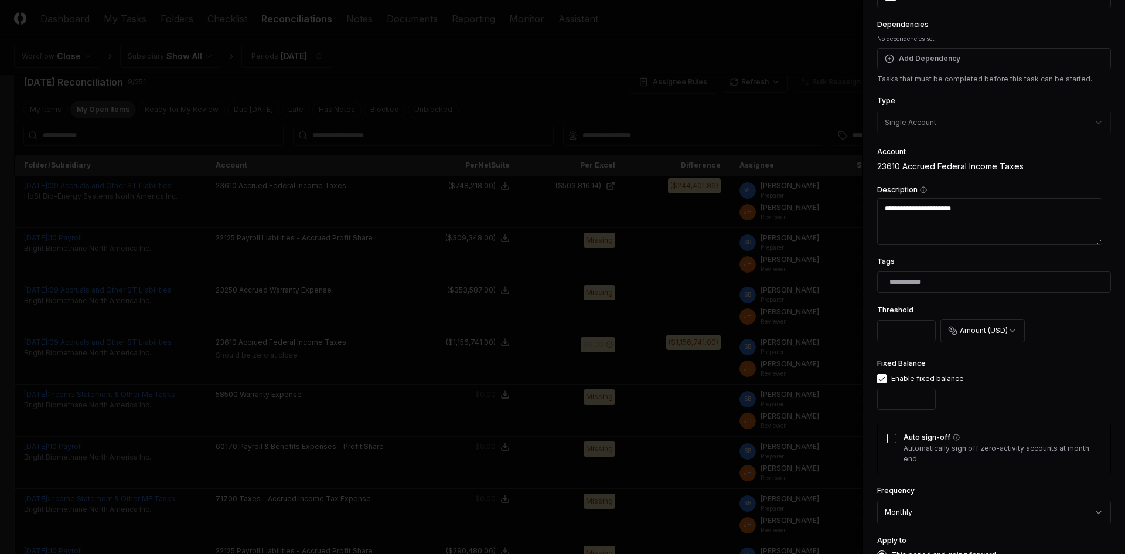
drag, startPoint x: 889, startPoint y: 402, endPoint x: 825, endPoint y: 407, distance: 63.5
click at [825, 407] on body "CloseCore Dashboard My Tasks Folders Checklist Reconciliations Notes Documents …" at bounding box center [558, 351] width 1117 height 758
type textarea "*"
click at [882, 404] on input "*******" at bounding box center [907, 399] width 59 height 21
type input "********"
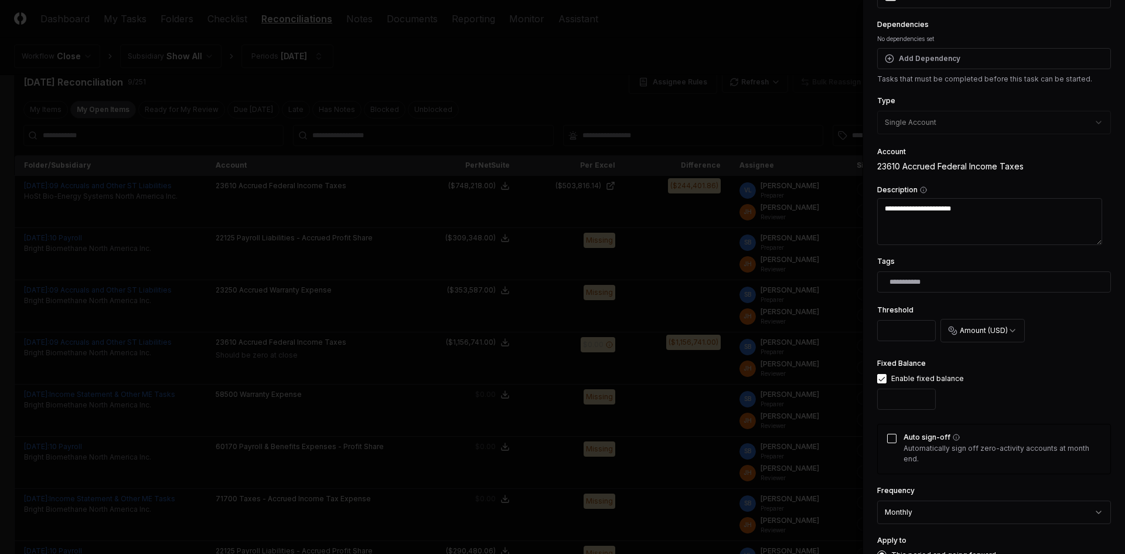
click at [892, 439] on button "Auto sign-off" at bounding box center [891, 438] width 9 height 9
type textarea "*"
drag, startPoint x: 963, startPoint y: 208, endPoint x: 839, endPoint y: 222, distance: 124.4
click at [839, 222] on body "CloseCore Dashboard My Tasks Folders Checklist Reconciliations Notes Documents …" at bounding box center [558, 351] width 1117 height 758
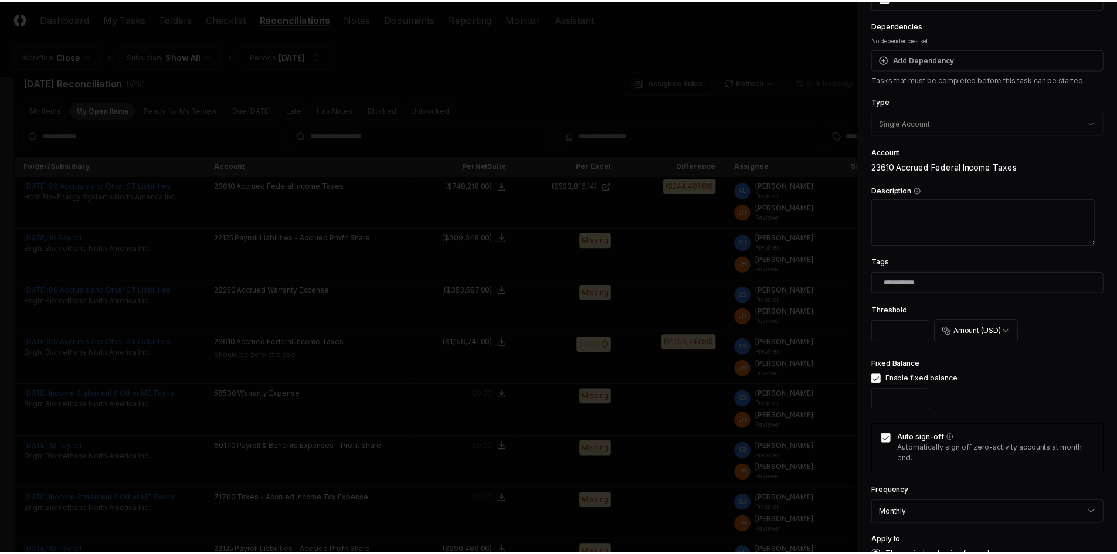
scroll to position [215, 0]
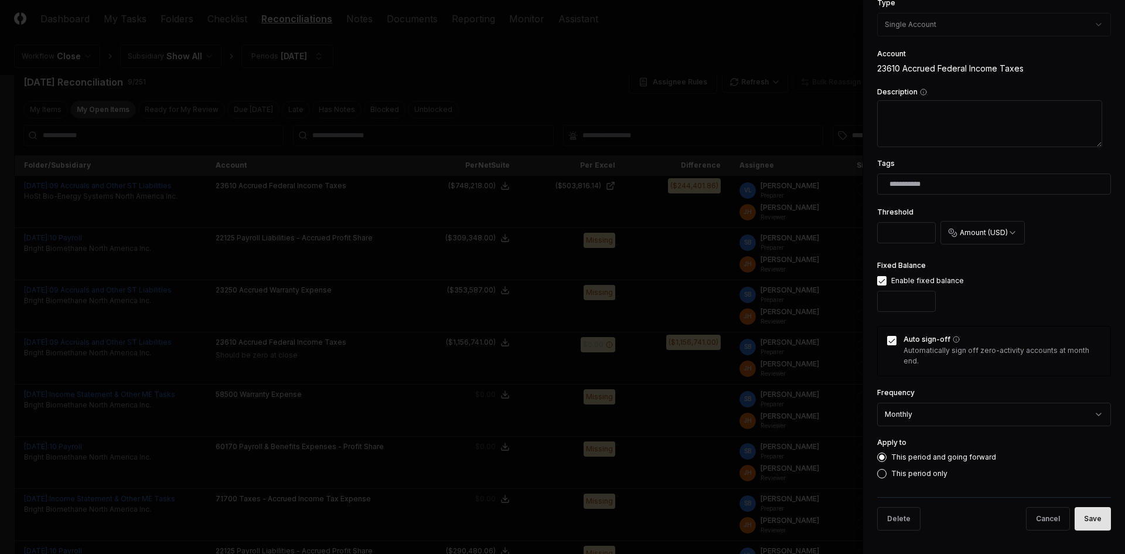
click at [1079, 526] on button "Save" at bounding box center [1093, 518] width 36 height 23
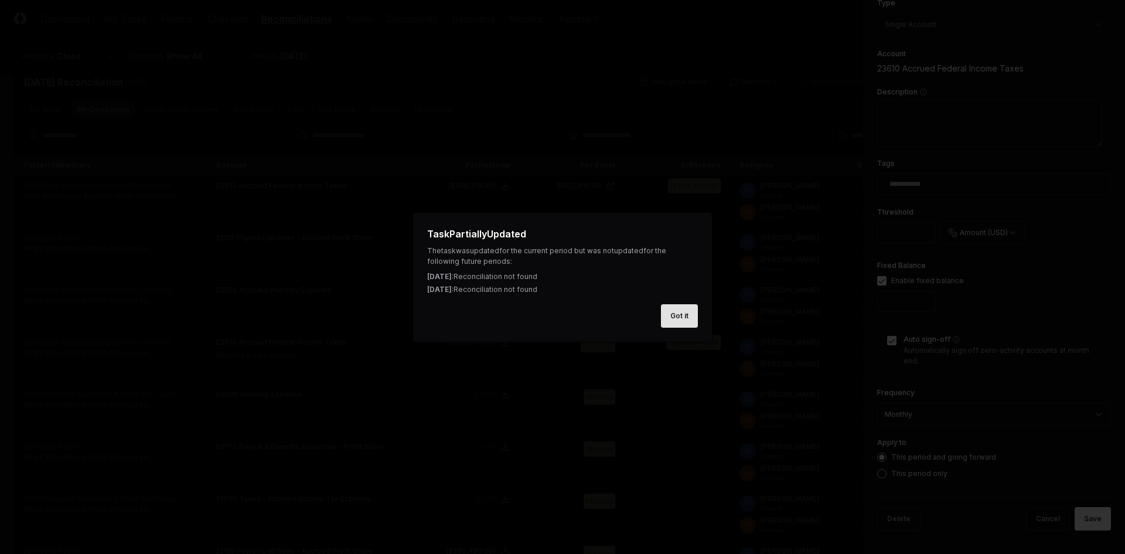
click at [692, 322] on button "Got it" at bounding box center [679, 315] width 37 height 23
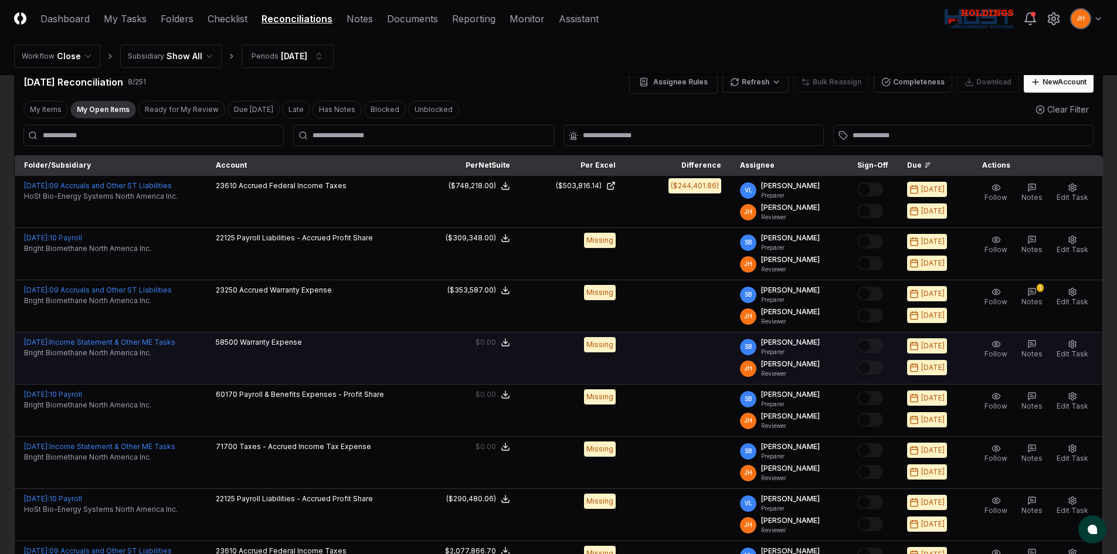
click at [538, 382] on td "Missing" at bounding box center [572, 358] width 106 height 52
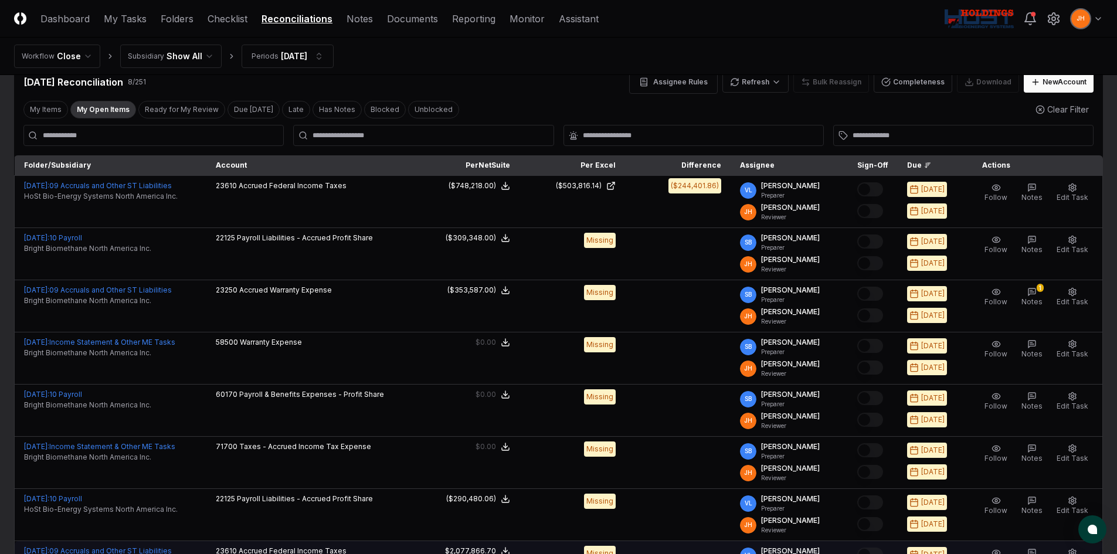
scroll to position [87, 0]
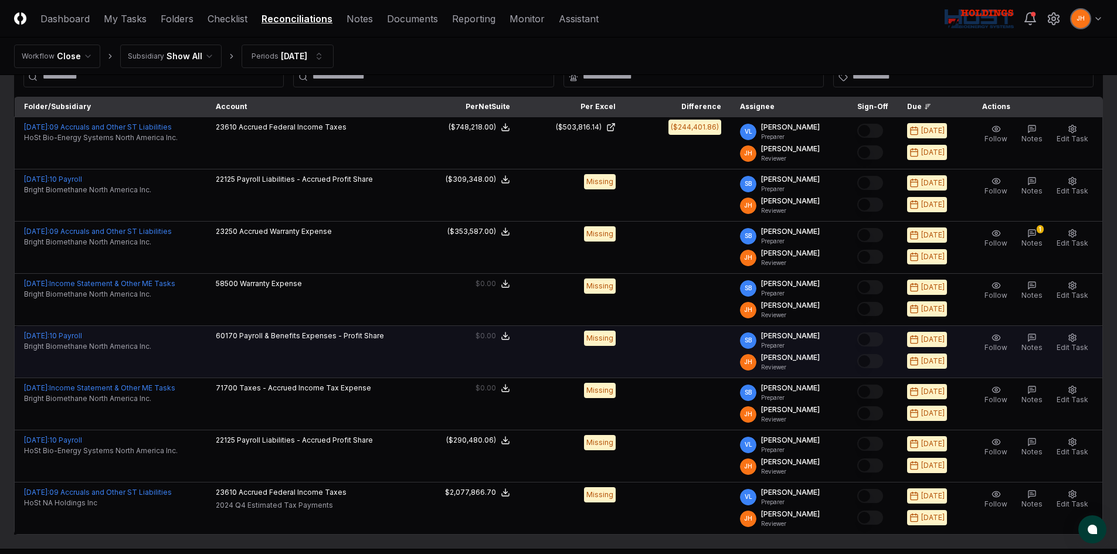
click at [550, 335] on div "Missing" at bounding box center [572, 338] width 87 height 15
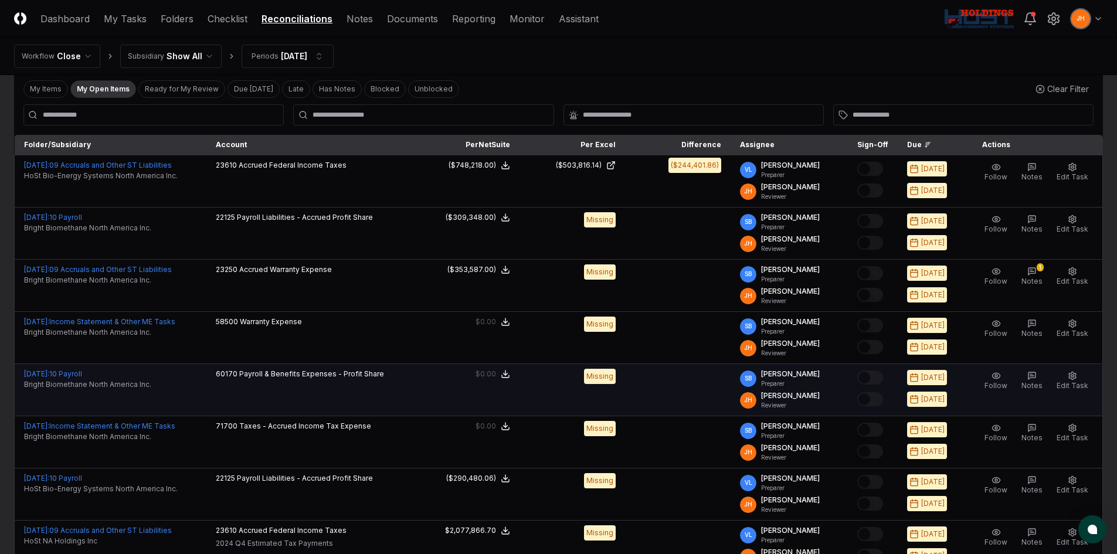
scroll to position [28, 0]
